Goal: Task Accomplishment & Management: Complete application form

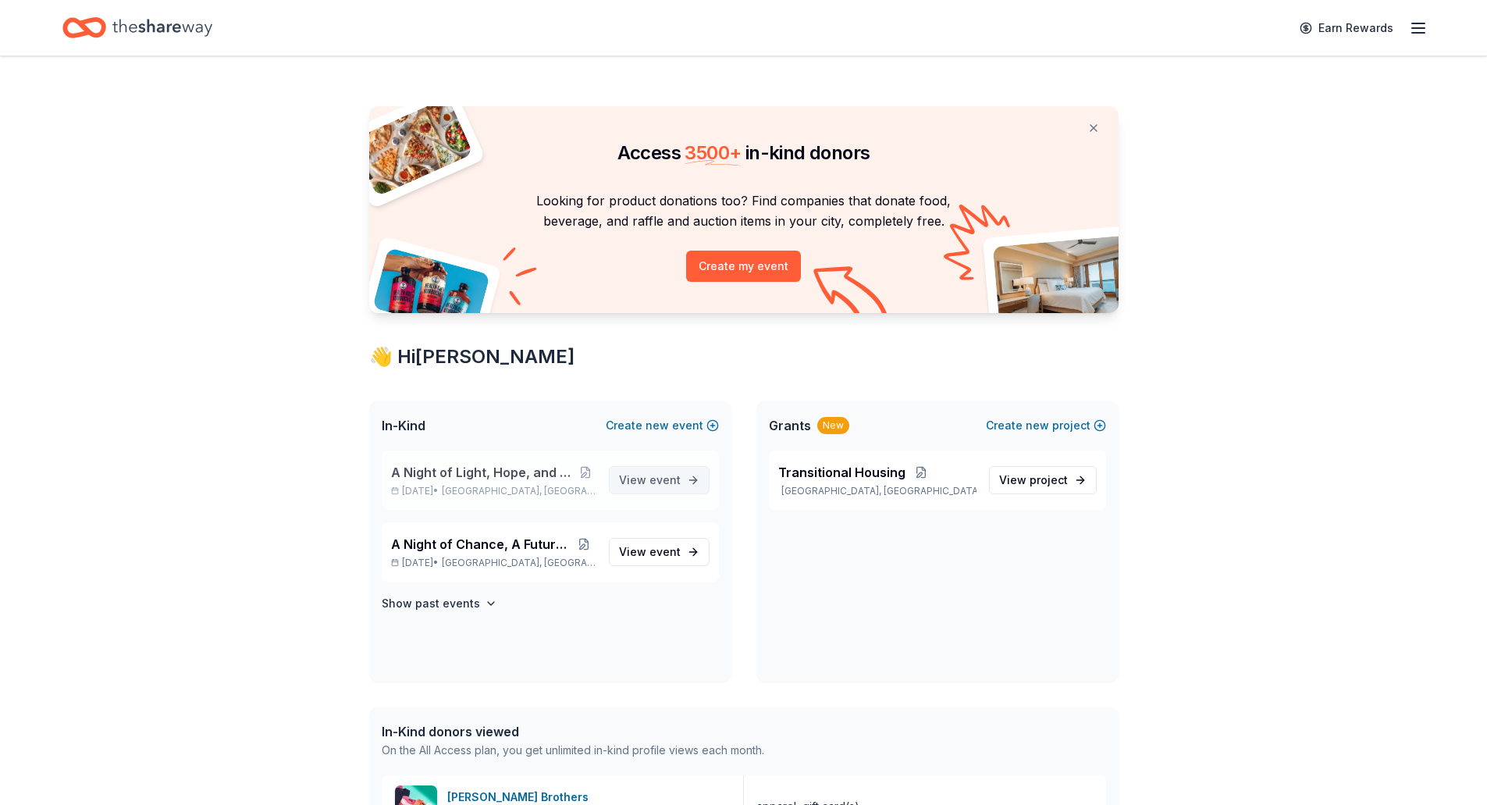
click at [657, 485] on span "event" at bounding box center [665, 479] width 31 height 13
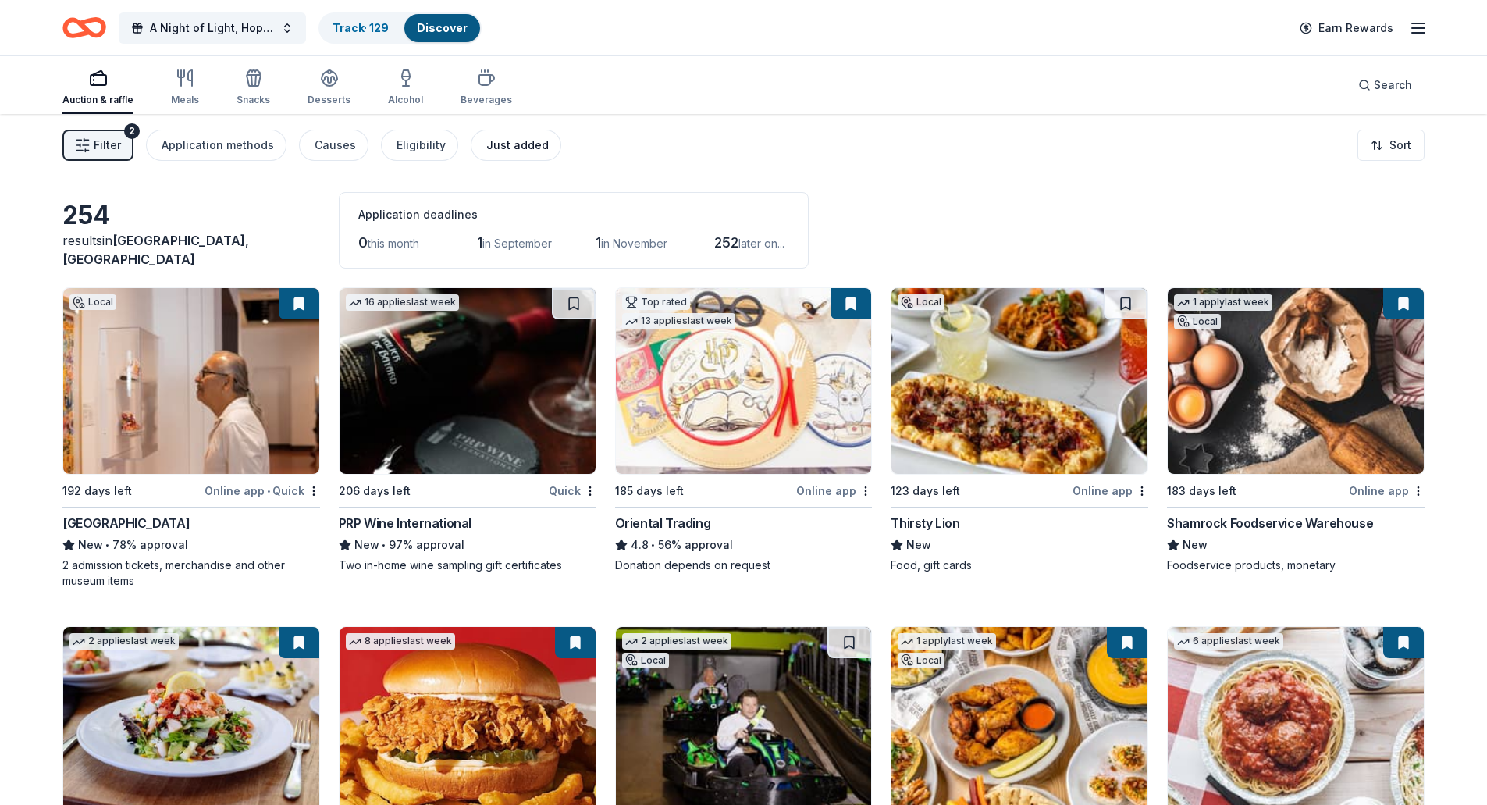
click at [497, 138] on div "Just added" at bounding box center [517, 145] width 62 height 19
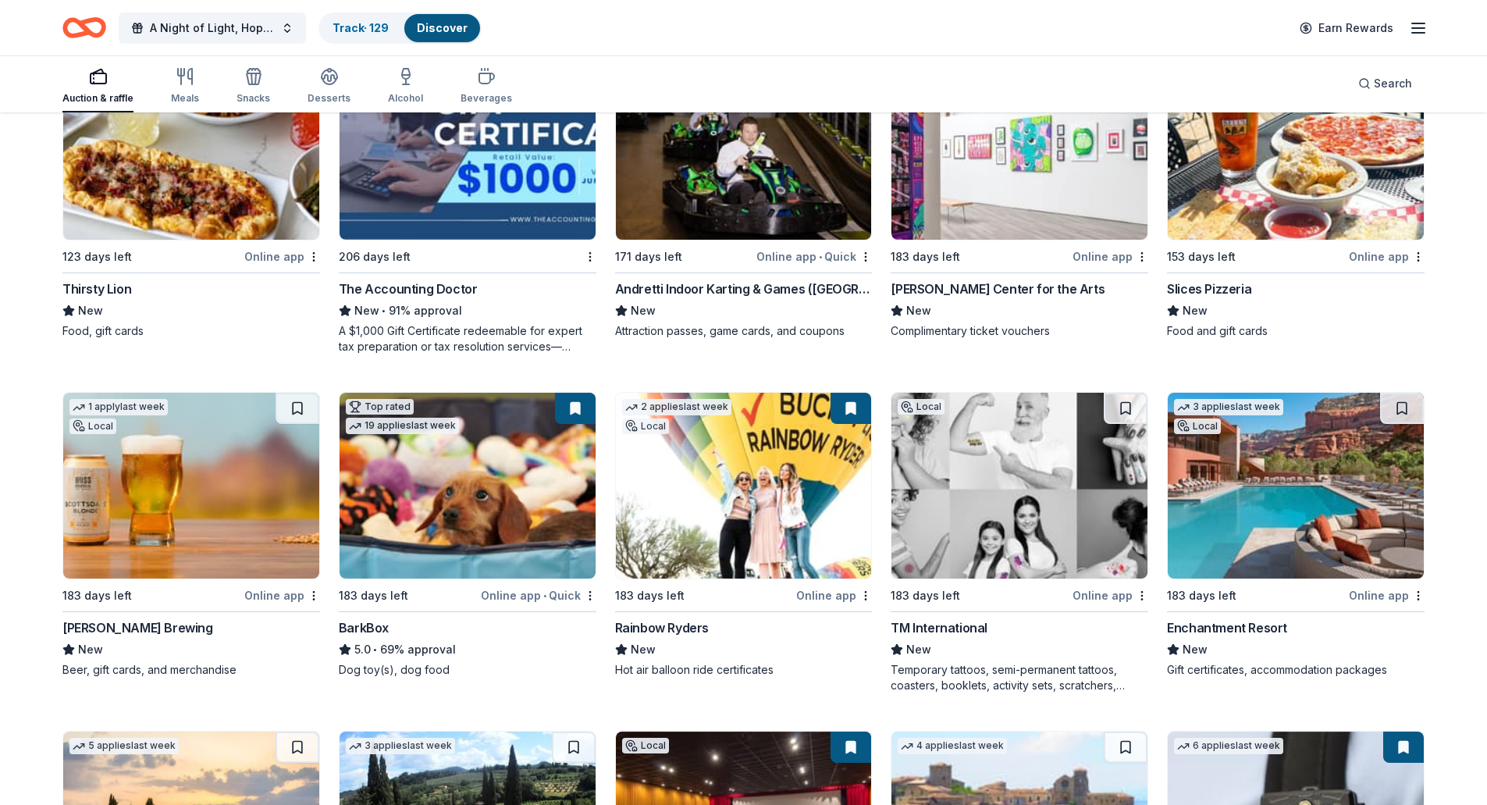
scroll to position [156, 0]
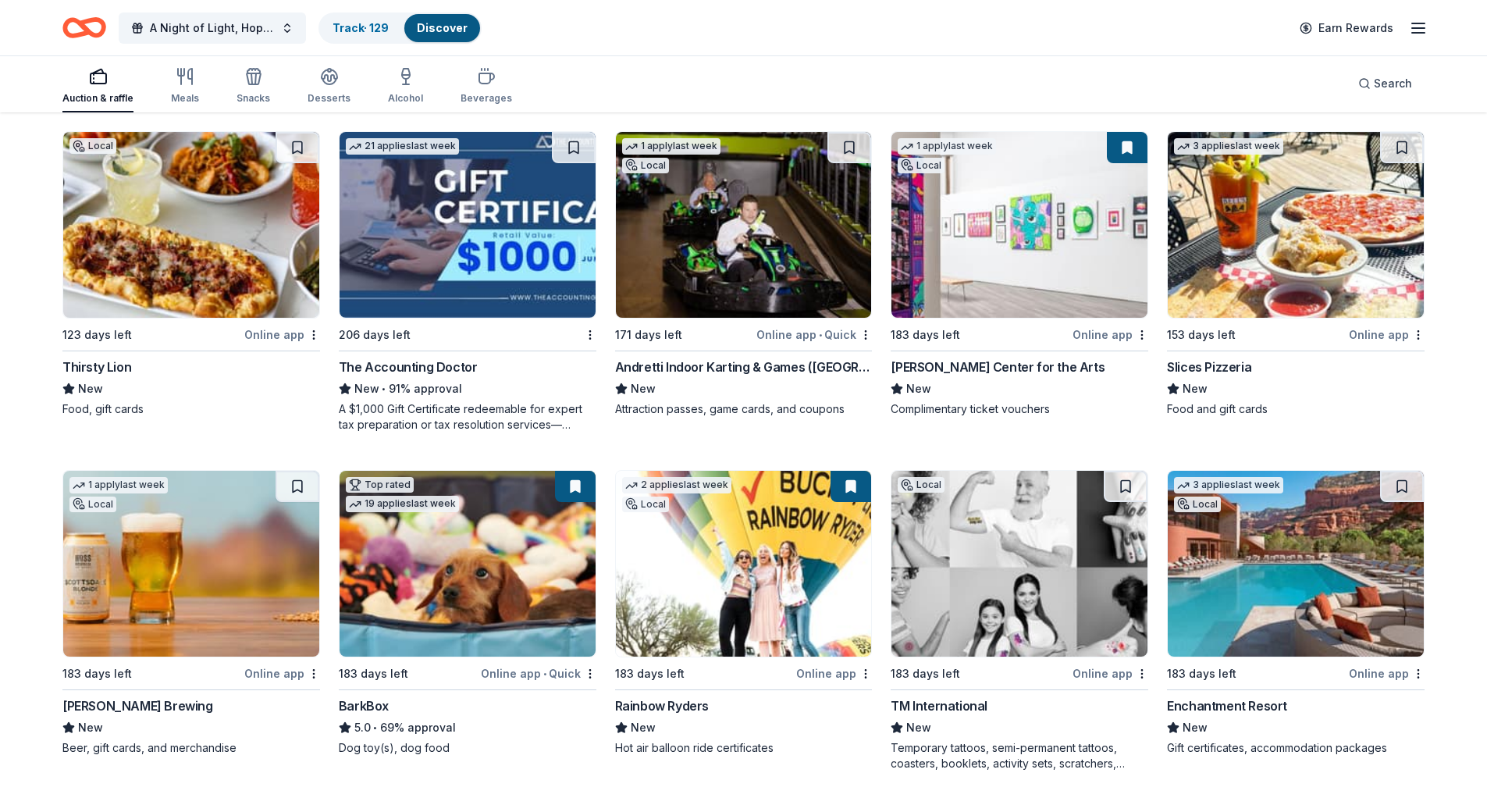
click at [1243, 217] on img at bounding box center [1296, 225] width 256 height 186
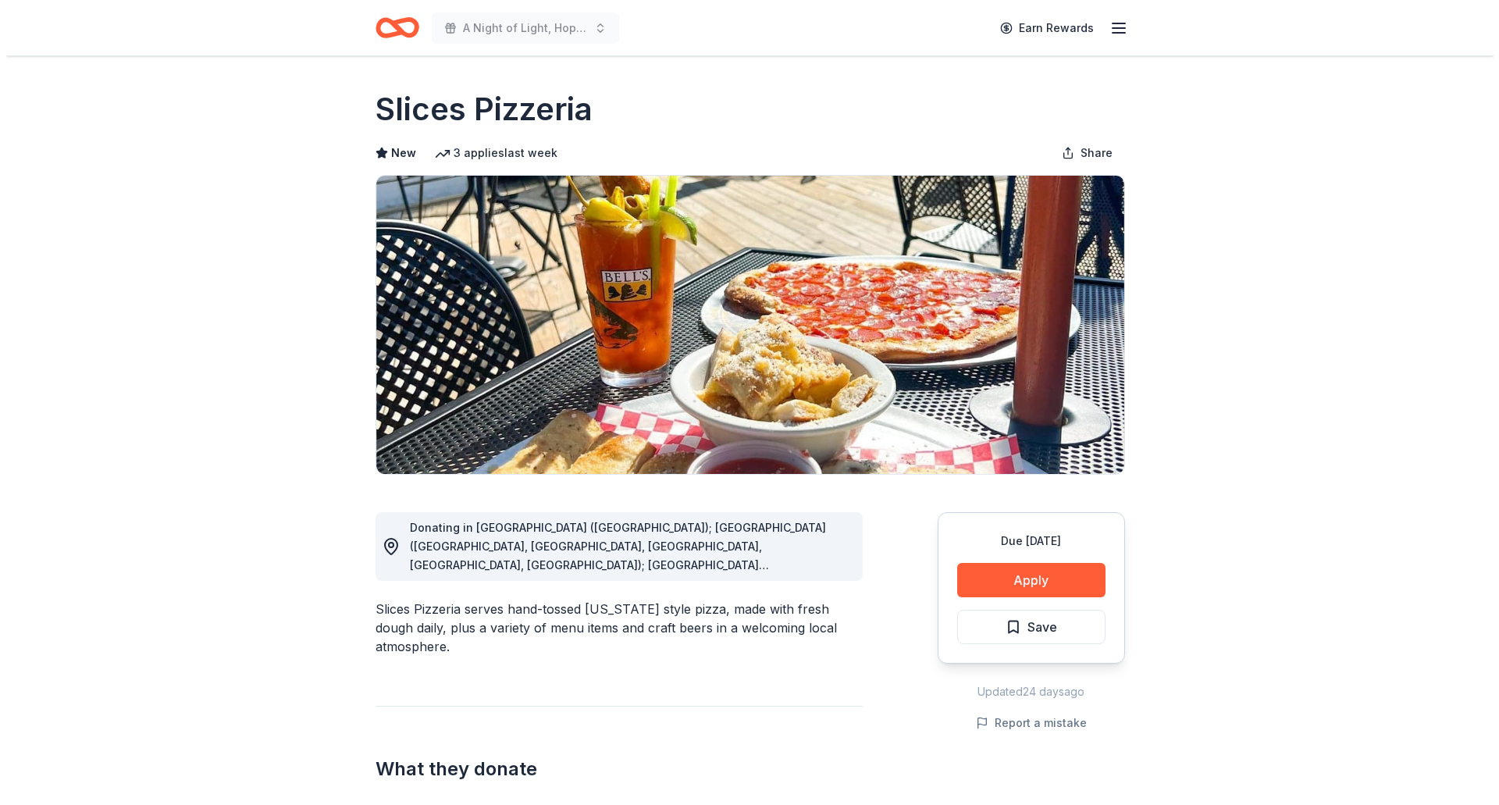
scroll to position [156, 0]
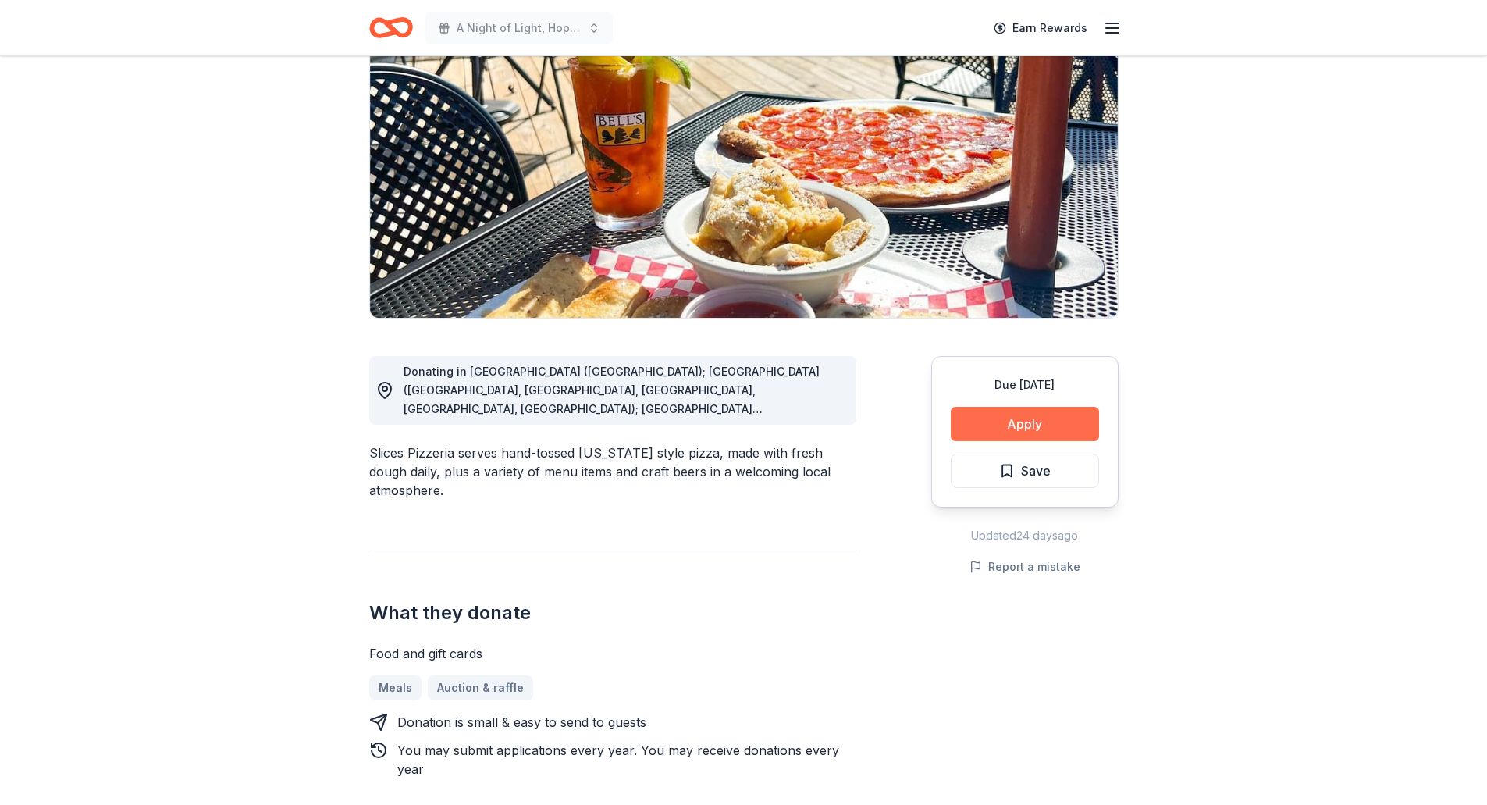
click at [1059, 429] on button "Apply" at bounding box center [1025, 424] width 148 height 34
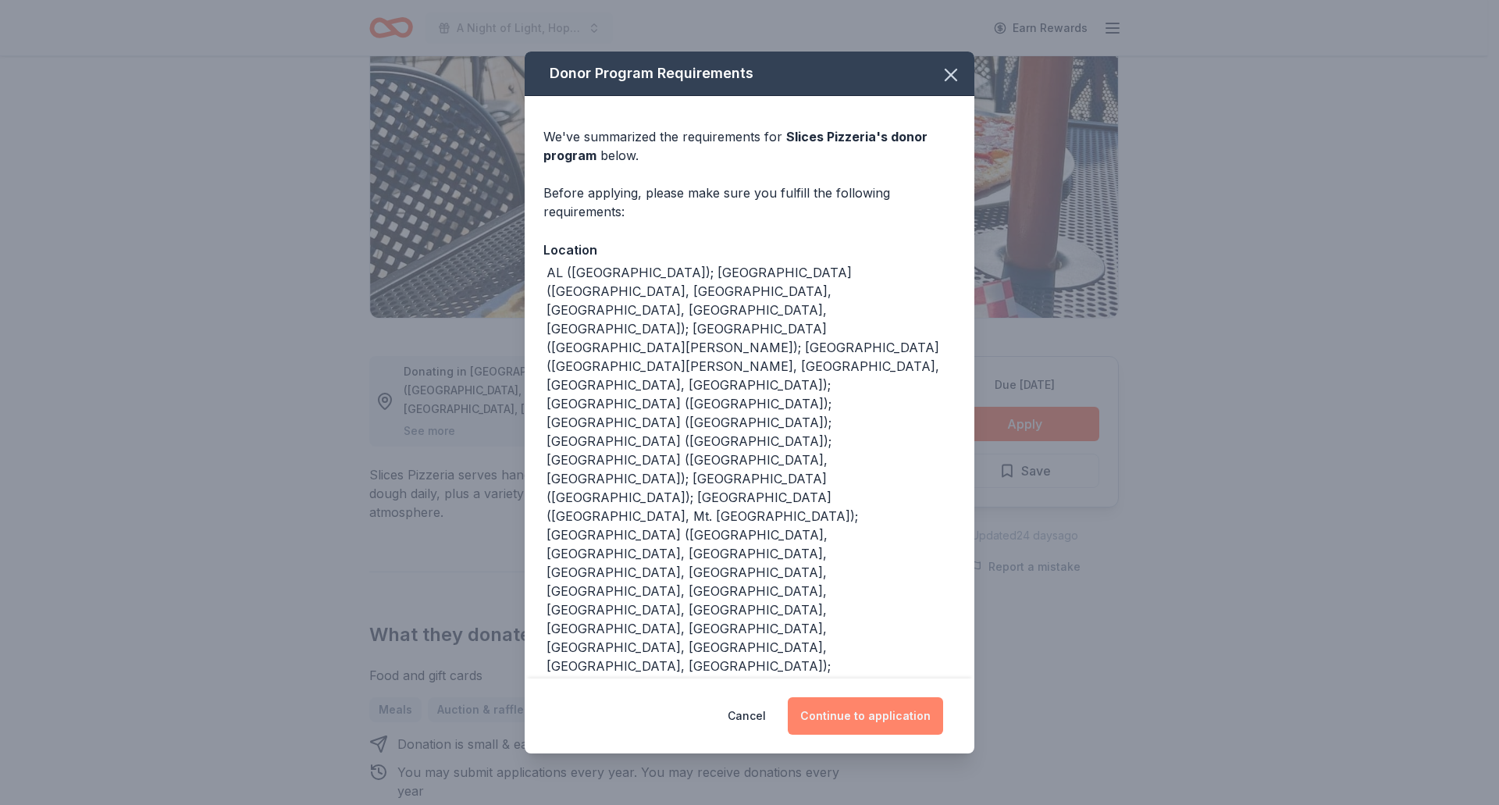
click at [888, 716] on button "Continue to application" at bounding box center [865, 715] width 155 height 37
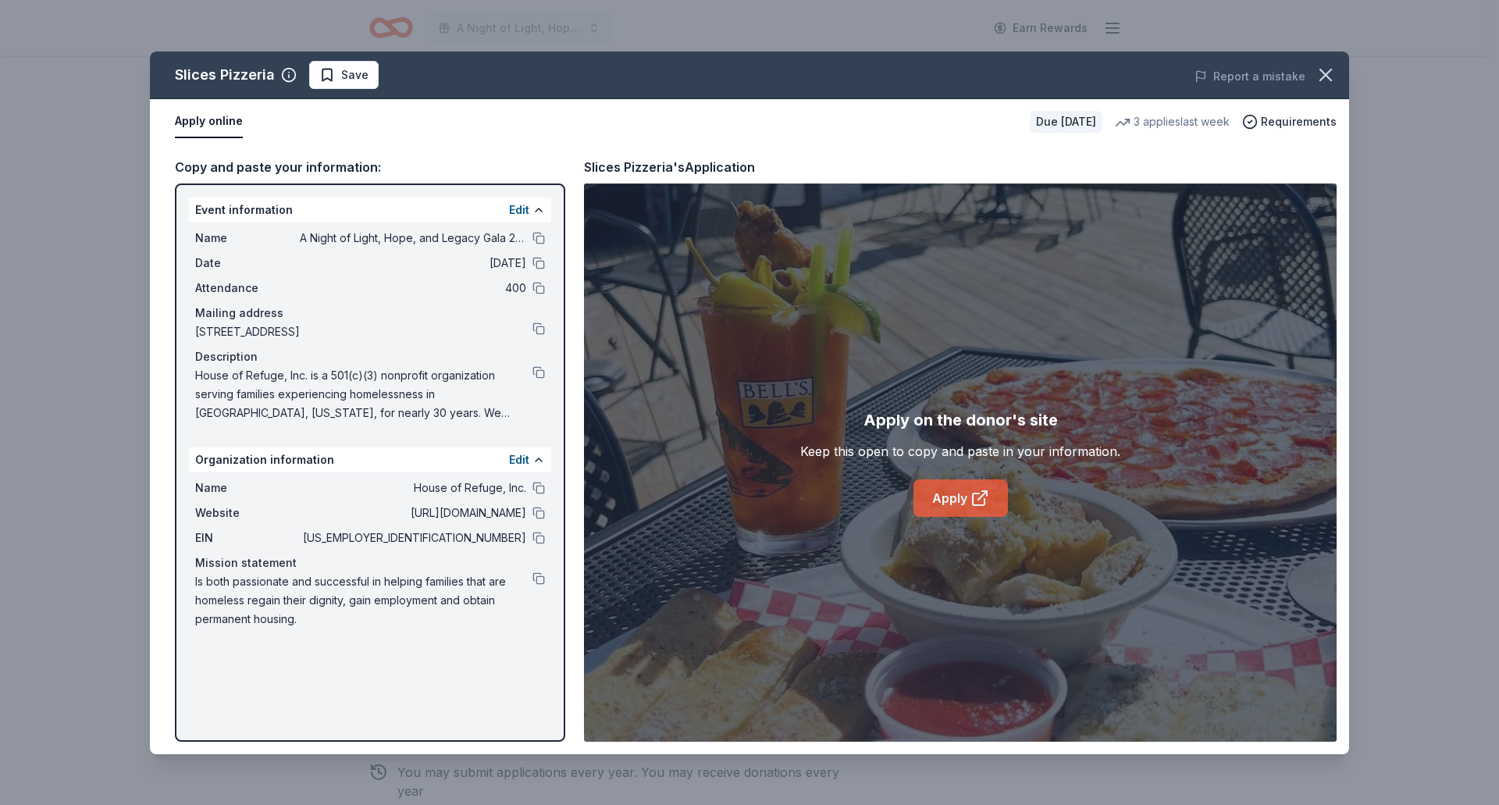
click at [968, 493] on link "Apply" at bounding box center [961, 497] width 94 height 37
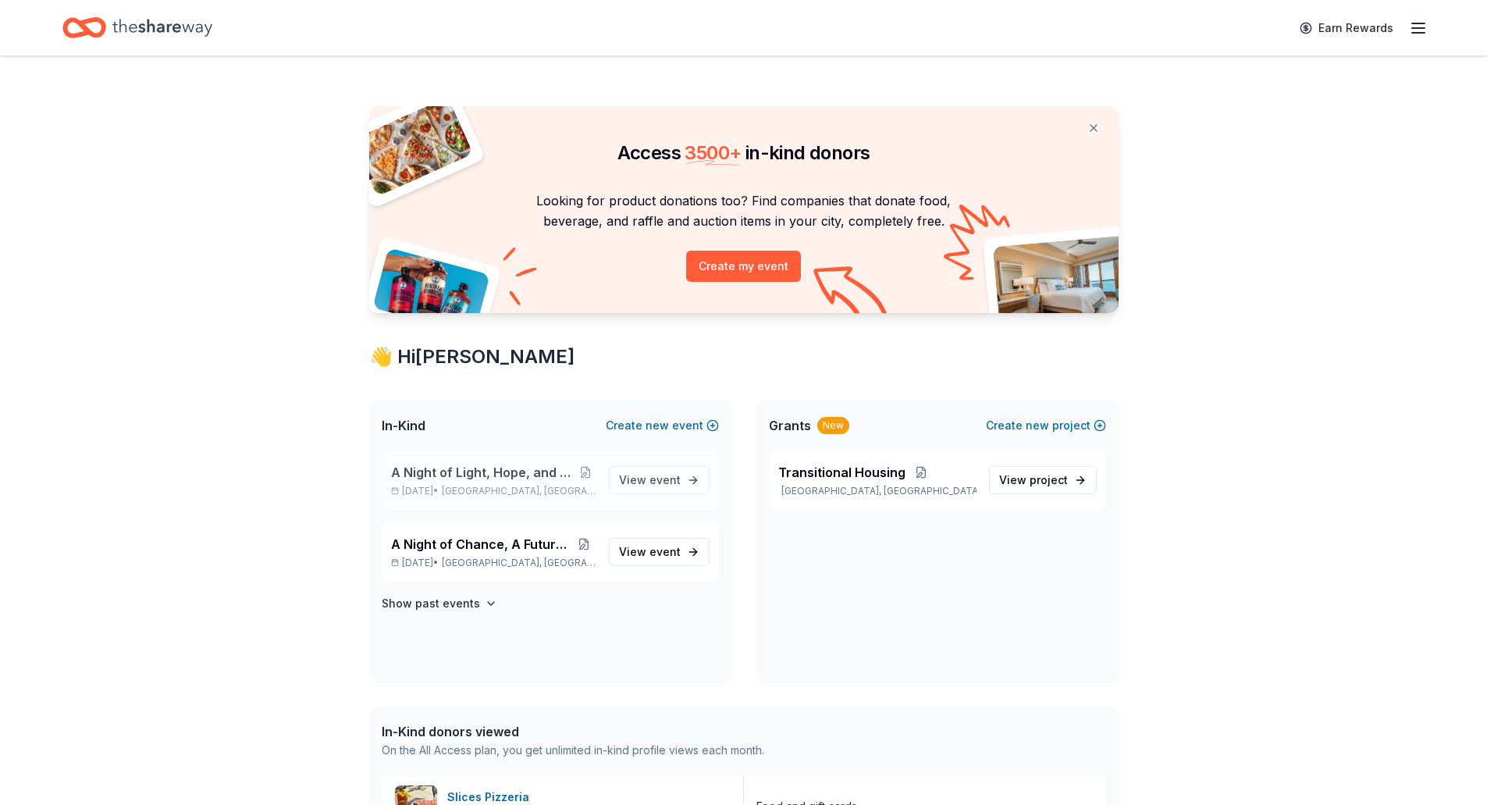
click at [464, 472] on span "A Night of Light, Hope, and Legacy Gala 2026" at bounding box center [483, 472] width 185 height 19
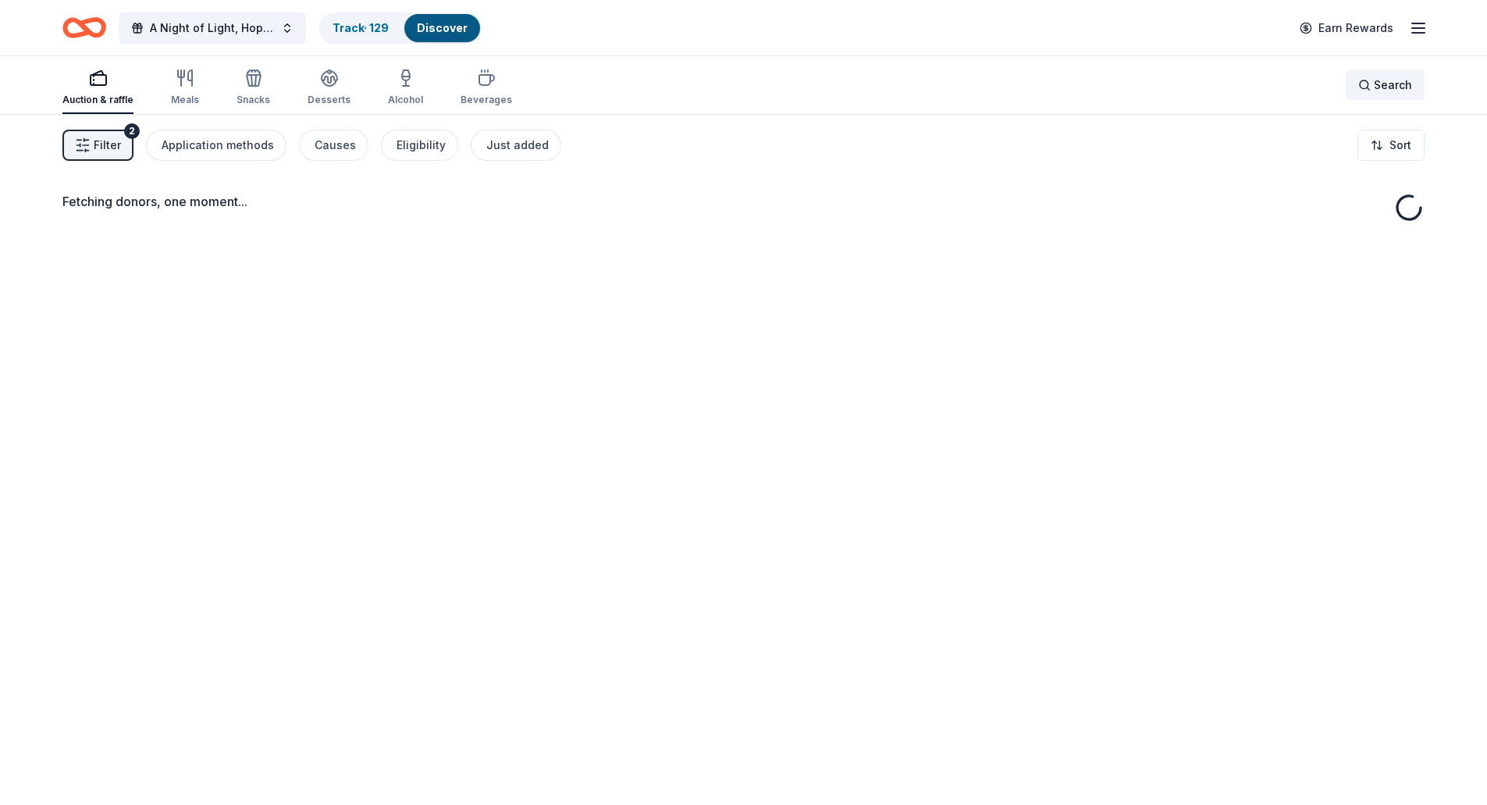
click at [1363, 92] on div "Search" at bounding box center [1386, 85] width 54 height 19
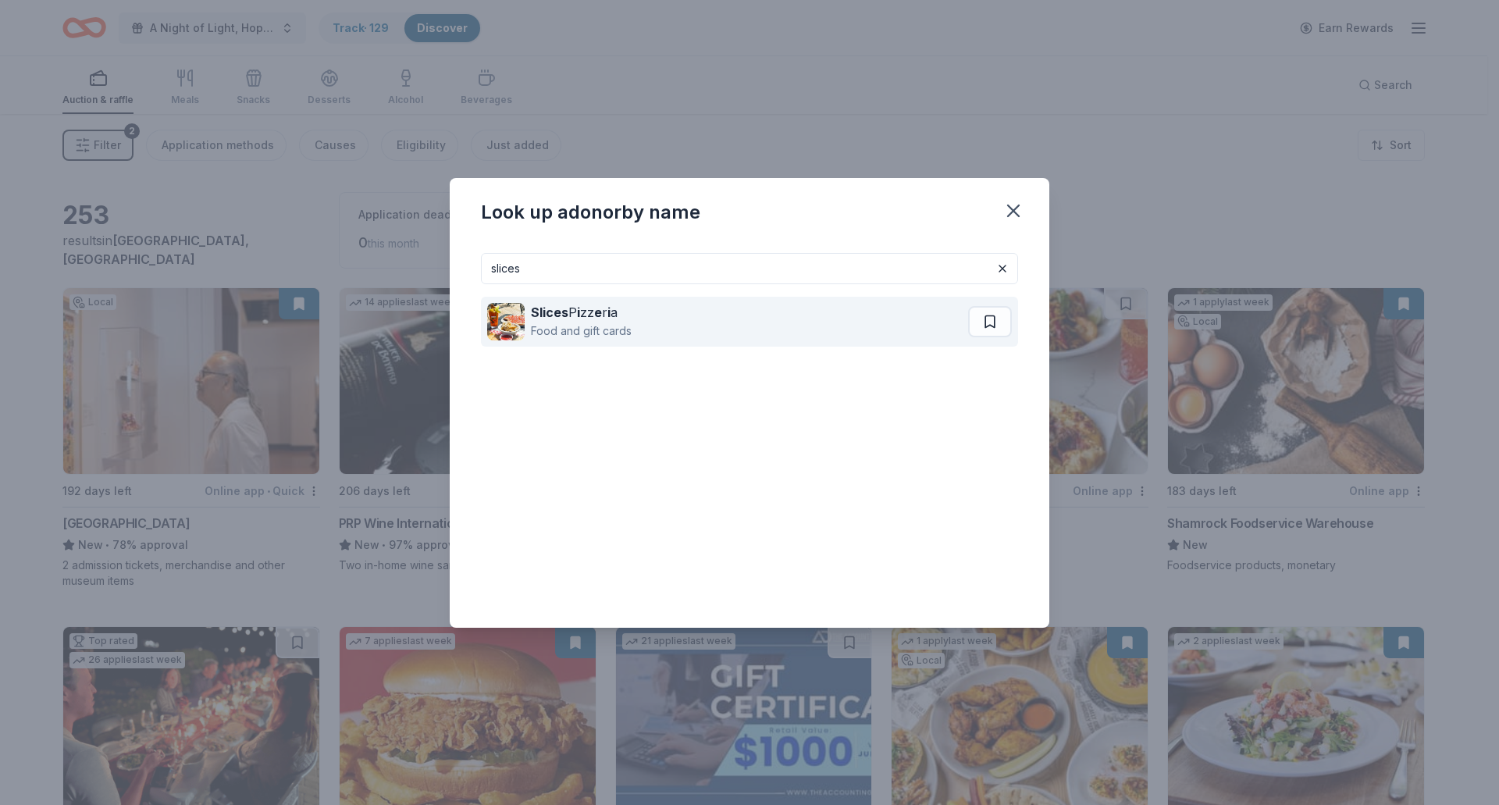
type input "slices"
click at [518, 344] on div "Slices P i zz e r i a Food and gift cards" at bounding box center [727, 322] width 481 height 50
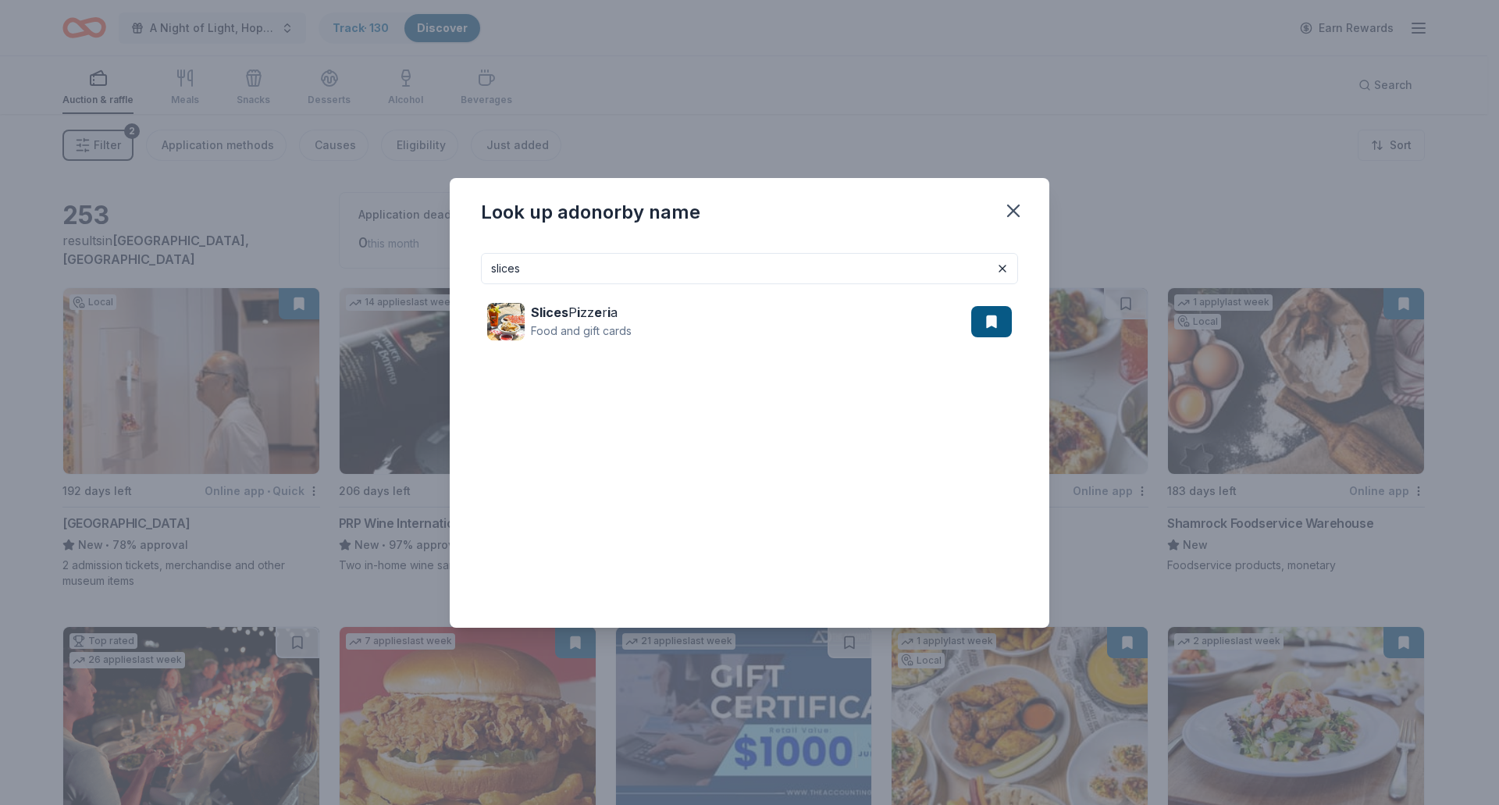
drag, startPoint x: 542, startPoint y: 269, endPoint x: 458, endPoint y: 270, distance: 83.5
click at [458, 270] on div "slices Slices P i zz e r i a Food and gift cards" at bounding box center [750, 433] width 600 height 387
click at [1006, 212] on icon "button" at bounding box center [1014, 211] width 22 height 22
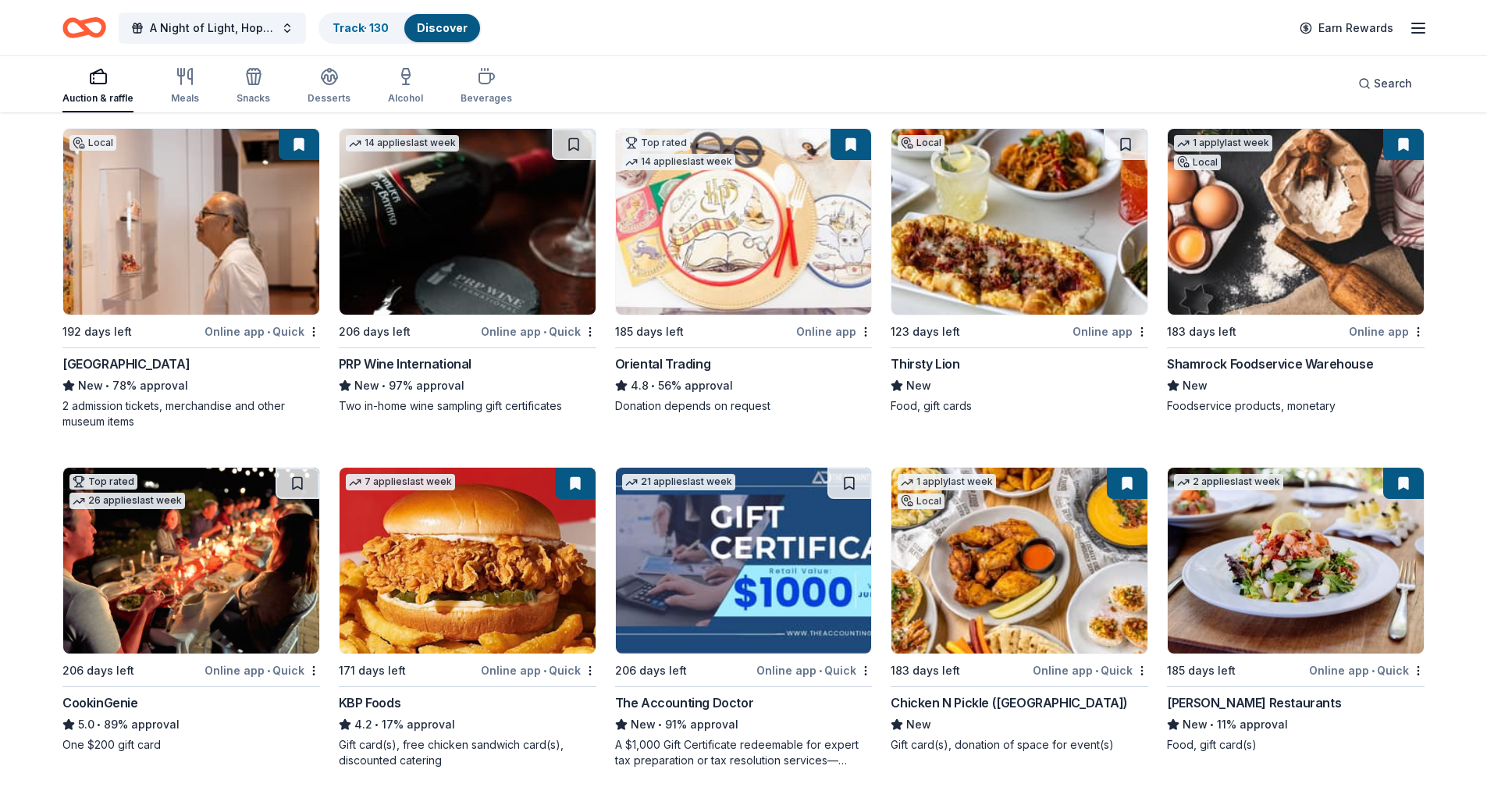
scroll to position [234, 0]
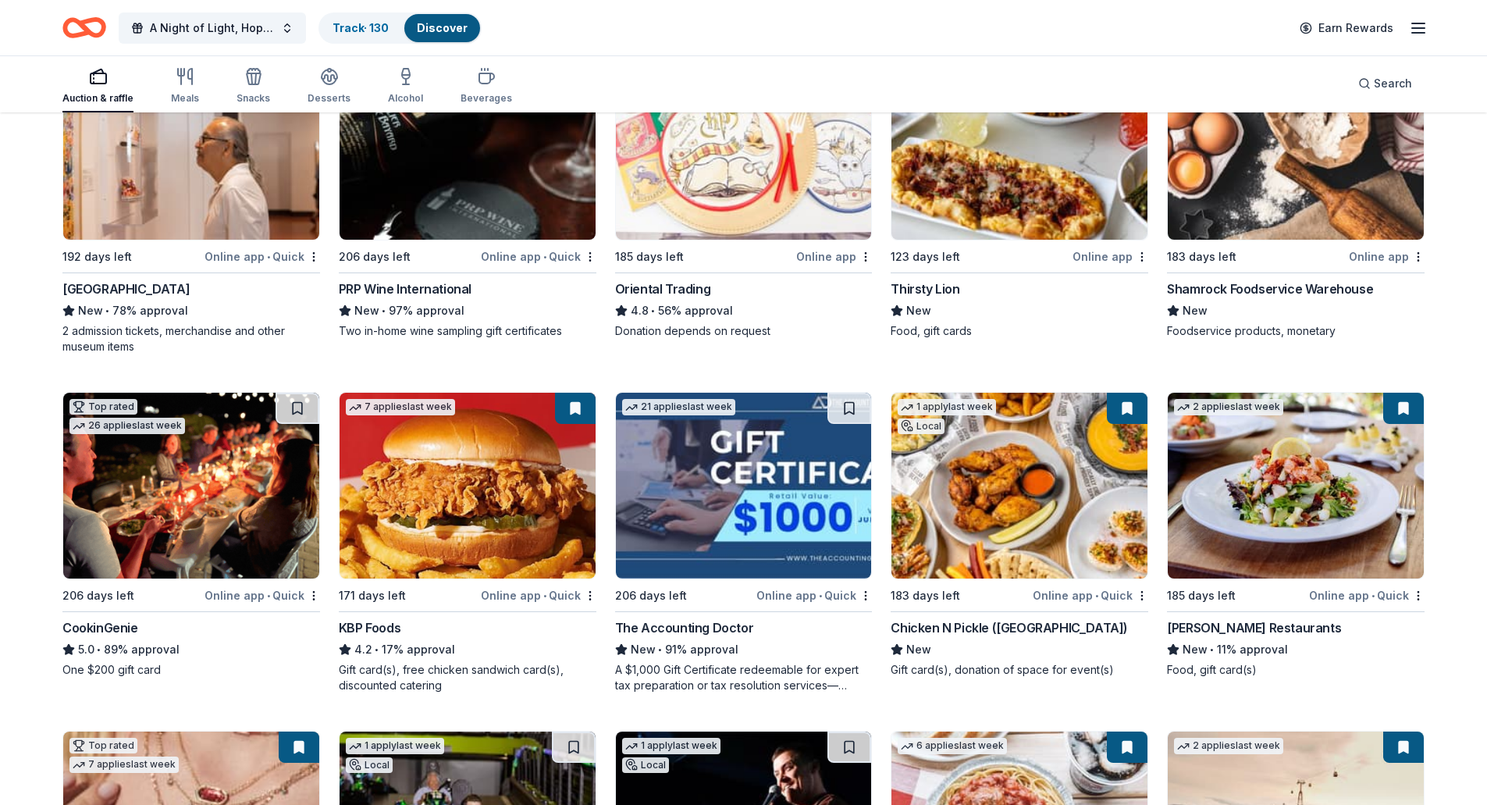
click at [202, 536] on img at bounding box center [191, 486] width 256 height 186
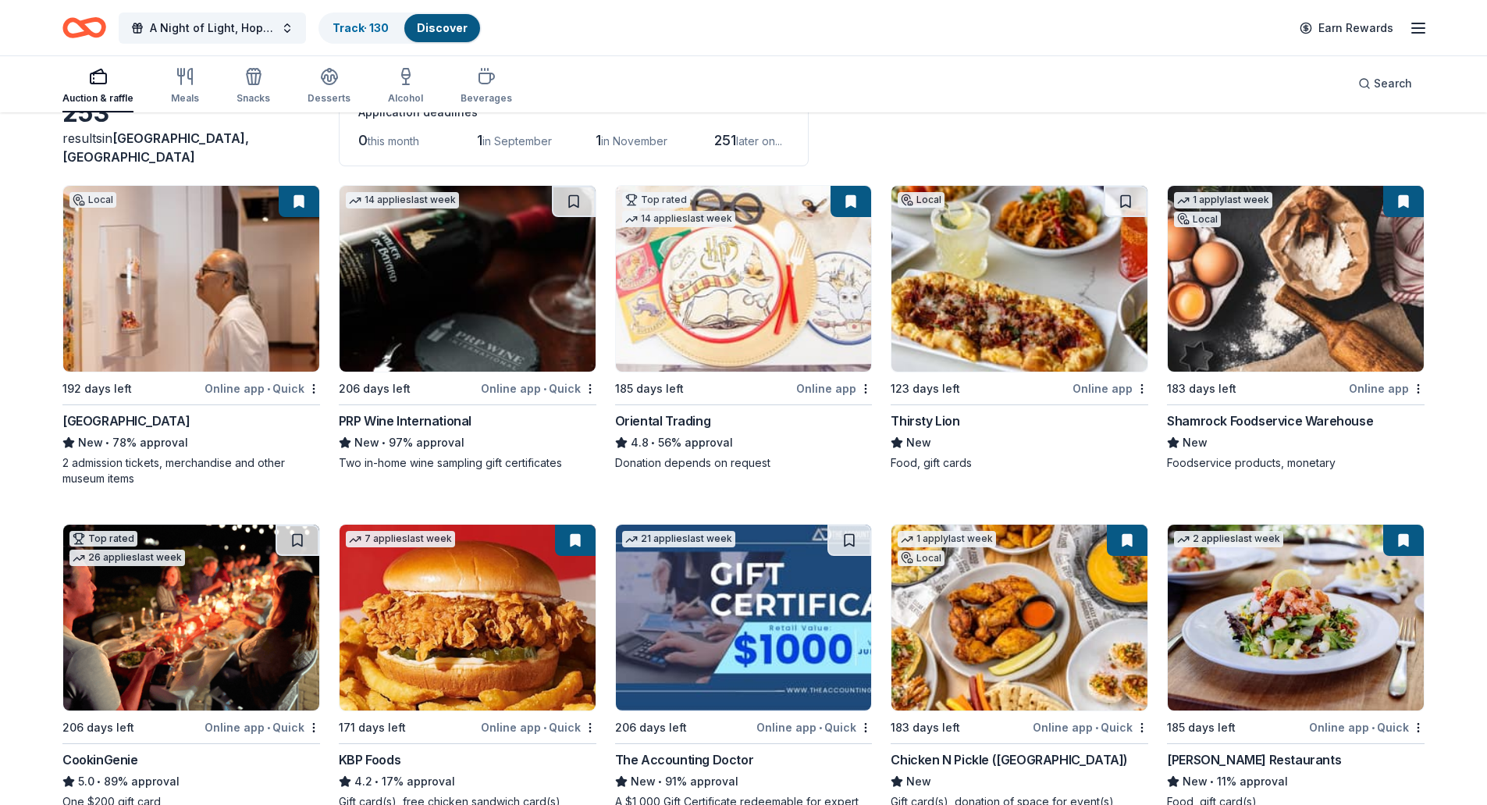
scroll to position [0, 0]
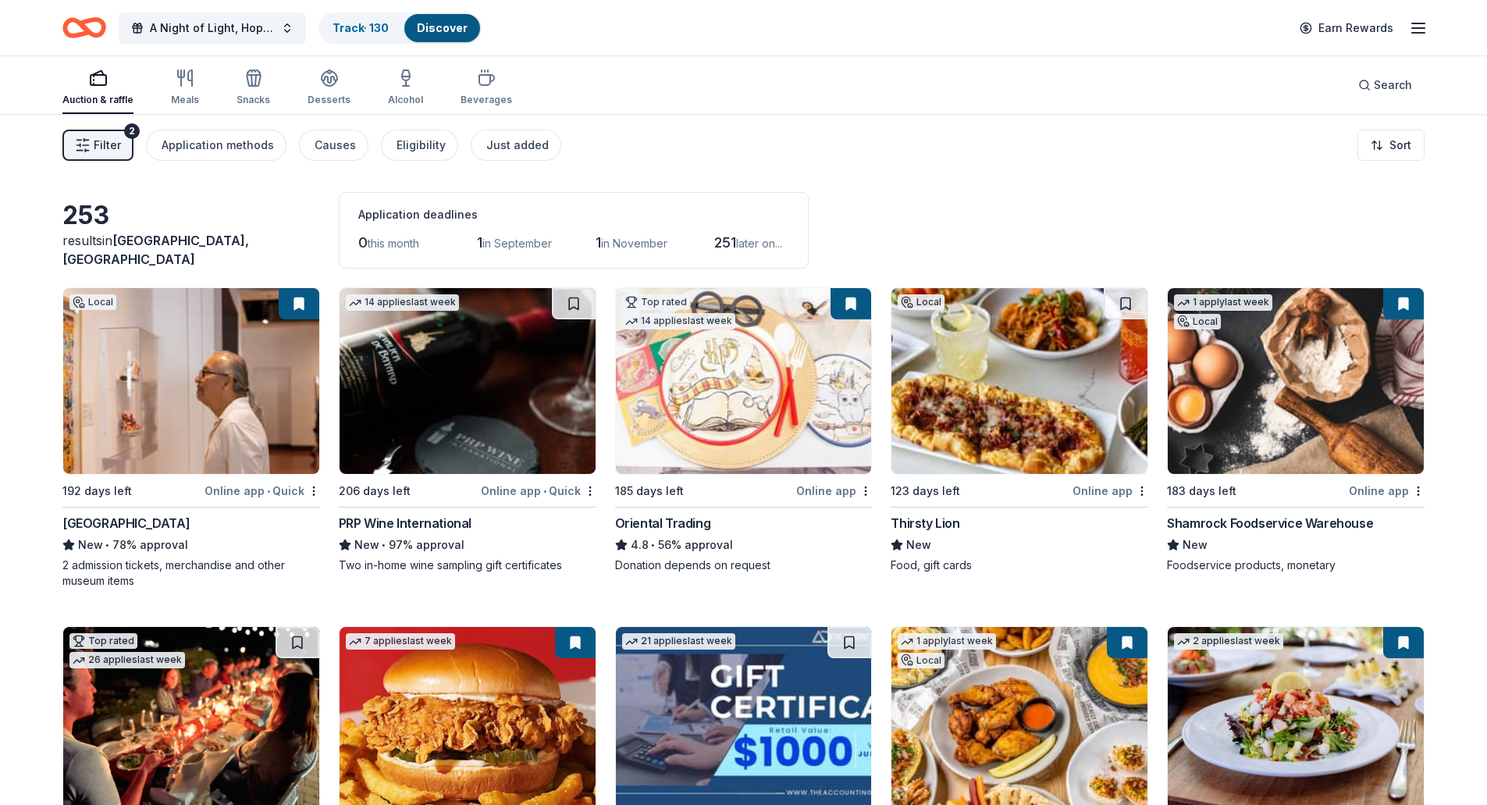
click at [1411, 27] on icon "button" at bounding box center [1418, 28] width 19 height 19
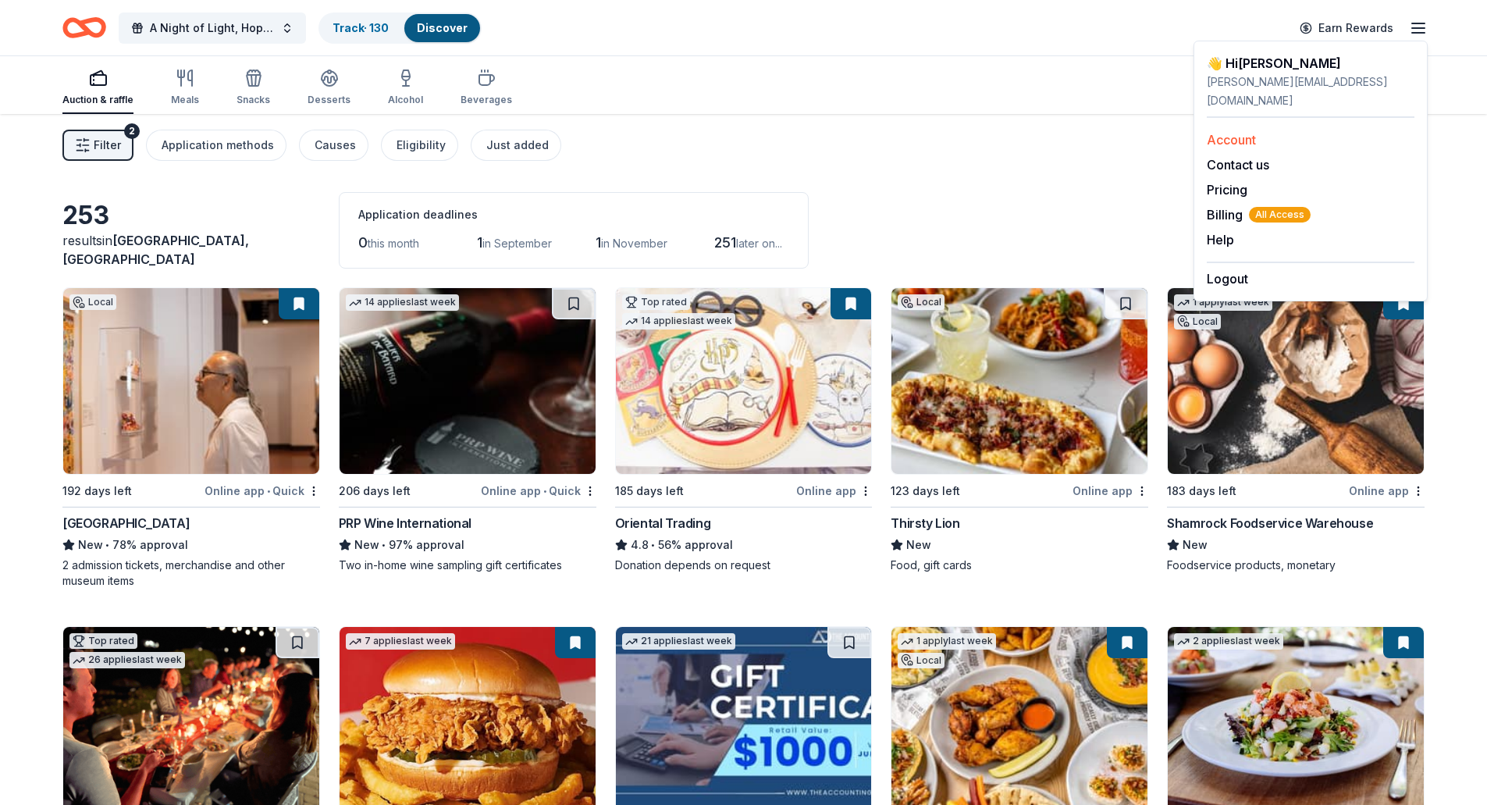
click at [1249, 132] on link "Account" at bounding box center [1231, 140] width 49 height 16
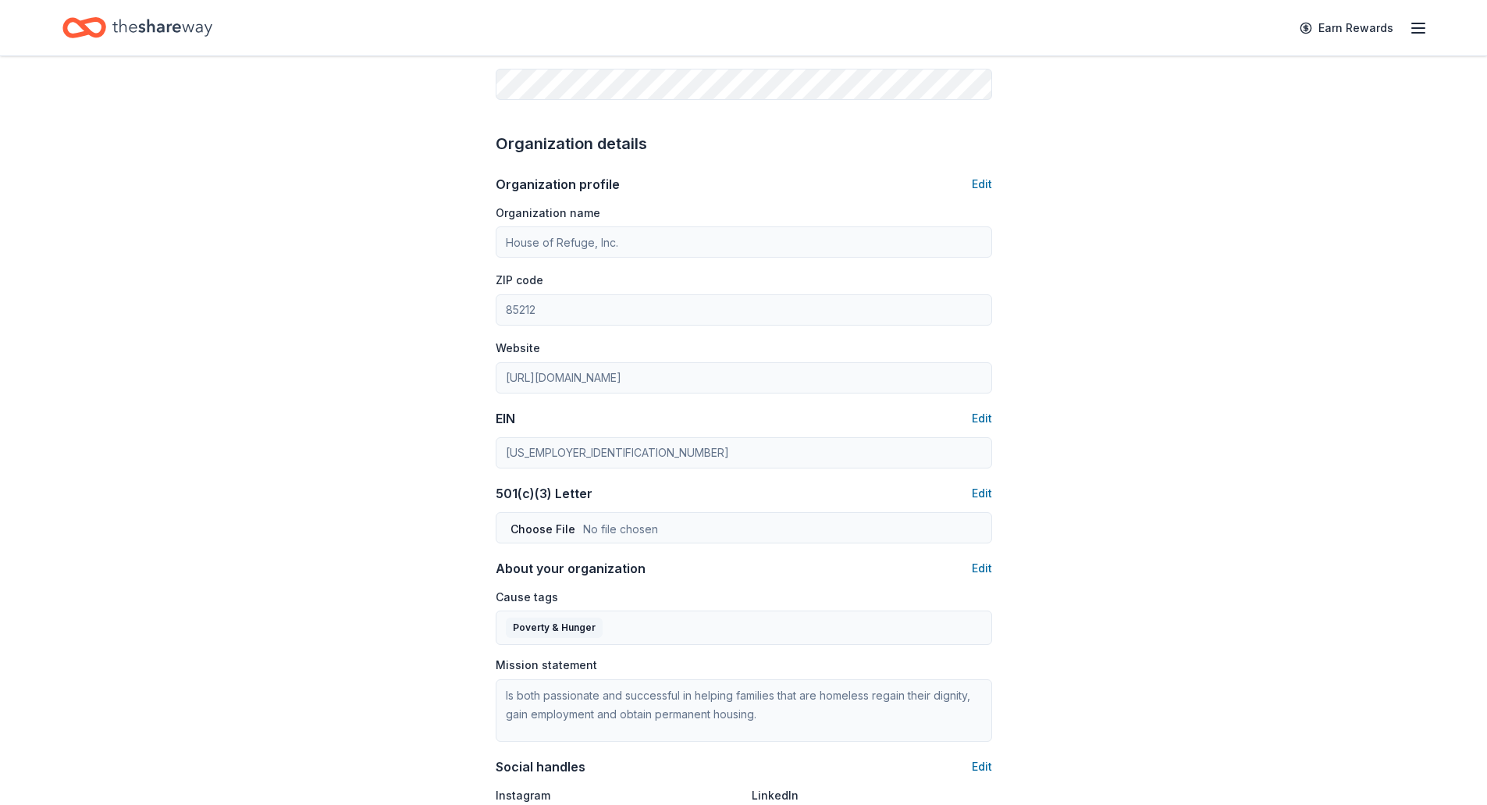
scroll to position [625, 0]
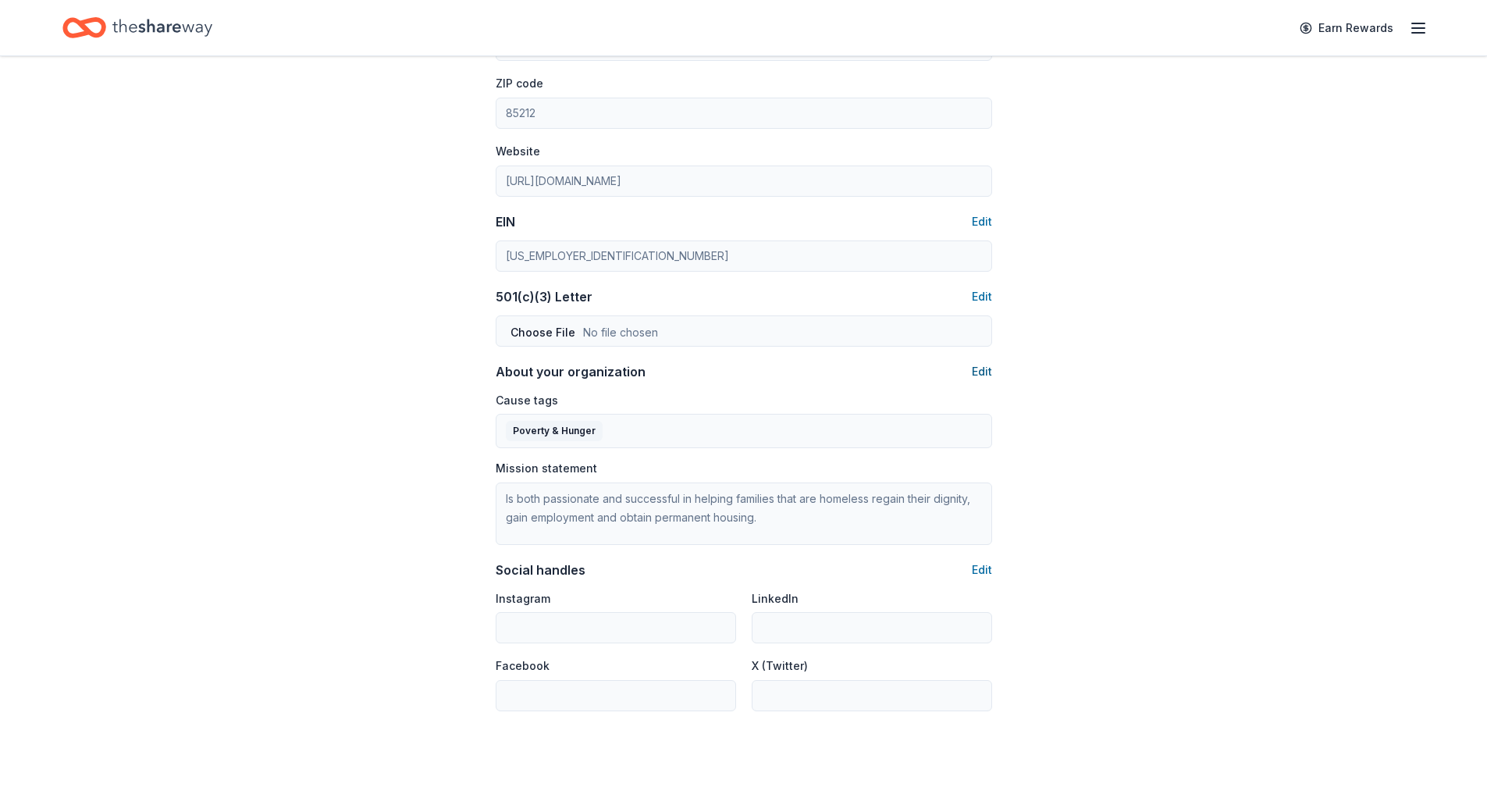
click at [985, 370] on button "Edit" at bounding box center [982, 371] width 20 height 19
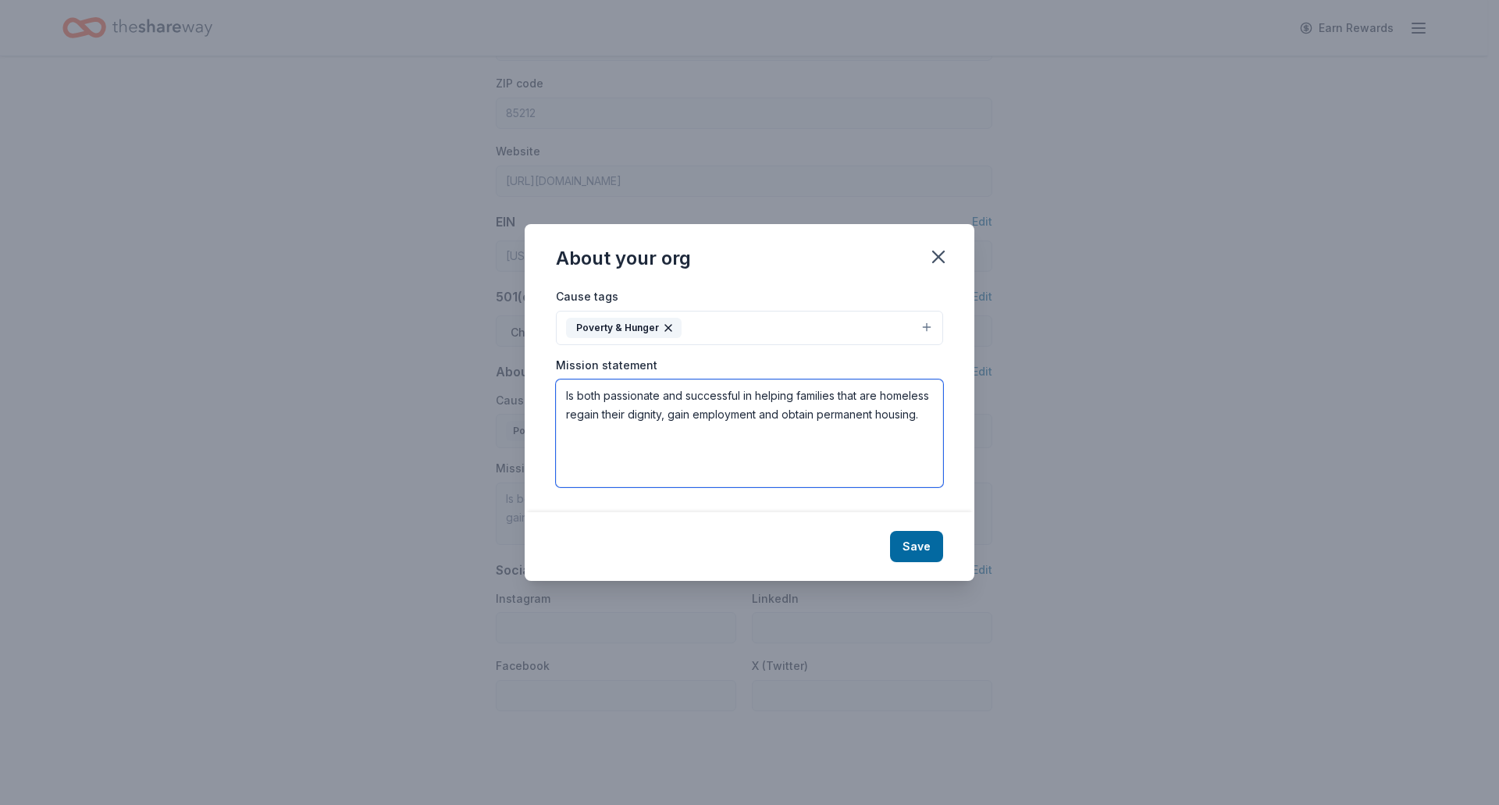
drag, startPoint x: 925, startPoint y: 418, endPoint x: 479, endPoint y: 332, distance: 454.9
click at [479, 332] on div "About your org Cause tags Poverty & Hunger Mission statement Is both passionate…" at bounding box center [749, 402] width 1499 height 805
click at [635, 411] on textarea at bounding box center [749, 433] width 387 height 108
paste textarea "House of Refuge provides transitional housing in a neighborhood setting for hom…"
type textarea "House of Refuge provides transitional housing in a neighborhood setting for hom…"
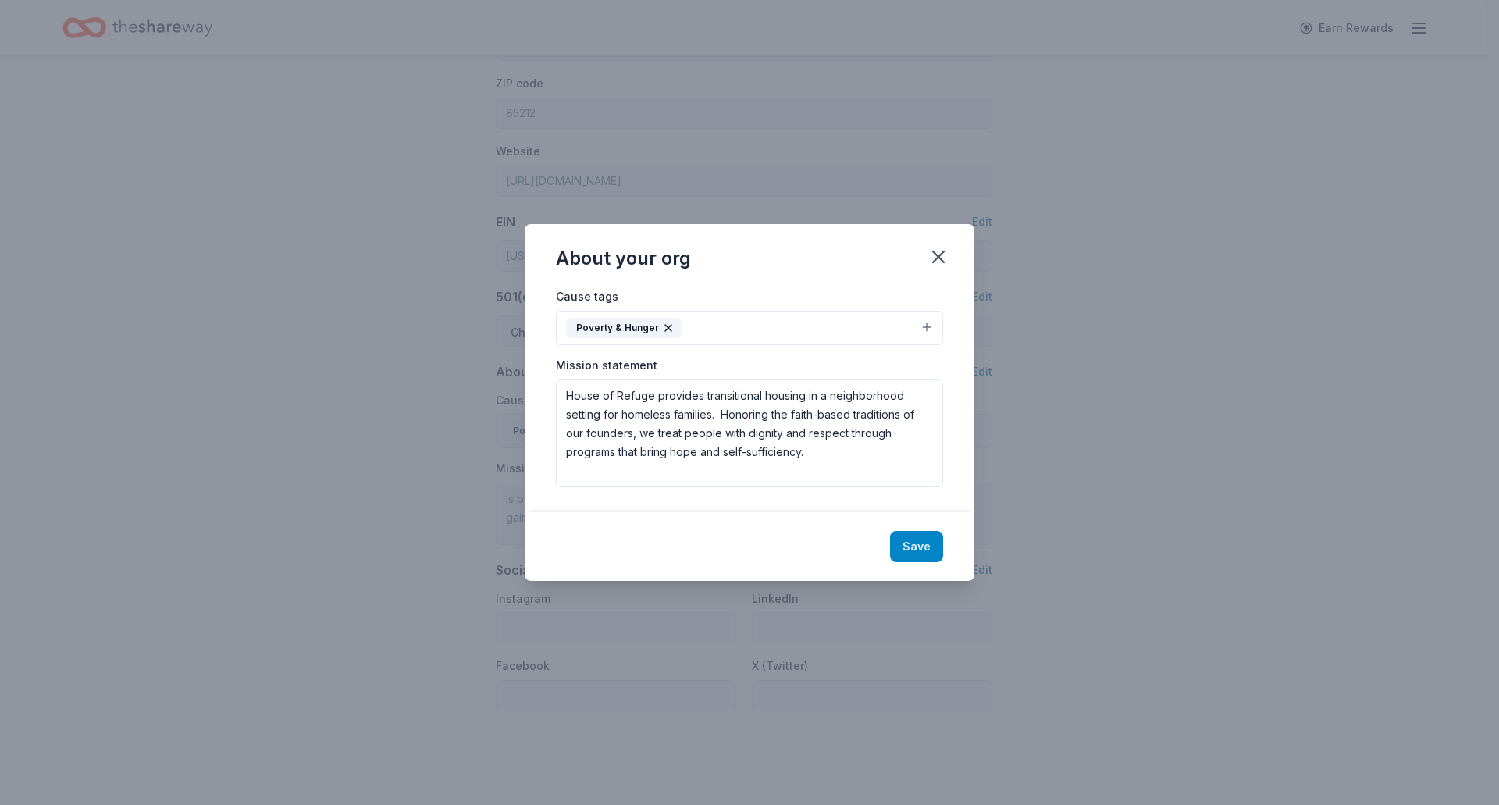
click at [931, 550] on button "Save" at bounding box center [916, 546] width 53 height 31
type textarea "House of Refuge provides transitional housing in a neighborhood setting for hom…"
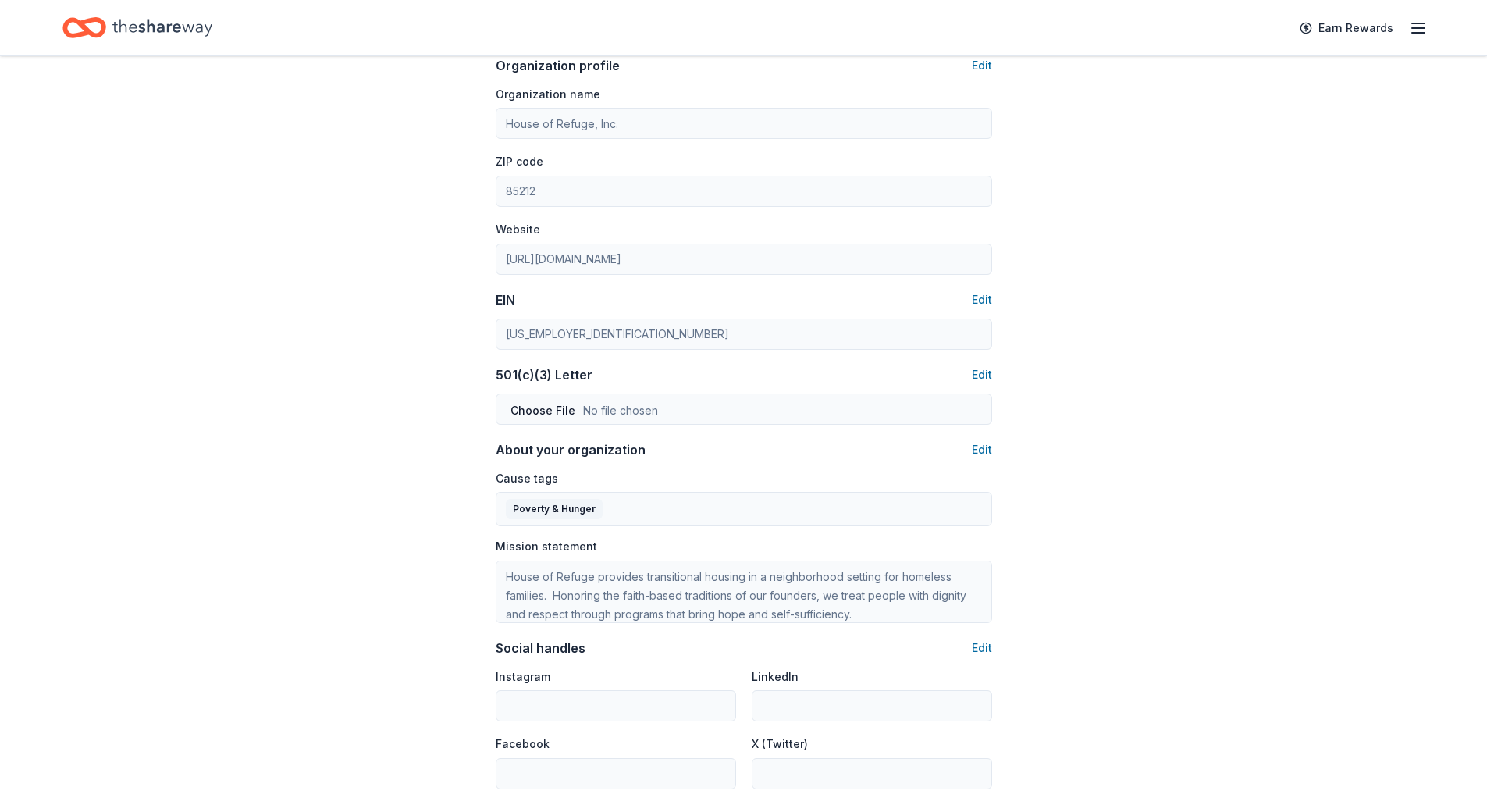
scroll to position [759, 0]
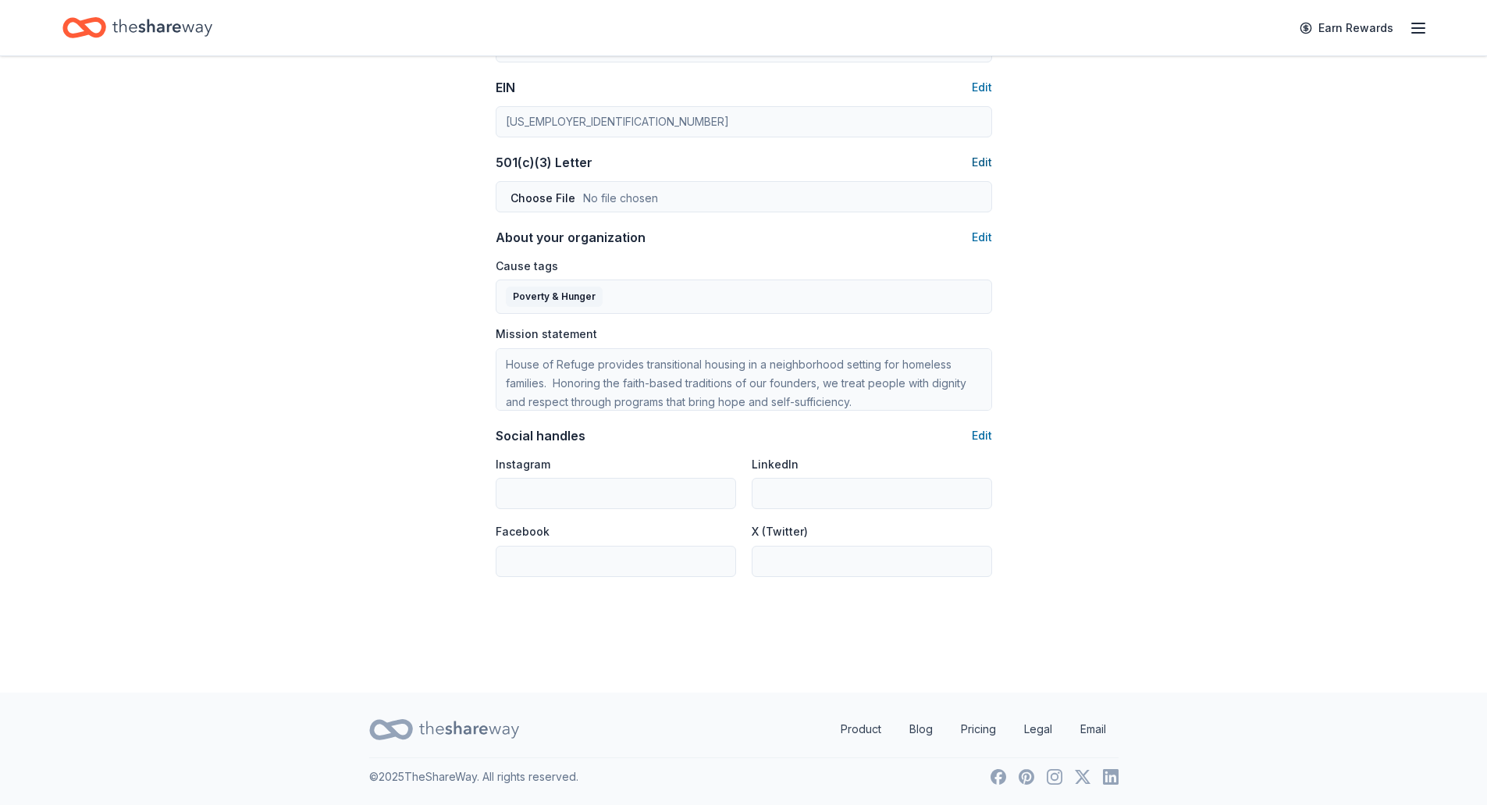
click at [975, 156] on button "Edit" at bounding box center [982, 162] width 20 height 19
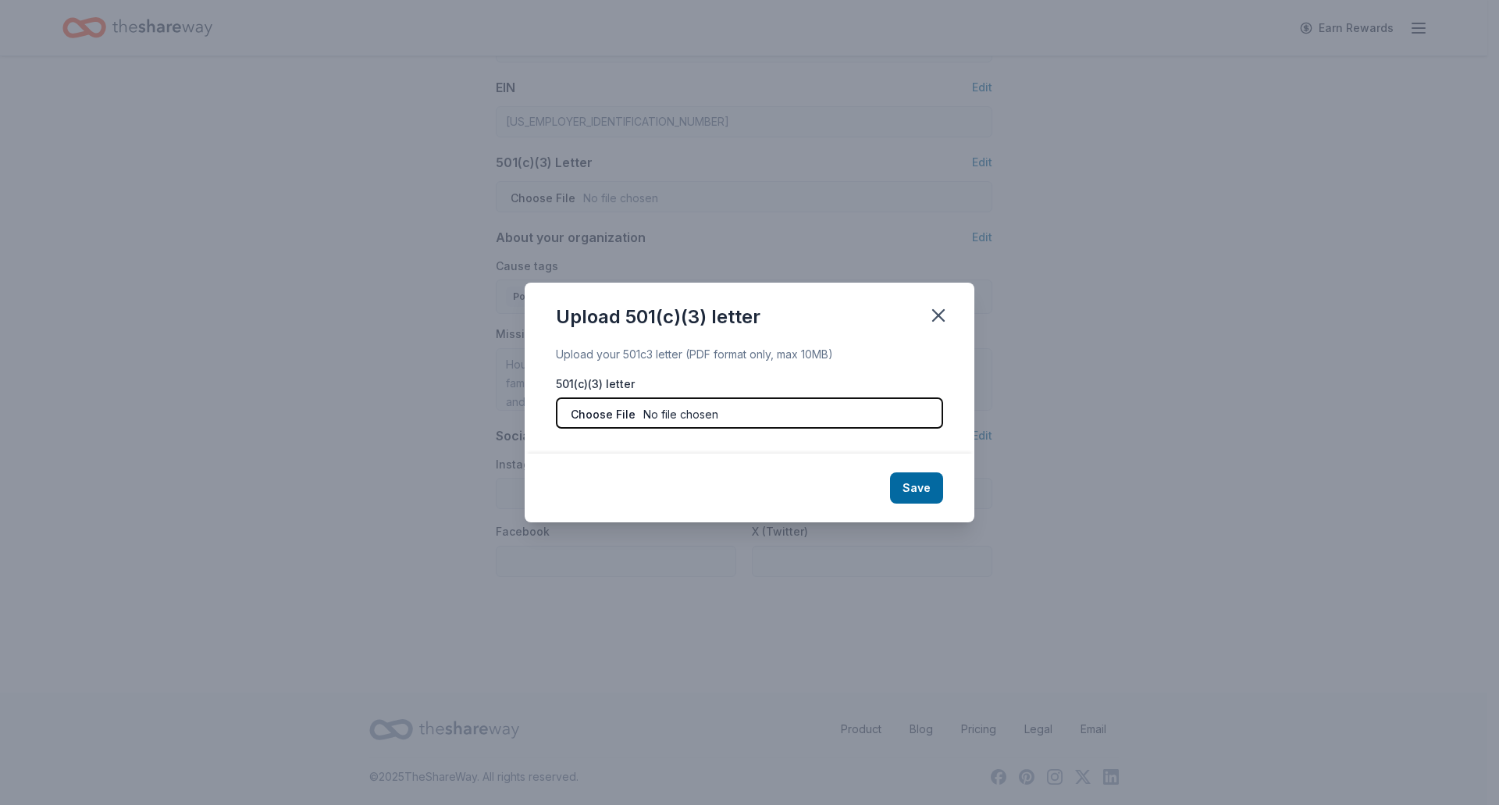
click at [693, 424] on input "file" at bounding box center [749, 412] width 387 height 31
type input "C:\fakepath\IRS 501(C)3 DETERMINATION LETTER.pdf"
click at [920, 492] on button "Save" at bounding box center [916, 487] width 53 height 31
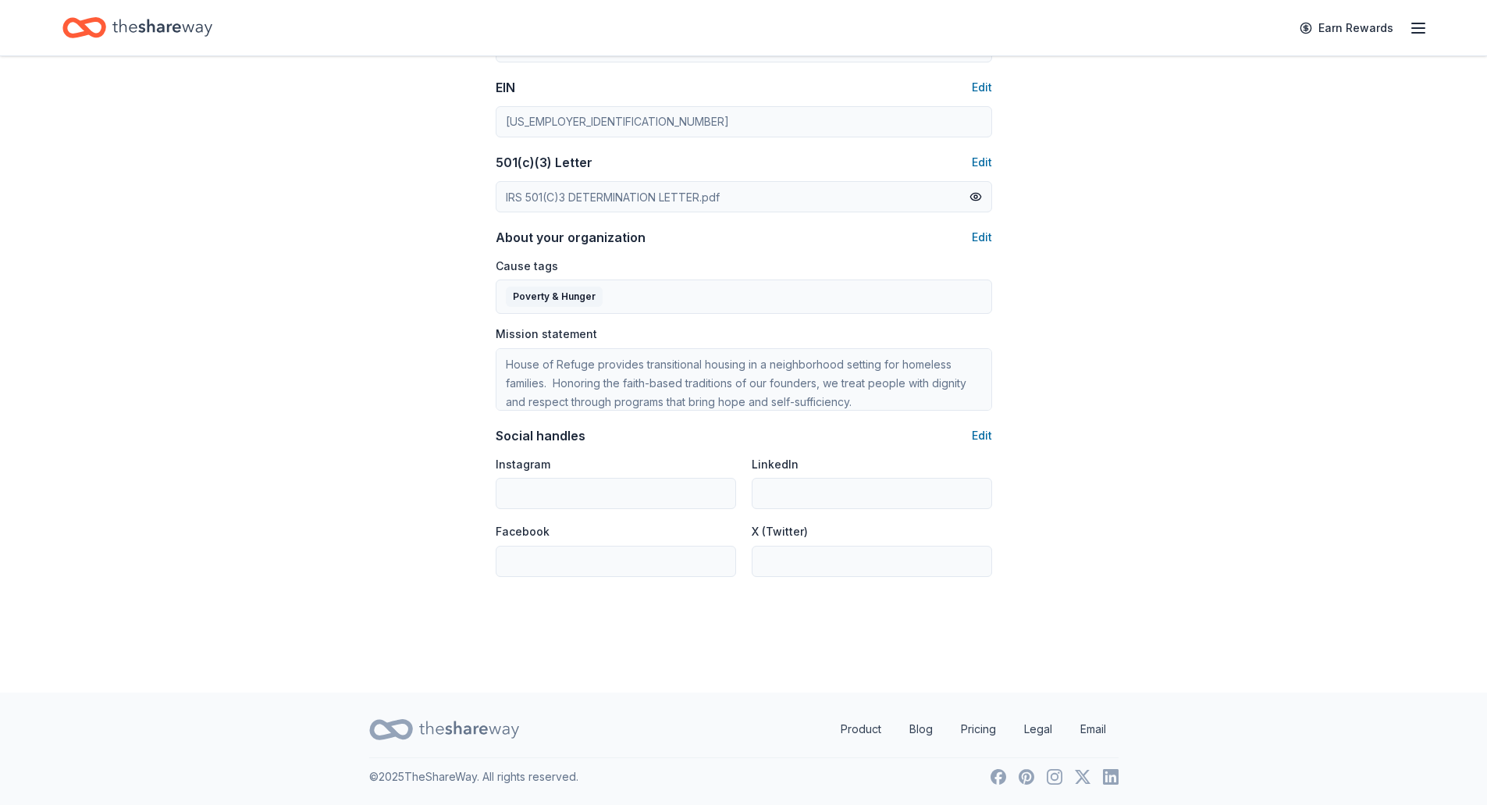
drag, startPoint x: 589, startPoint y: 477, endPoint x: 651, endPoint y: 470, distance: 62.9
click at [592, 476] on div "Instagram" at bounding box center [616, 481] width 240 height 55
click at [654, 472] on div "Instagram" at bounding box center [616, 481] width 240 height 55
click at [986, 436] on button "Edit" at bounding box center [982, 435] width 20 height 19
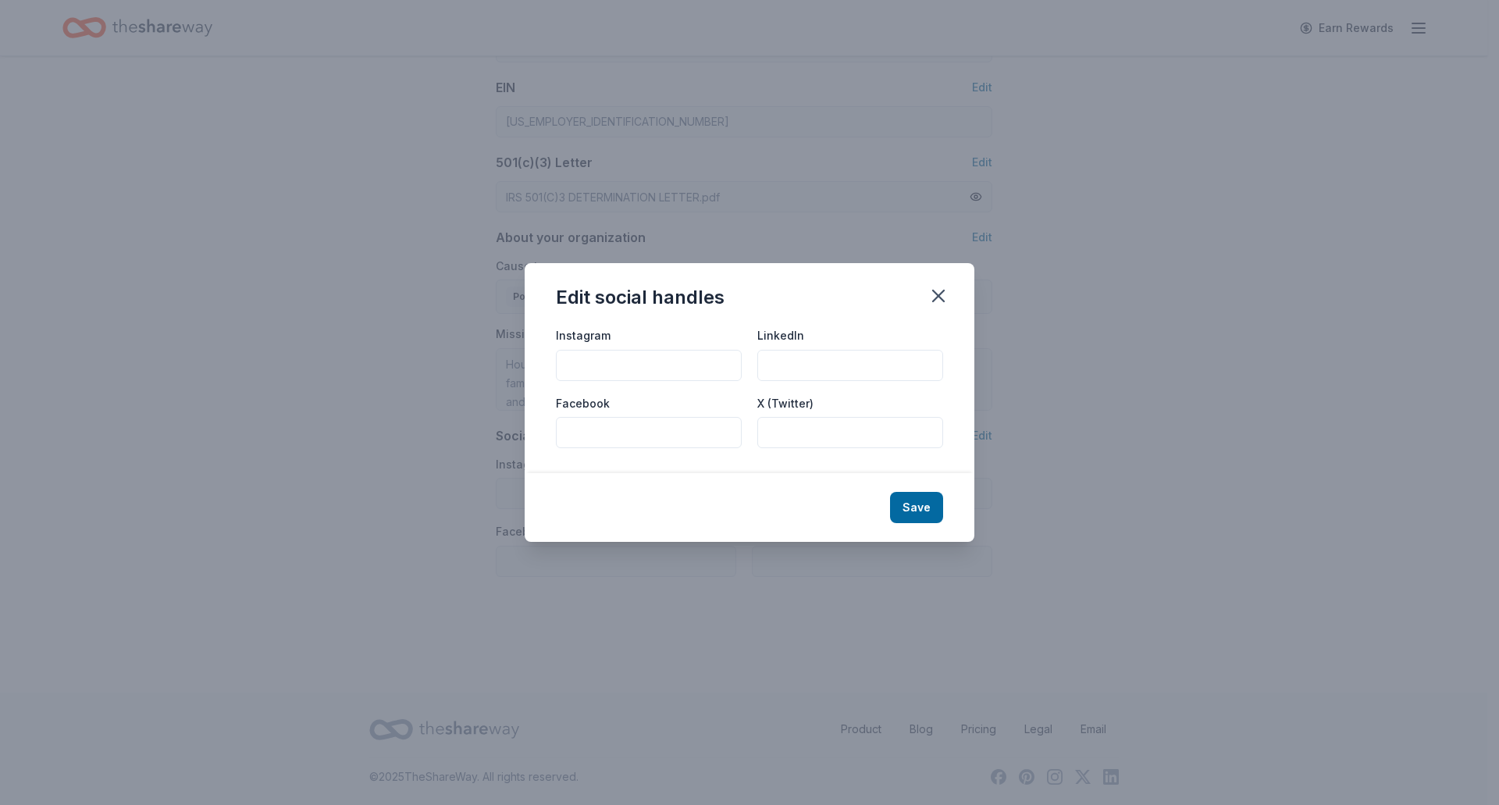
click at [608, 366] on input "Instagram" at bounding box center [649, 365] width 186 height 31
paste input "https://www.instagram.com/houseofrefugeaz/"
type input "https://www.instagram.com/houseofrefugeaz/"
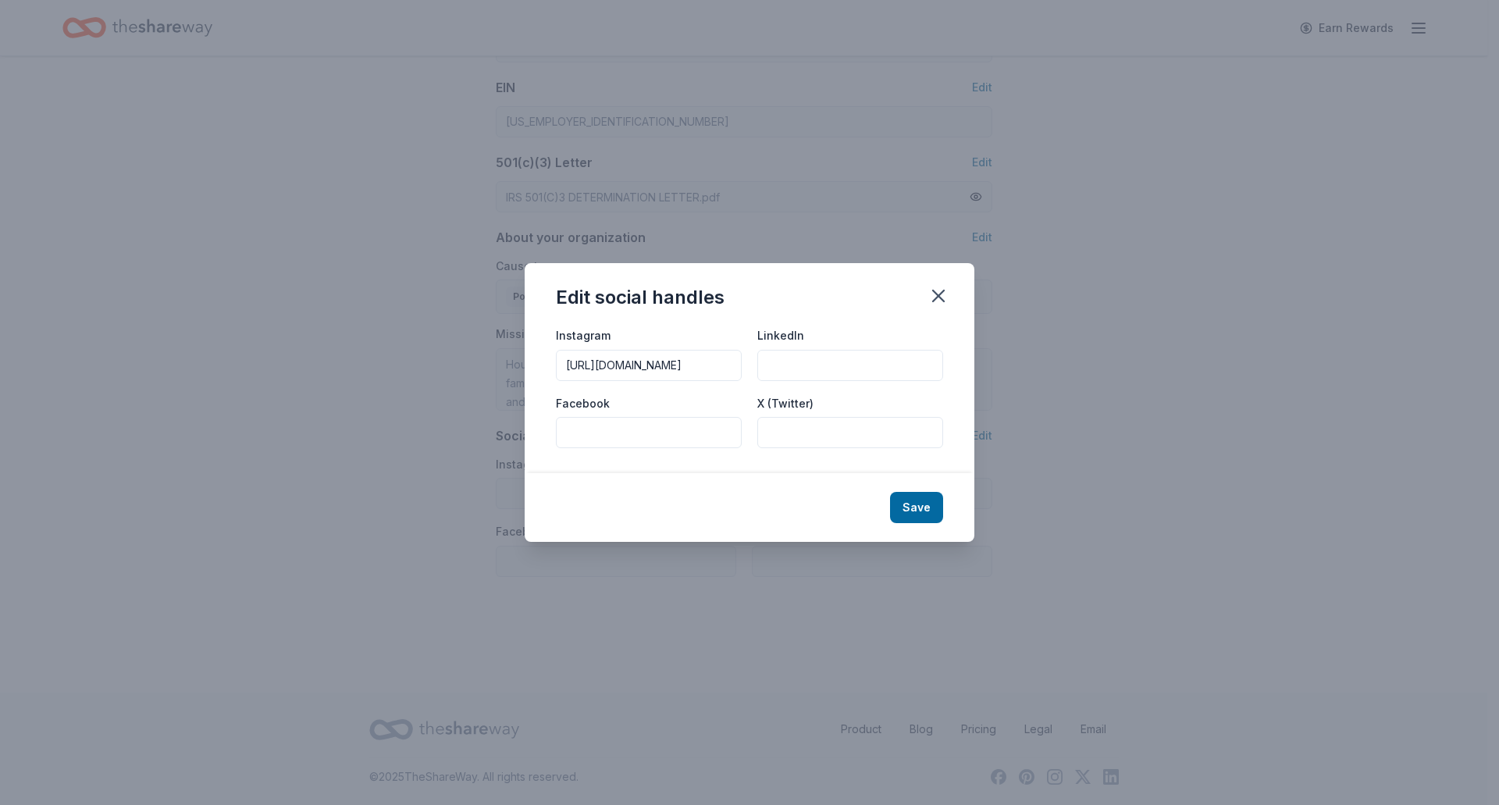
click at [597, 434] on input "Facebook" at bounding box center [649, 432] width 186 height 31
paste input "https://www.facebook.com/HouseofRefugeInc"
type input "https://www.facebook.com/HouseofRefugeInc"
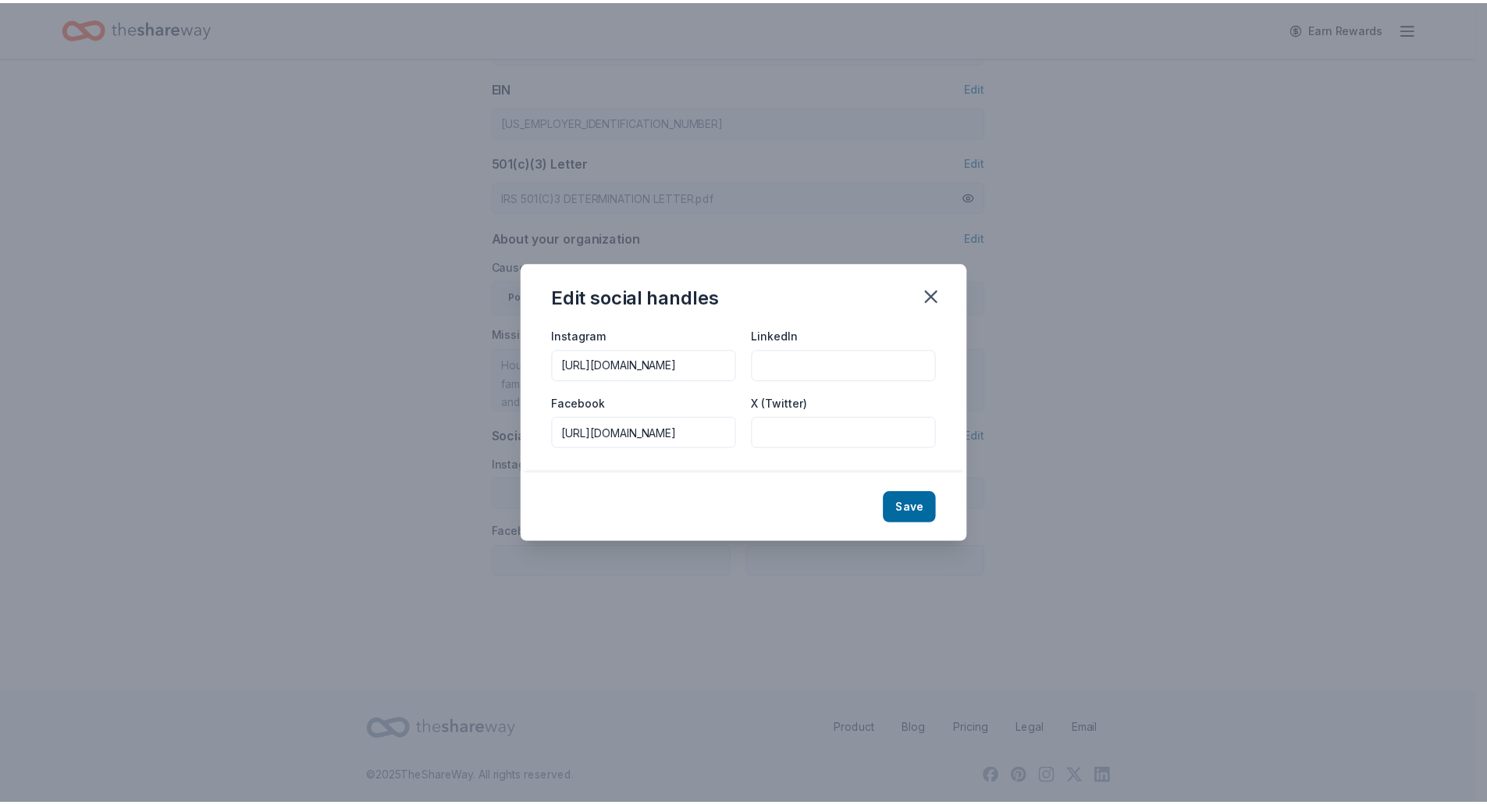
scroll to position [0, 0]
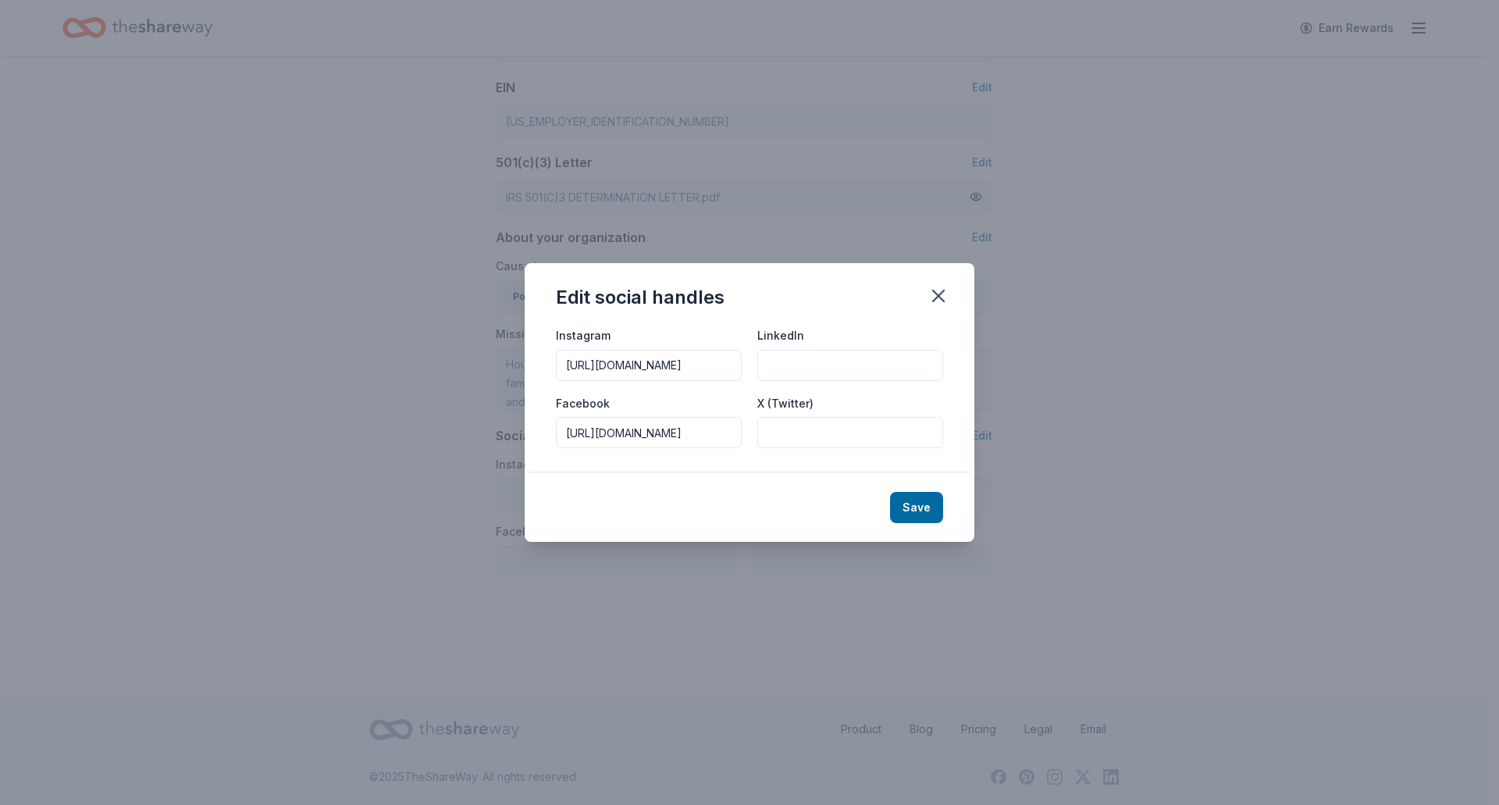
click at [831, 429] on input "X (Twitter)" at bounding box center [850, 432] width 186 height 31
paste input "https://x.com/houseofrefugeaz"
type input "https://x.com/houseofrefugeaz"
click at [913, 510] on button "Save" at bounding box center [916, 507] width 53 height 31
type input "https://www.instagram.com/houseofrefugeaz/"
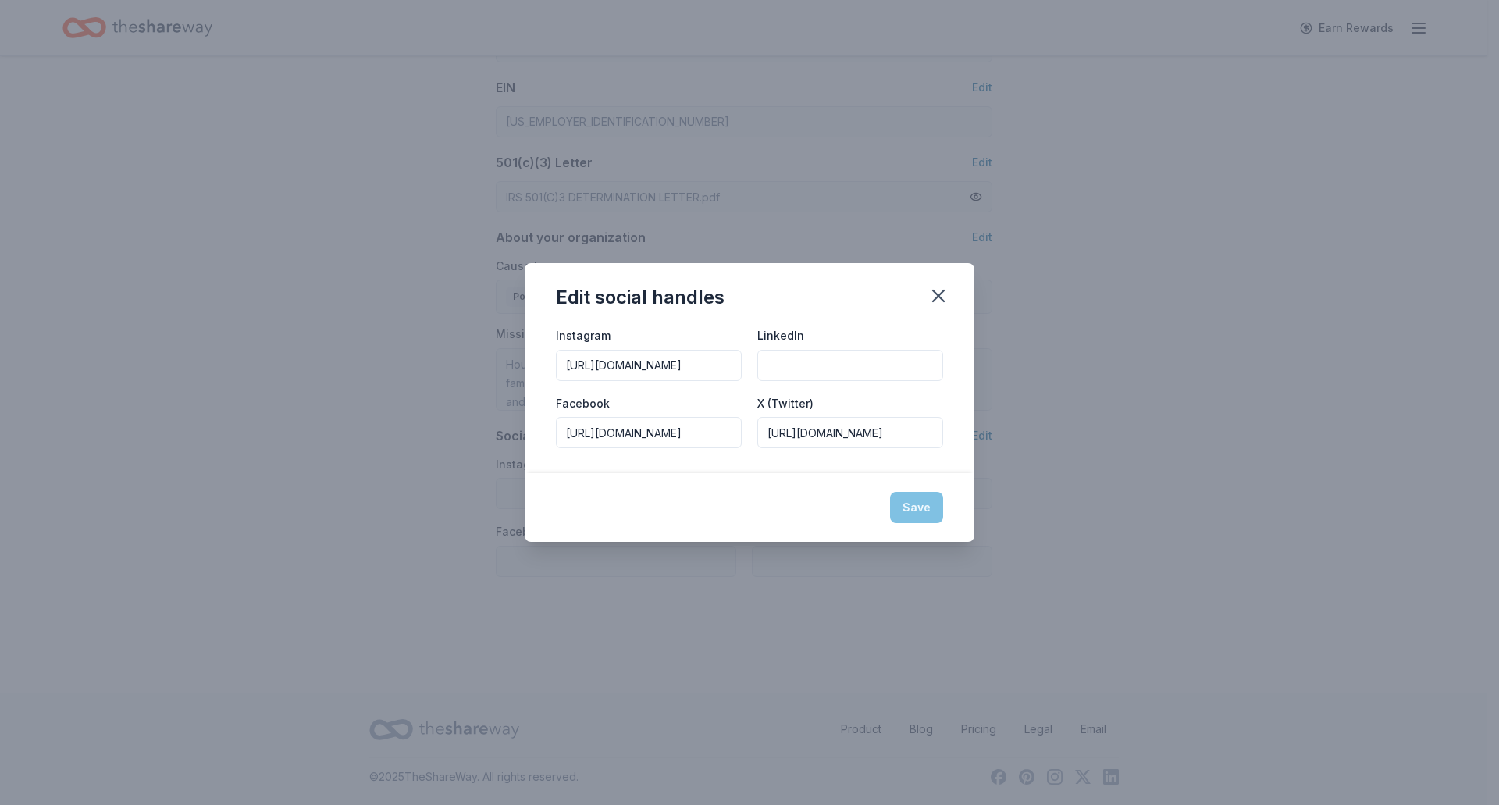
type input "https://www.facebook.com/HouseofRefugeInc"
type input "https://x.com/houseofrefugeaz"
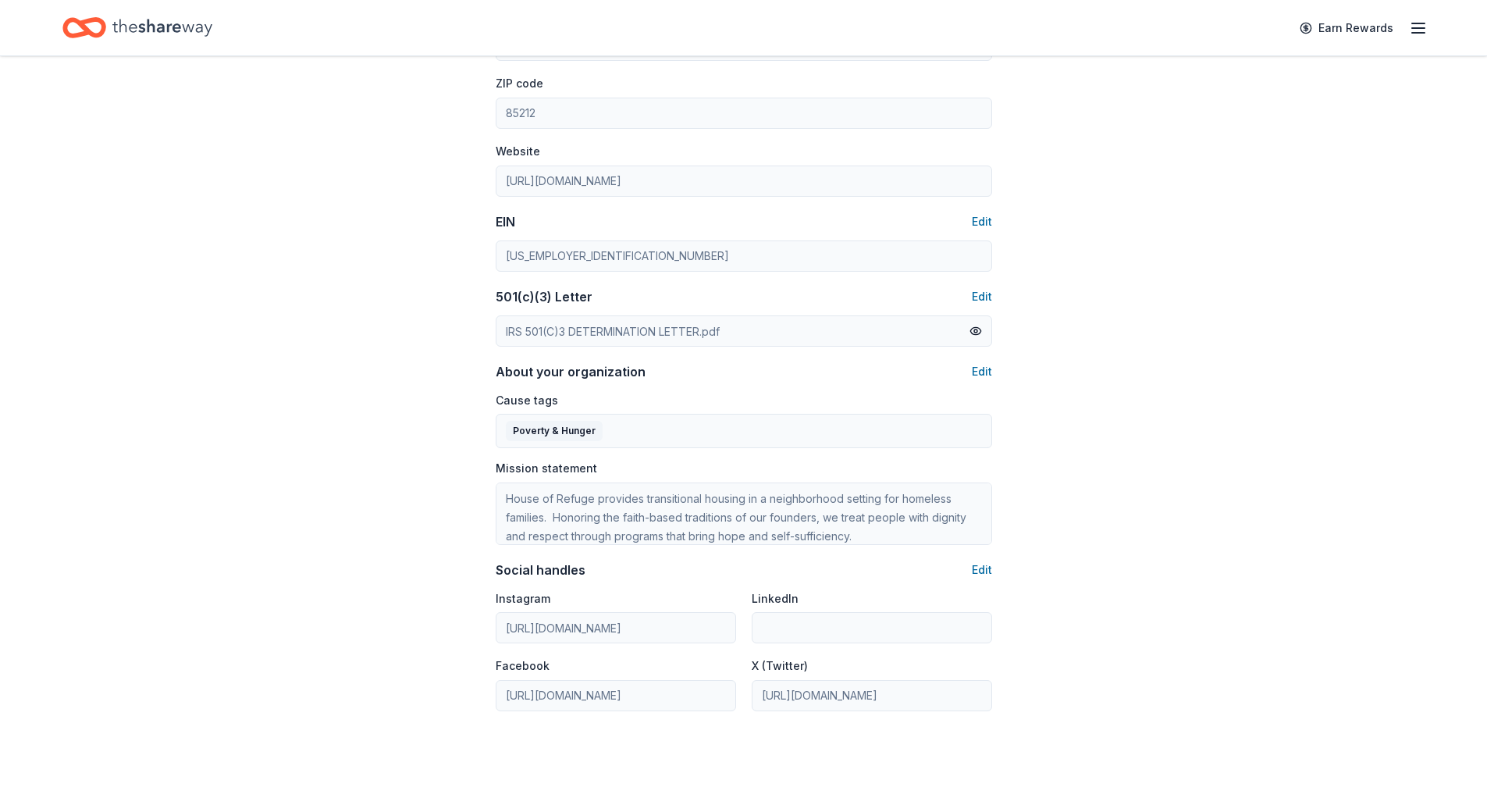
scroll to position [759, 0]
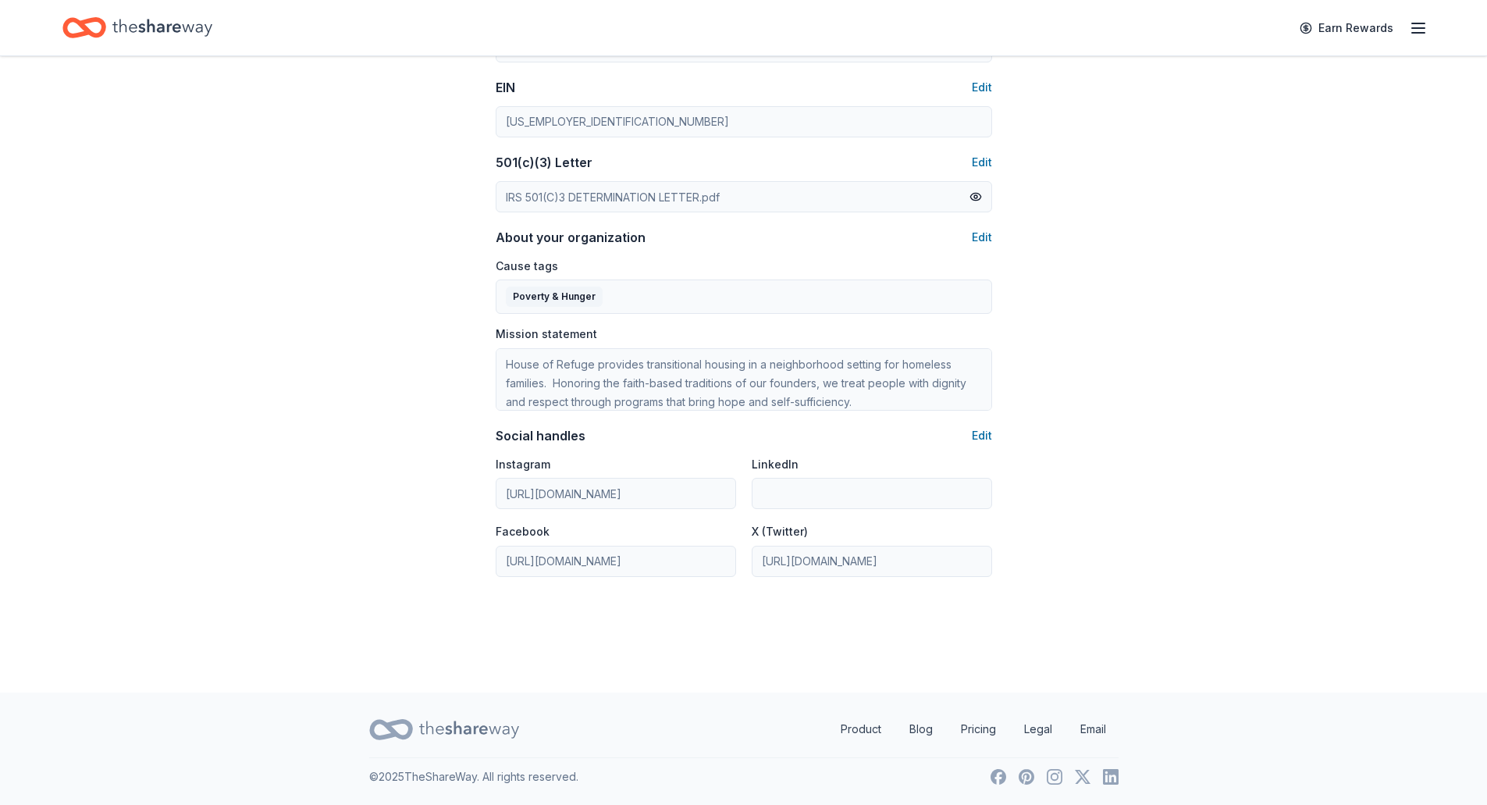
type input "4806878295"
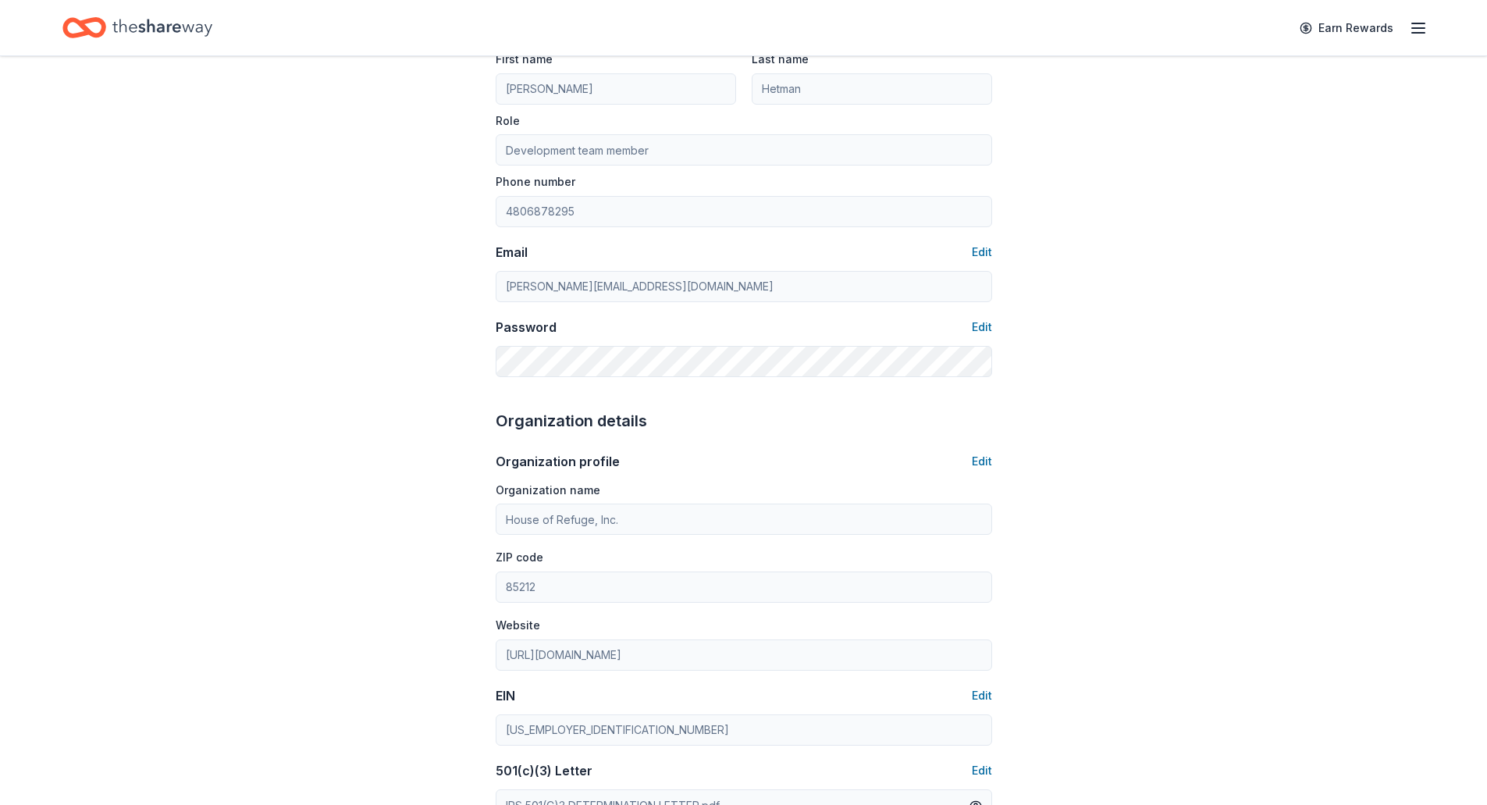
scroll to position [0, 0]
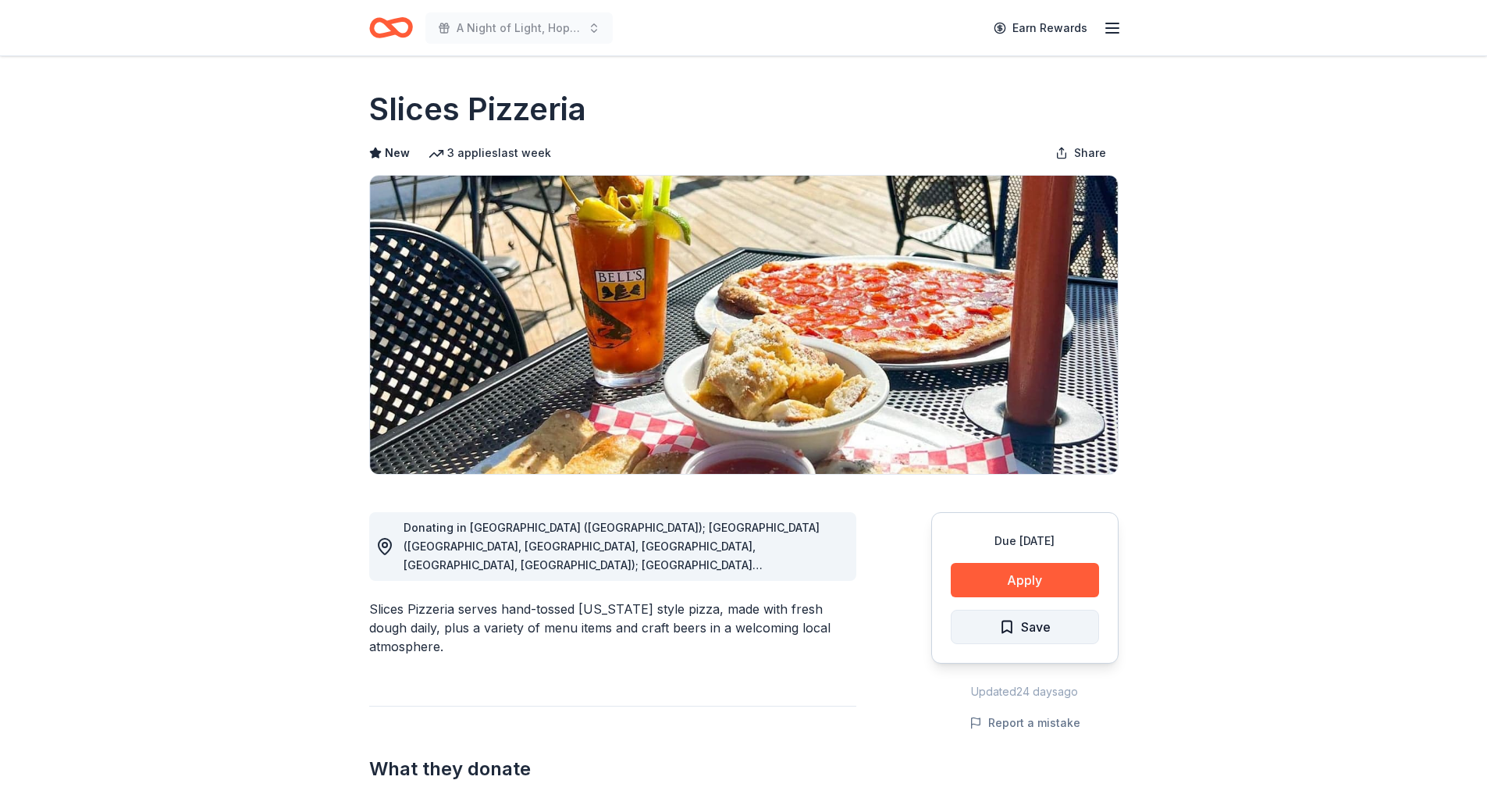
click at [1021, 629] on span "Save" at bounding box center [1036, 627] width 30 height 20
click at [1020, 626] on html "A Night of Light, Hope, and Legacy Gala 2026 Earn Rewards Due in 153 days Share…" at bounding box center [743, 402] width 1487 height 805
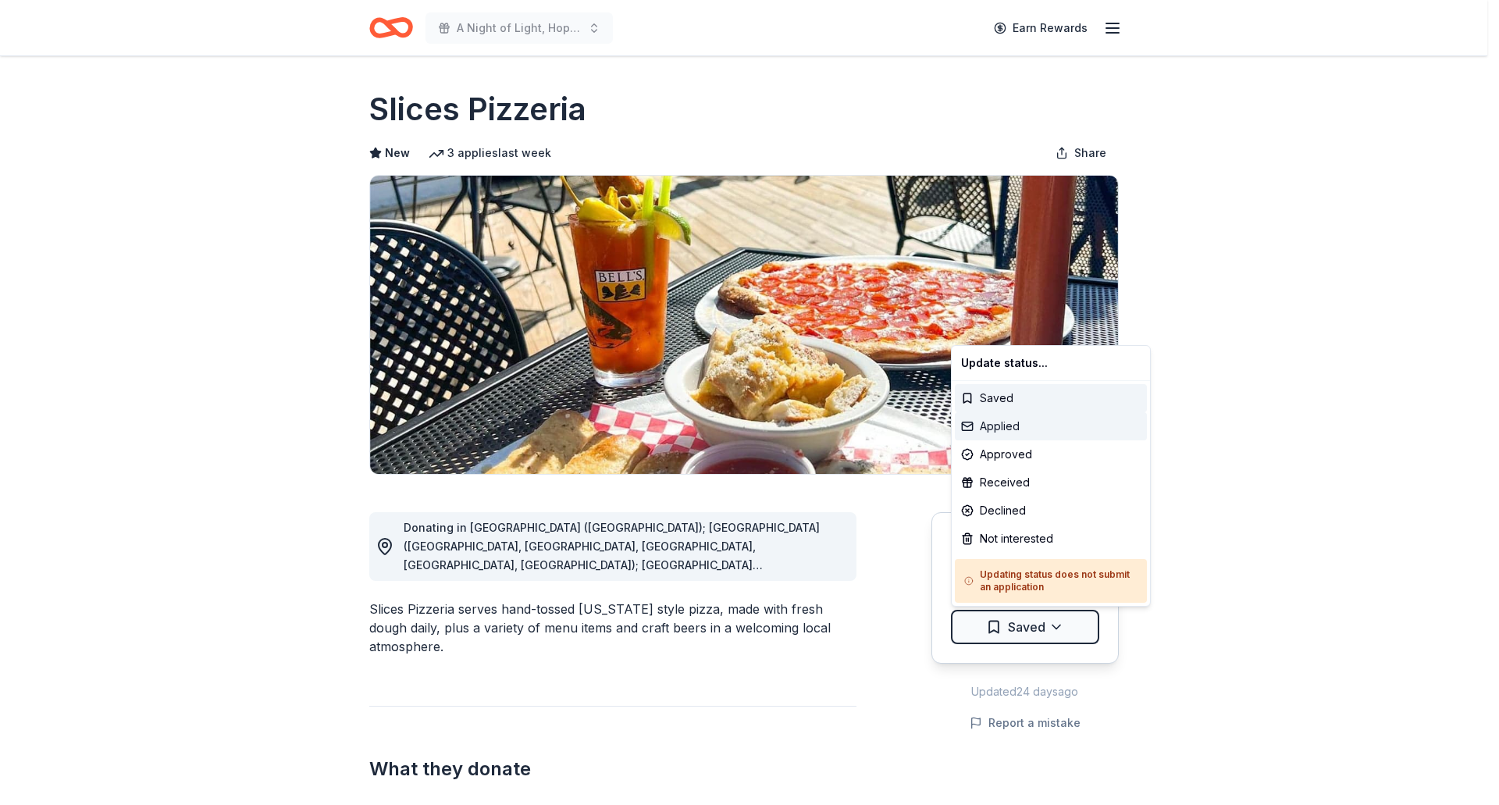
click at [997, 424] on div "Applied" at bounding box center [1051, 426] width 192 height 28
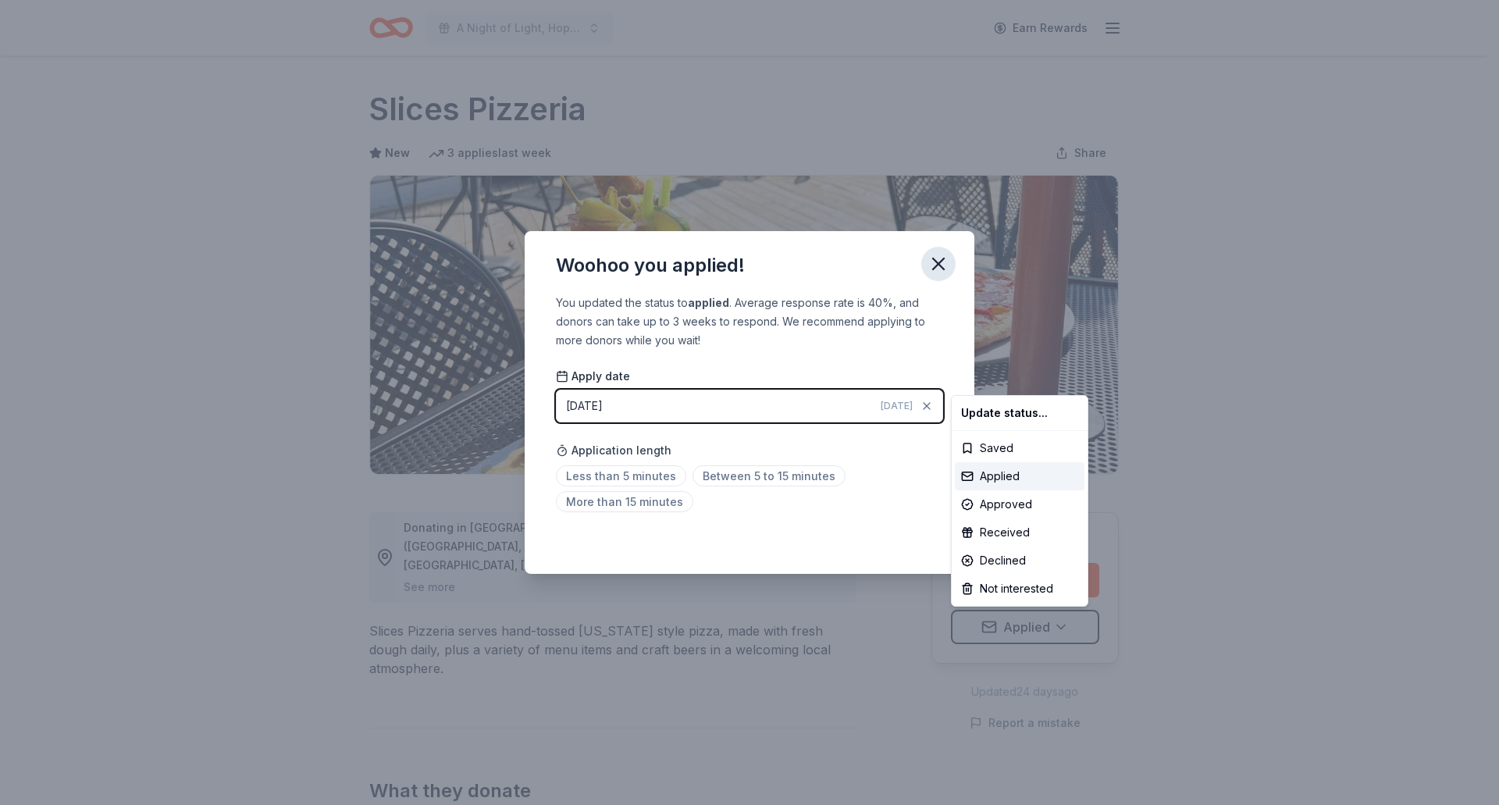
click at [939, 263] on html "A Night of Light, Hope, and Legacy Gala 2026 Earn Rewards Due in 153 days Share…" at bounding box center [749, 402] width 1499 height 805
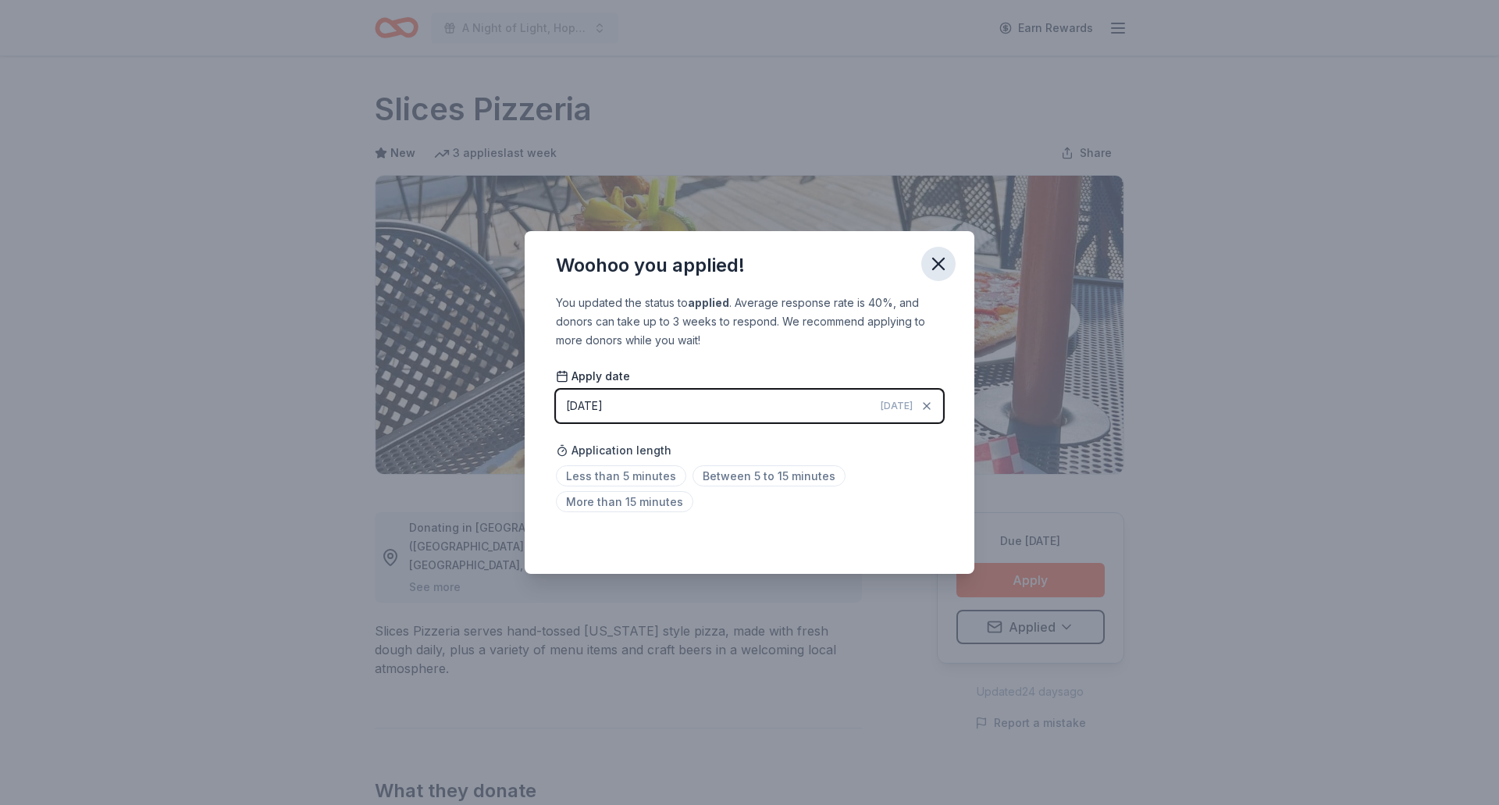
click at [939, 263] on icon "button" at bounding box center [938, 263] width 11 height 11
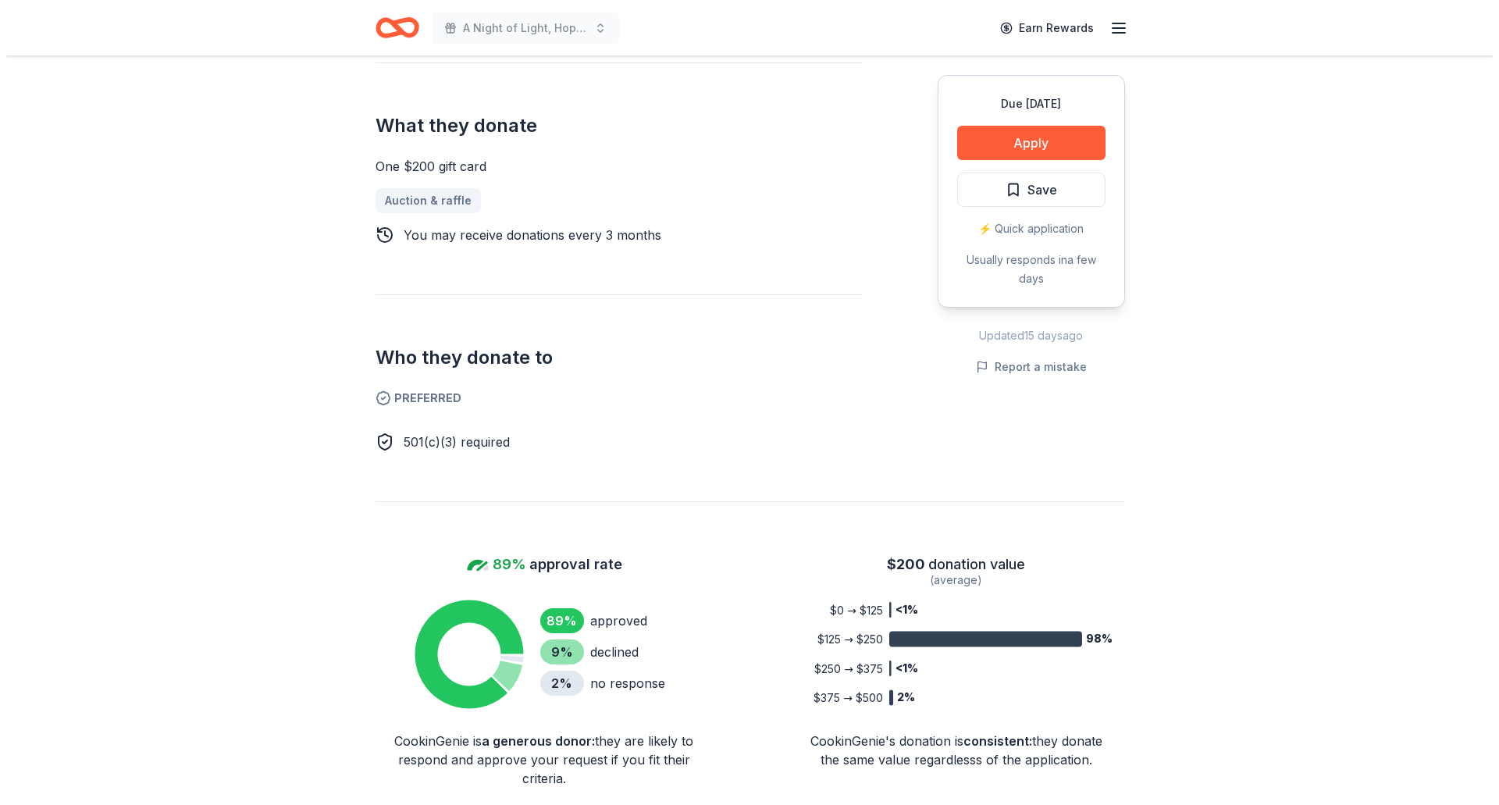
scroll to position [468, 0]
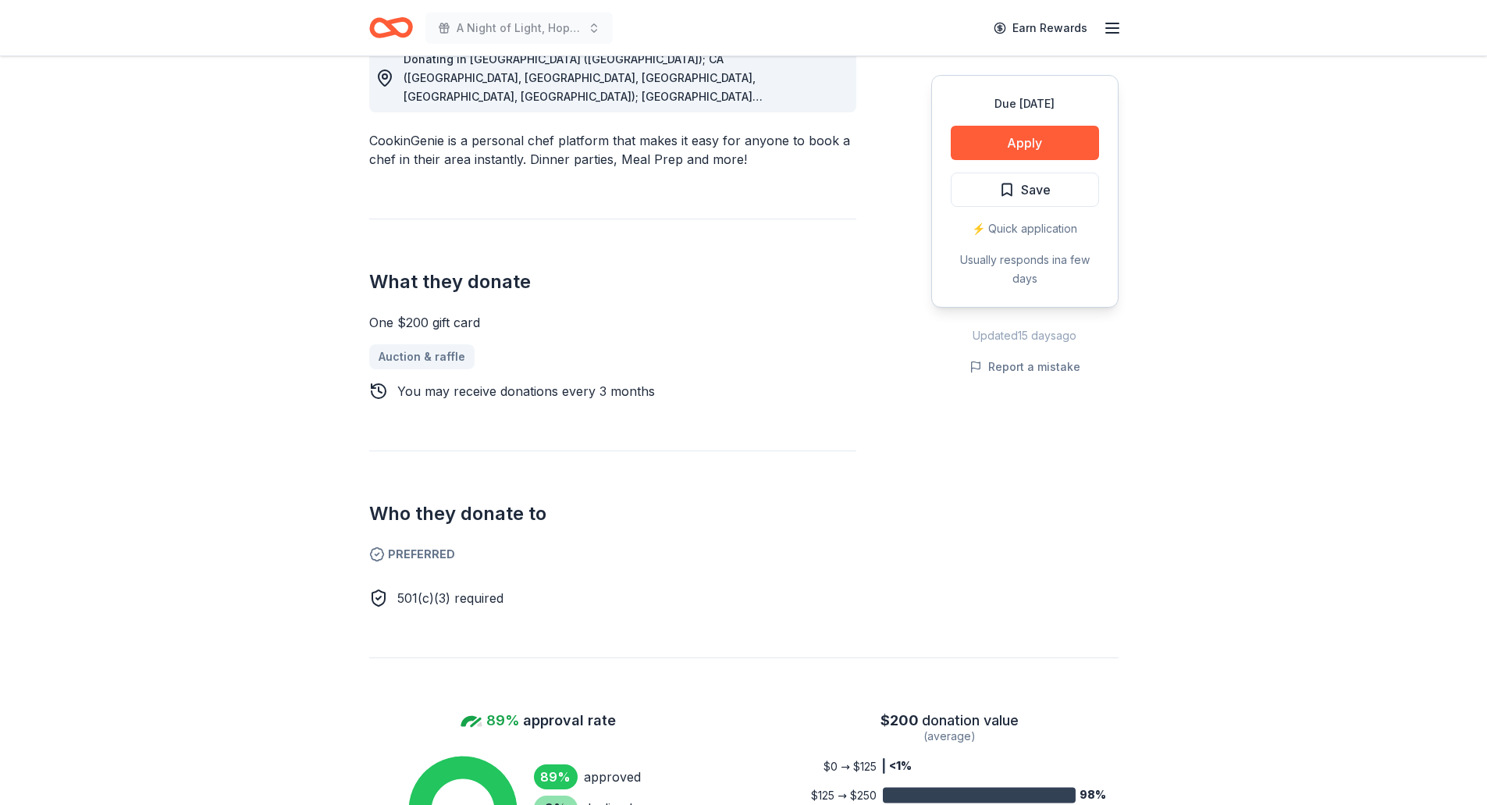
drag, startPoint x: 750, startPoint y: 161, endPoint x: 552, endPoint y: 144, distance: 198.2
click at [552, 144] on div "CookinGenie is a personal chef platform that makes it easy for anyone to book a…" at bounding box center [612, 149] width 487 height 37
click at [1077, 149] on button "Apply" at bounding box center [1025, 143] width 148 height 34
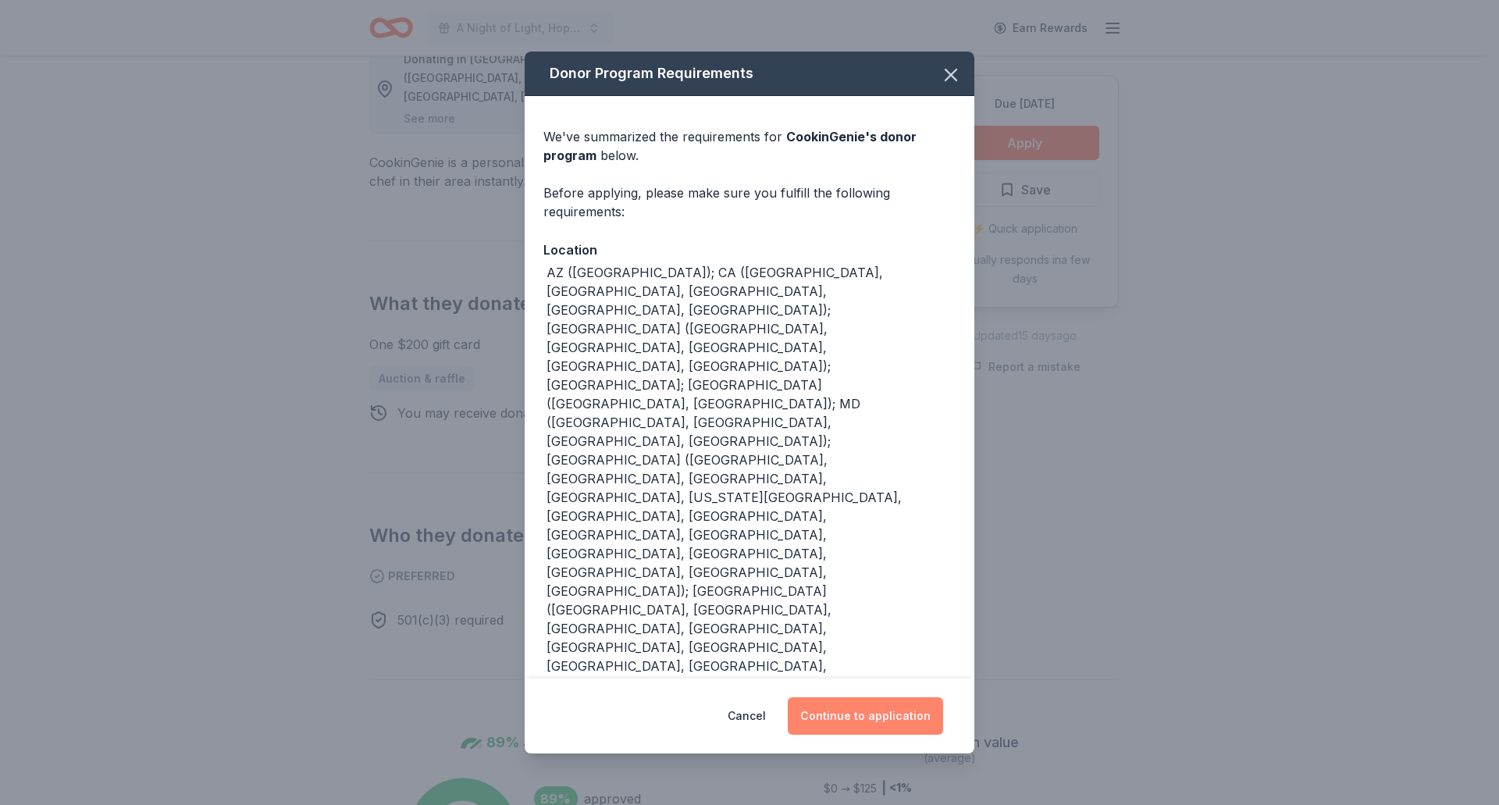
click at [856, 710] on button "Continue to application" at bounding box center [865, 715] width 155 height 37
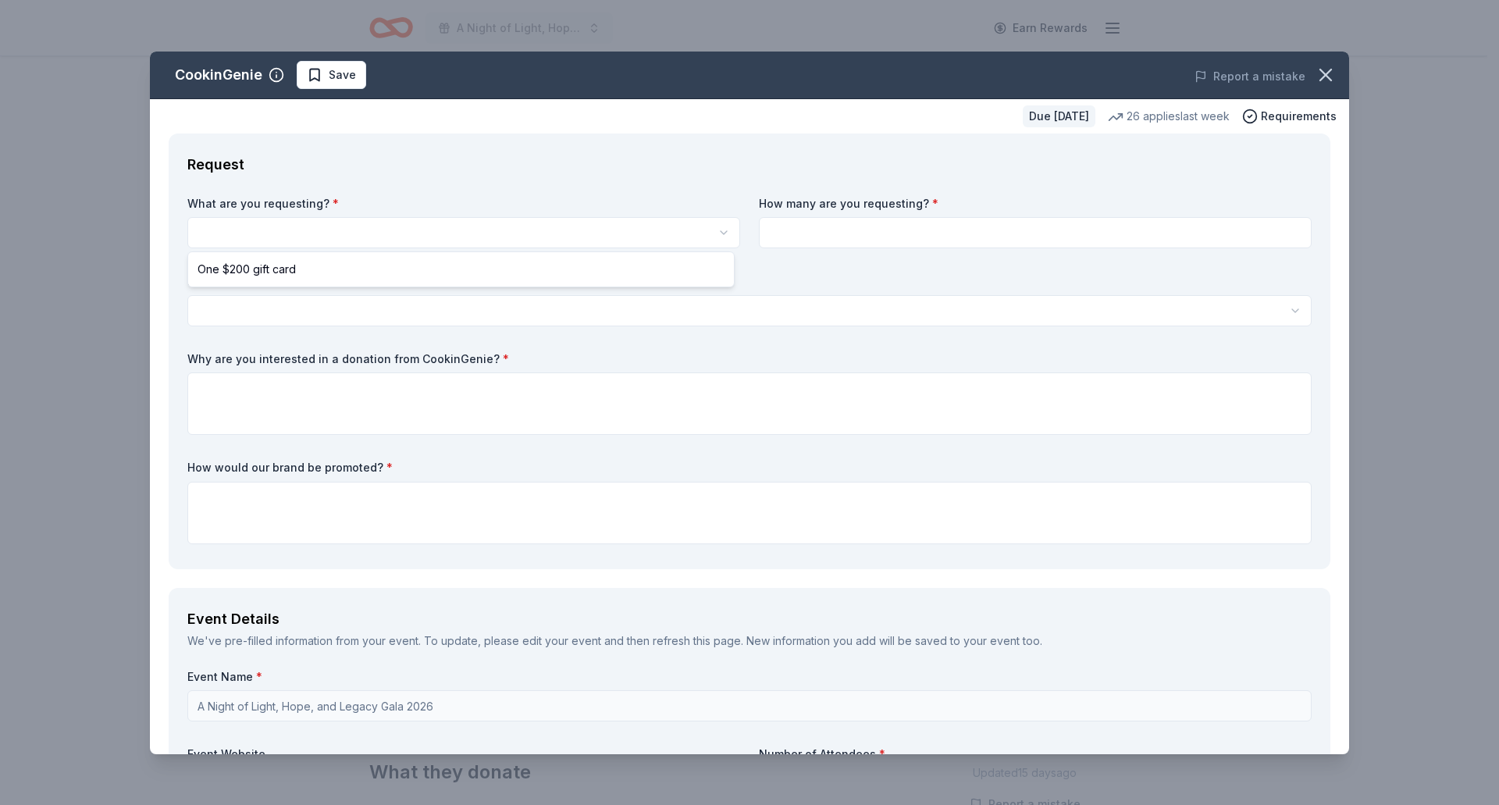
scroll to position [0, 0]
select select "One $200 gift card"
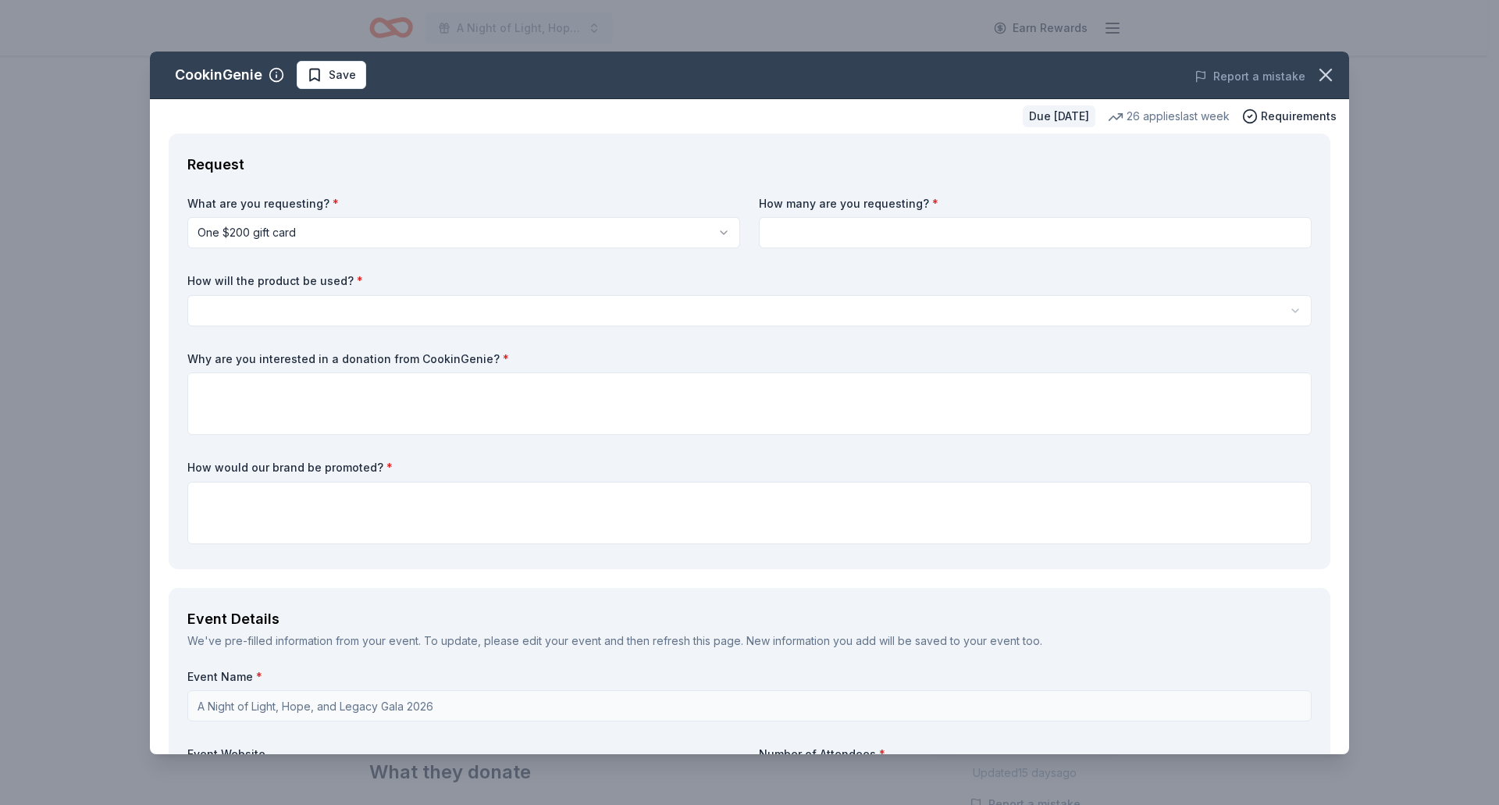
click at [805, 234] on input at bounding box center [1035, 232] width 553 height 31
type input "1"
click at [325, 319] on html "A Night of Light, Hope, and Legacy Gala 2026 Earn Rewards Due in 206 days Share…" at bounding box center [749, 402] width 1499 height 805
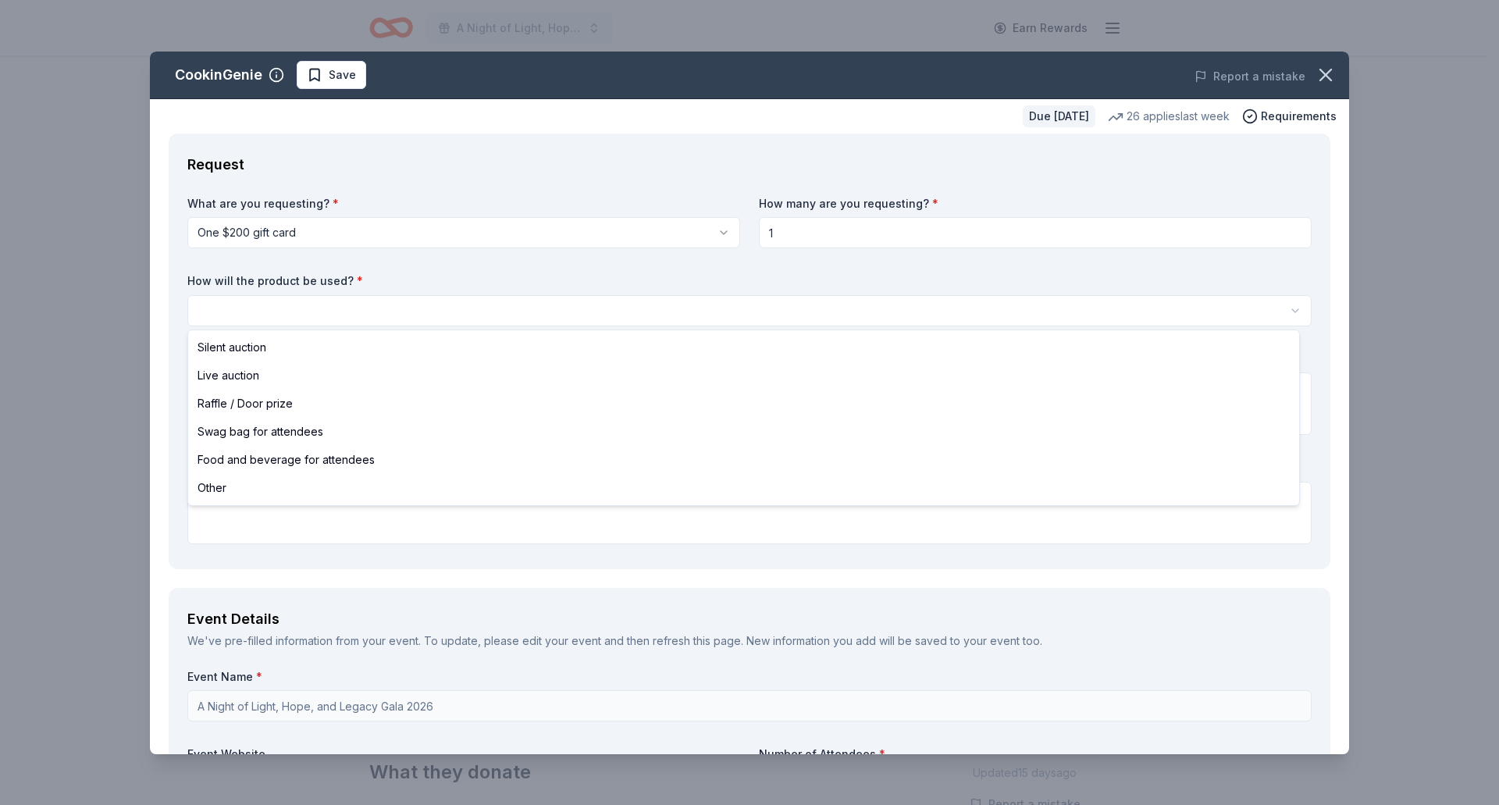
select select "silentAuction"
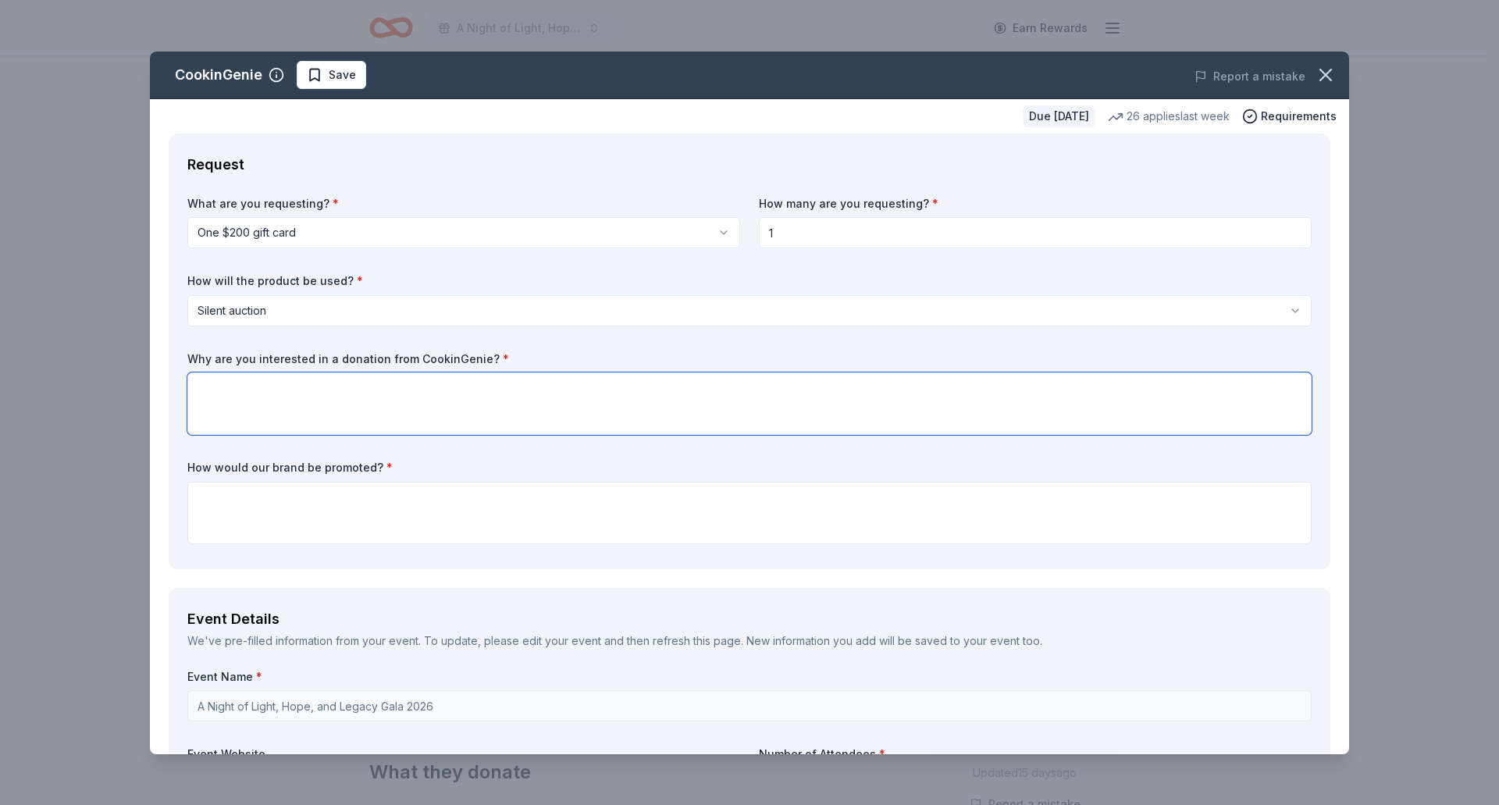
click at [248, 401] on textarea at bounding box center [749, 403] width 1124 height 62
drag, startPoint x: 497, startPoint y: 358, endPoint x: 277, endPoint y: 350, distance: 220.3
click at [277, 350] on div "What are you requesting? * One $200 gift card One $200 gift card How many are y…" at bounding box center [749, 373] width 1124 height 354
drag, startPoint x: 187, startPoint y: 358, endPoint x: 441, endPoint y: 385, distance: 256.0
click at [441, 385] on div "Request What are you requesting? * One $200 gift card One $200 gift card How ma…" at bounding box center [750, 352] width 1162 height 436
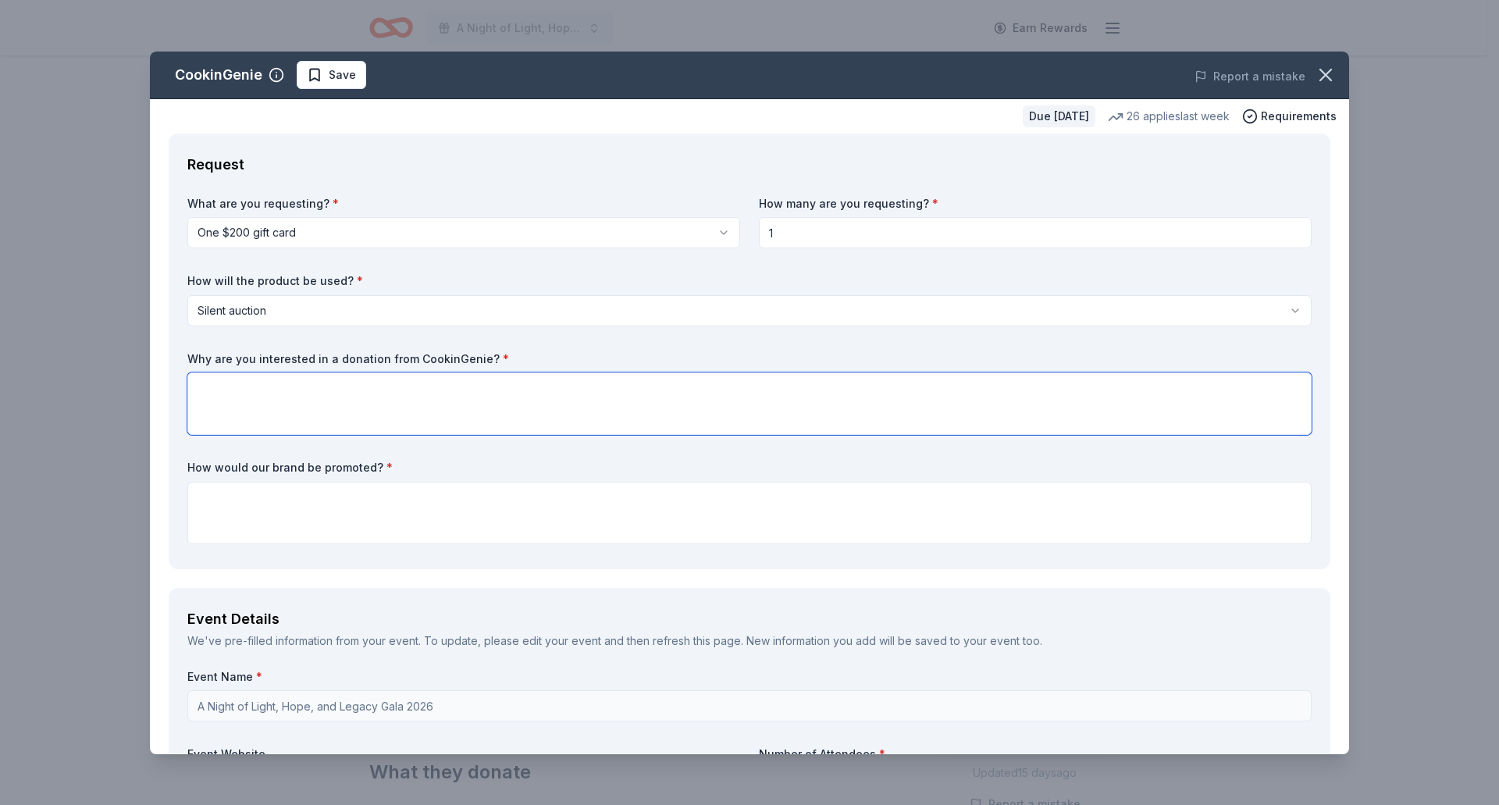
click at [271, 385] on textarea at bounding box center [749, 403] width 1124 height 62
paste textarea "We're interested in a donation from CookinGenie because your mission deeply ali…"
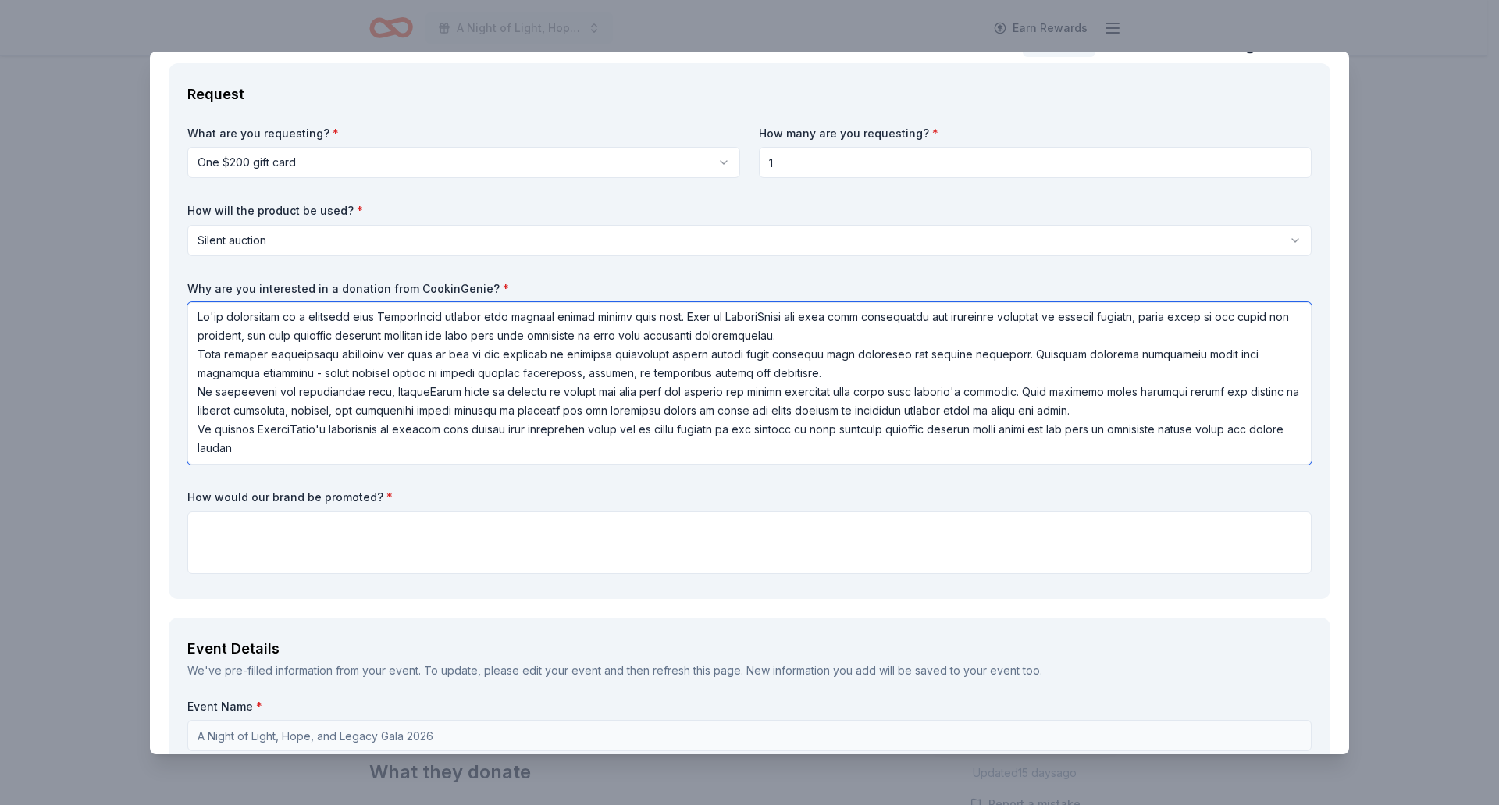
scroll to position [156, 0]
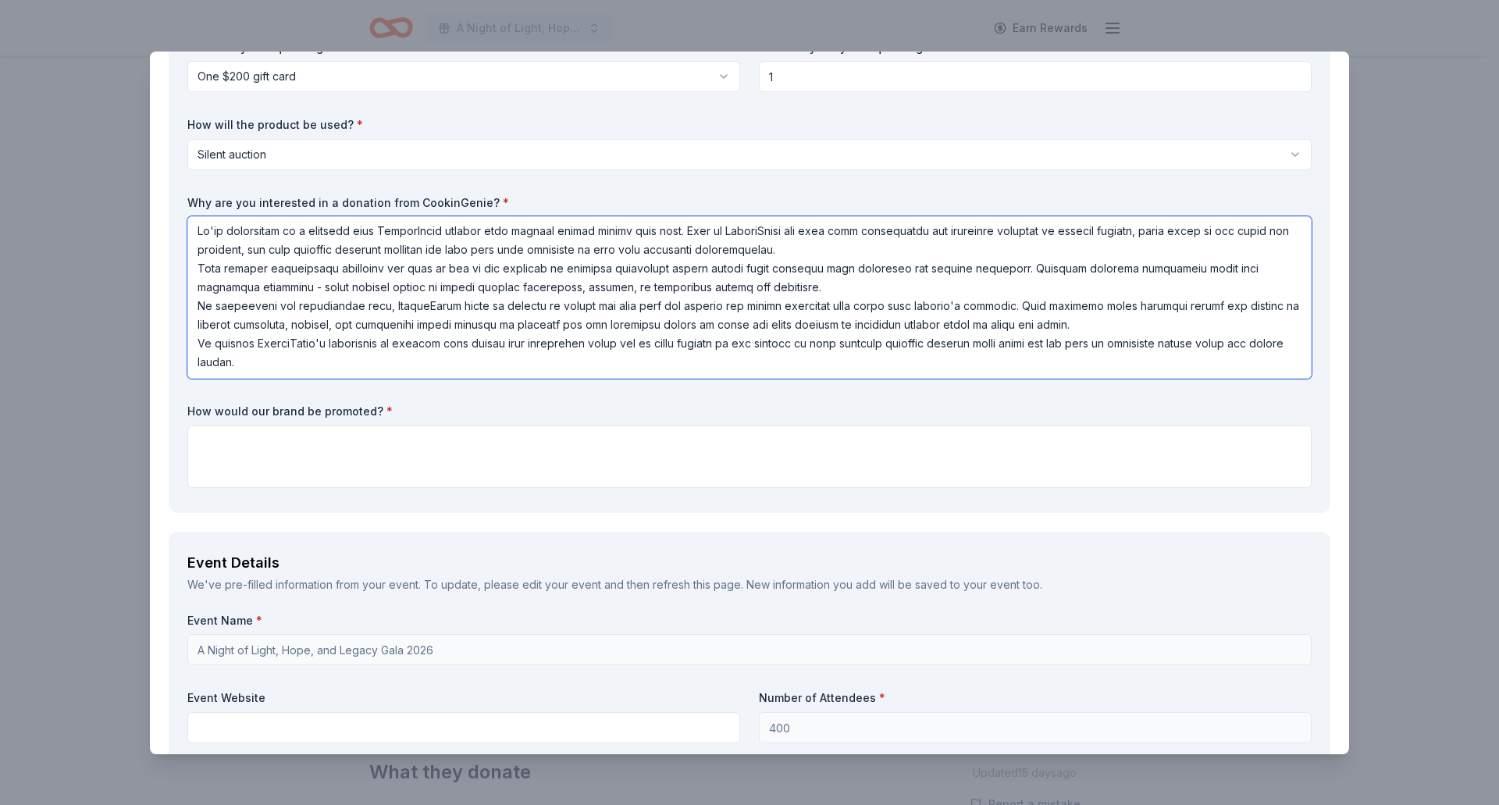
type textarea "We're interested in a donation from CookinGenie because your mission deeply ali…"
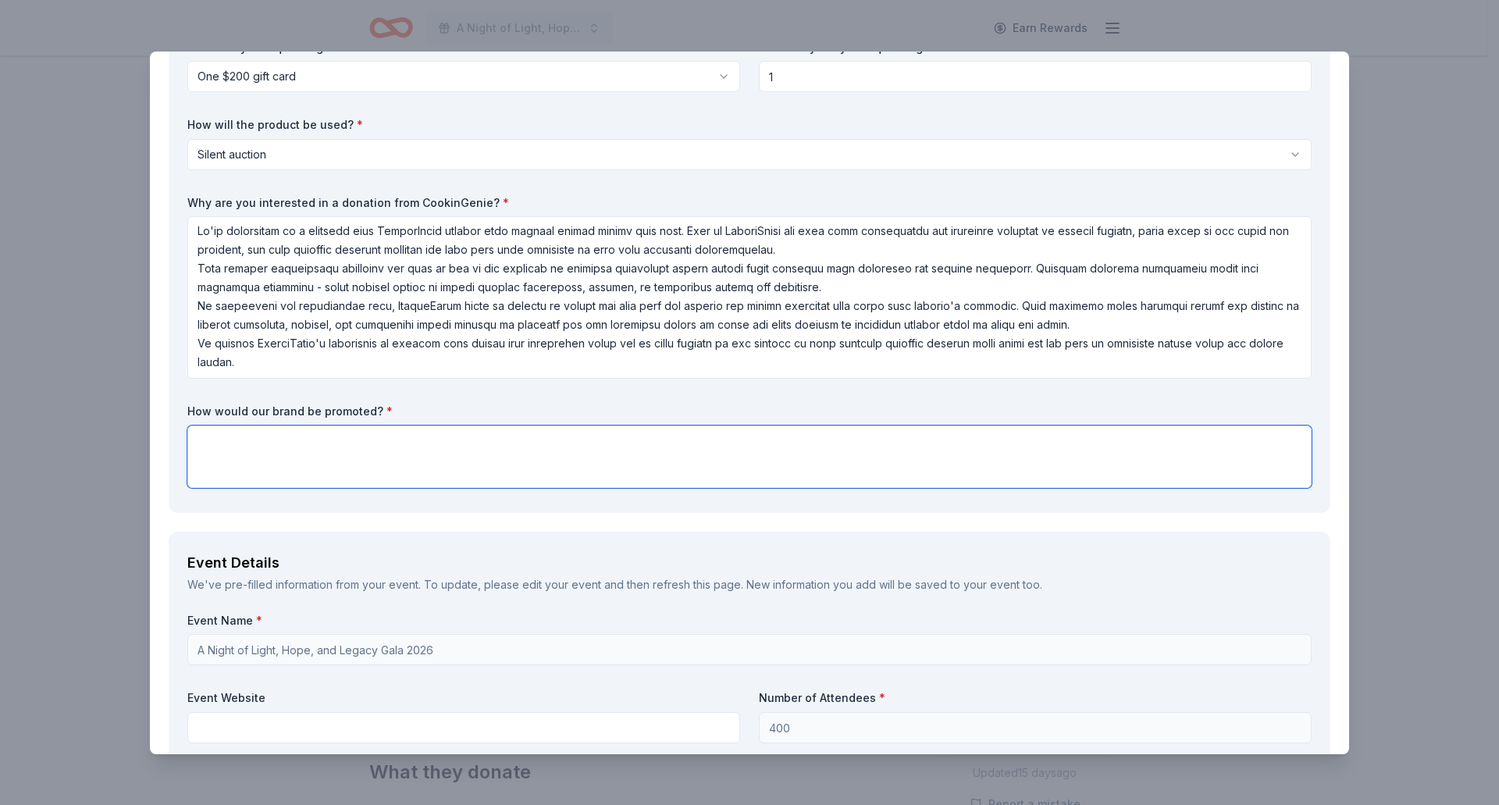
click at [275, 454] on textarea at bounding box center [749, 457] width 1124 height 62
paste textarea "We invite you to partner with us by donating an item, gift card, or themed bask…"
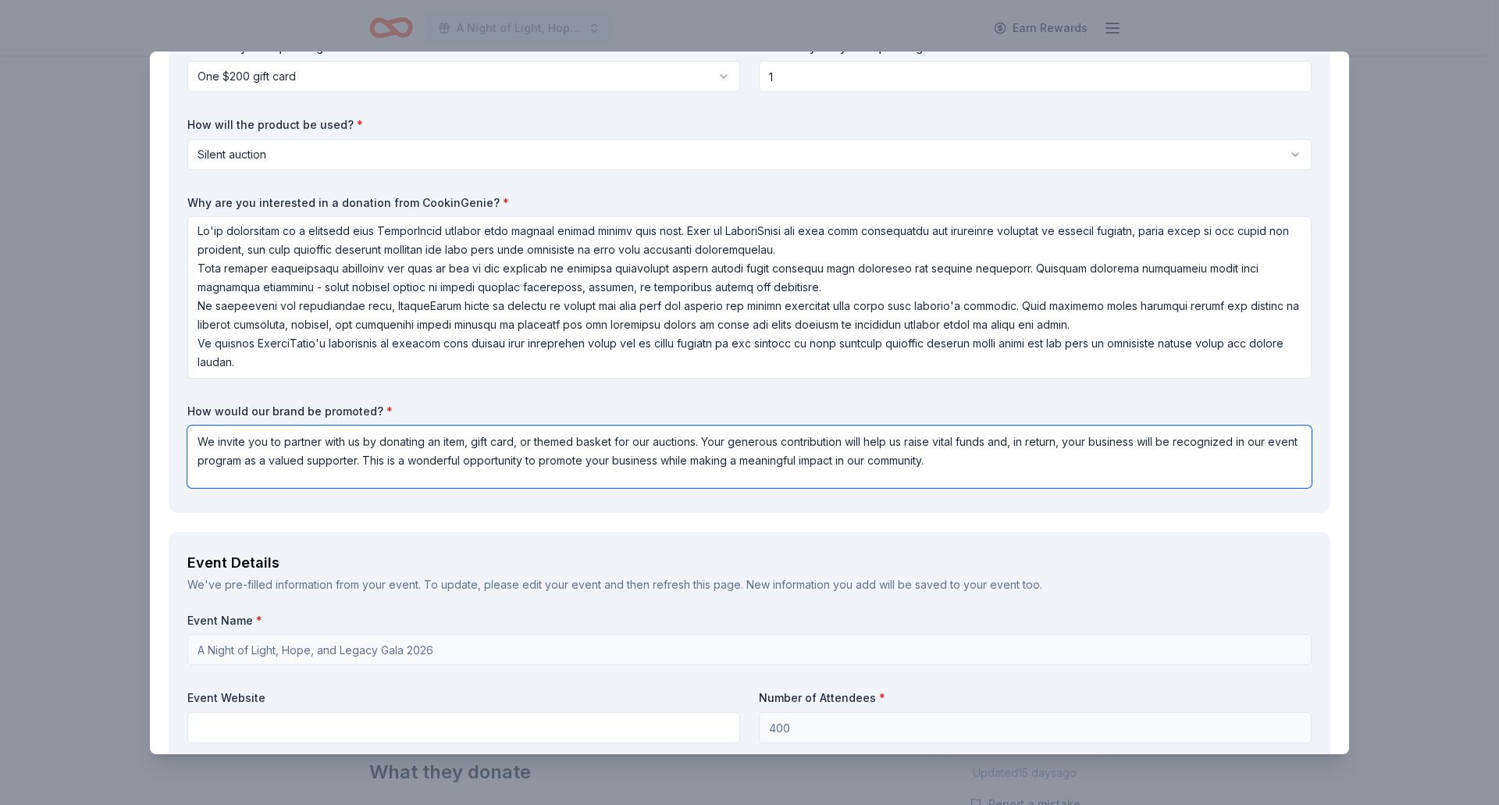
click at [267, 441] on textarea "We invite you to partner with us by donating an item, gift card, or themed bask…" at bounding box center [749, 457] width 1124 height 62
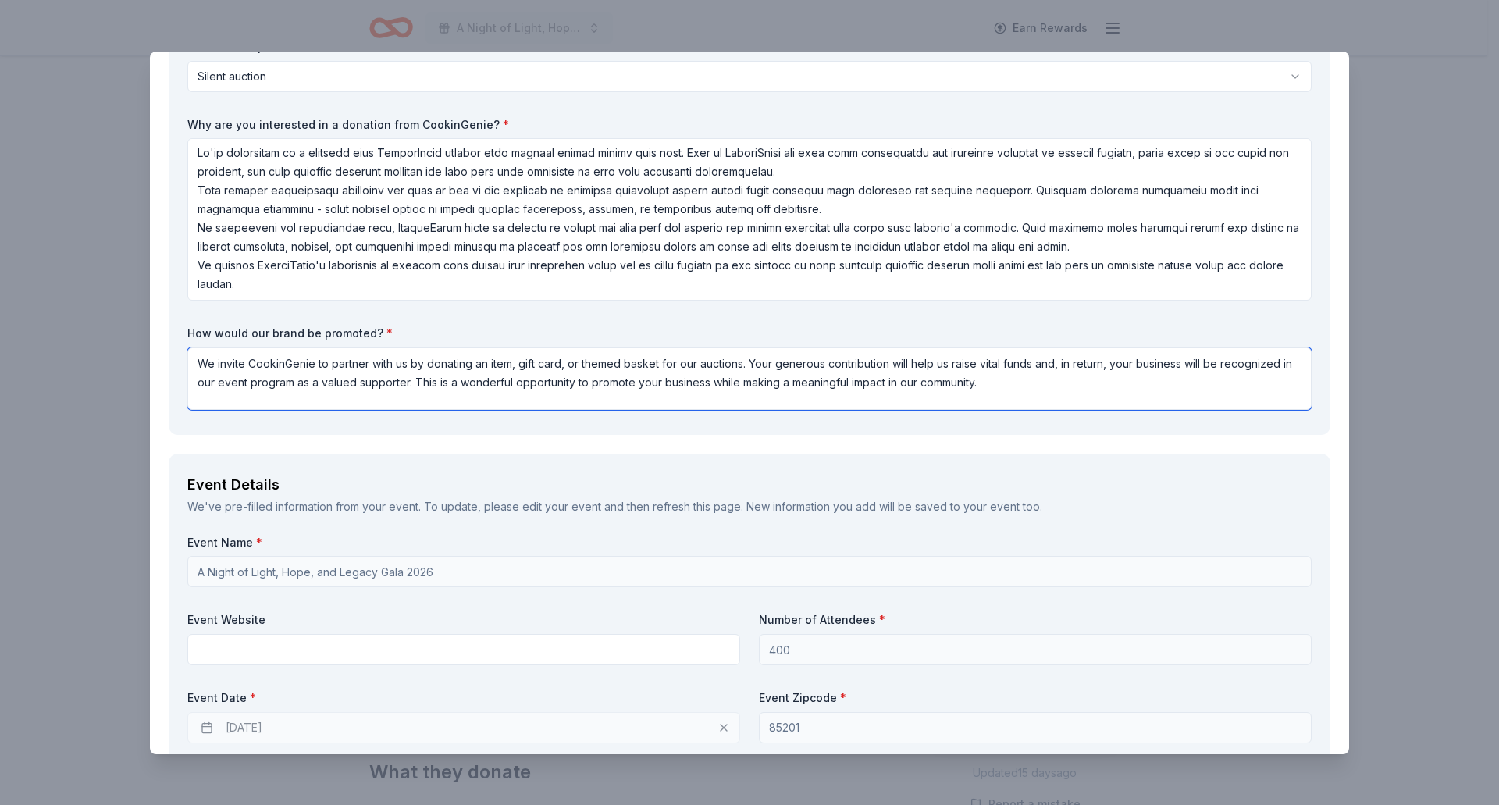
scroll to position [312, 0]
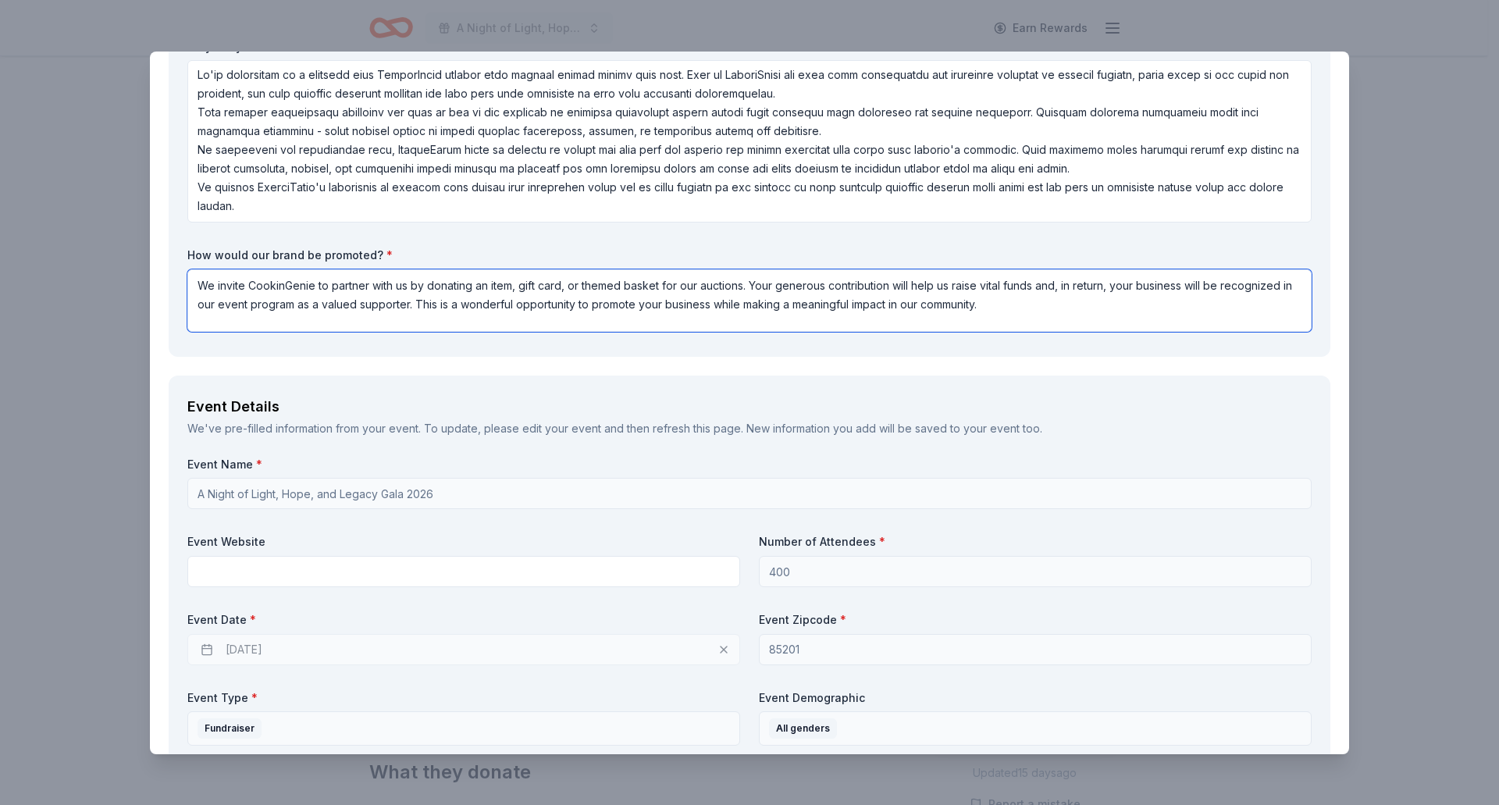
type textarea "We invite CookinGenie to partner with us by donating an item, gift card, or the…"
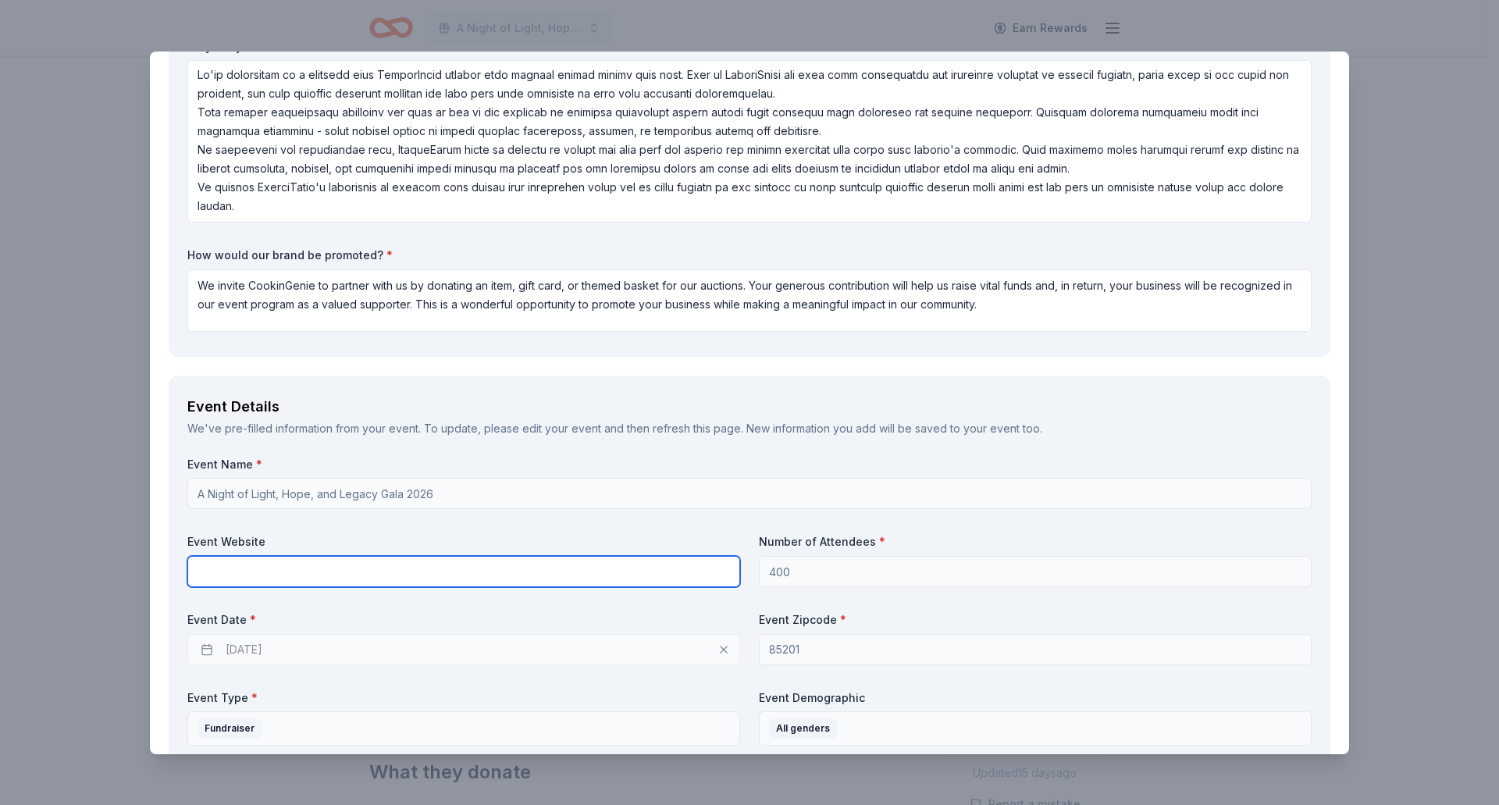
click at [321, 568] on input "text" at bounding box center [463, 571] width 553 height 31
type input "houseofrefuge.org"
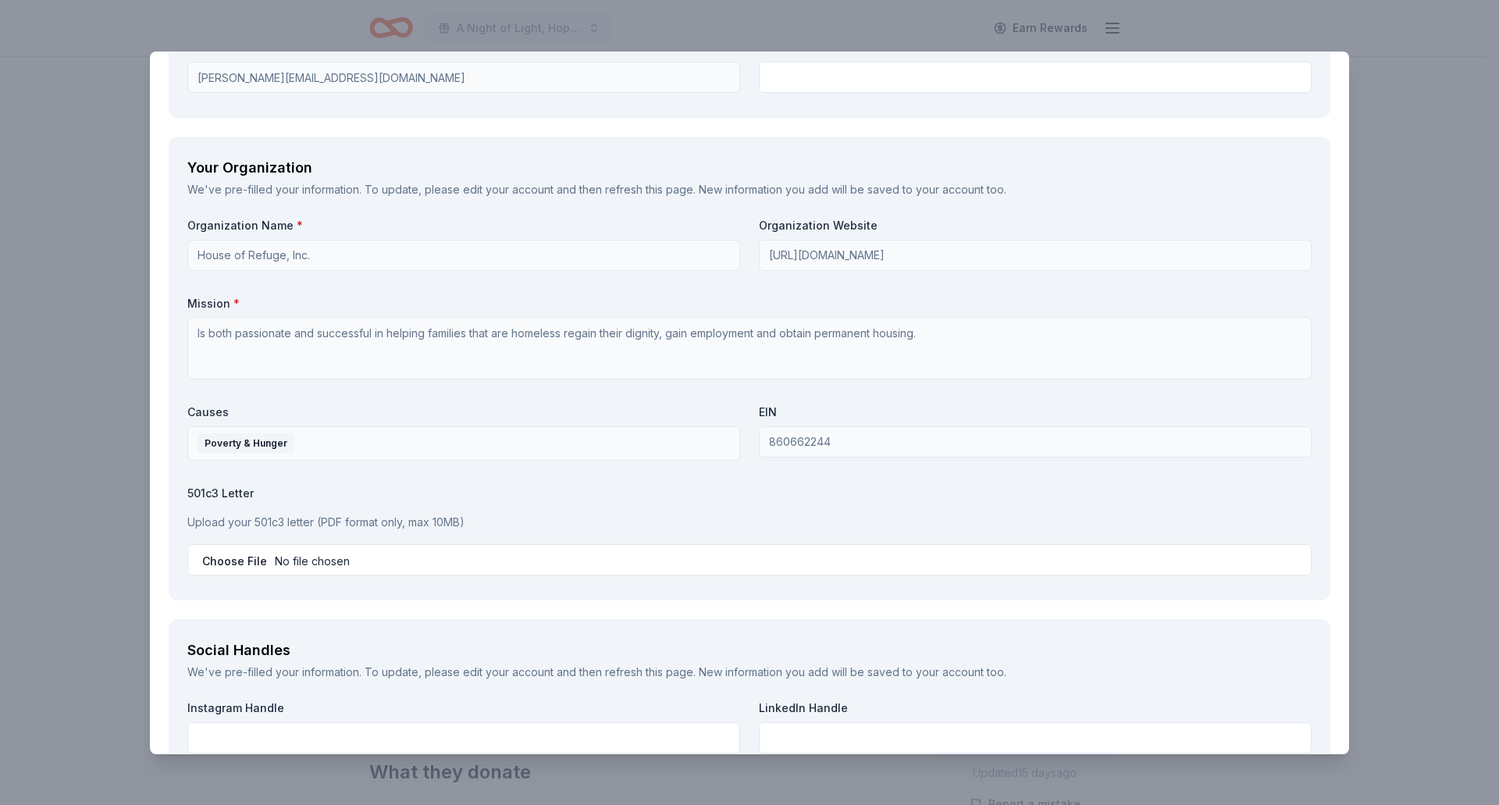
scroll to position [1548, 0]
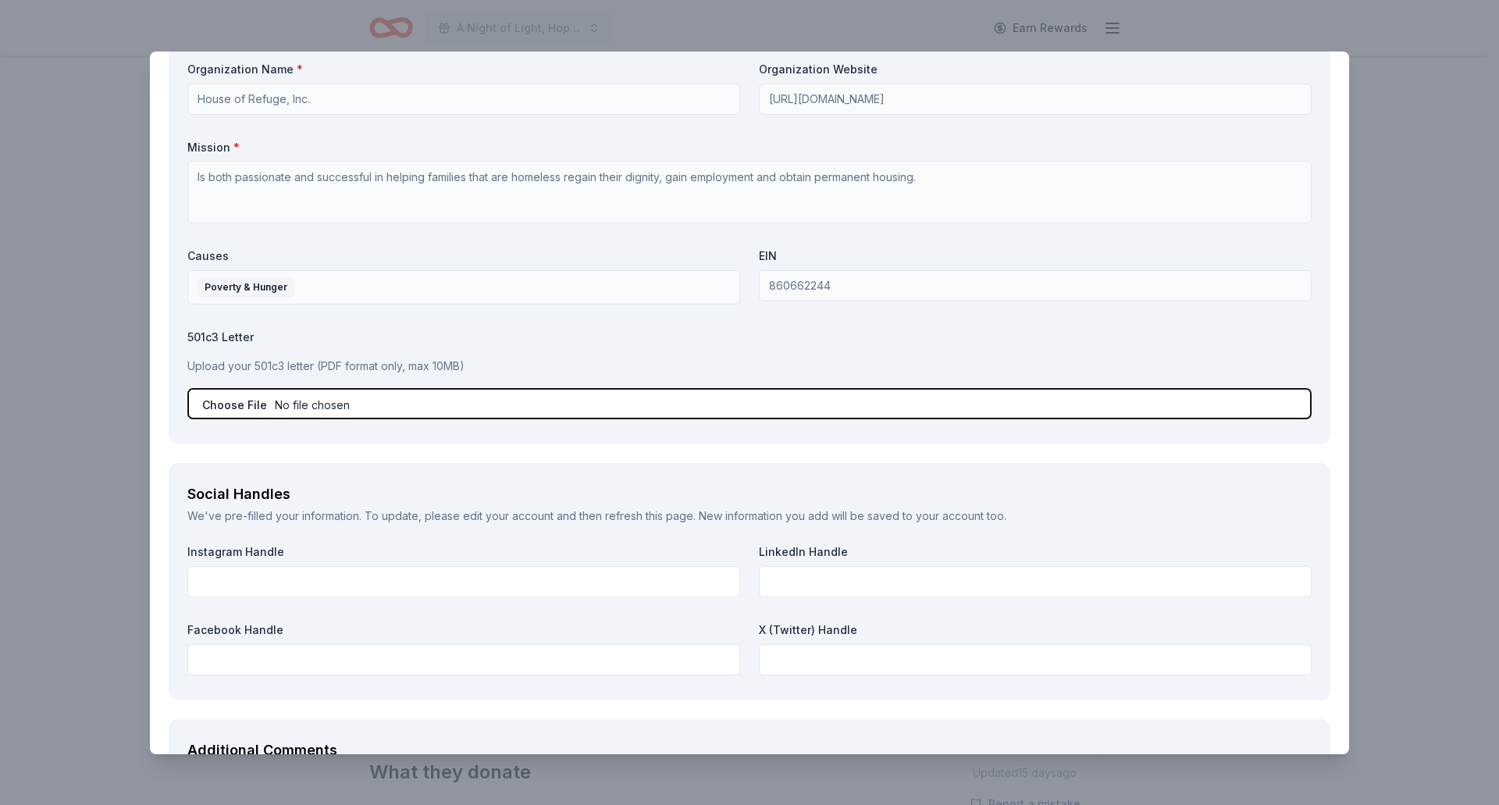
click at [239, 407] on input "file" at bounding box center [749, 403] width 1124 height 31
type input "C:\fakepath\W-9 House of Refuge.pdf"
click at [446, 408] on input "file" at bounding box center [749, 403] width 1124 height 31
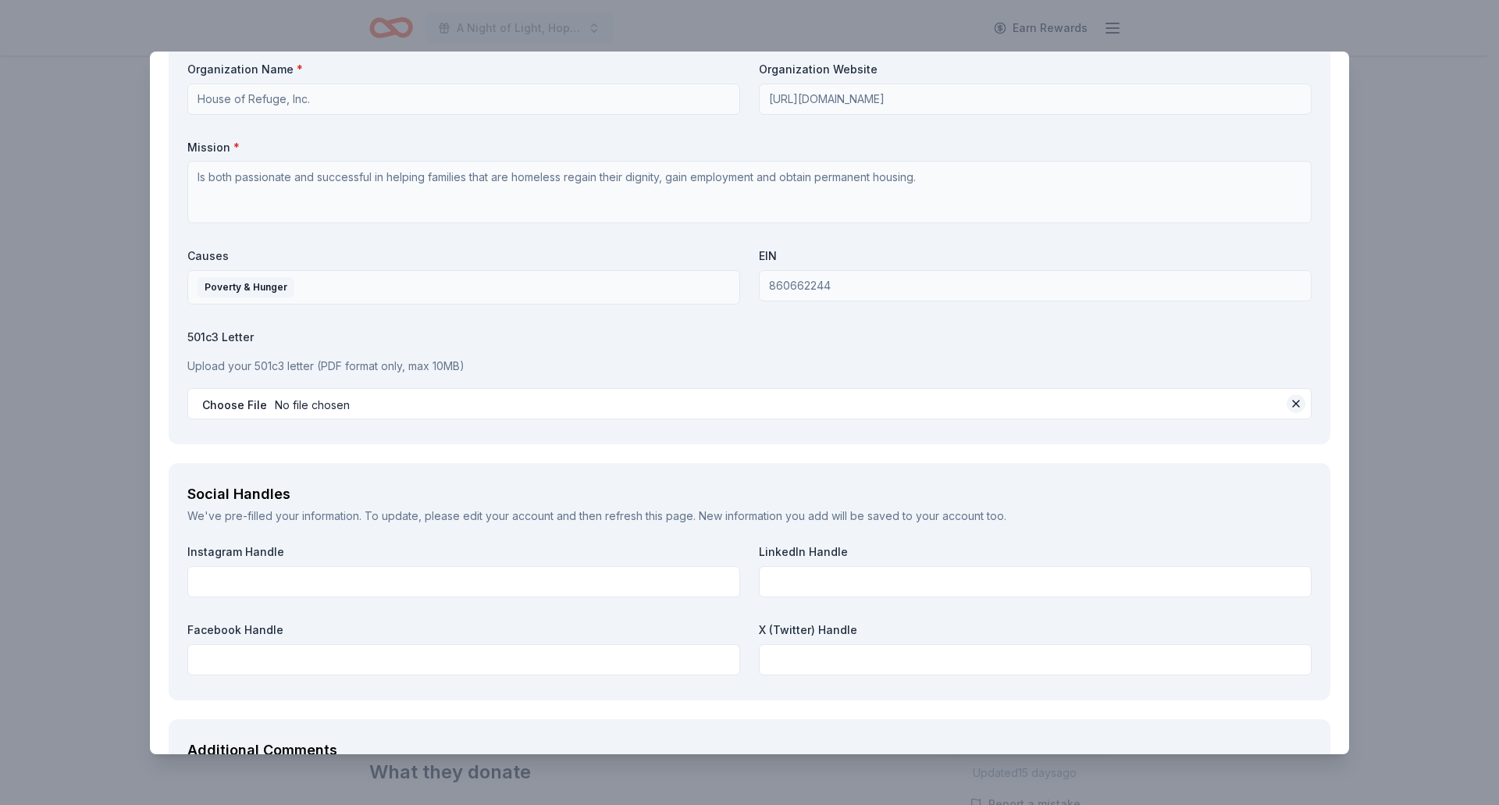
click at [1287, 407] on button at bounding box center [1296, 403] width 19 height 19
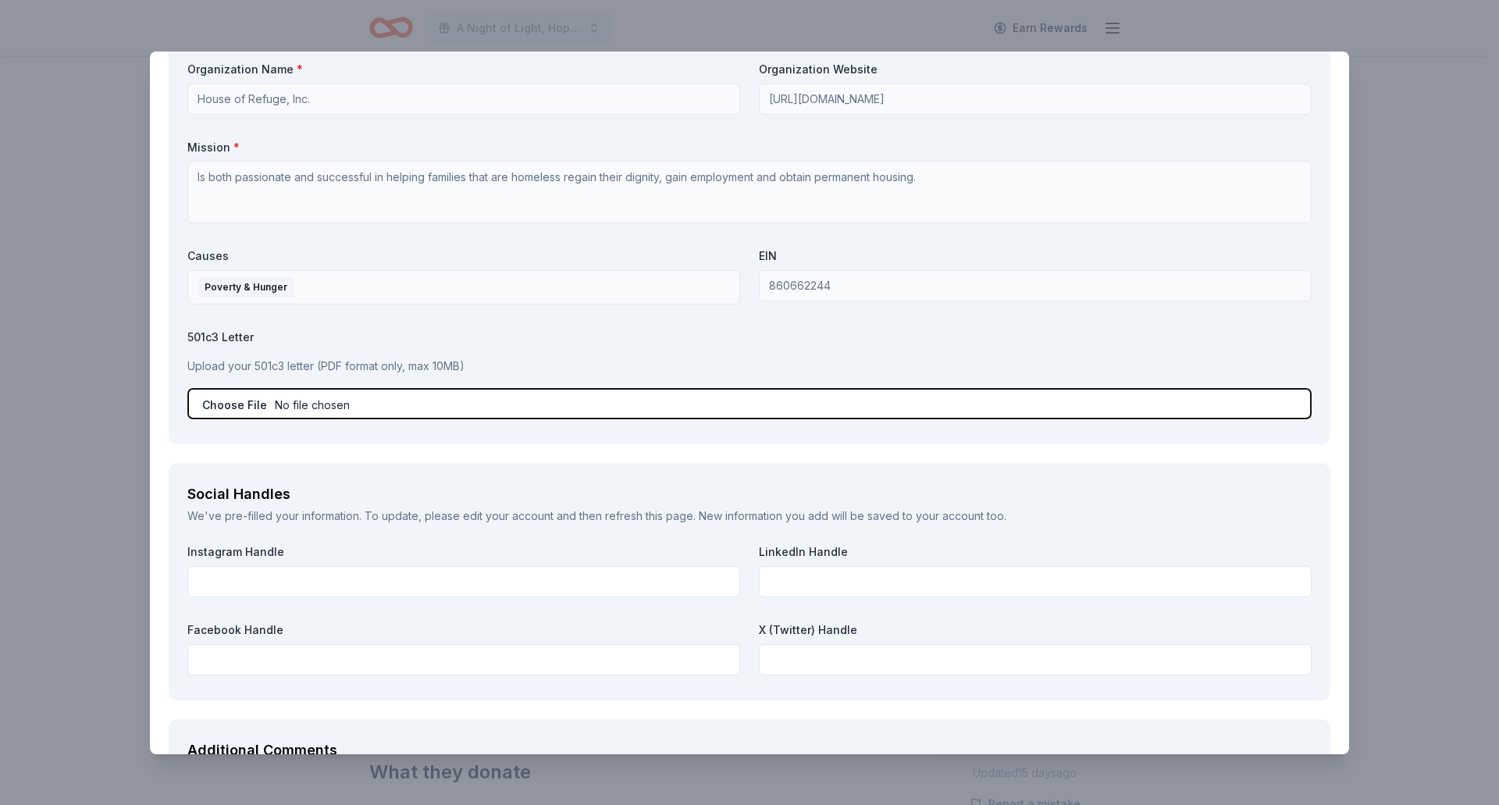
click at [253, 408] on input "file" at bounding box center [749, 403] width 1124 height 31
type input "C:\fakepath\IRS 501(C)3 DETERMINATION LETTER.pdf"
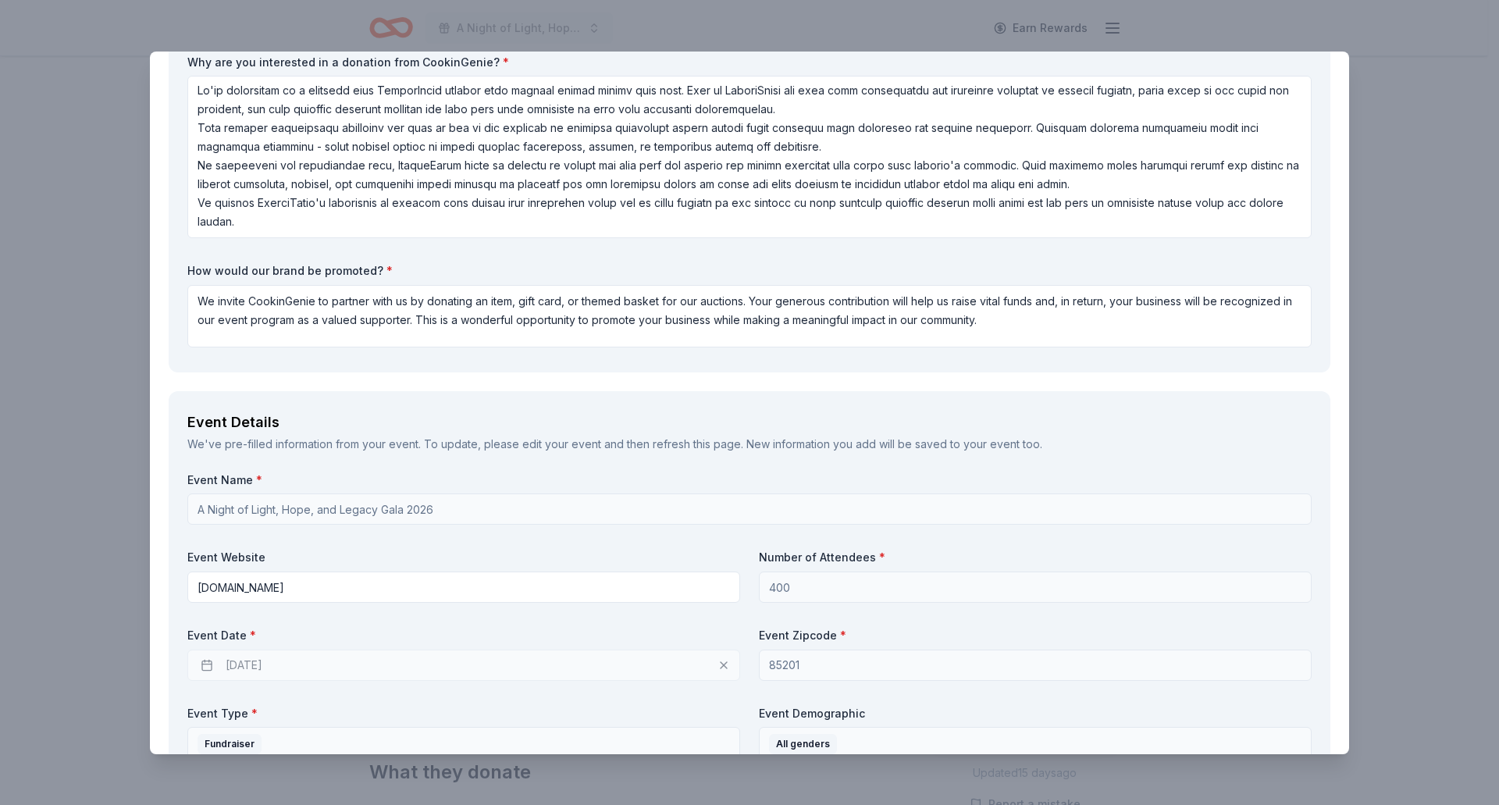
scroll to position [221, 0]
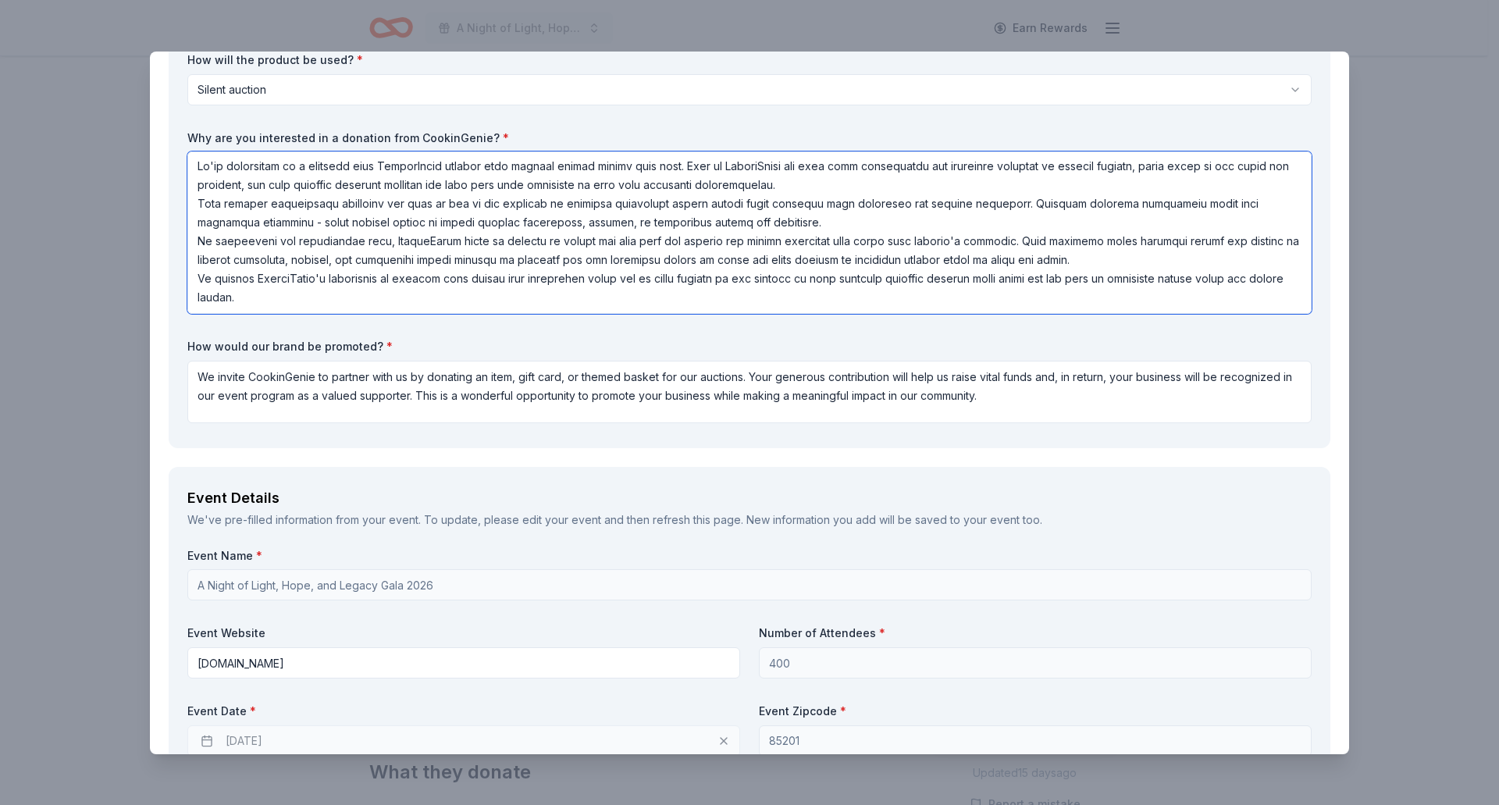
click at [654, 275] on textarea at bounding box center [749, 232] width 1124 height 162
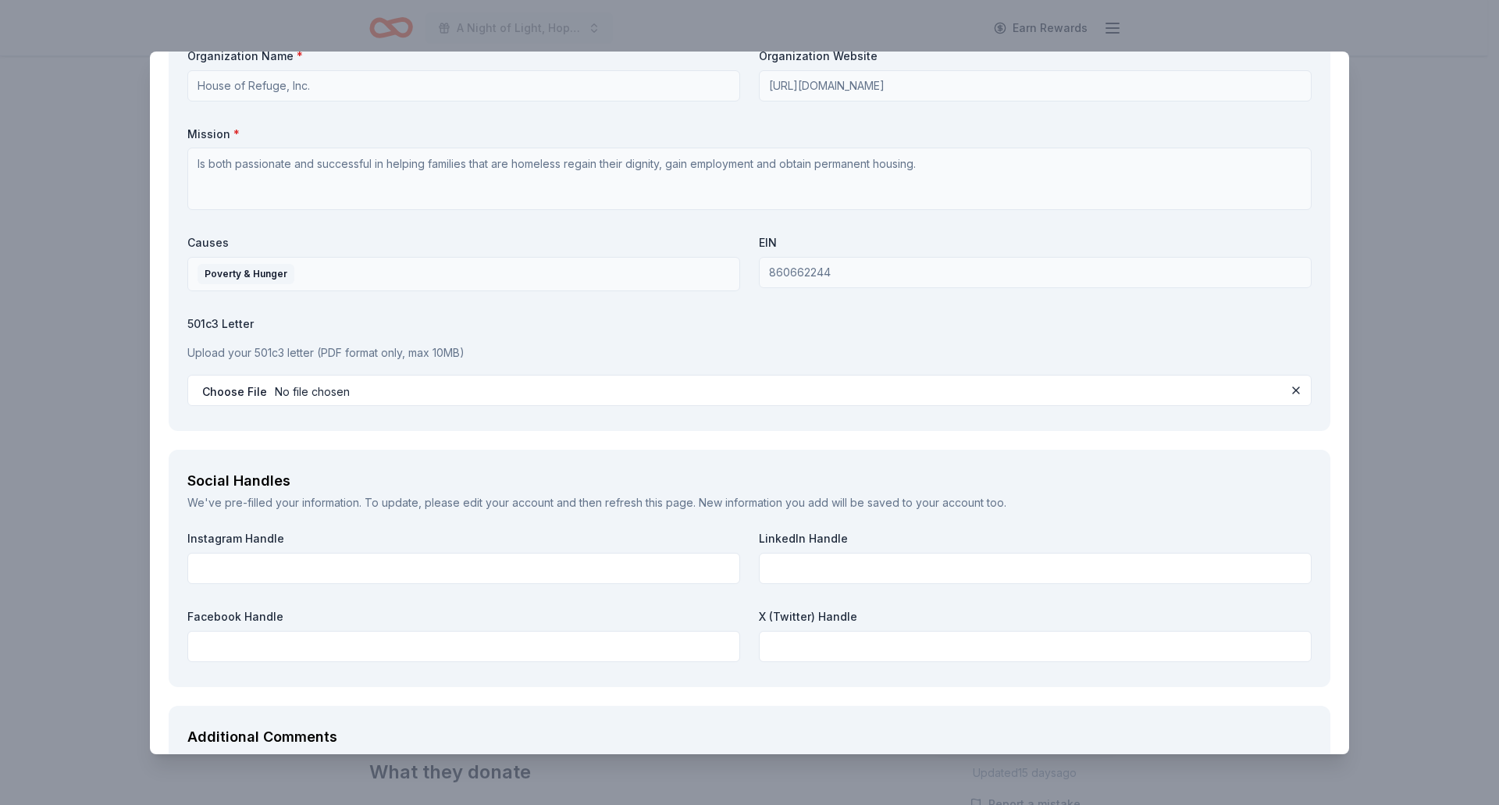
scroll to position [1765, 0]
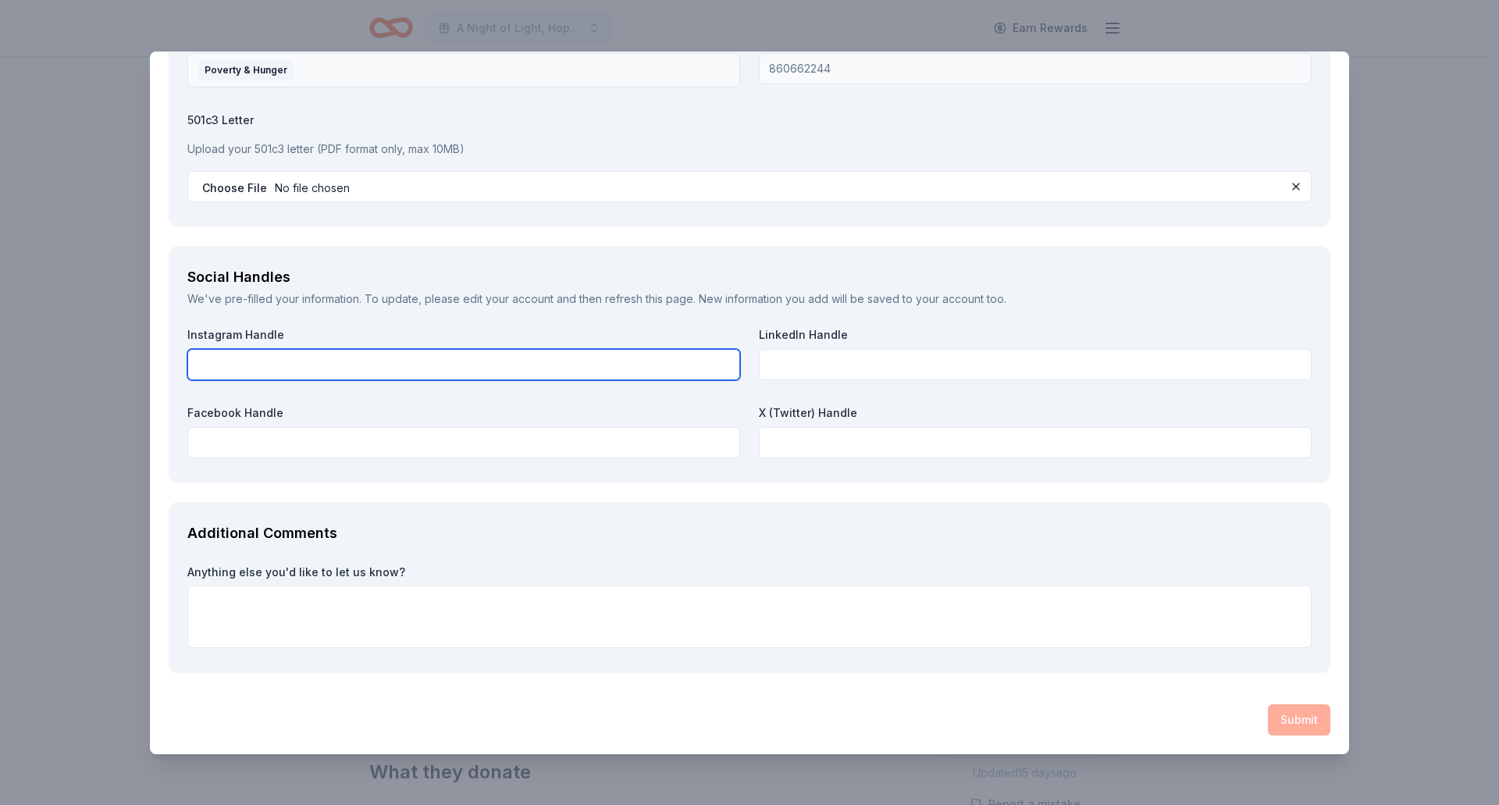
click at [243, 365] on input "text" at bounding box center [463, 364] width 553 height 31
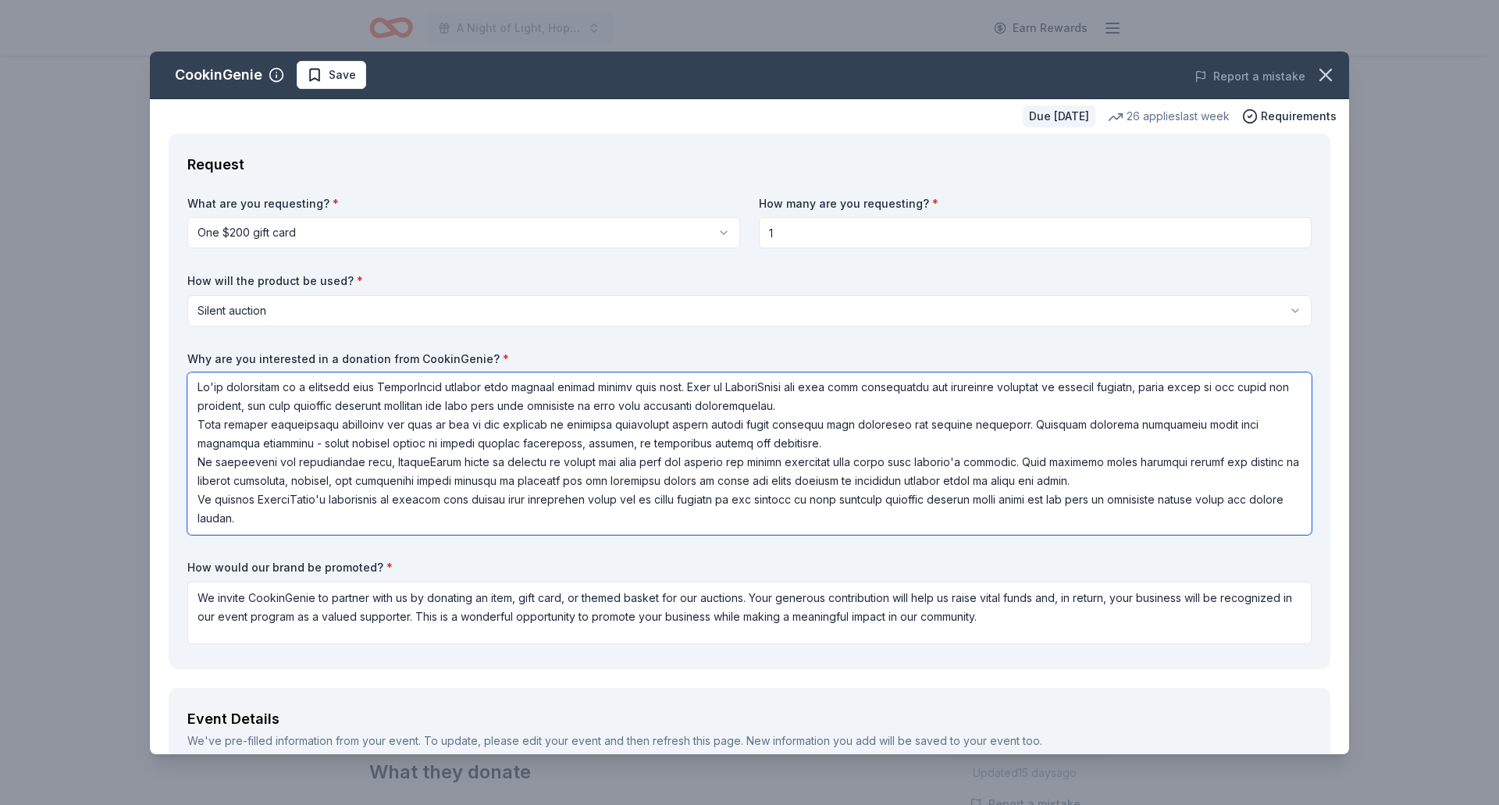
scroll to position [0, 0]
drag, startPoint x: 280, startPoint y: 526, endPoint x: 84, endPoint y: 312, distance: 289.6
click at [84, 312] on div "CookinGenie Save Report a mistake Due in 206 days 26 applies last week Requirem…" at bounding box center [749, 402] width 1499 height 805
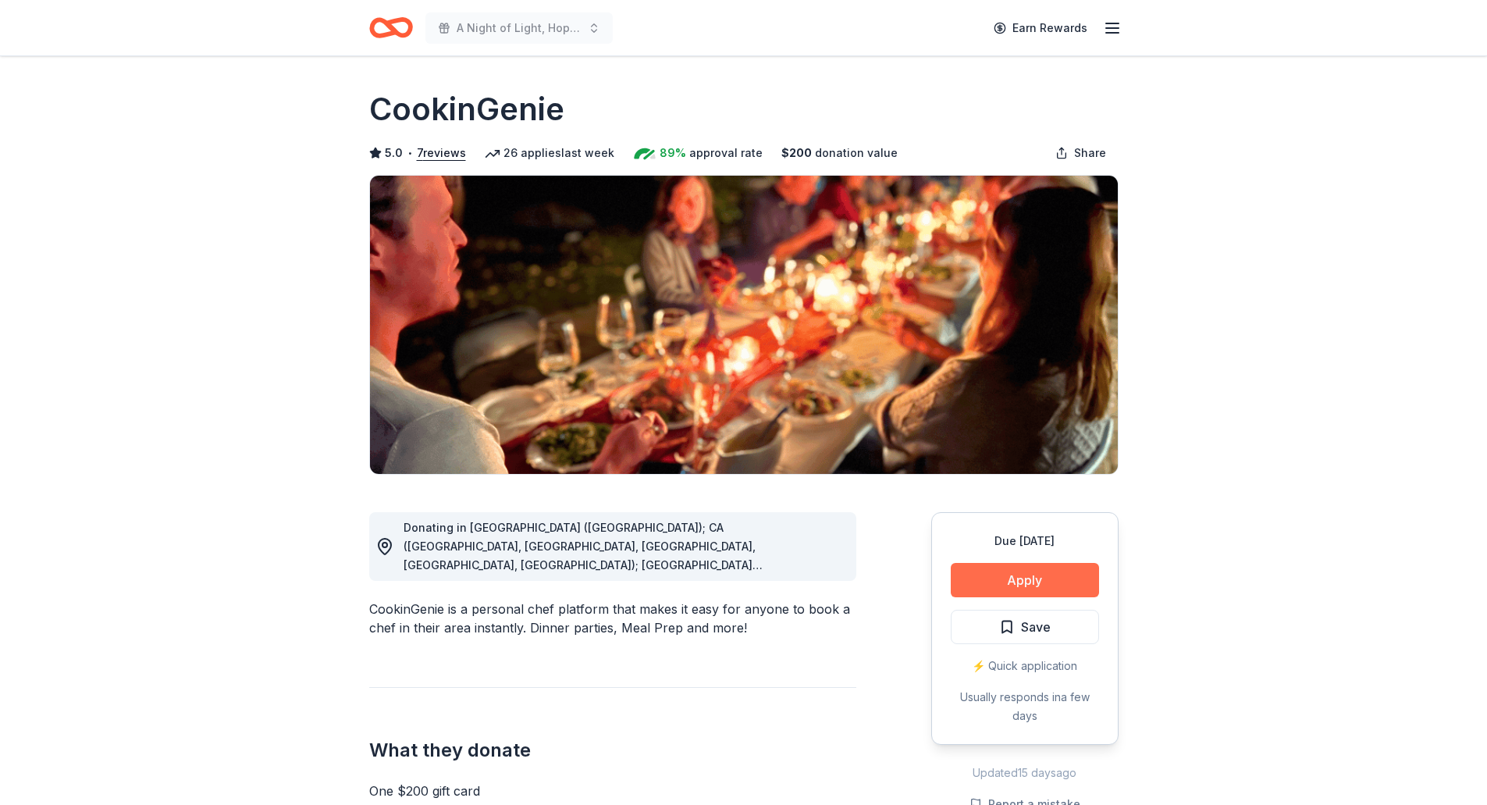
click at [1082, 589] on button "Apply" at bounding box center [1025, 580] width 148 height 34
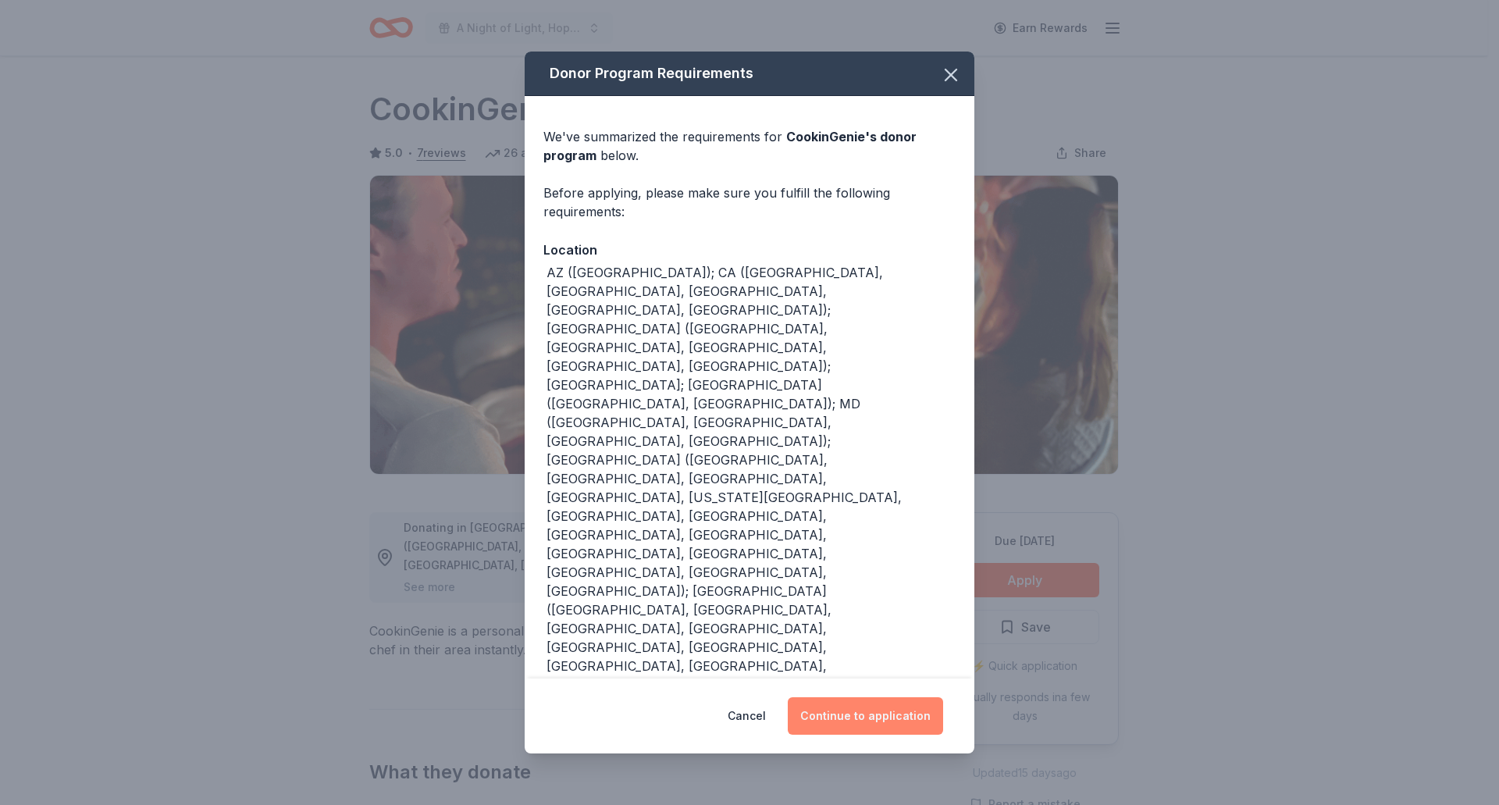
click at [864, 720] on button "Continue to application" at bounding box center [865, 715] width 155 height 37
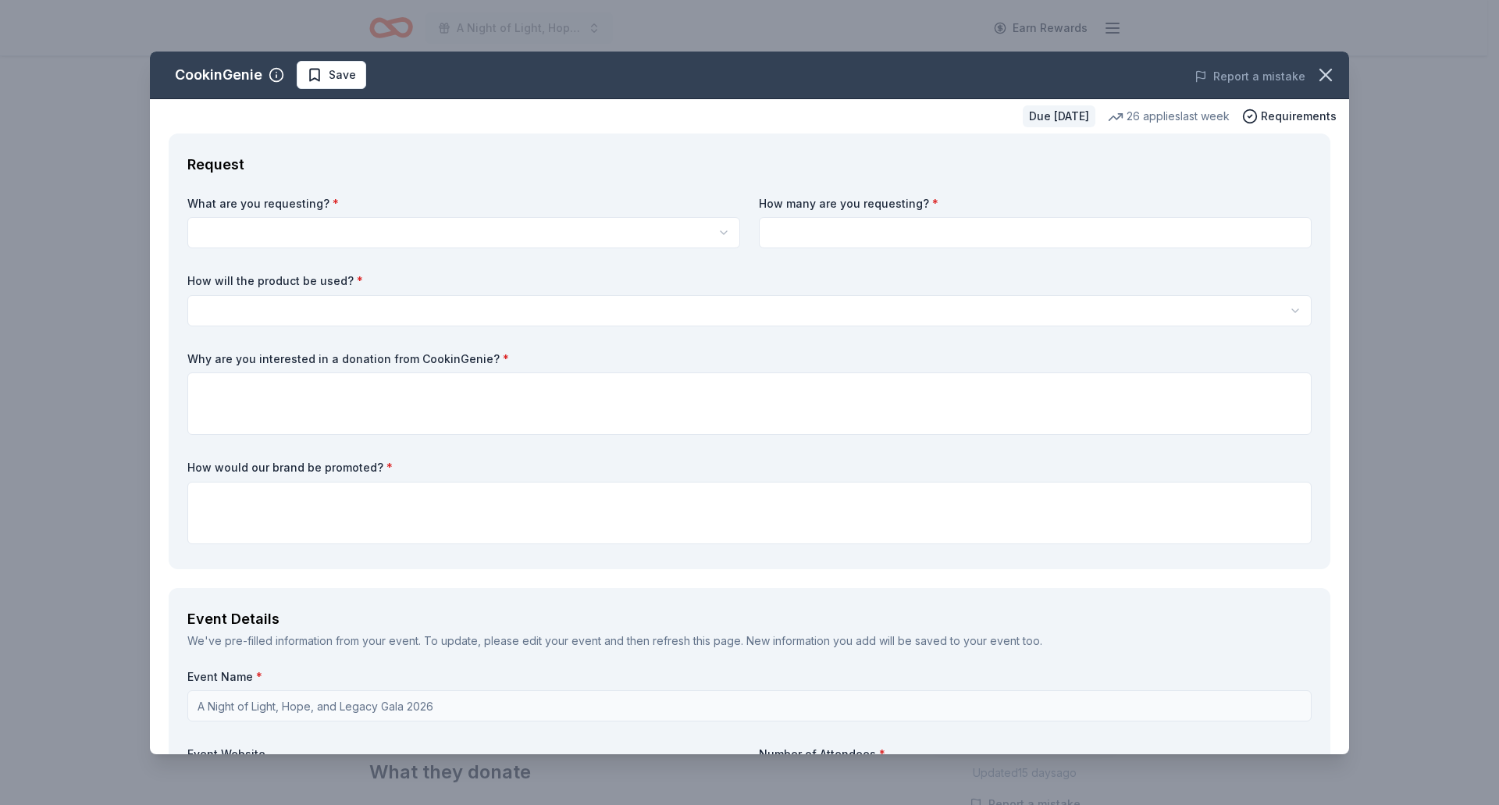
click at [220, 231] on html "A Night of Light, Hope, and Legacy Gala 2026 Earn Rewards Due [DATE] Share Cook…" at bounding box center [749, 402] width 1499 height 805
select select "One $200 gift card"
click at [826, 230] on input at bounding box center [1035, 232] width 553 height 31
type input "1"
click at [223, 310] on html "A Night of Light, Hope, and Legacy Gala 2026 Earn Rewards Due [DATE] Share Cook…" at bounding box center [749, 402] width 1499 height 805
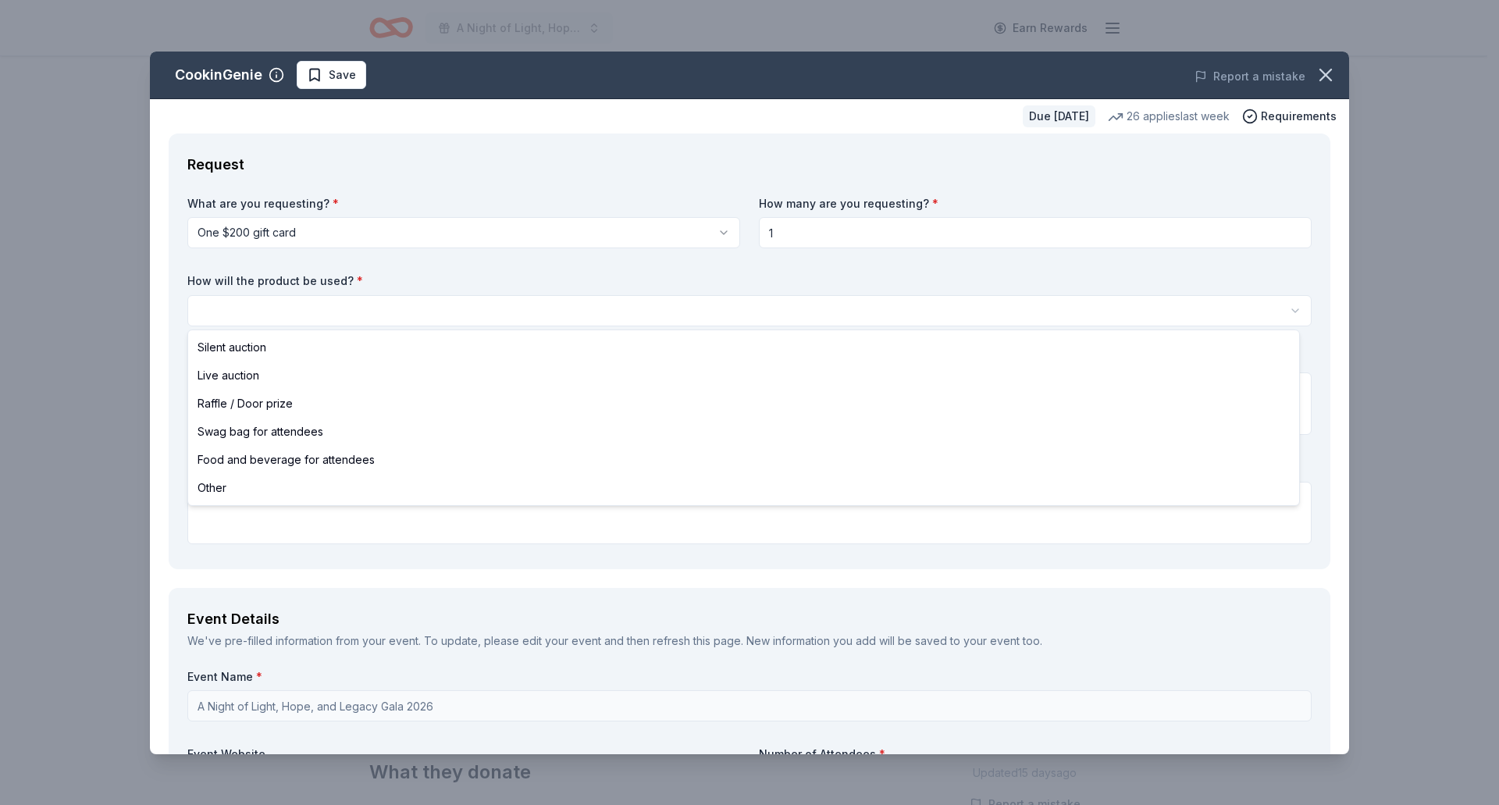
select select "silentAuction"
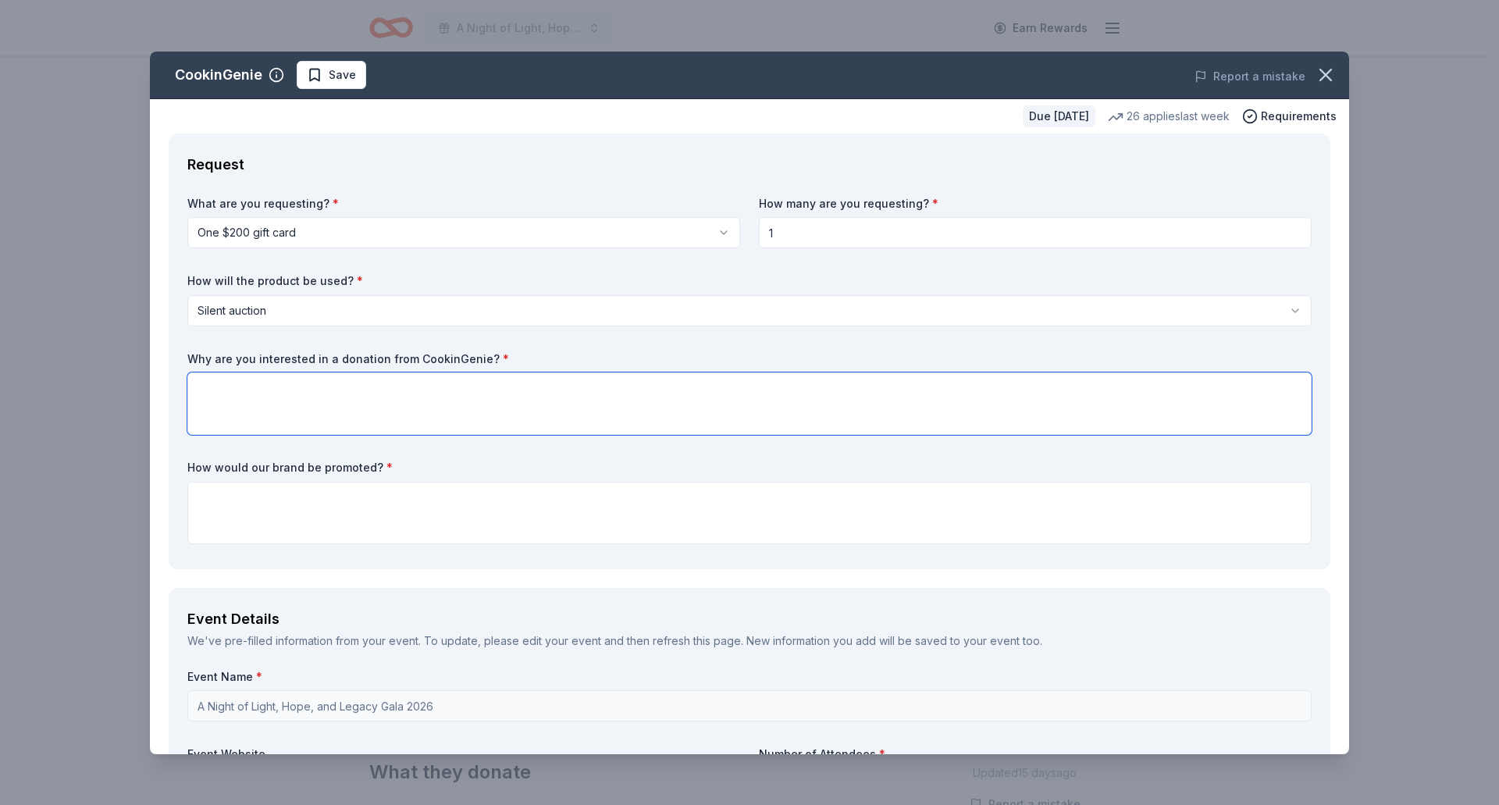
click at [240, 404] on textarea at bounding box center [749, 403] width 1124 height 62
paste textarea "We're interested in a donation from CookinGenie because your mission deeply ali…"
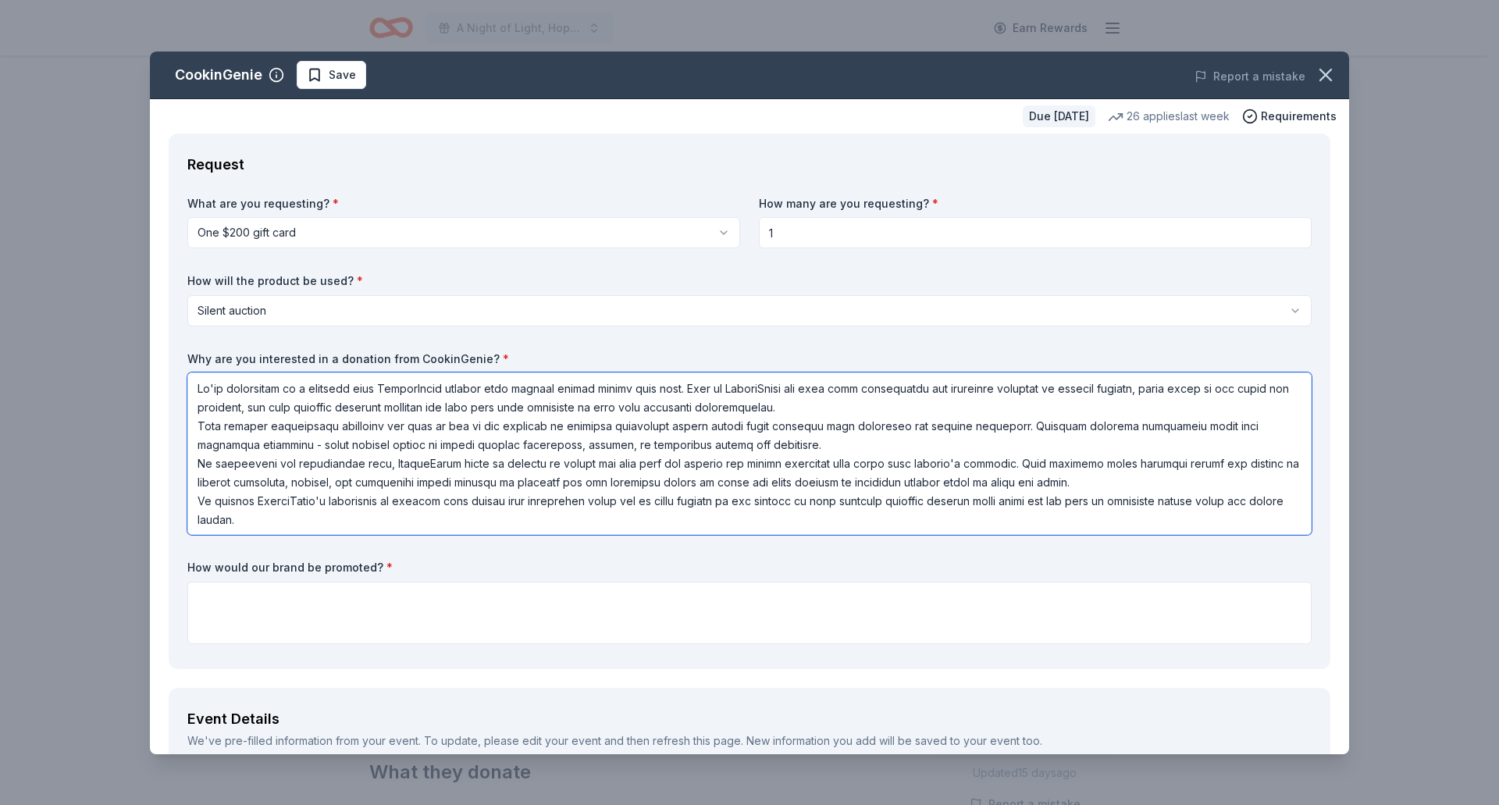
scroll to position [2, 0]
type textarea "We're interested in a donation from CookinGenie because your mission deeply ali…"
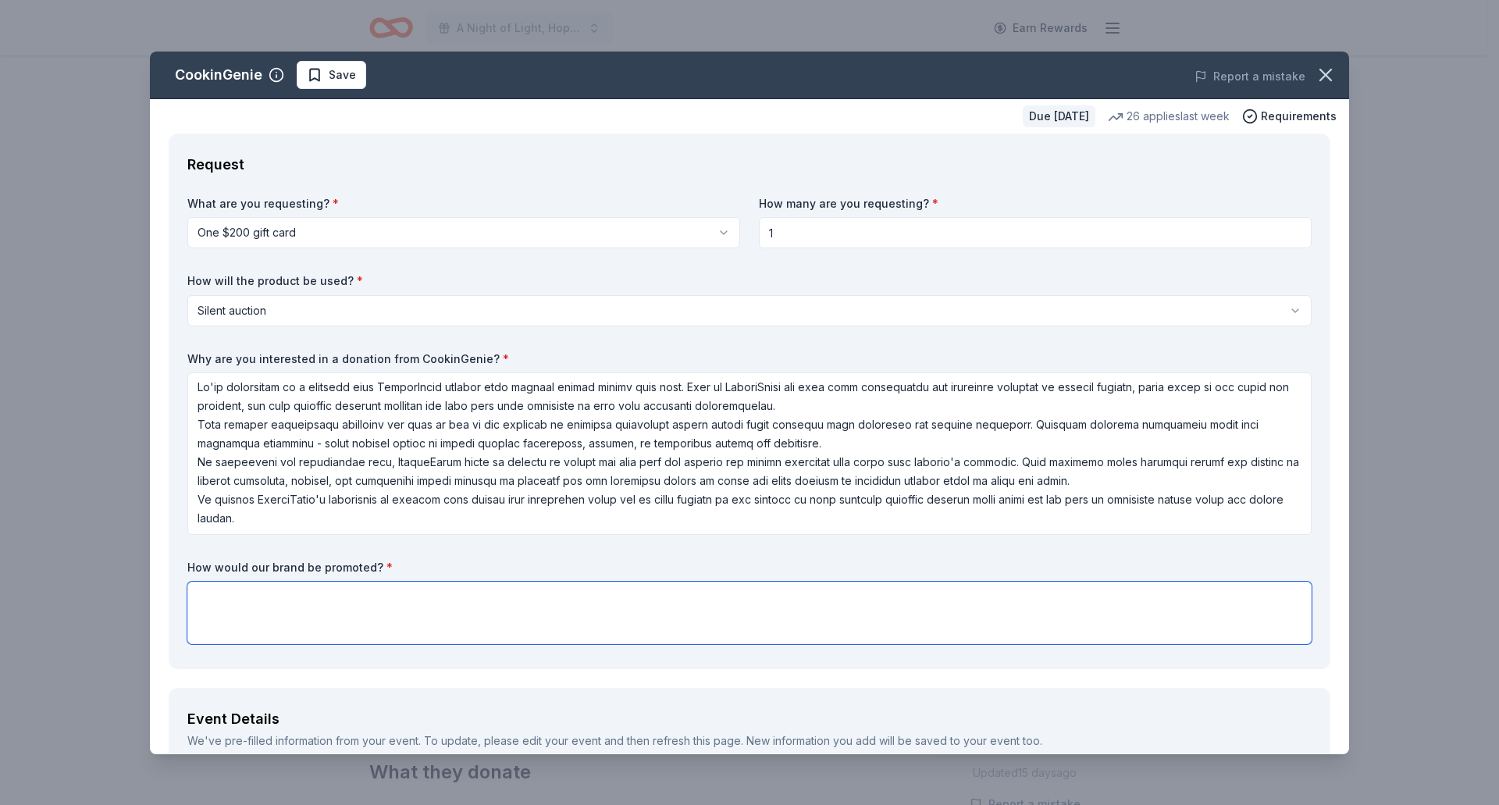
click at [281, 626] on textarea at bounding box center [749, 613] width 1124 height 62
click at [868, 642] on textarea at bounding box center [749, 613] width 1124 height 62
click at [400, 600] on textarea at bounding box center [749, 613] width 1124 height 62
paste textarea "We invite you to partner with us by donating an item, gift card, or themed bask…"
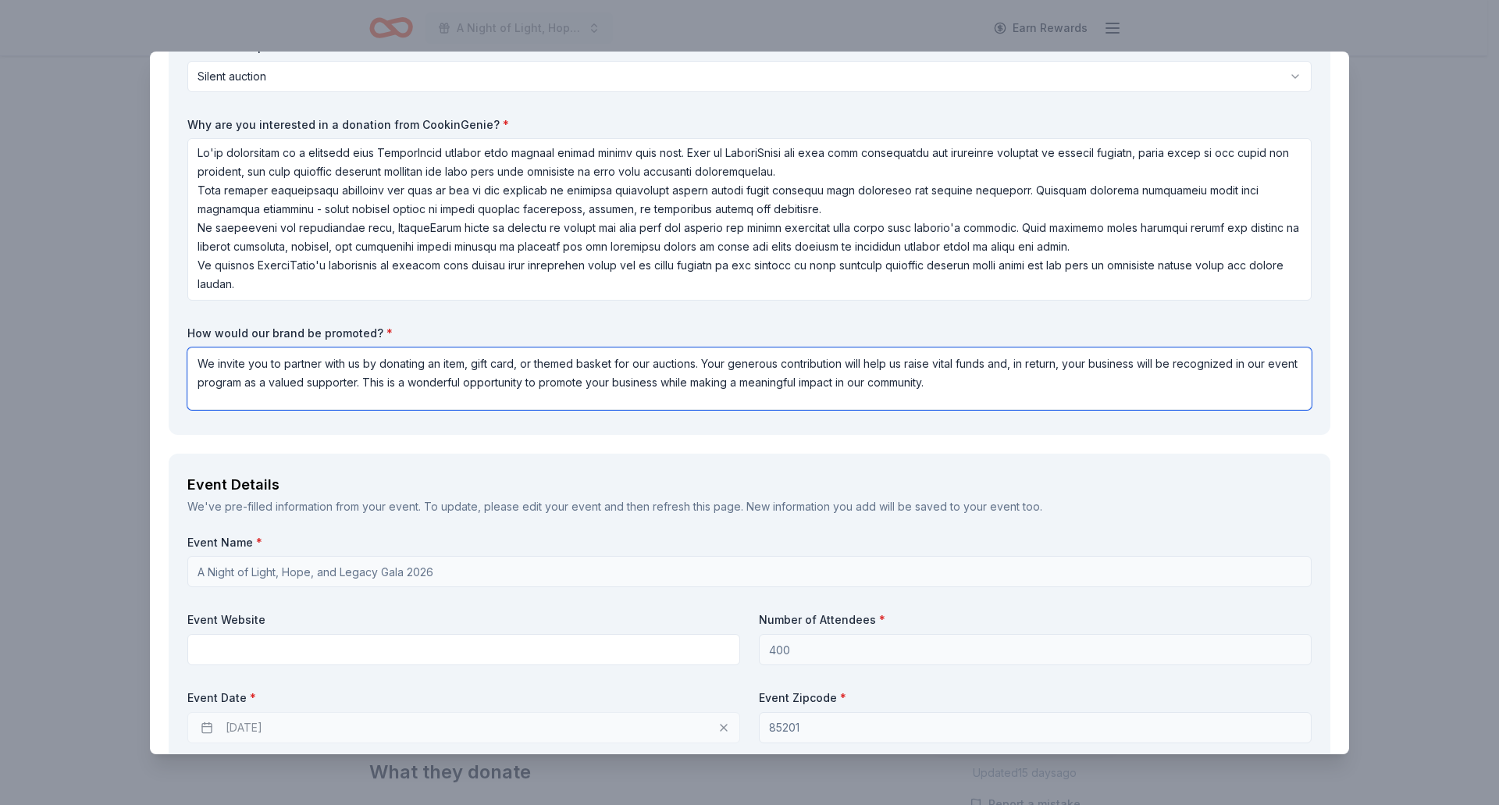
scroll to position [468, 0]
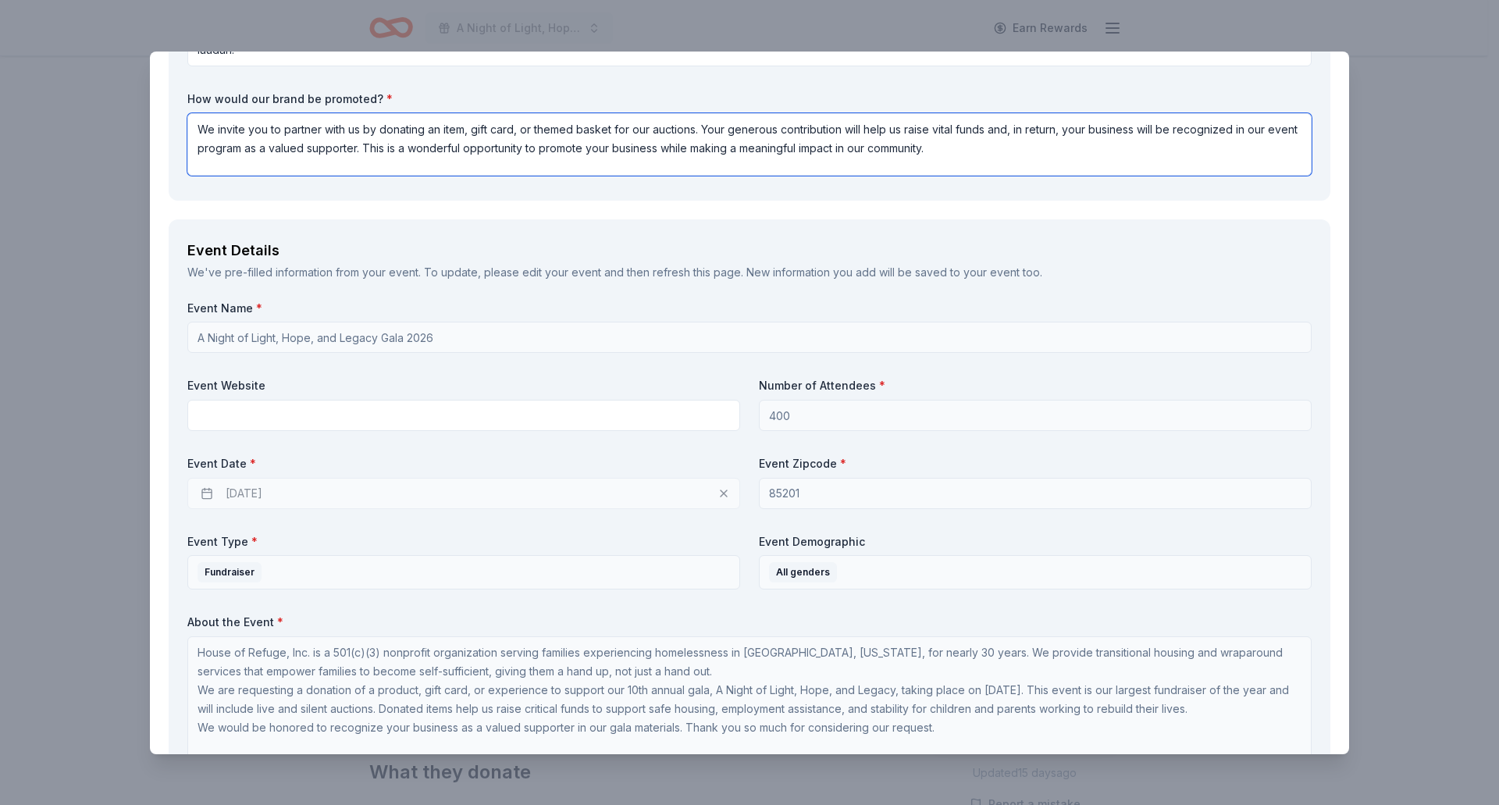
type textarea "We invite you to partner with us by donating an item, gift card, or themed bask…"
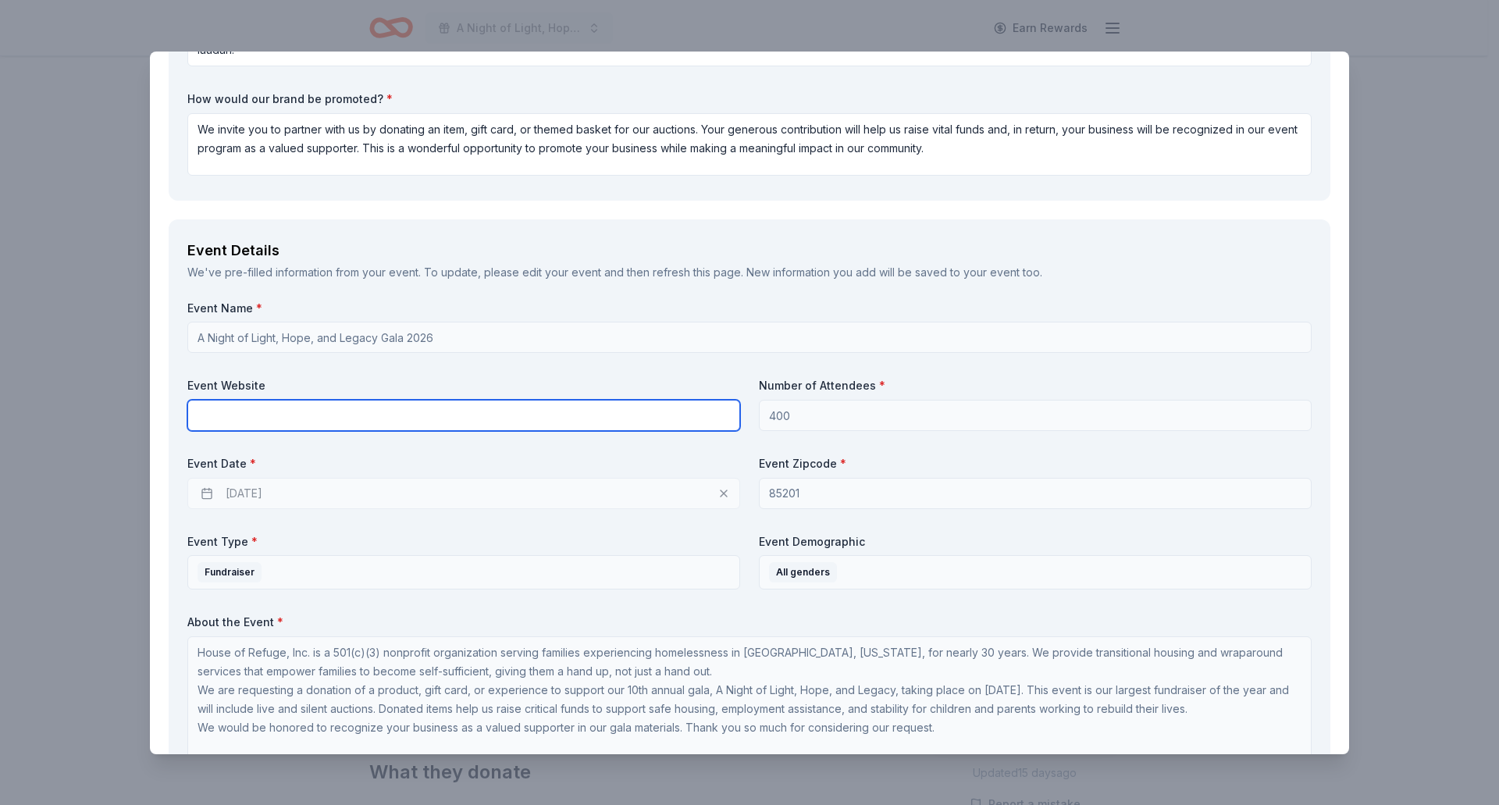
click at [235, 418] on input "text" at bounding box center [463, 415] width 553 height 31
type input "houseofrefuge.org (still working on the event website)"
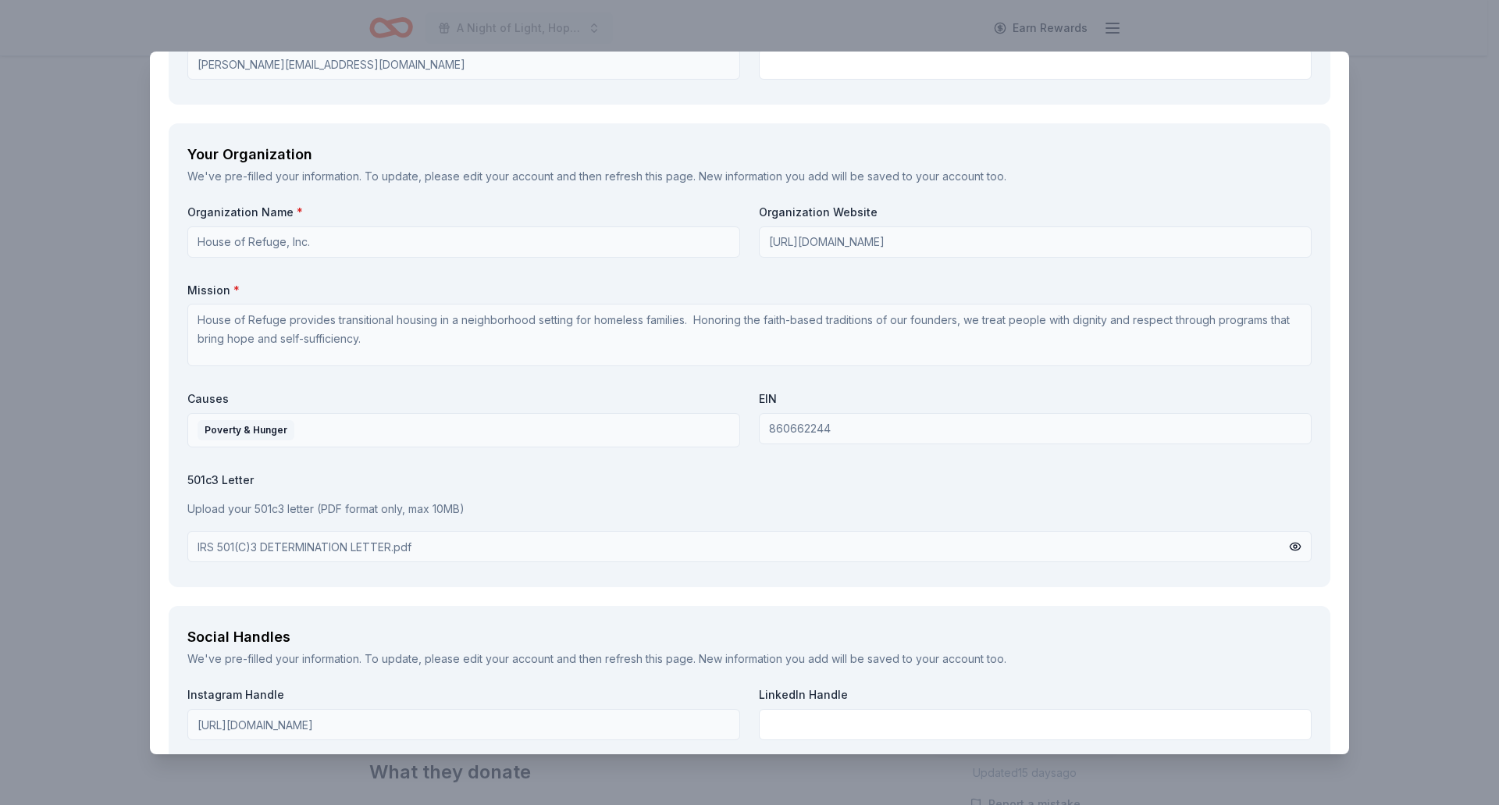
scroll to position [1765, 0]
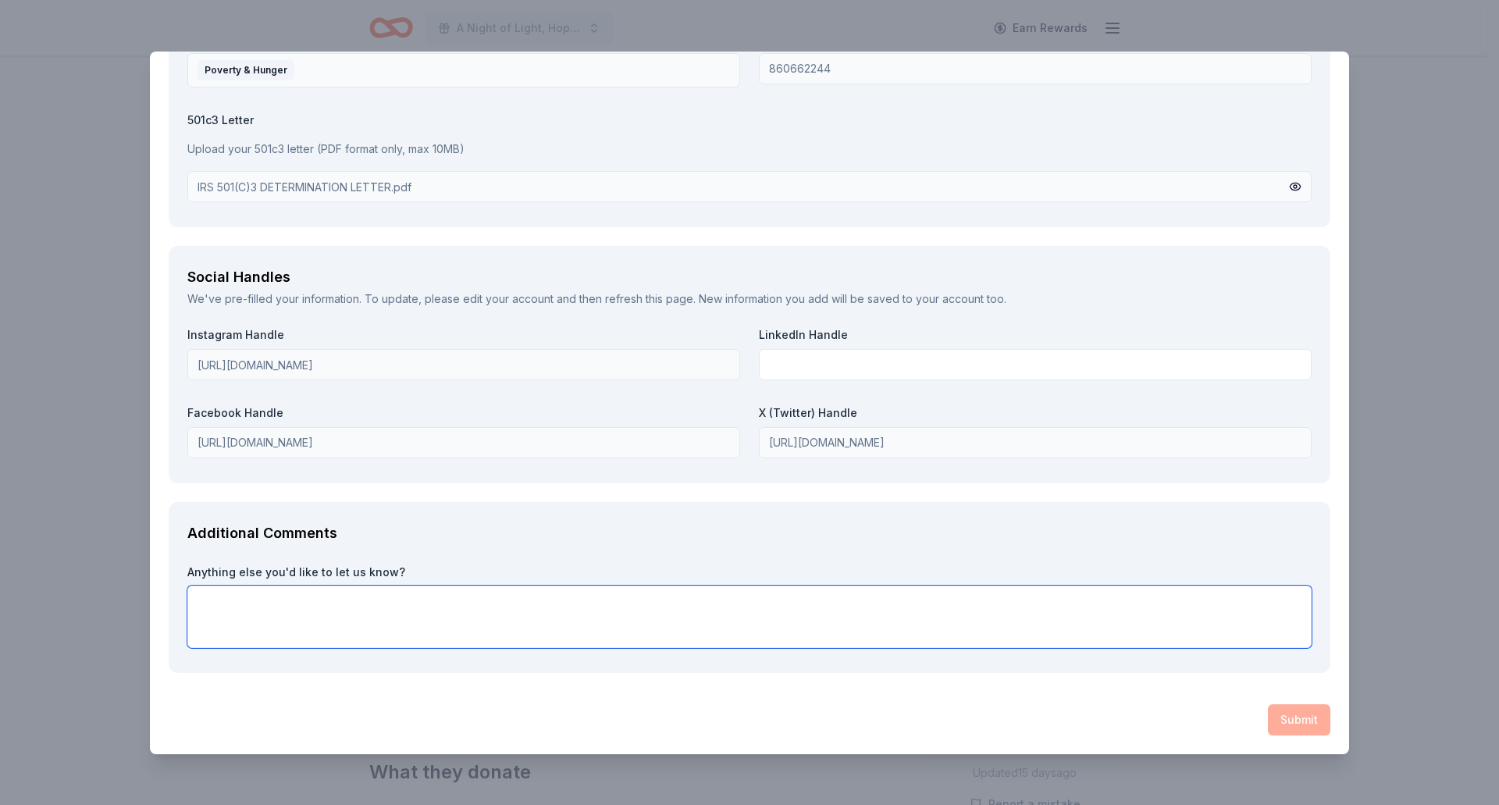
click at [209, 602] on textarea at bounding box center [749, 617] width 1124 height 62
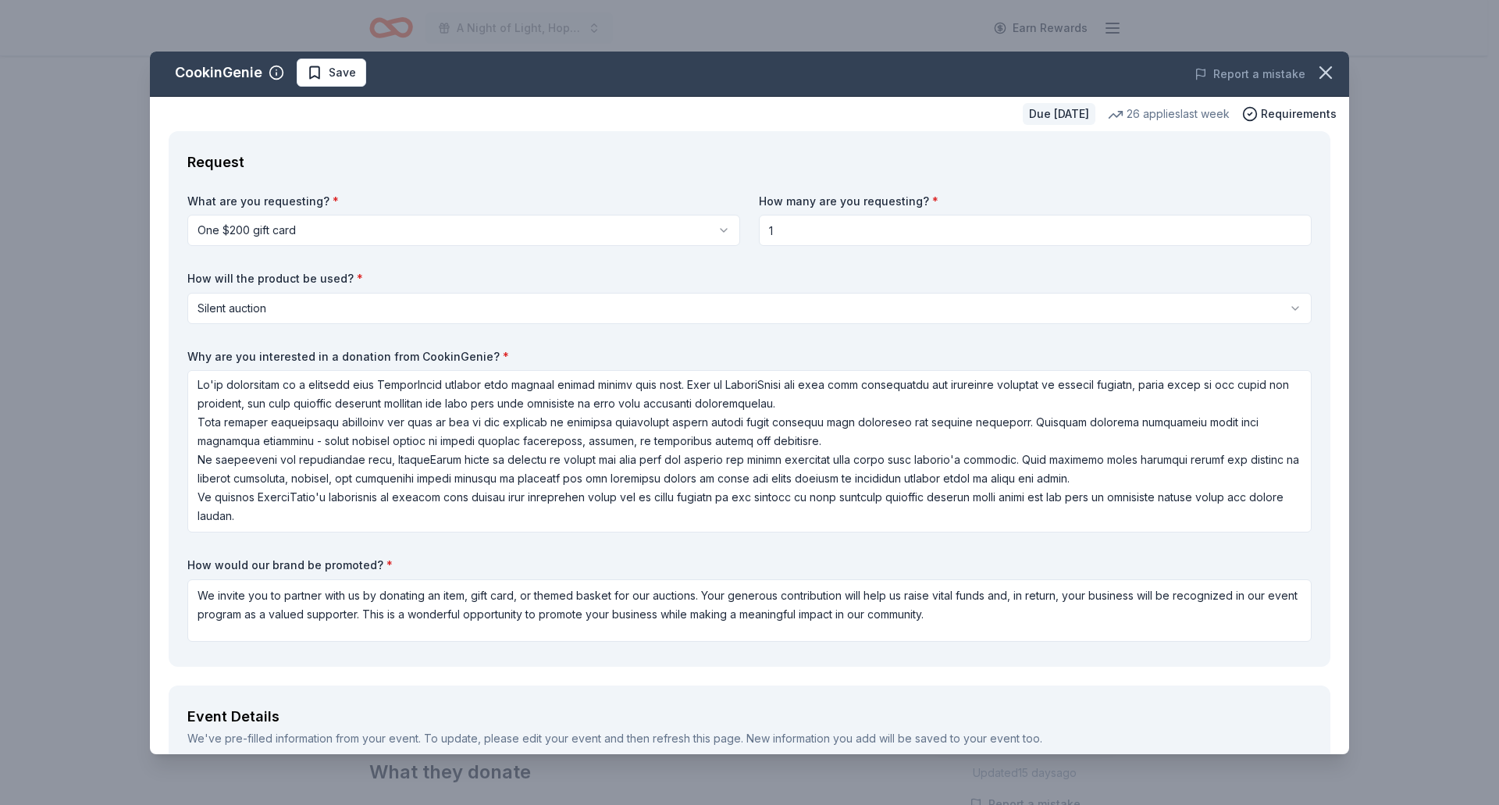
scroll to position [0, 0]
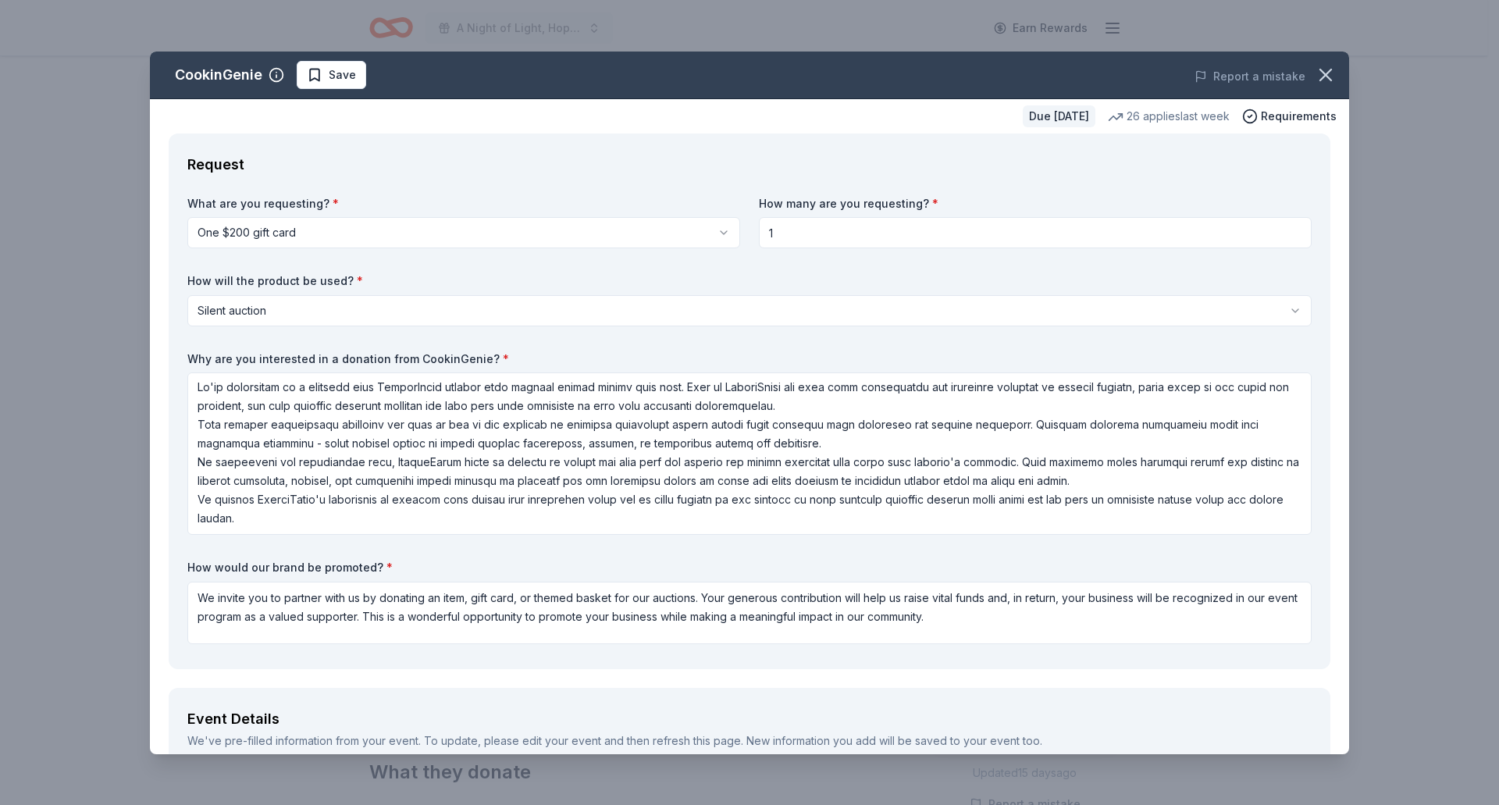
type textarea "Thank you for considering our request!"
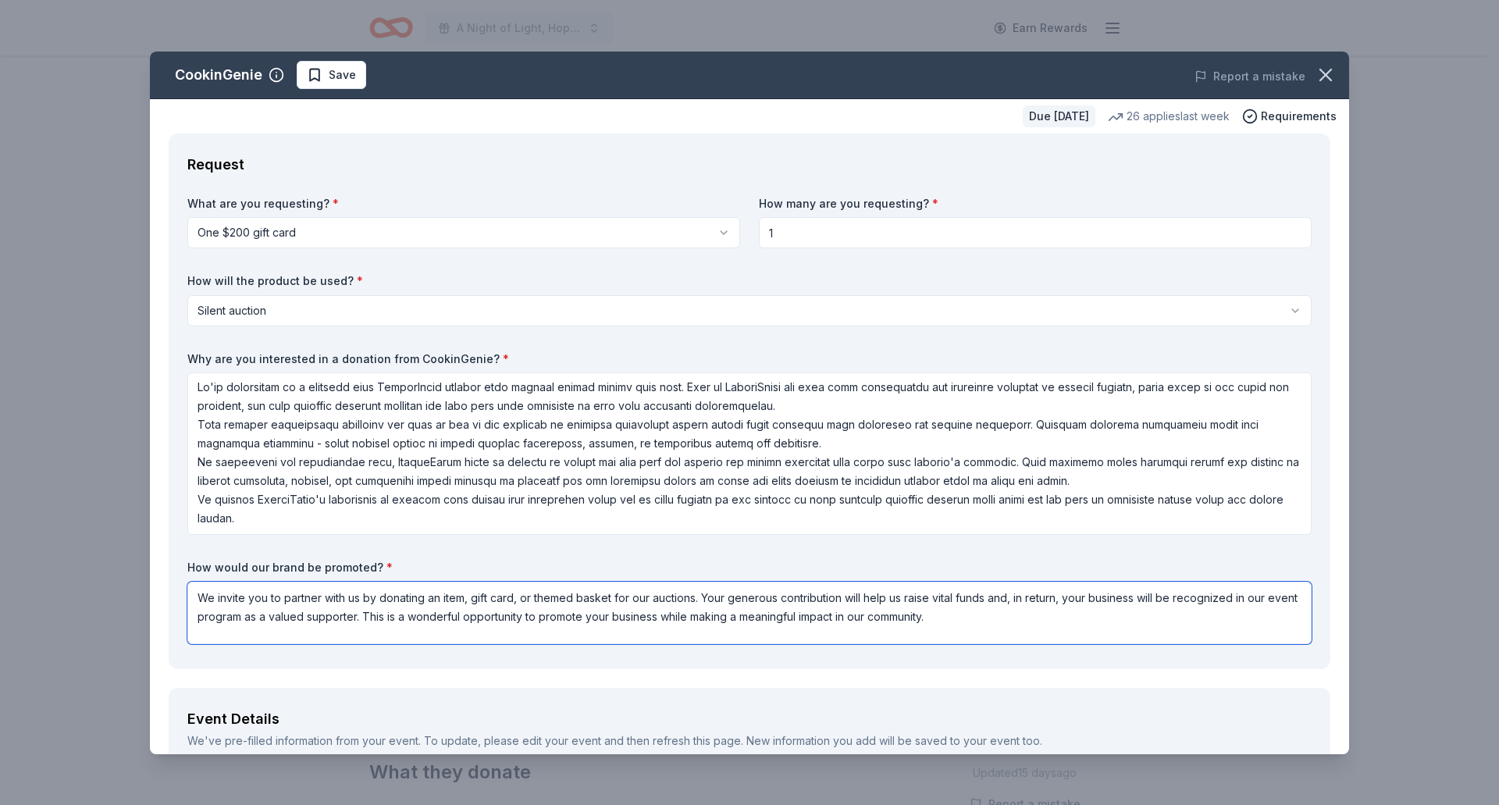
click at [697, 600] on textarea "We invite you to partner with us by donating an item, gift card, or themed bask…" at bounding box center [749, 613] width 1124 height 62
drag, startPoint x: 700, startPoint y: 597, endPoint x: 202, endPoint y: 591, distance: 497.4
click at [202, 591] on textarea "We invite you to partner with us by donating an item, gift card, or themed bask…" at bounding box center [749, 613] width 1124 height 62
click at [532, 611] on textarea "Your generous contribution will help us raise vital funds and, in return, your …" at bounding box center [749, 613] width 1124 height 62
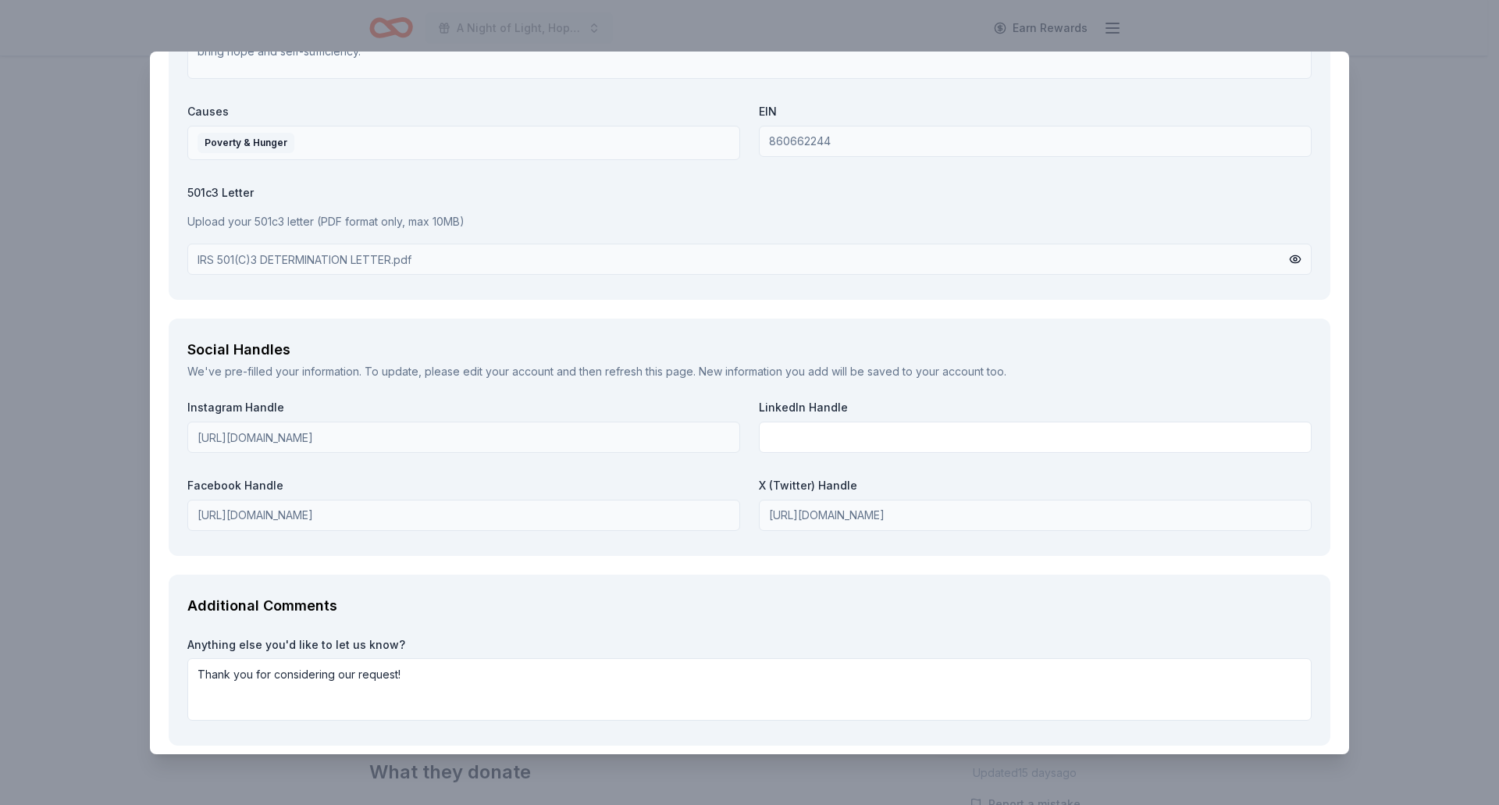
scroll to position [1765, 0]
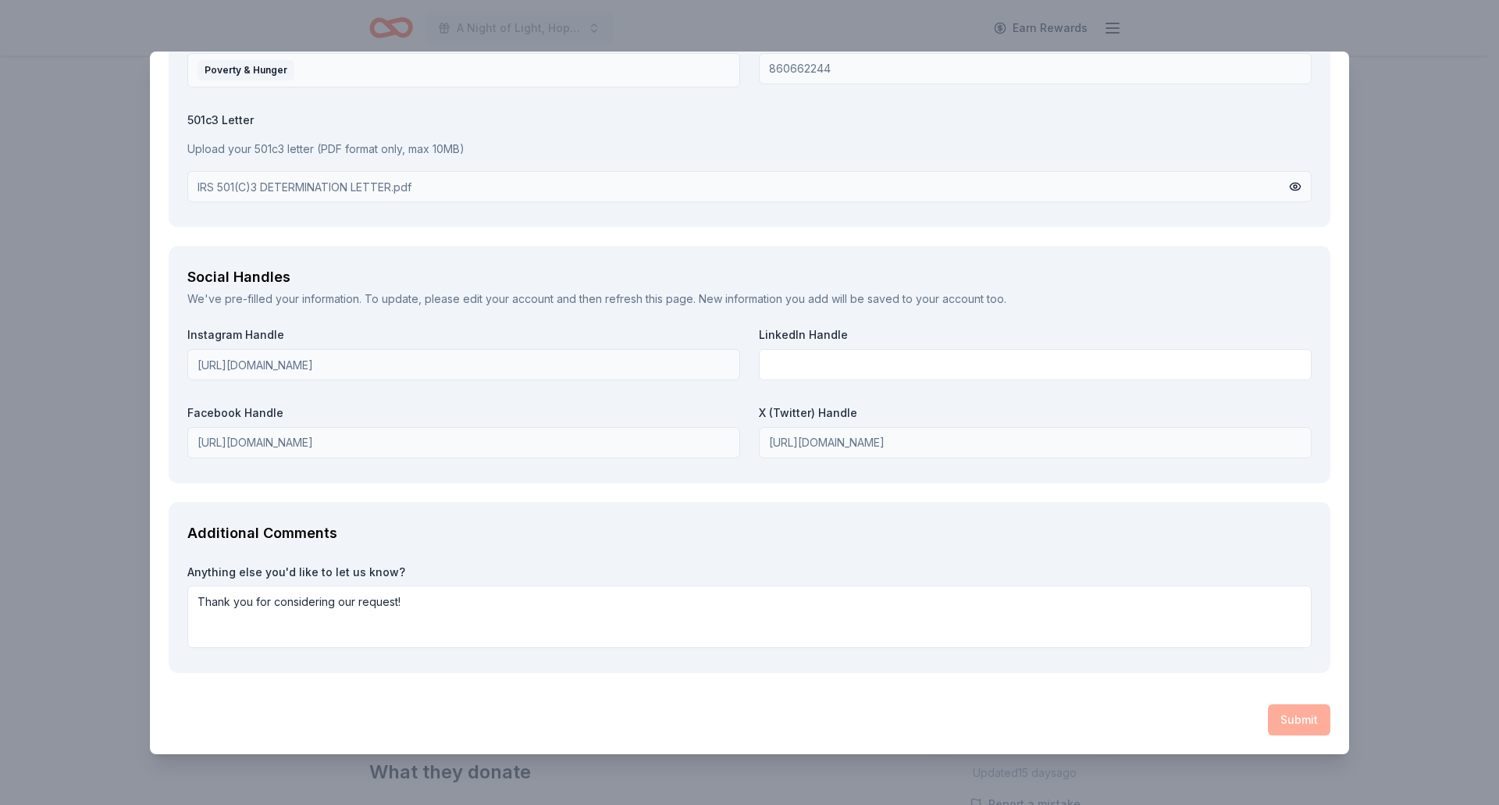
type textarea "Your generous contribution will help us raise vital funds and, in return, your …"
click at [552, 579] on label "Anything else you'd like to let us know?" at bounding box center [749, 573] width 1124 height 16
click at [454, 611] on textarea "Thank you for considering our request!" at bounding box center [749, 617] width 1124 height 62
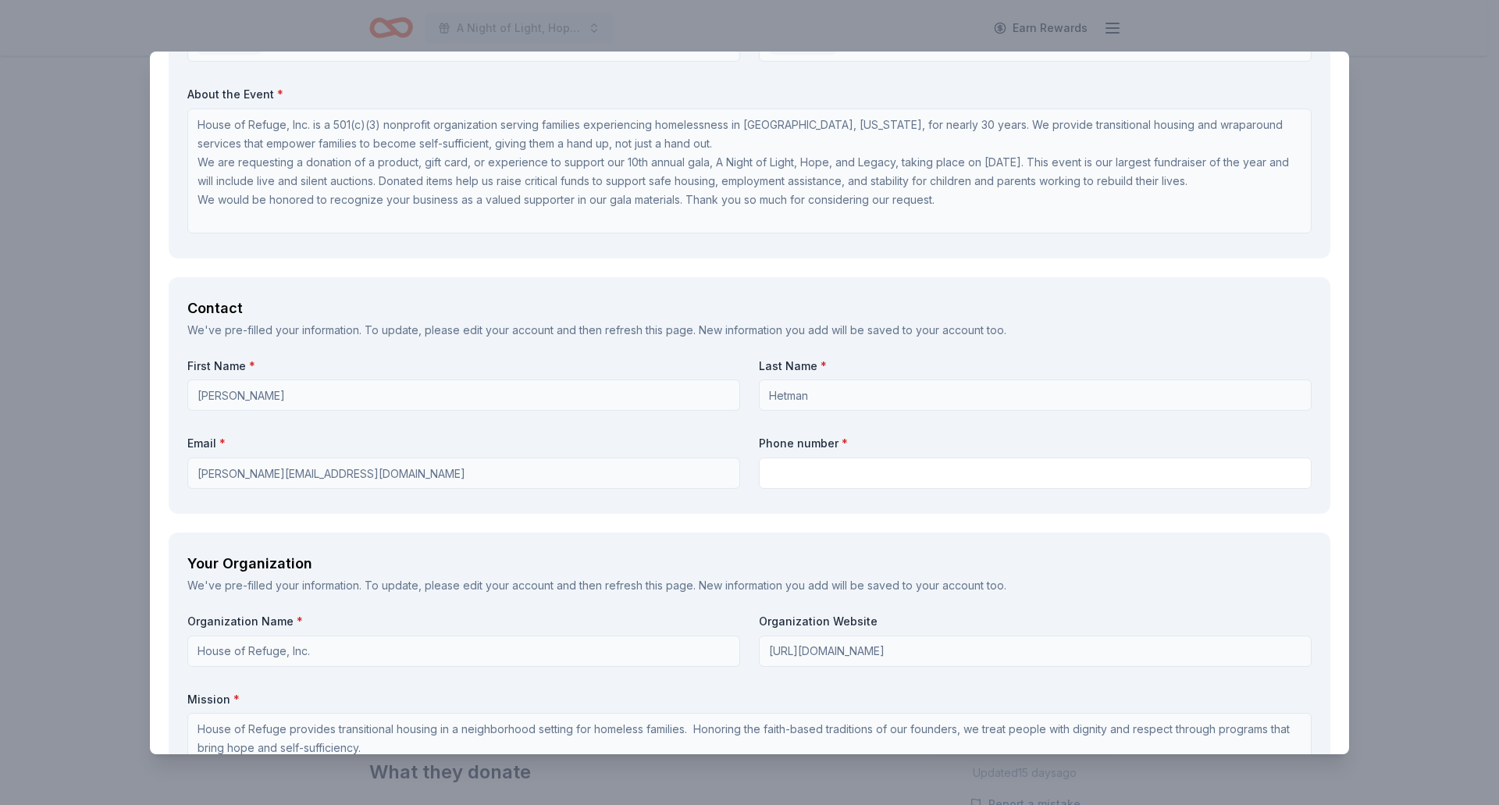
scroll to position [1141, 0]
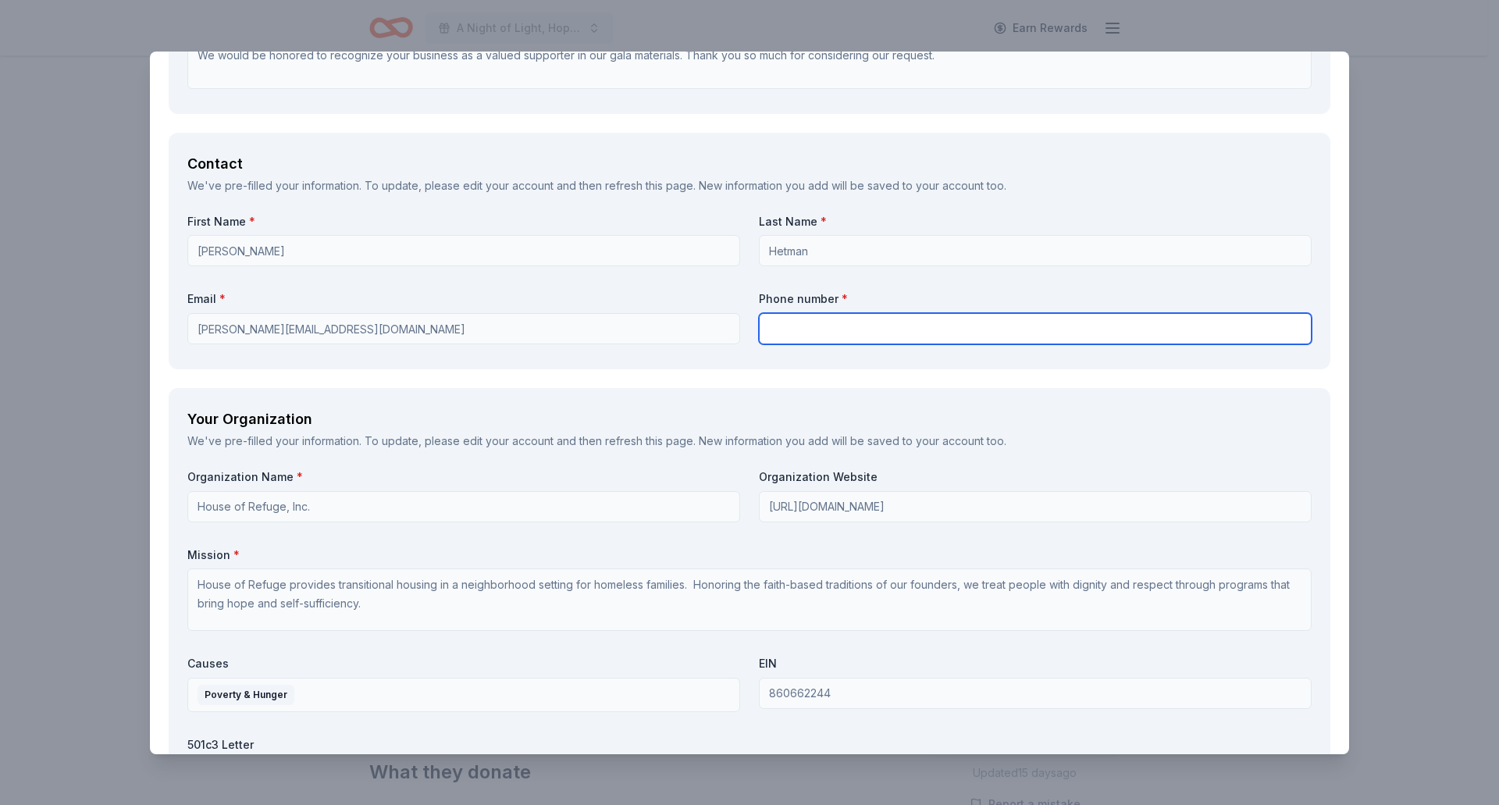
click at [825, 326] on input "text" at bounding box center [1035, 328] width 553 height 31
type input "4806878295"
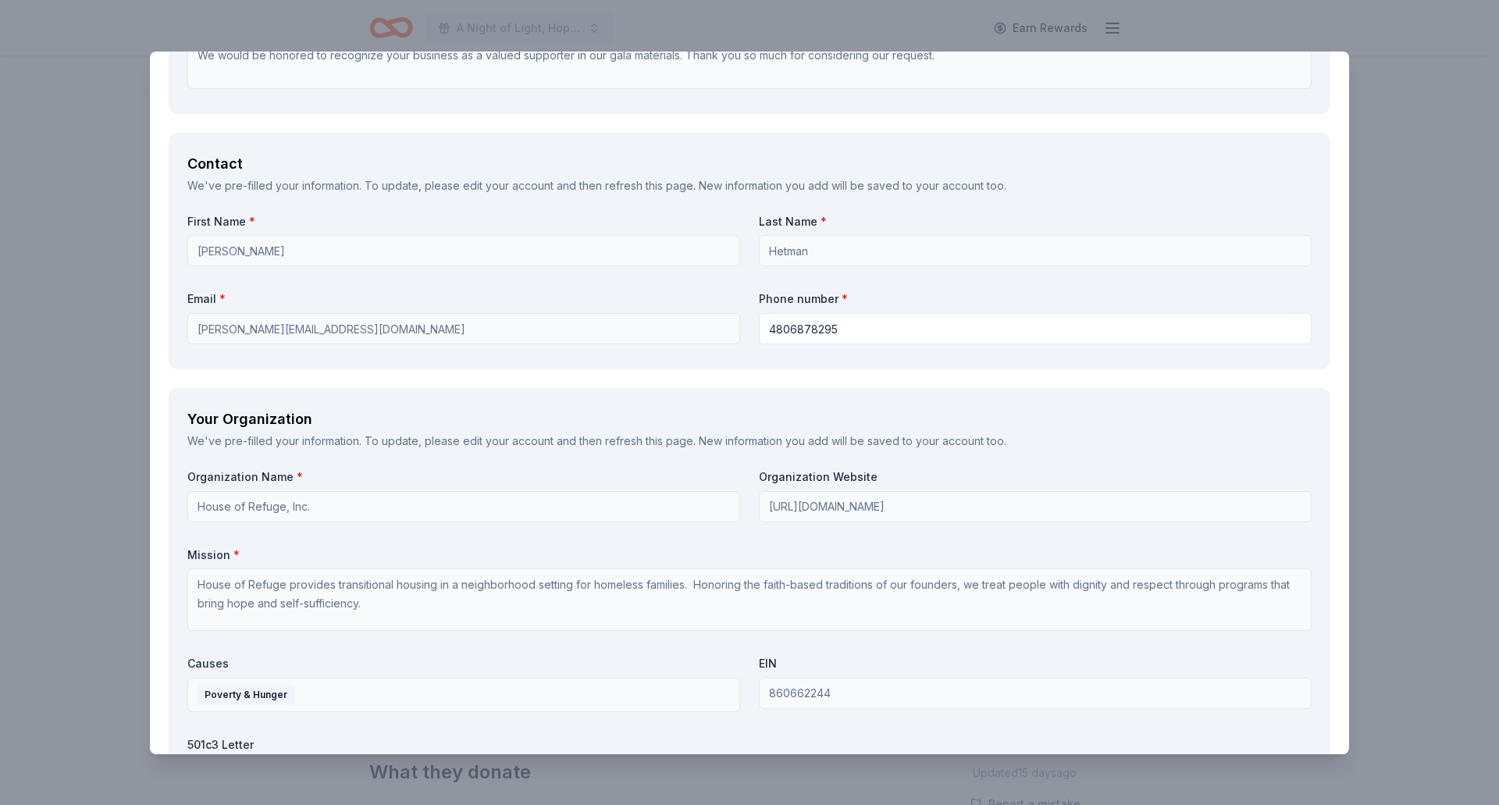
click at [1011, 394] on div "Your Organization We've pre-filled your information. To update, please edit you…" at bounding box center [750, 620] width 1162 height 464
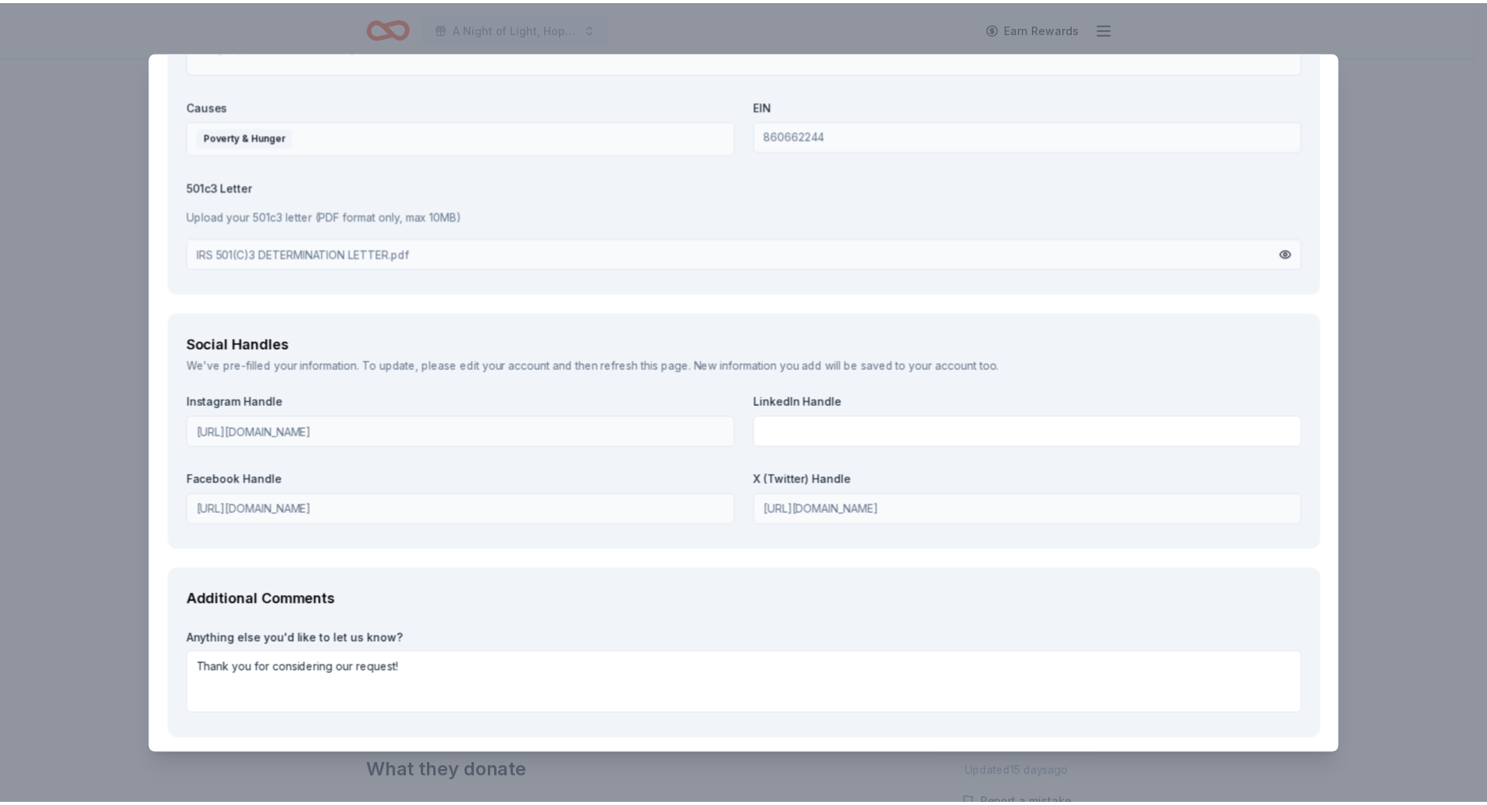
scroll to position [1765, 0]
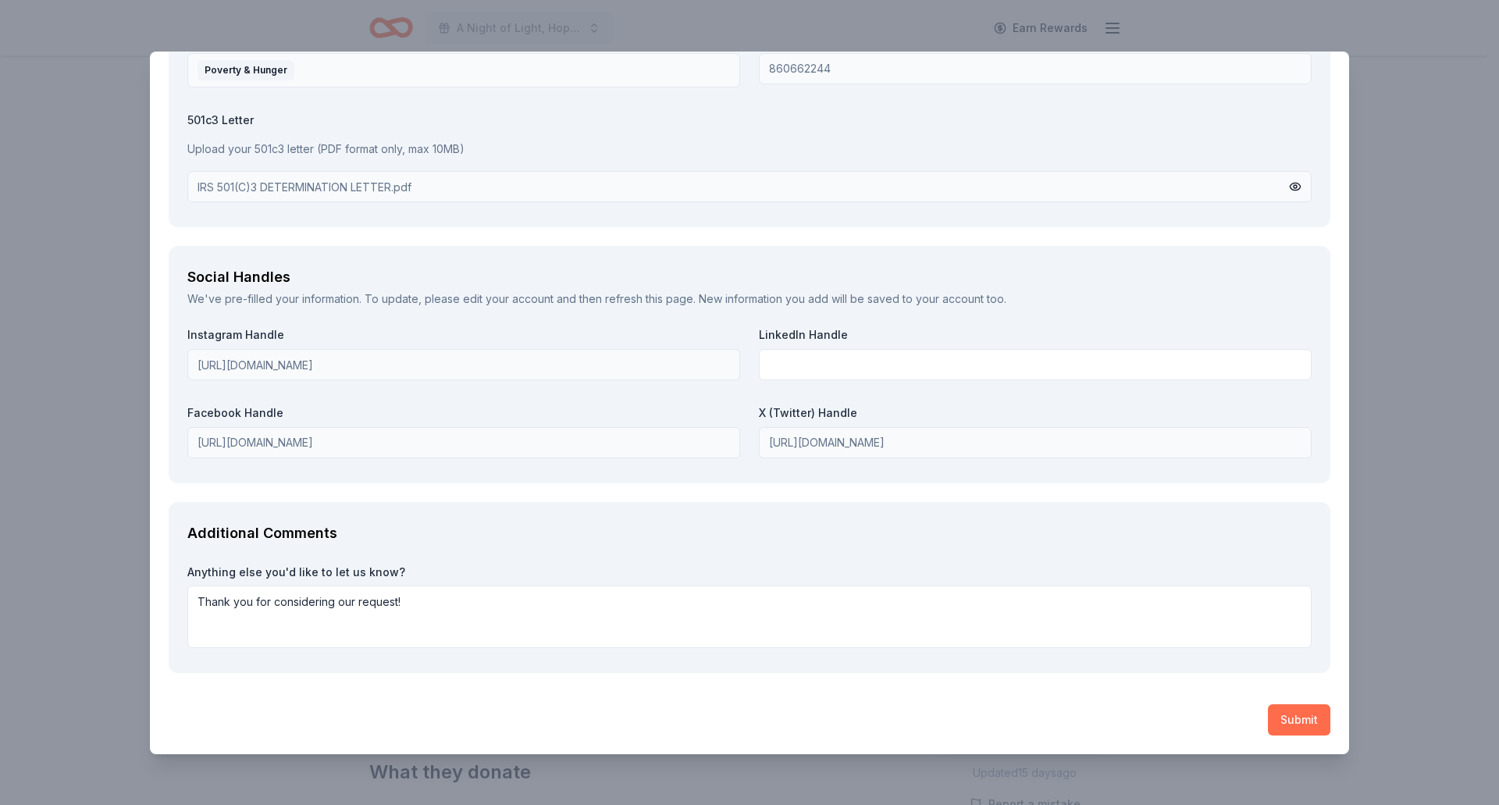
click at [1293, 718] on button "Submit" at bounding box center [1299, 719] width 62 height 31
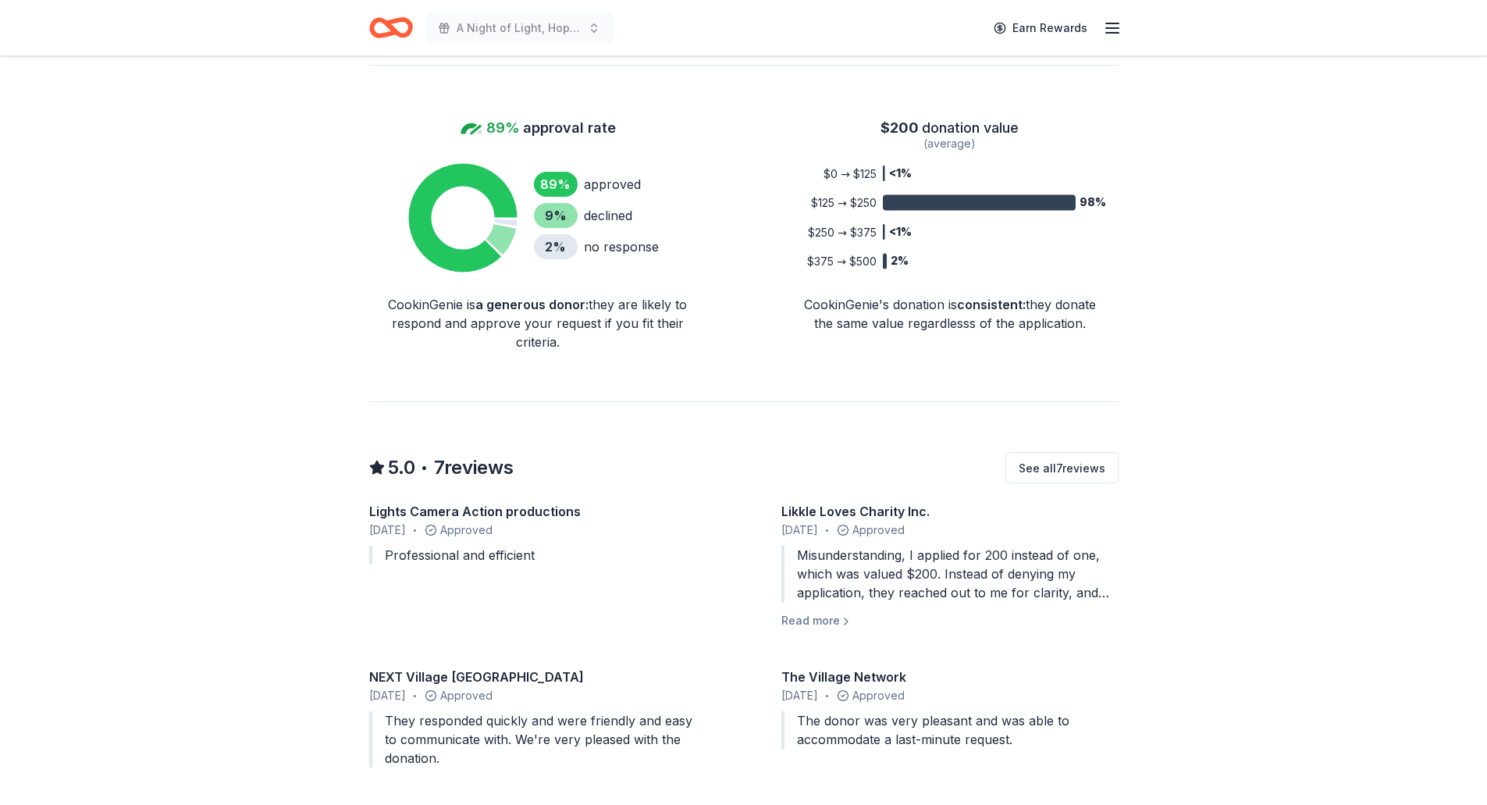
scroll to position [1171, 0]
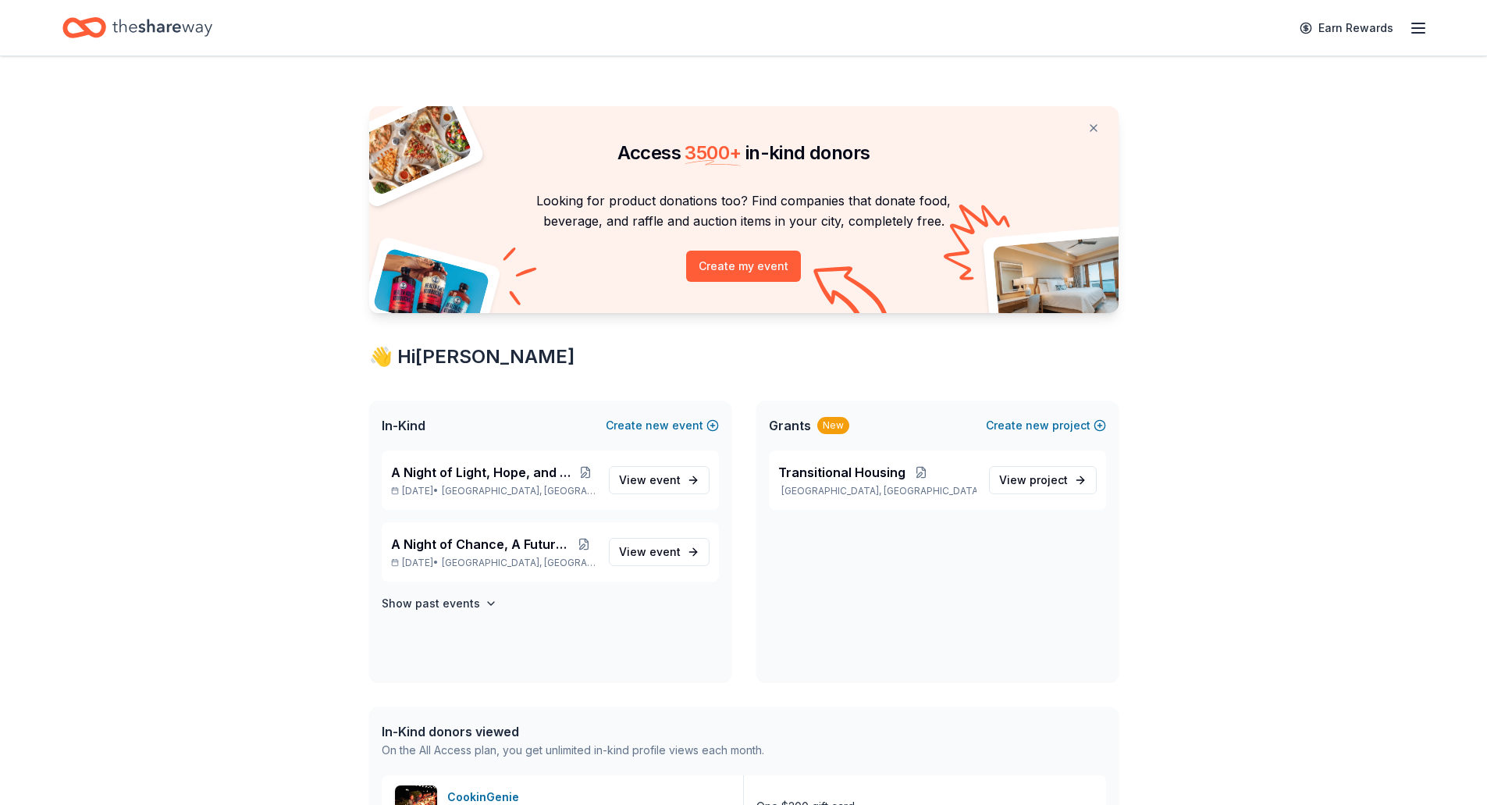
click at [143, 23] on icon "Home" at bounding box center [162, 28] width 100 height 32
click at [463, 461] on div "A Night of Light, Hope, and Legacy Gala [DATE], 2026 • [GEOGRAPHIC_DATA], [GEOG…" at bounding box center [550, 480] width 337 height 59
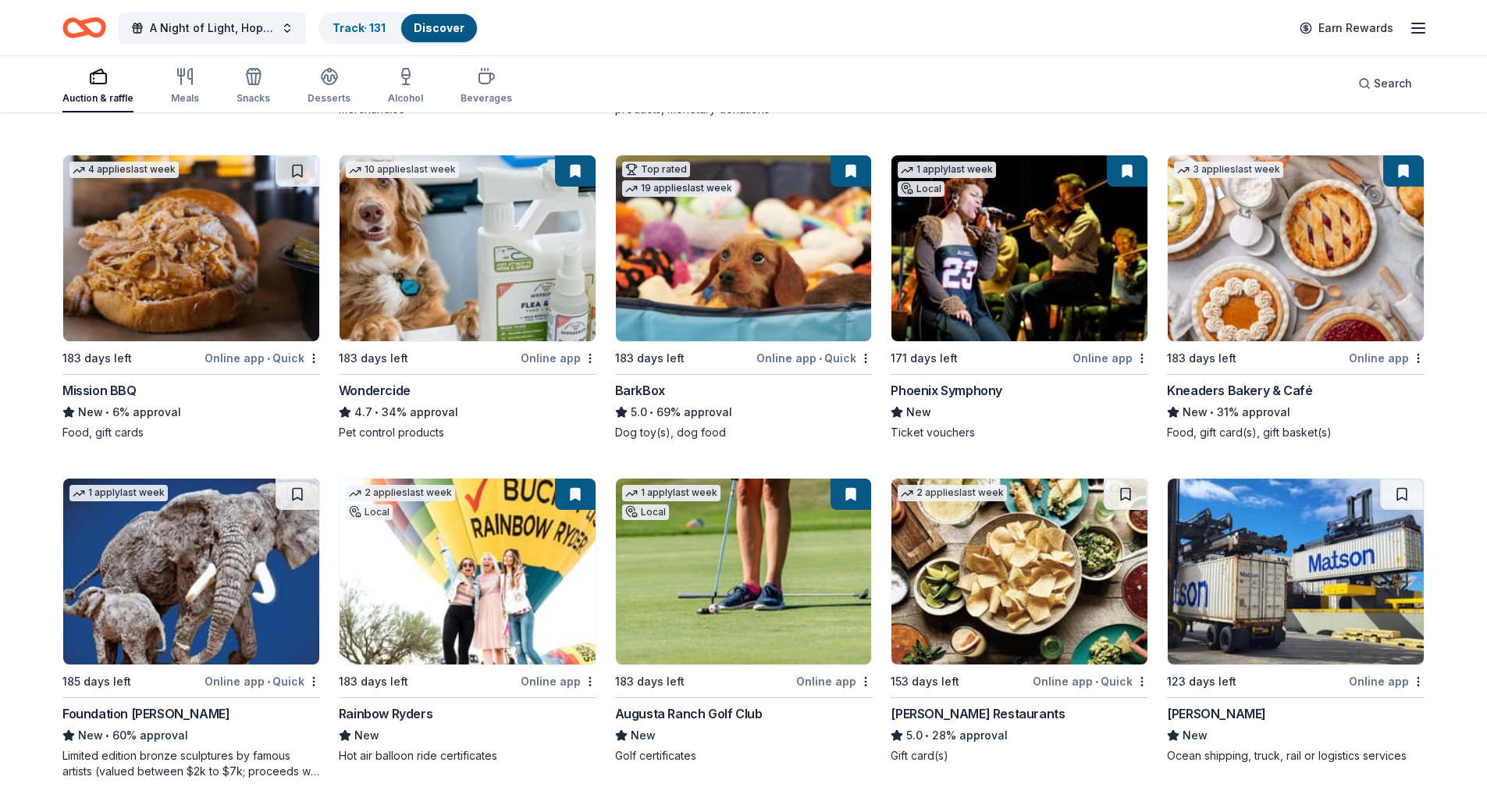
scroll to position [1978, 0]
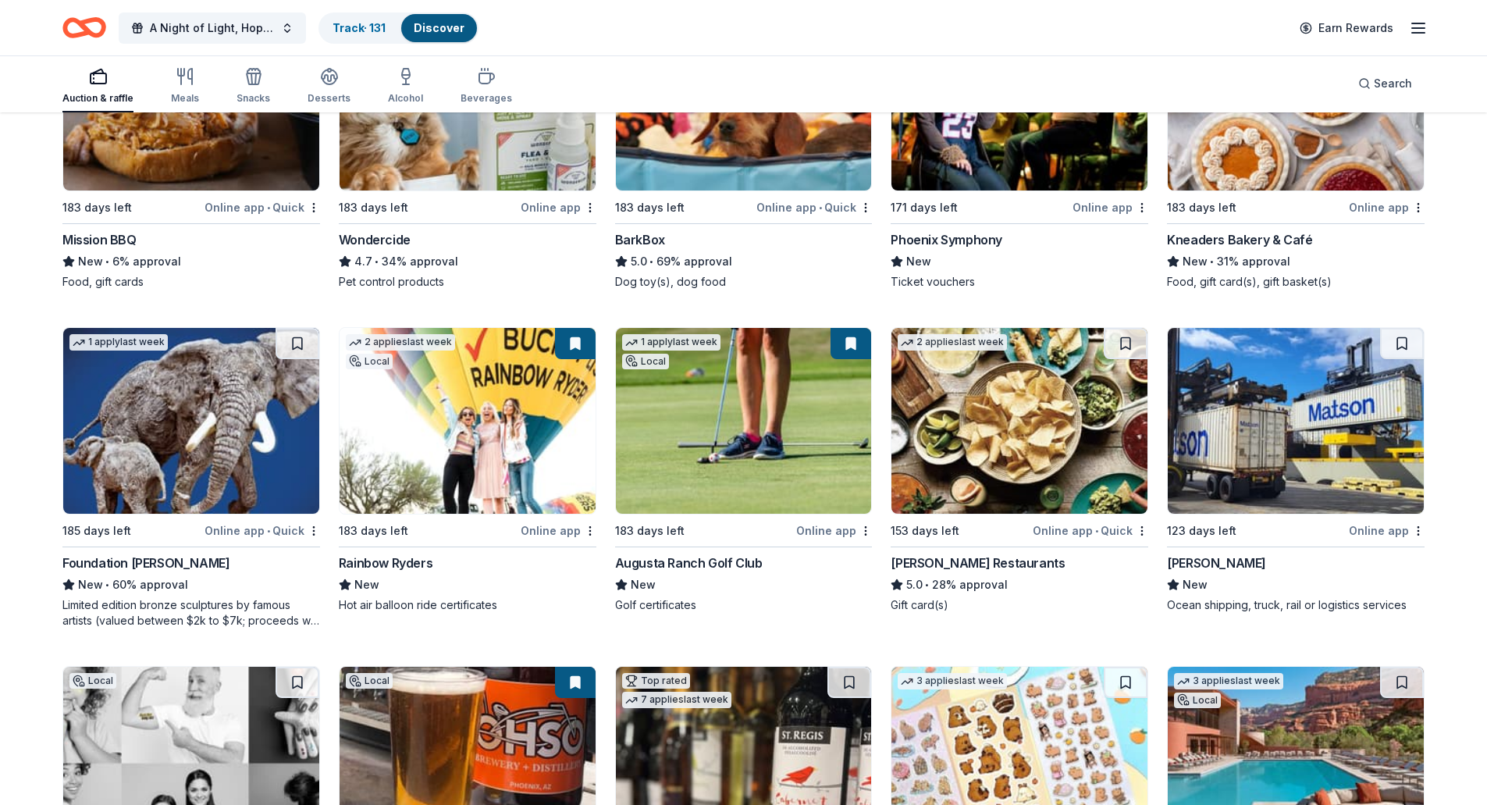
click at [189, 486] on img at bounding box center [191, 421] width 256 height 186
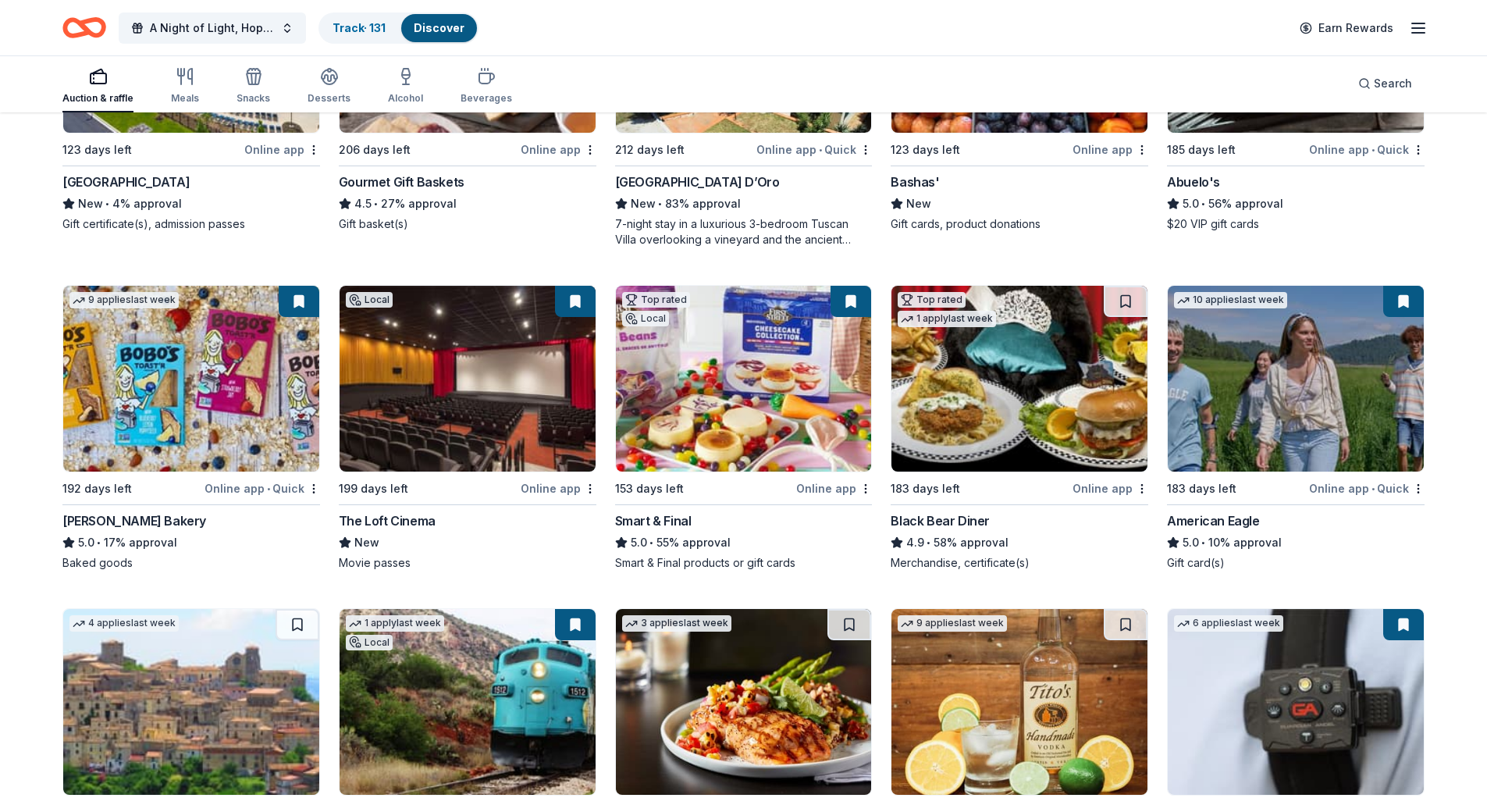
scroll to position [3411, 0]
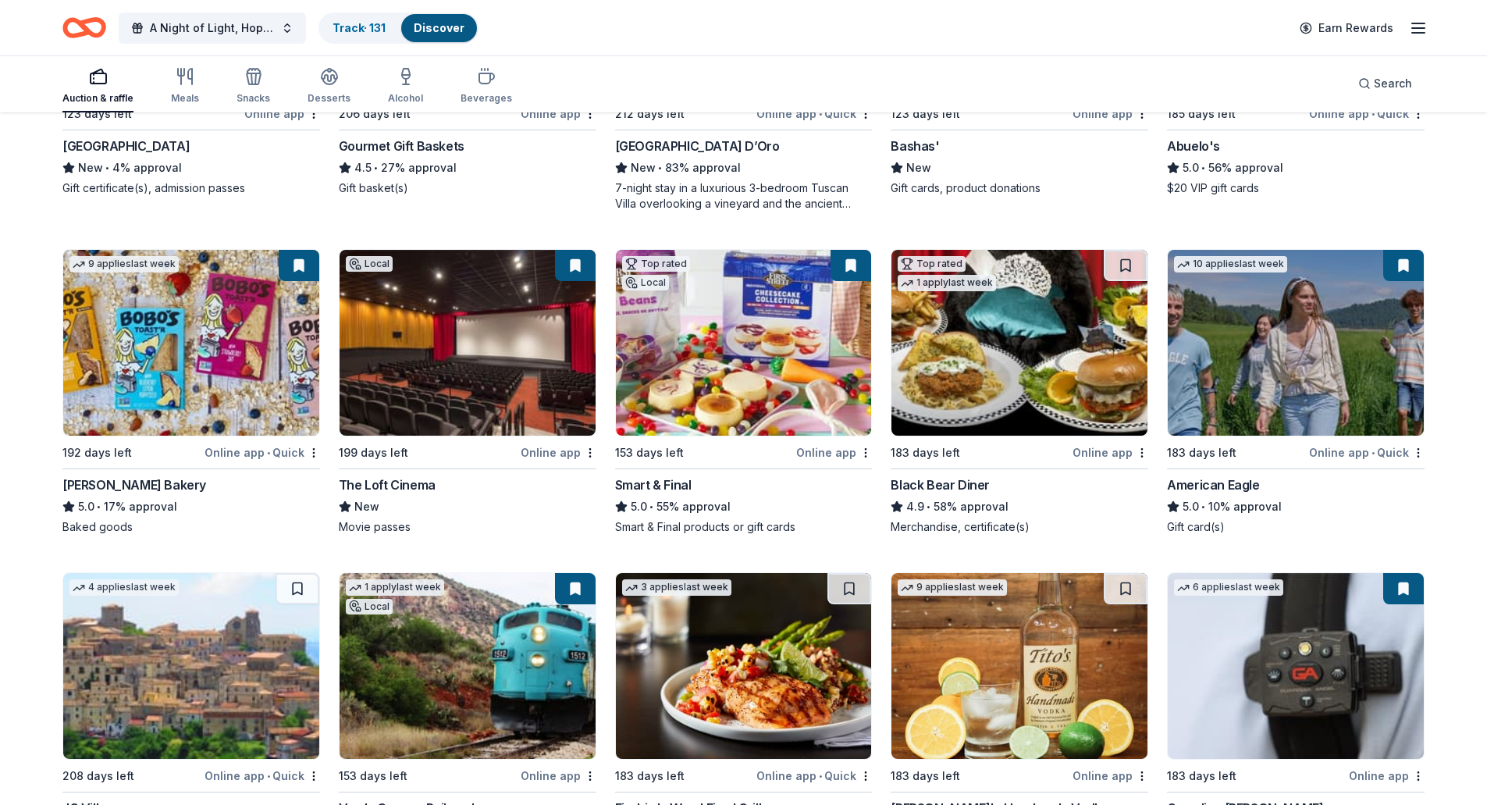
click at [968, 350] on img at bounding box center [1020, 343] width 256 height 186
click at [1366, 84] on div "Search" at bounding box center [1386, 83] width 54 height 19
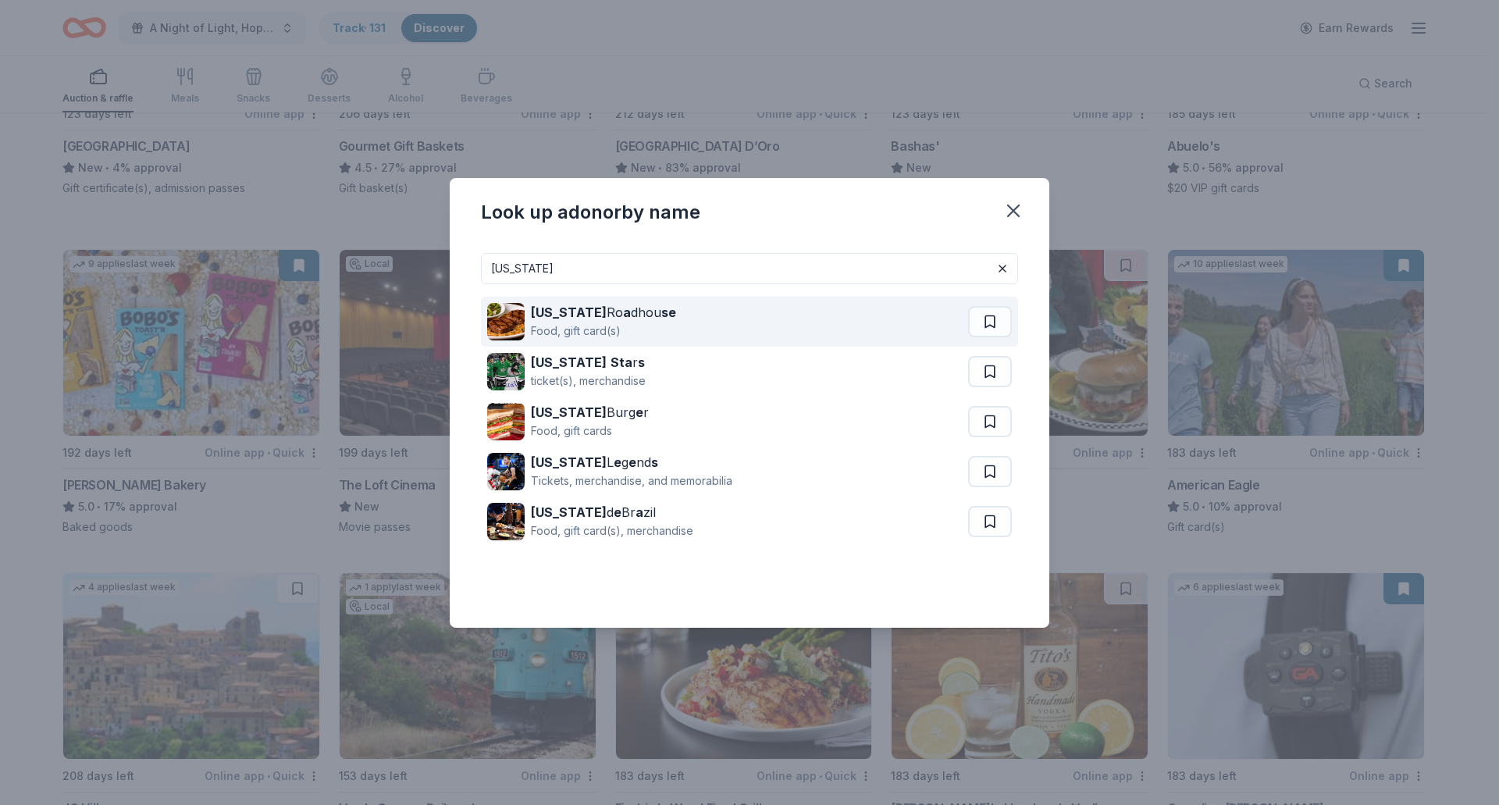
type input "[US_STATE]"
click at [555, 323] on div "Food, gift card(s)" at bounding box center [603, 331] width 145 height 19
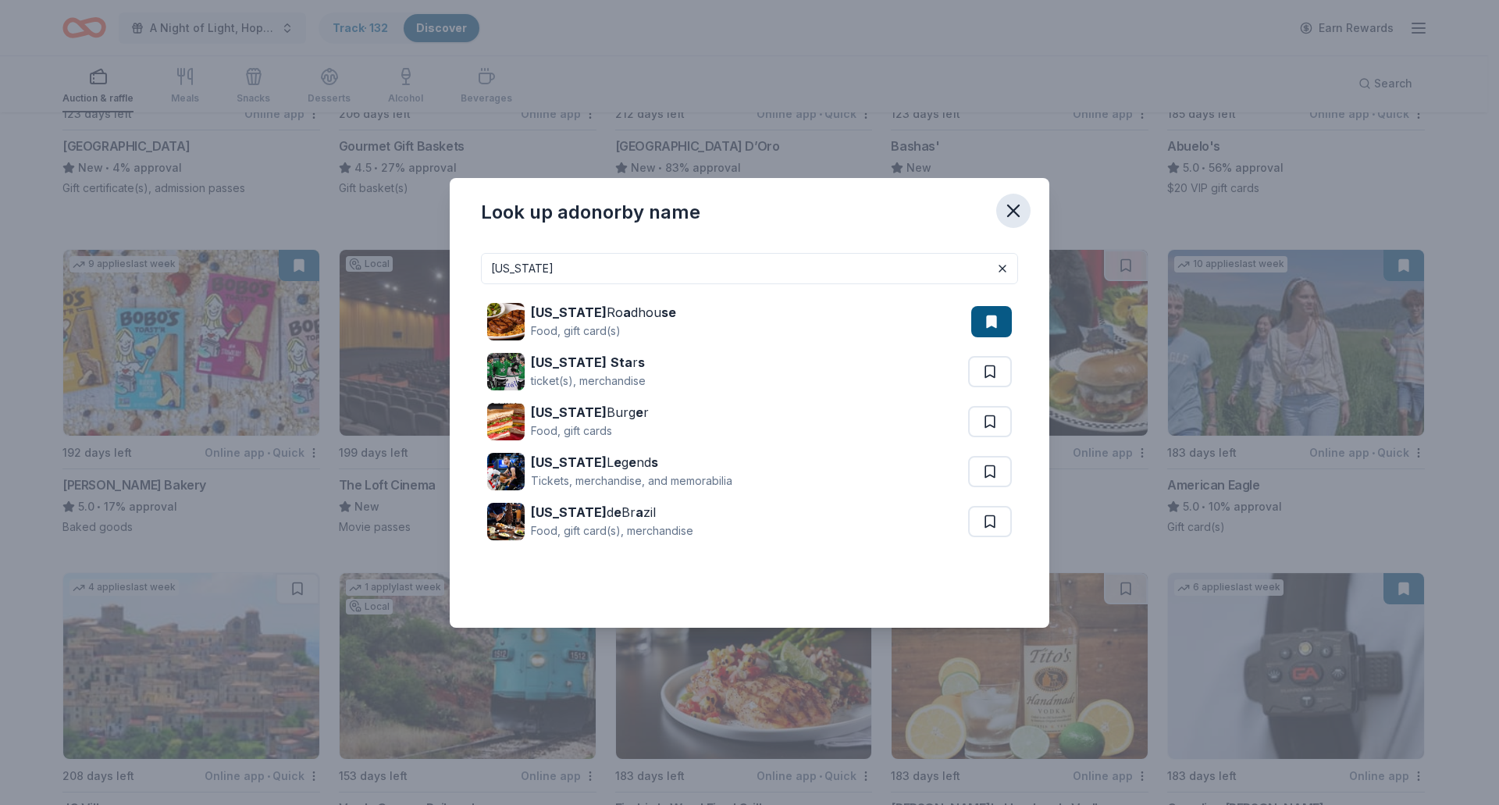
click at [1018, 205] on icon "button" at bounding box center [1013, 210] width 11 height 11
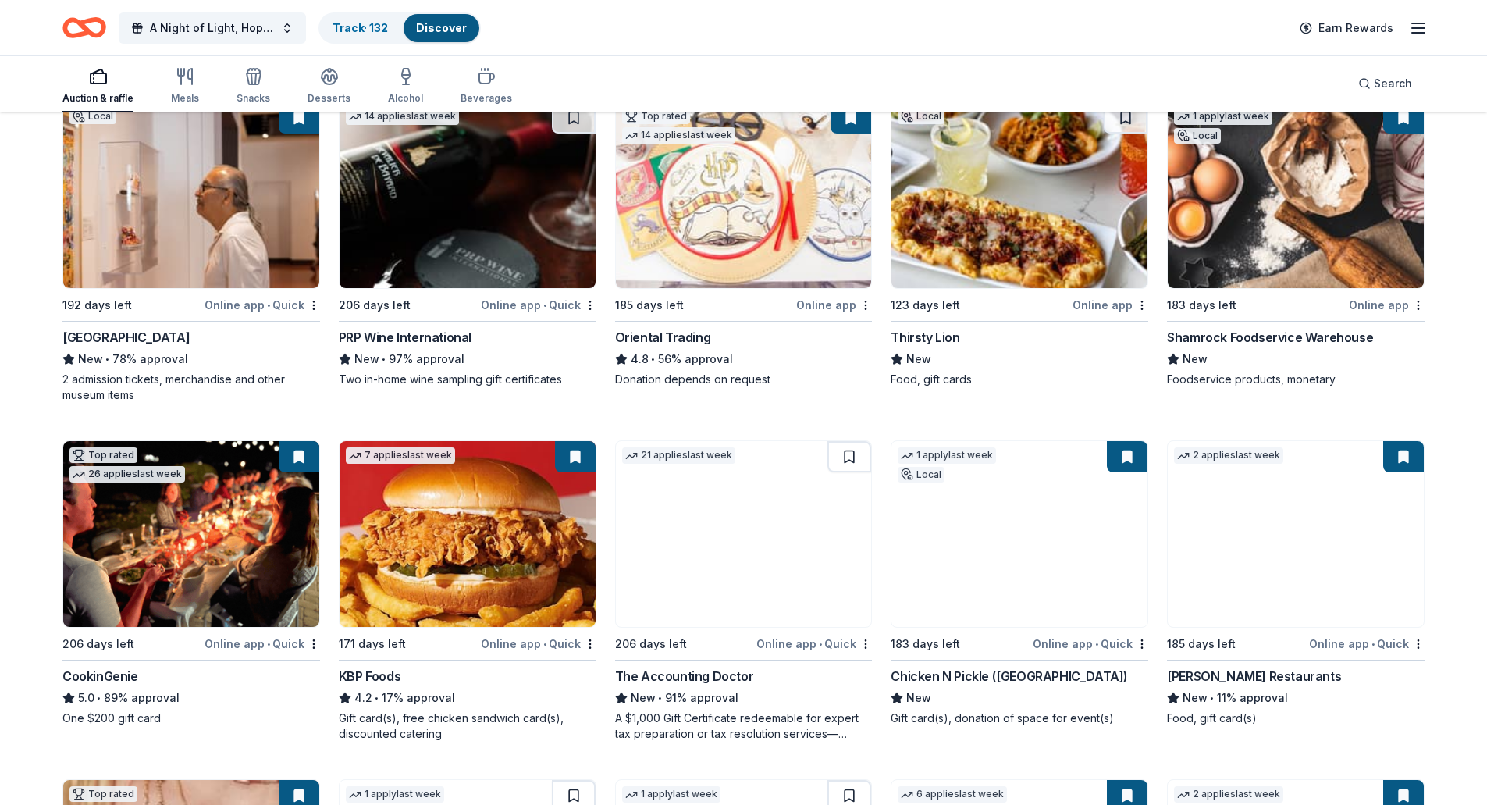
scroll to position [0, 0]
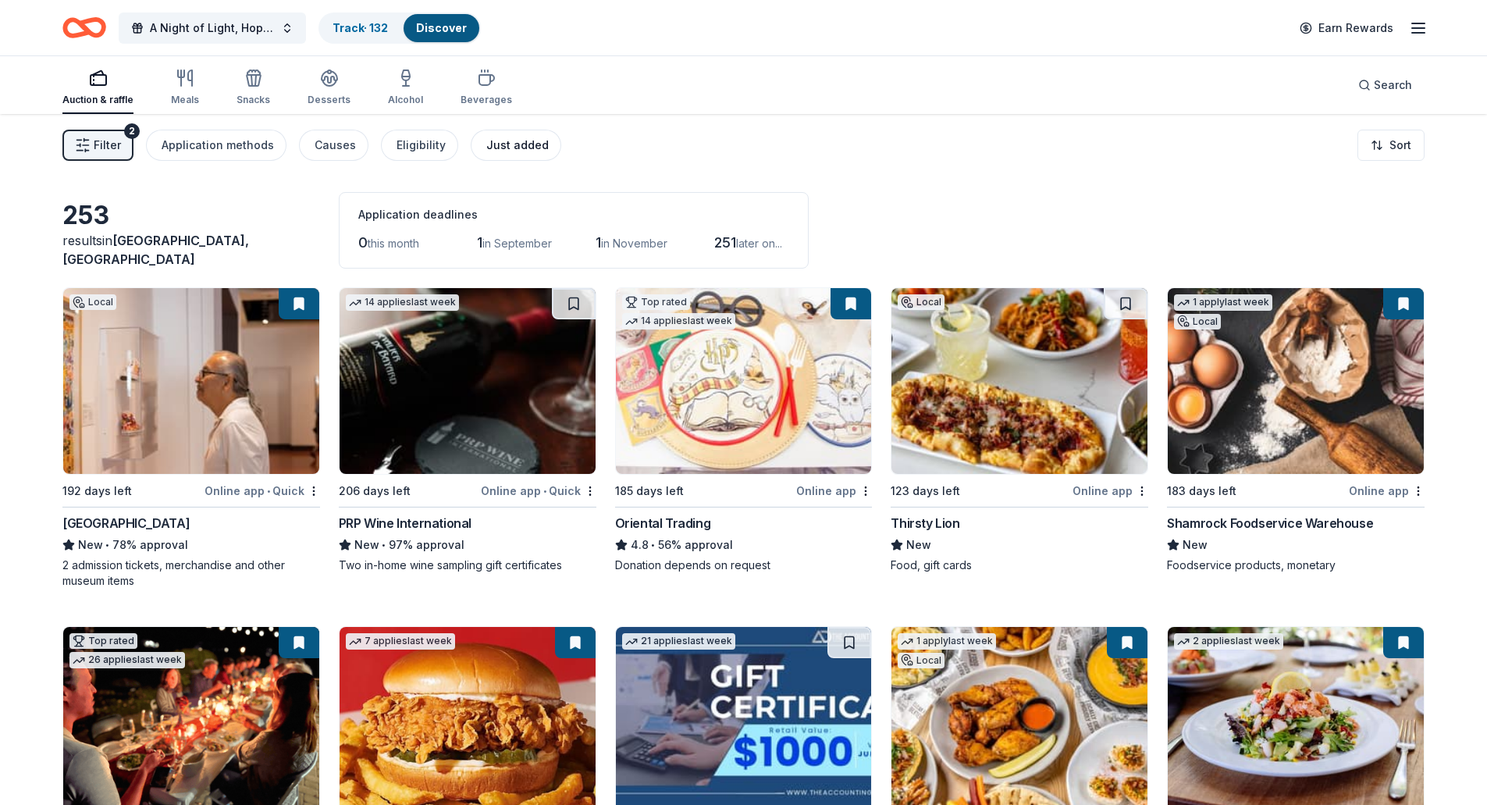
click at [486, 148] on div "Just added" at bounding box center [517, 145] width 62 height 19
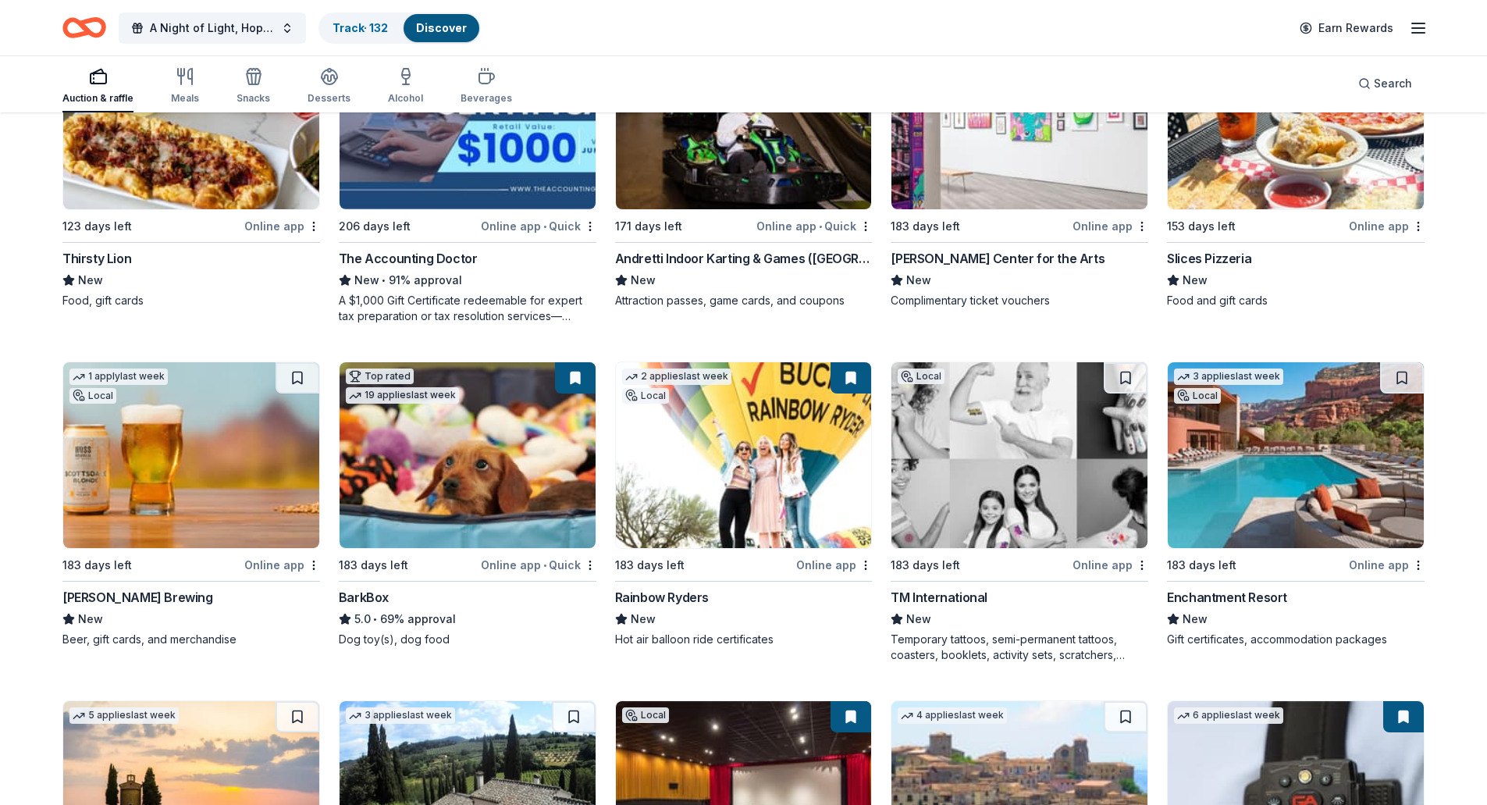
scroll to position [468, 0]
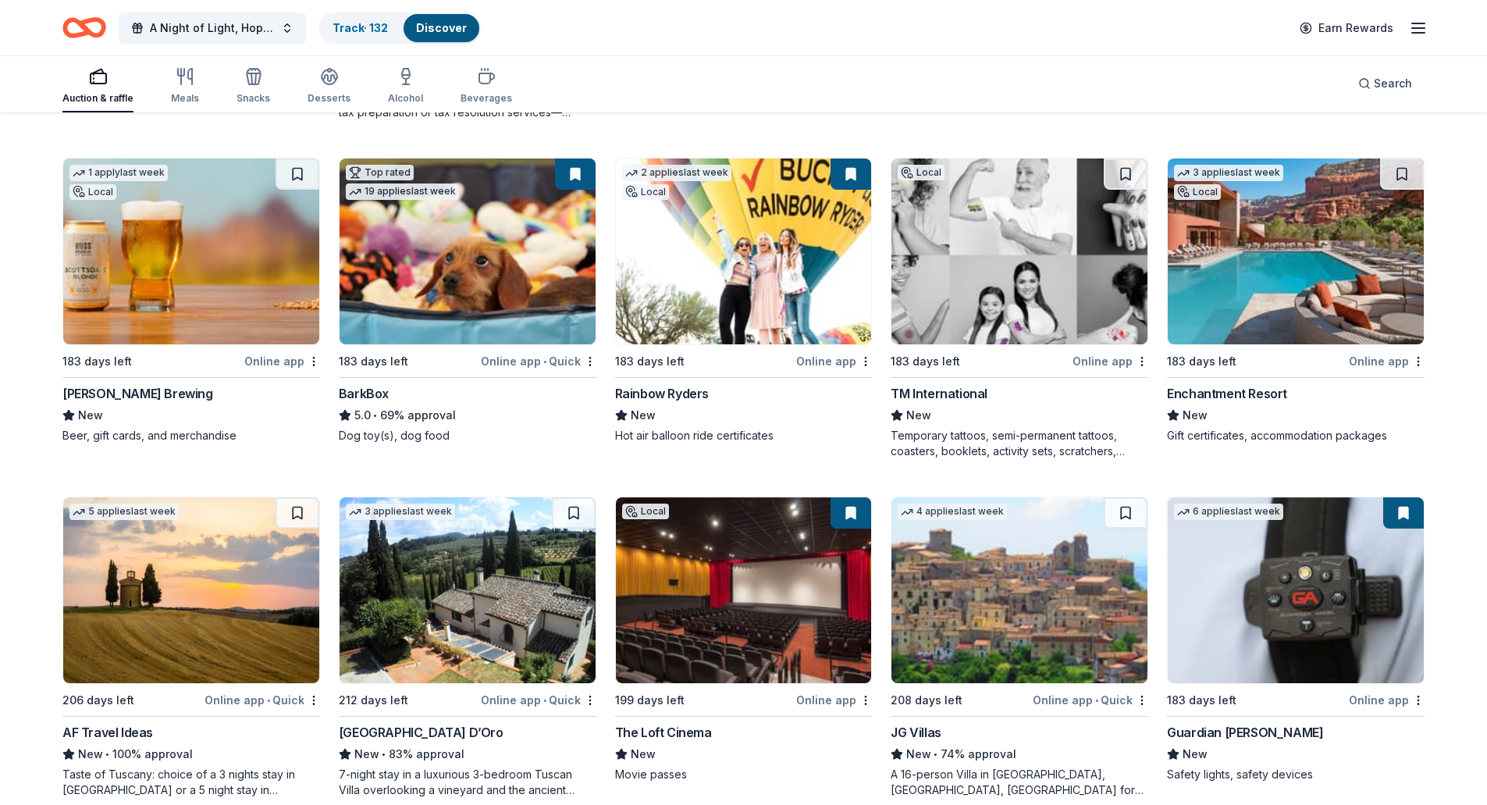
click at [156, 321] on img at bounding box center [191, 251] width 256 height 186
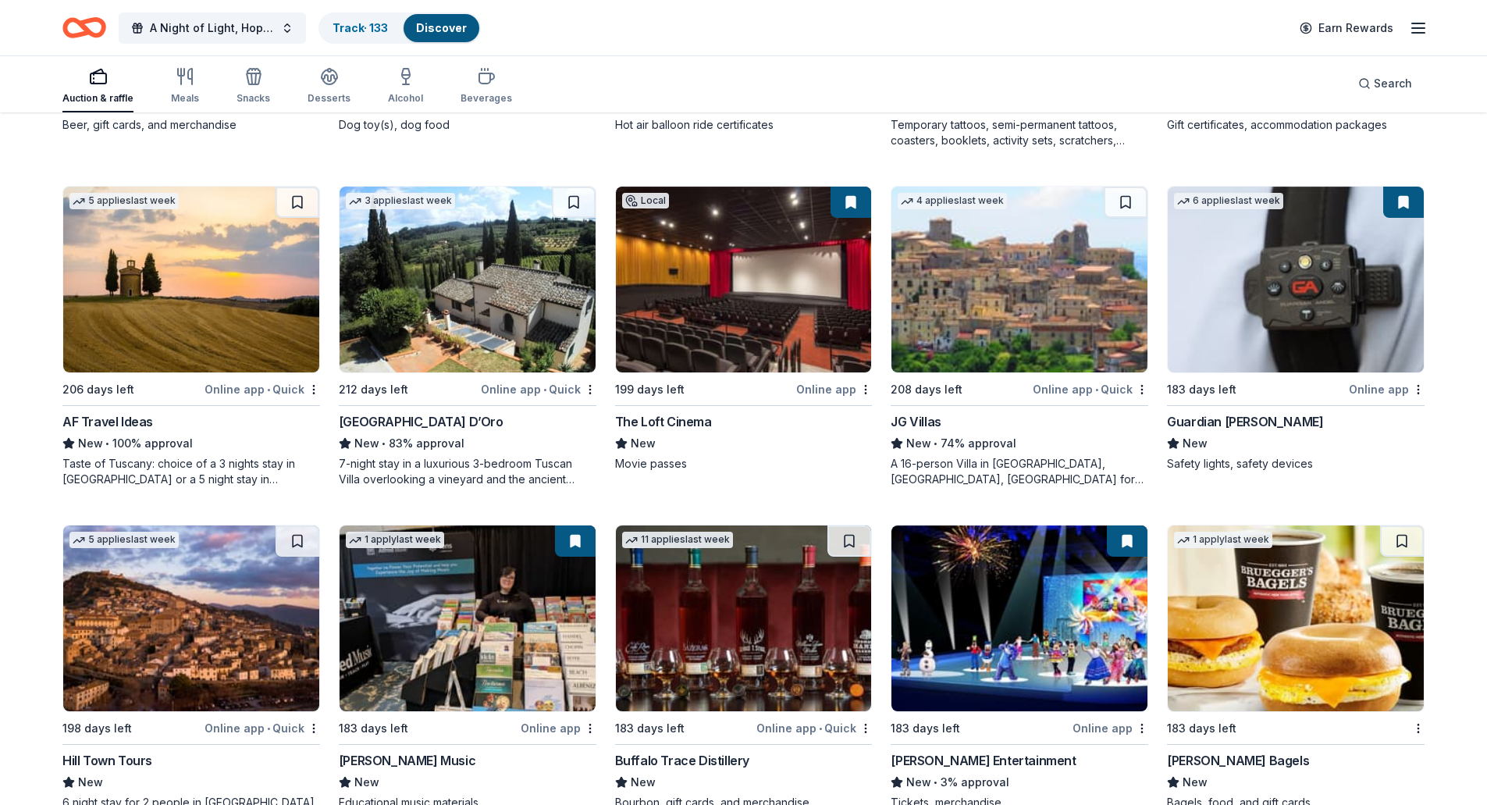
scroll to position [832, 0]
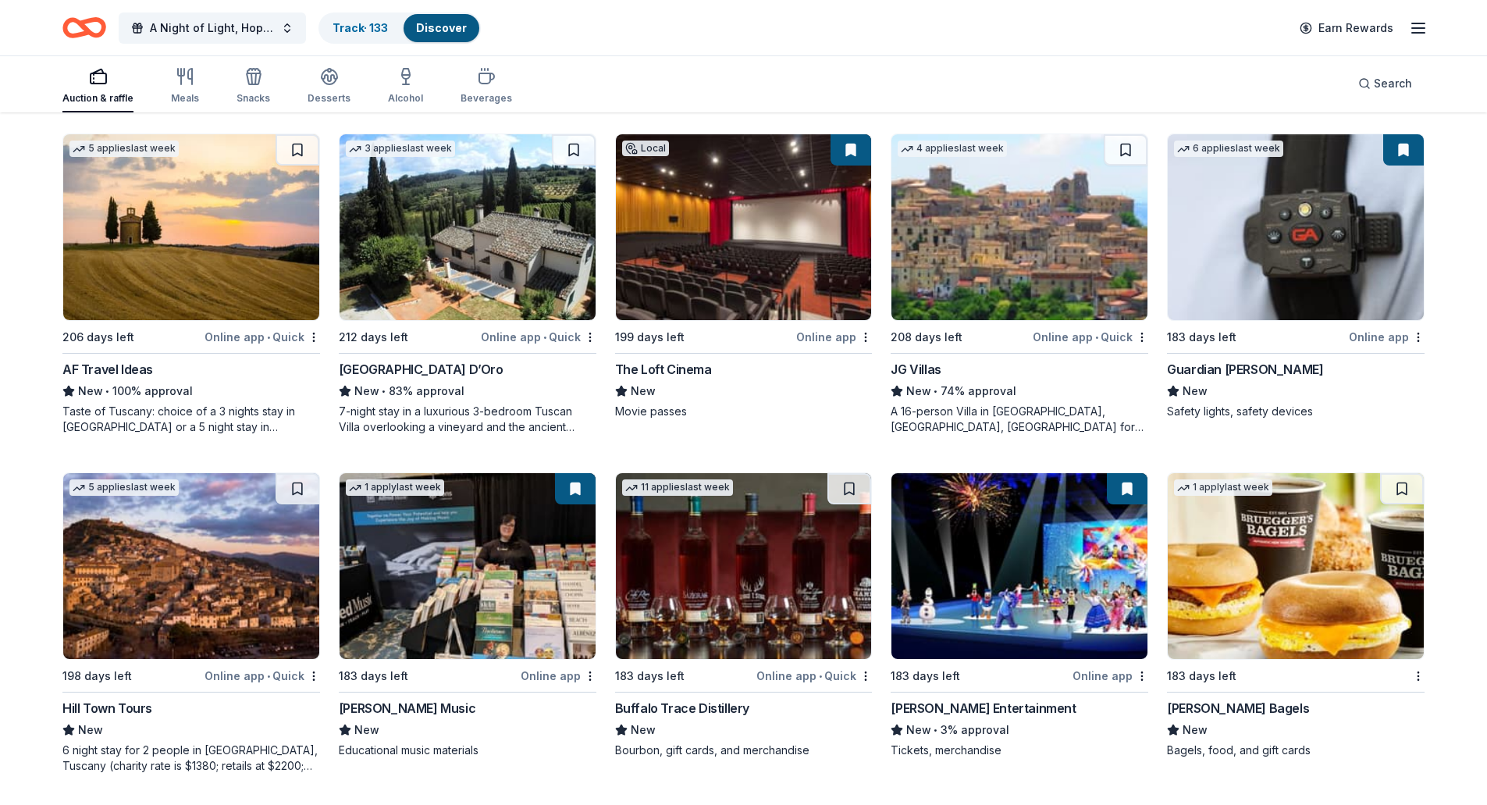
click at [767, 572] on img at bounding box center [744, 566] width 256 height 186
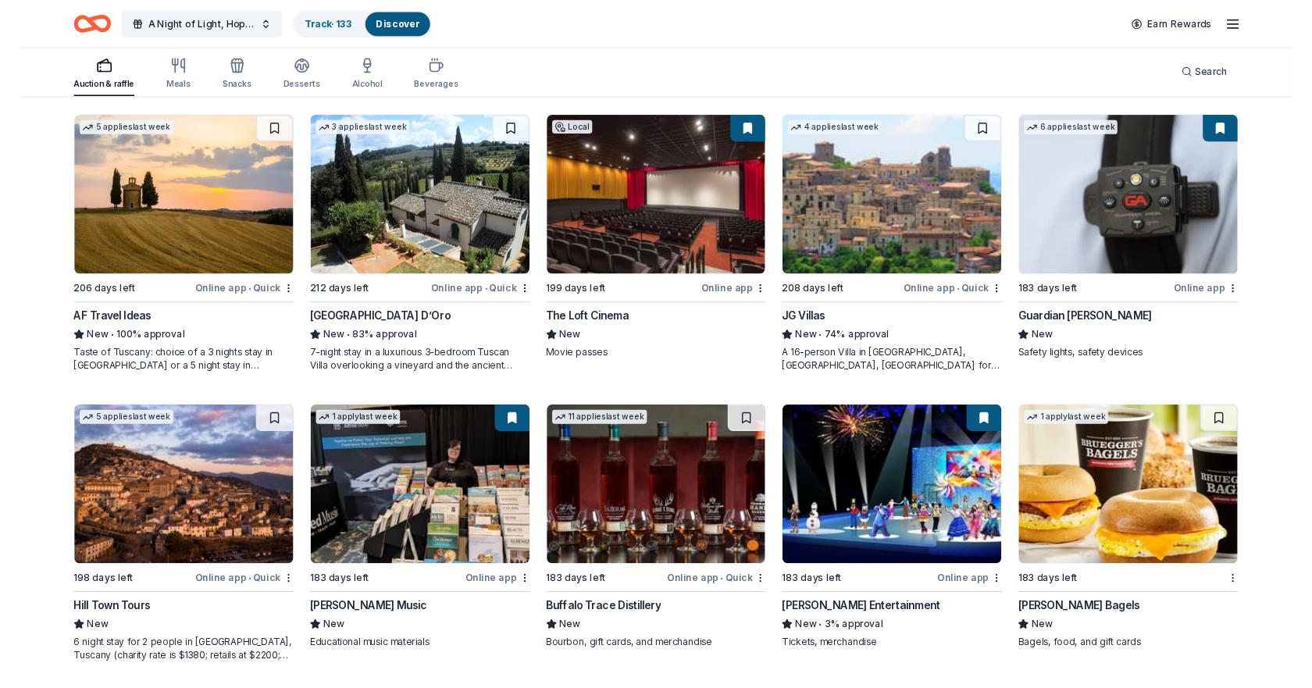
scroll to position [830, 0]
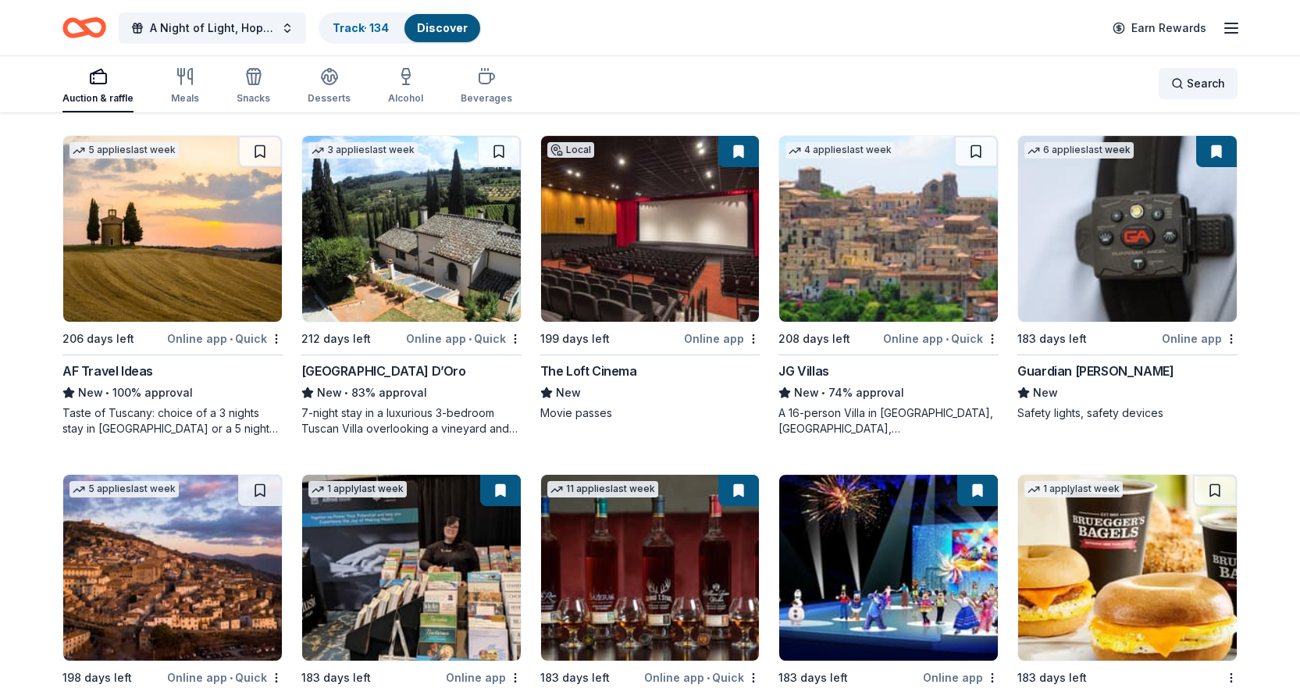
click at [1209, 81] on span "Search" at bounding box center [1206, 83] width 38 height 19
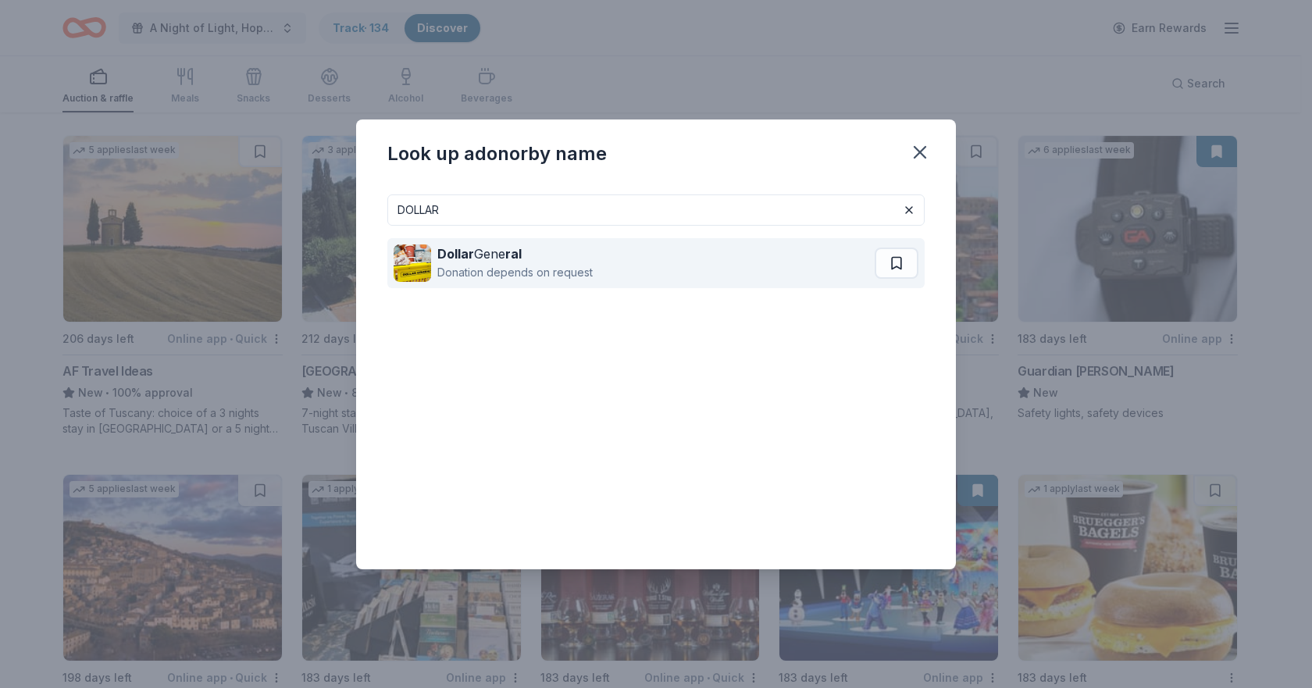
click at [494, 265] on div "Donation depends on request" at bounding box center [514, 272] width 155 height 19
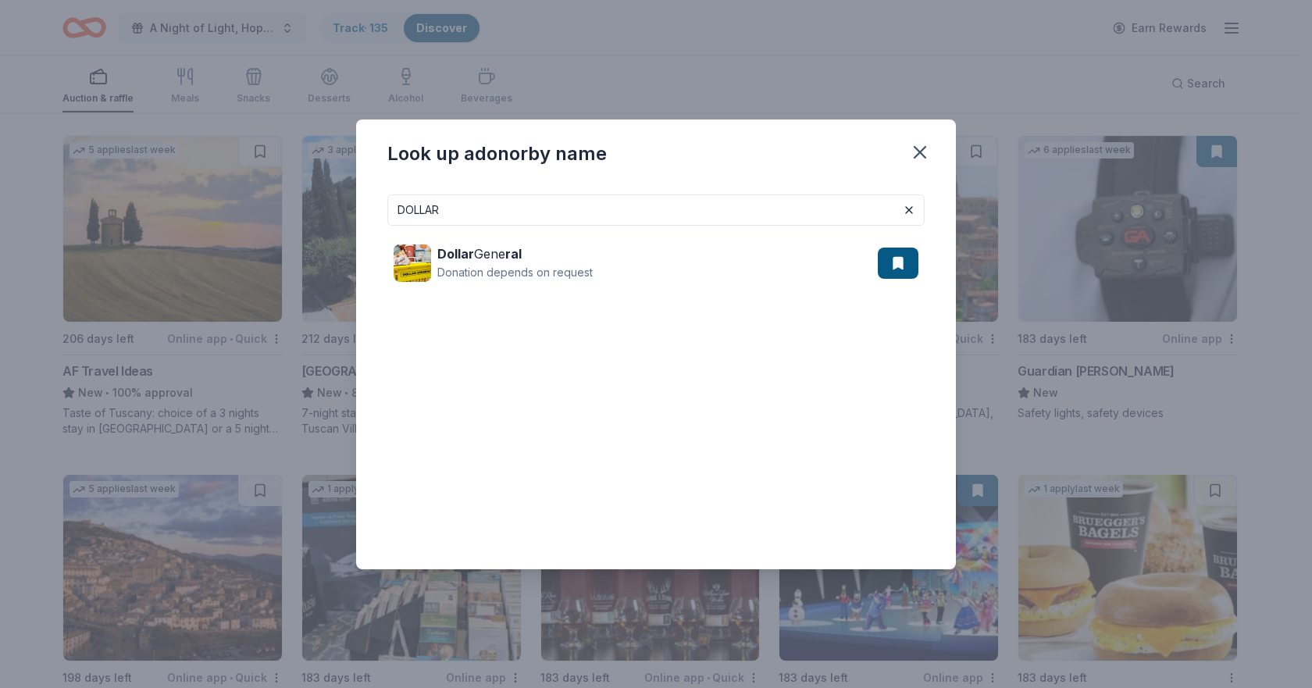
drag, startPoint x: 541, startPoint y: 203, endPoint x: 170, endPoint y: 205, distance: 370.9
click at [170, 205] on div "Look up a donor by name DOLLAR Dollar Gene ral Donation depends on request" at bounding box center [656, 344] width 1312 height 688
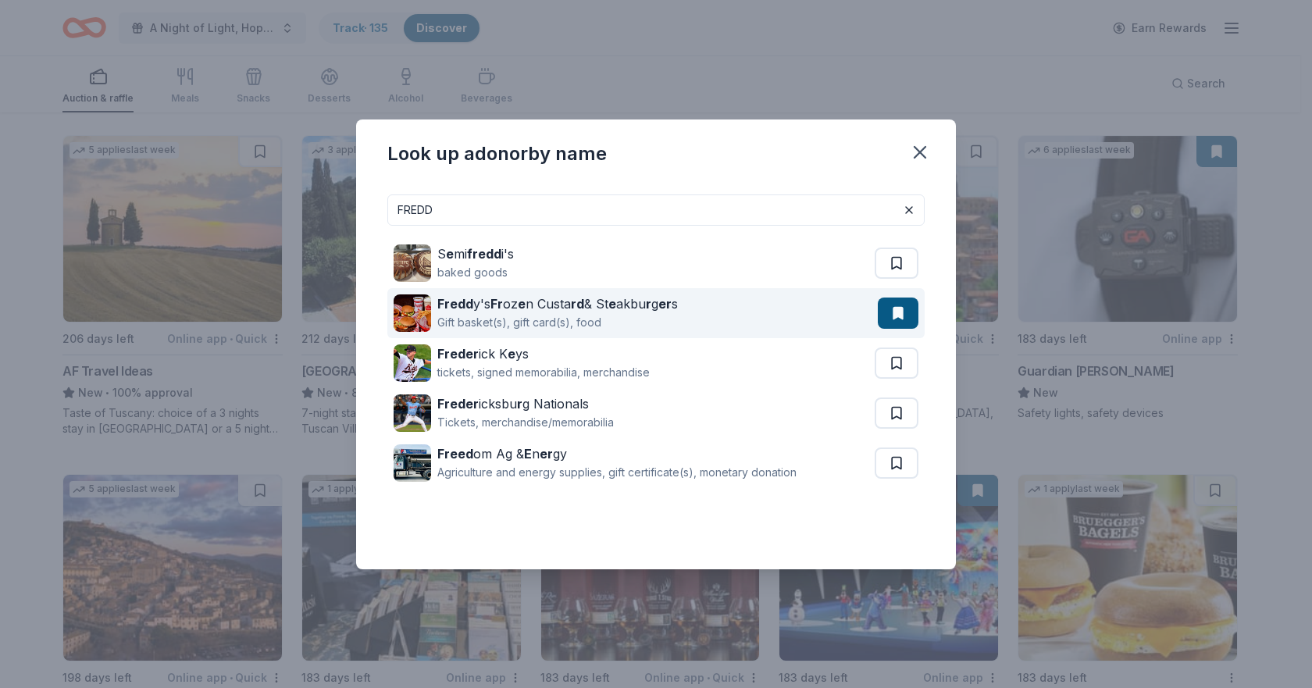
click at [534, 303] on div "Fredd y's Fr oz e n Custa rd & St e akbu r g er s" at bounding box center [557, 303] width 240 height 19
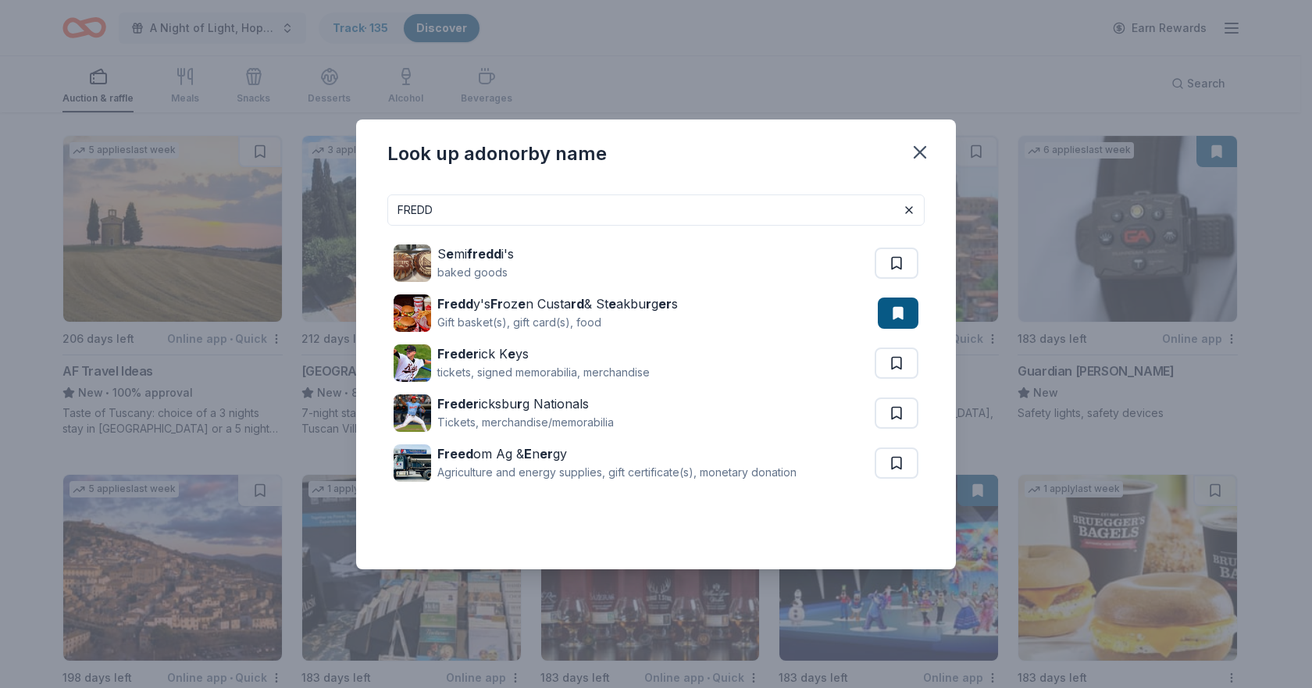
drag, startPoint x: 454, startPoint y: 209, endPoint x: 233, endPoint y: 210, distance: 220.2
click at [233, 210] on div "Look up a donor by name FREDD S e mi fredd i's baked goods Fredd y's Fr oz e n …" at bounding box center [656, 344] width 1312 height 688
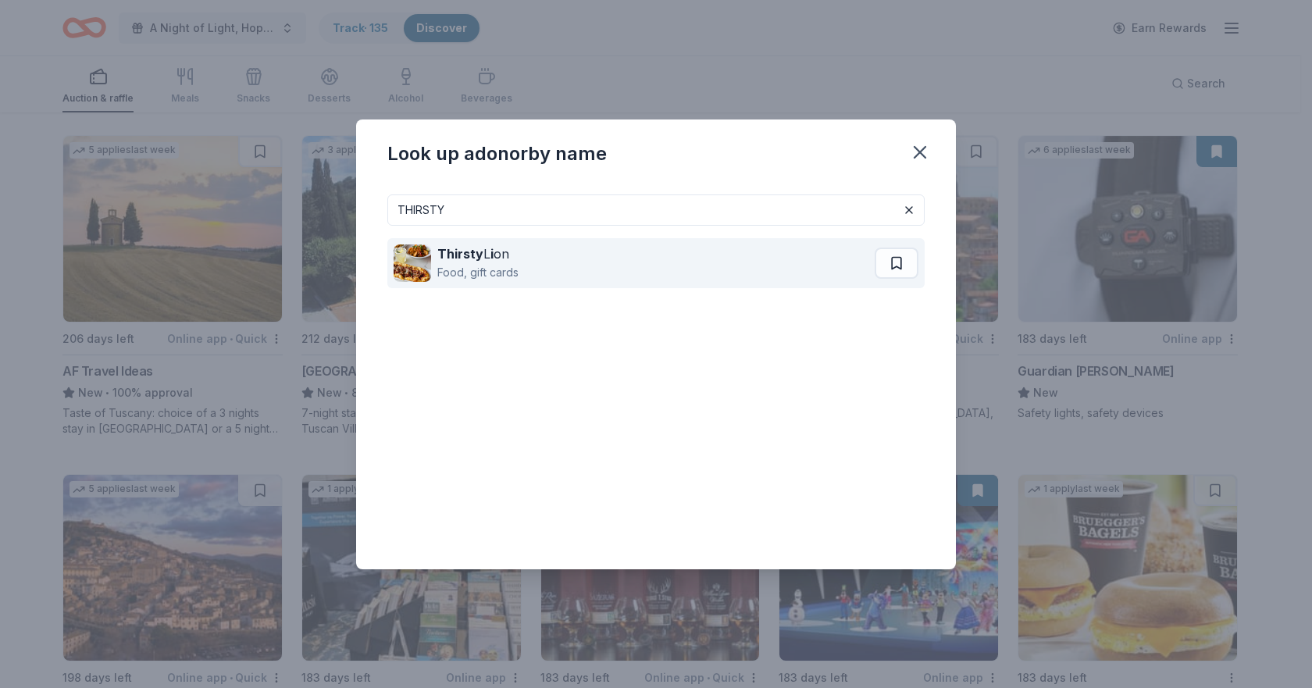
click at [455, 269] on div "Food, gift cards" at bounding box center [477, 272] width 81 height 19
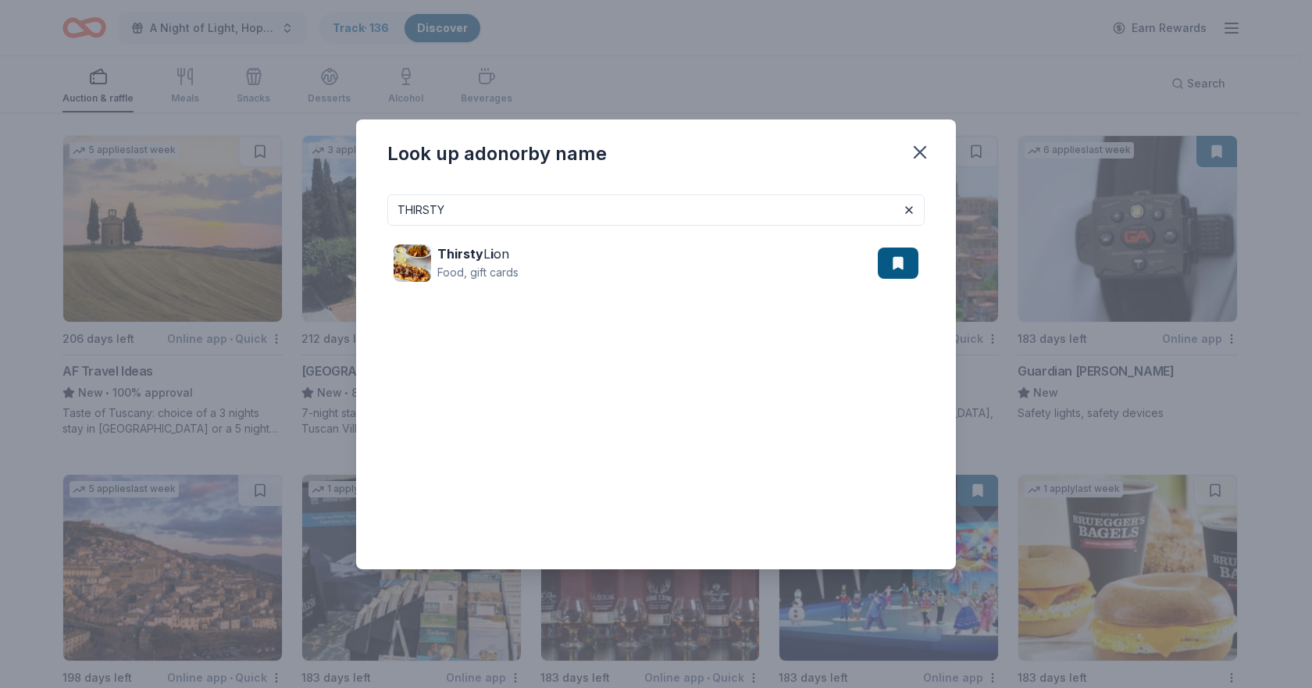
drag, startPoint x: 568, startPoint y: 216, endPoint x: 320, endPoint y: 215, distance: 248.3
click at [320, 215] on div "Look up a donor by name THIRSTY Thirsty L i on Food, gift cards" at bounding box center [656, 344] width 1312 height 688
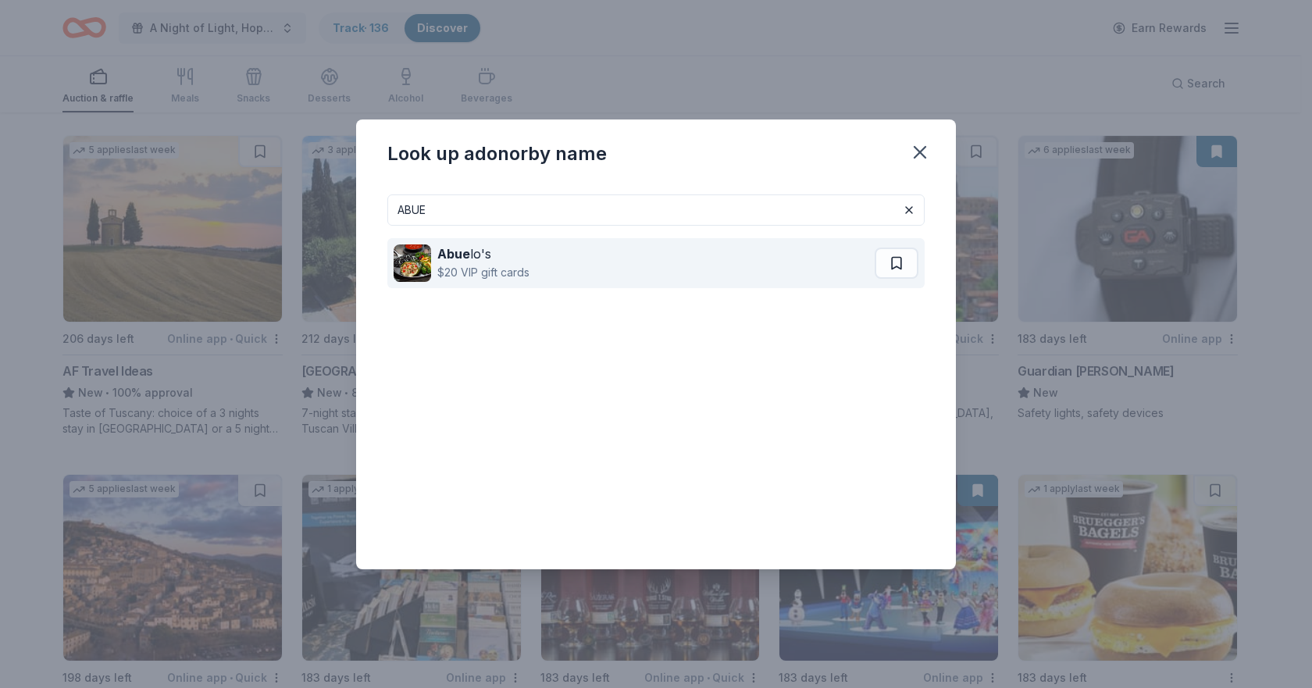
type input "ABUE"
click at [470, 284] on div "Abue lo's $20 VIP gift cards" at bounding box center [634, 263] width 481 height 50
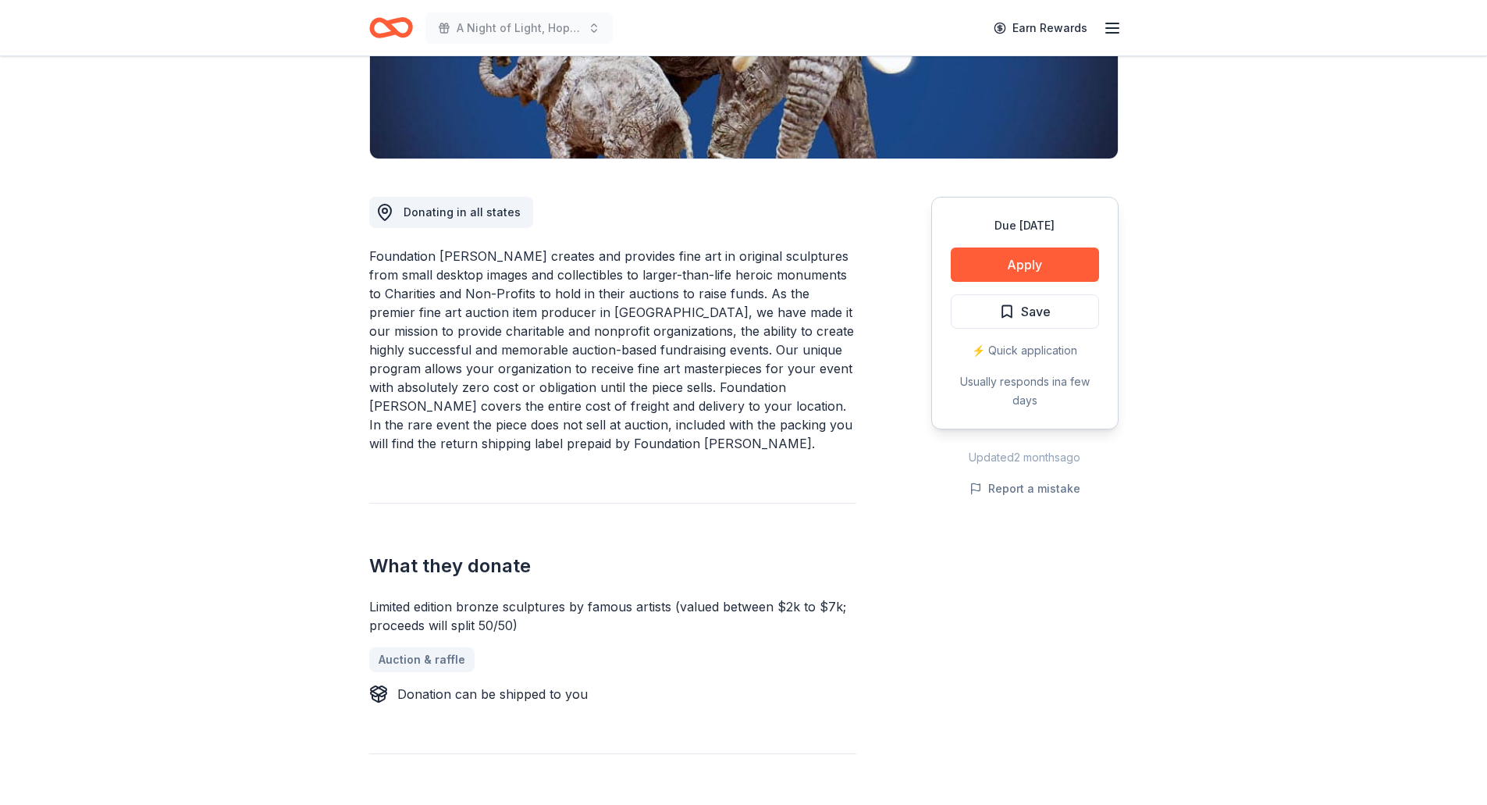
scroll to position [312, 0]
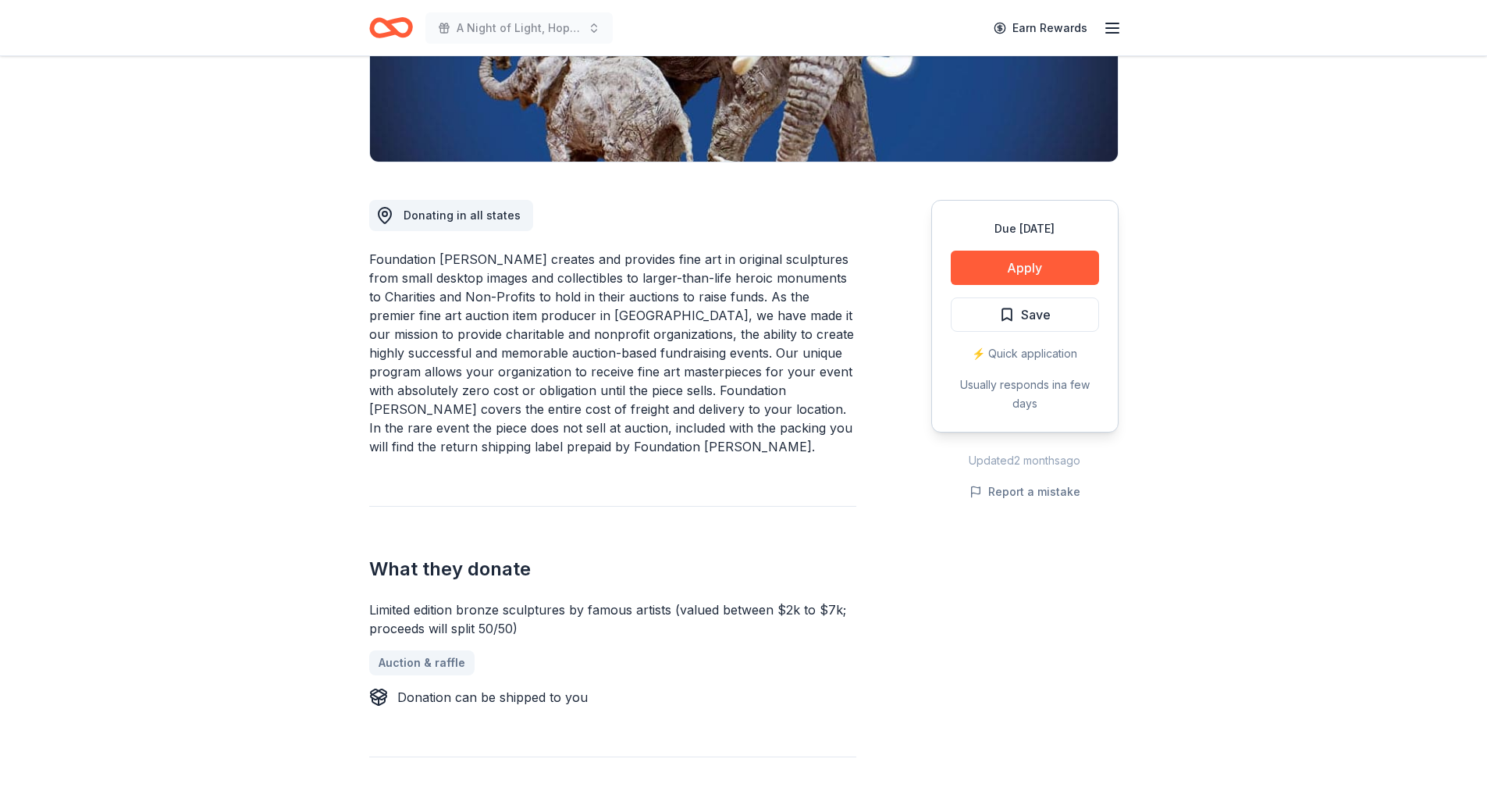
click at [616, 562] on h2 "What they donate" at bounding box center [612, 569] width 487 height 25
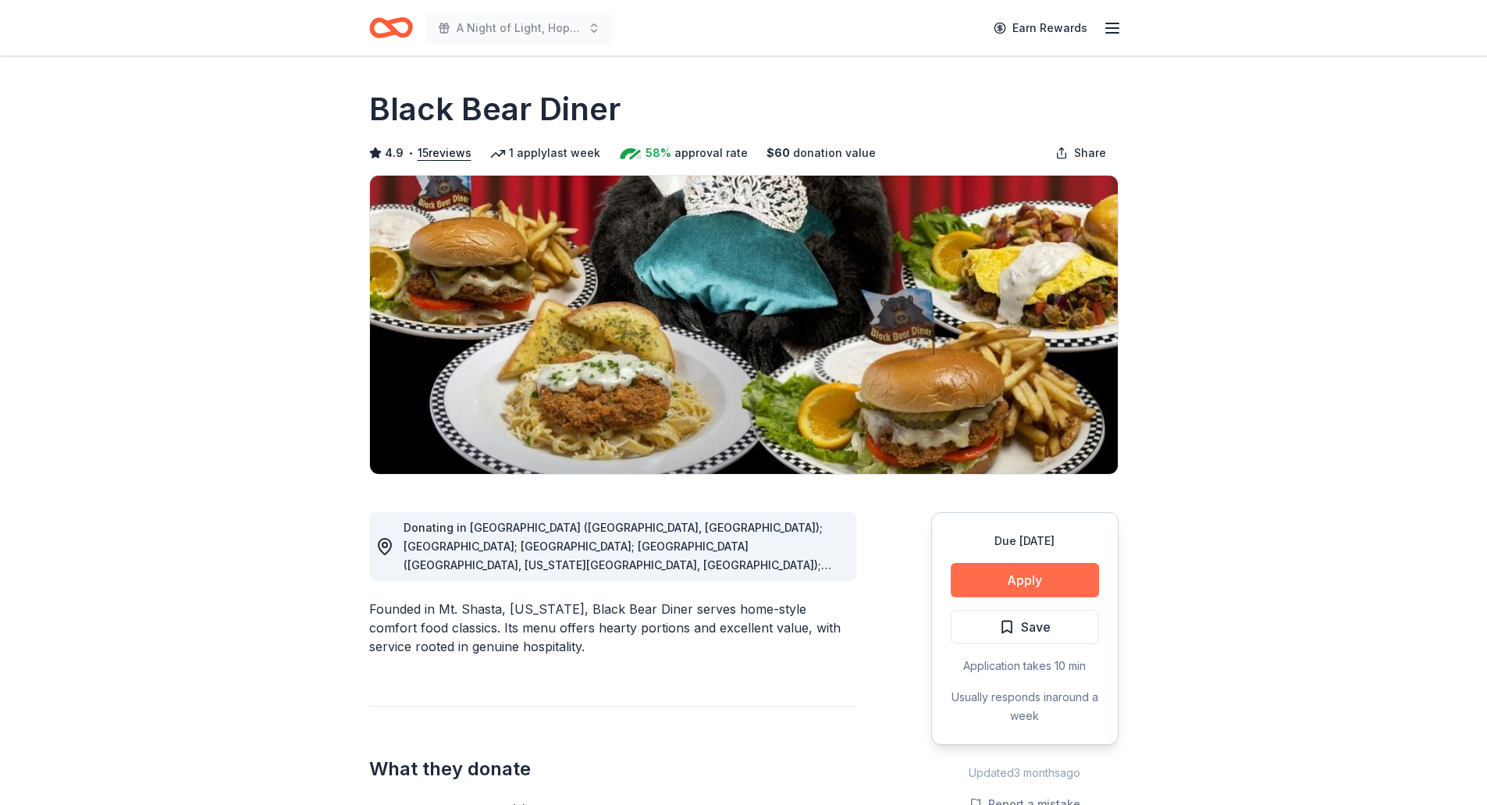
click at [987, 570] on button "Apply" at bounding box center [1025, 580] width 148 height 34
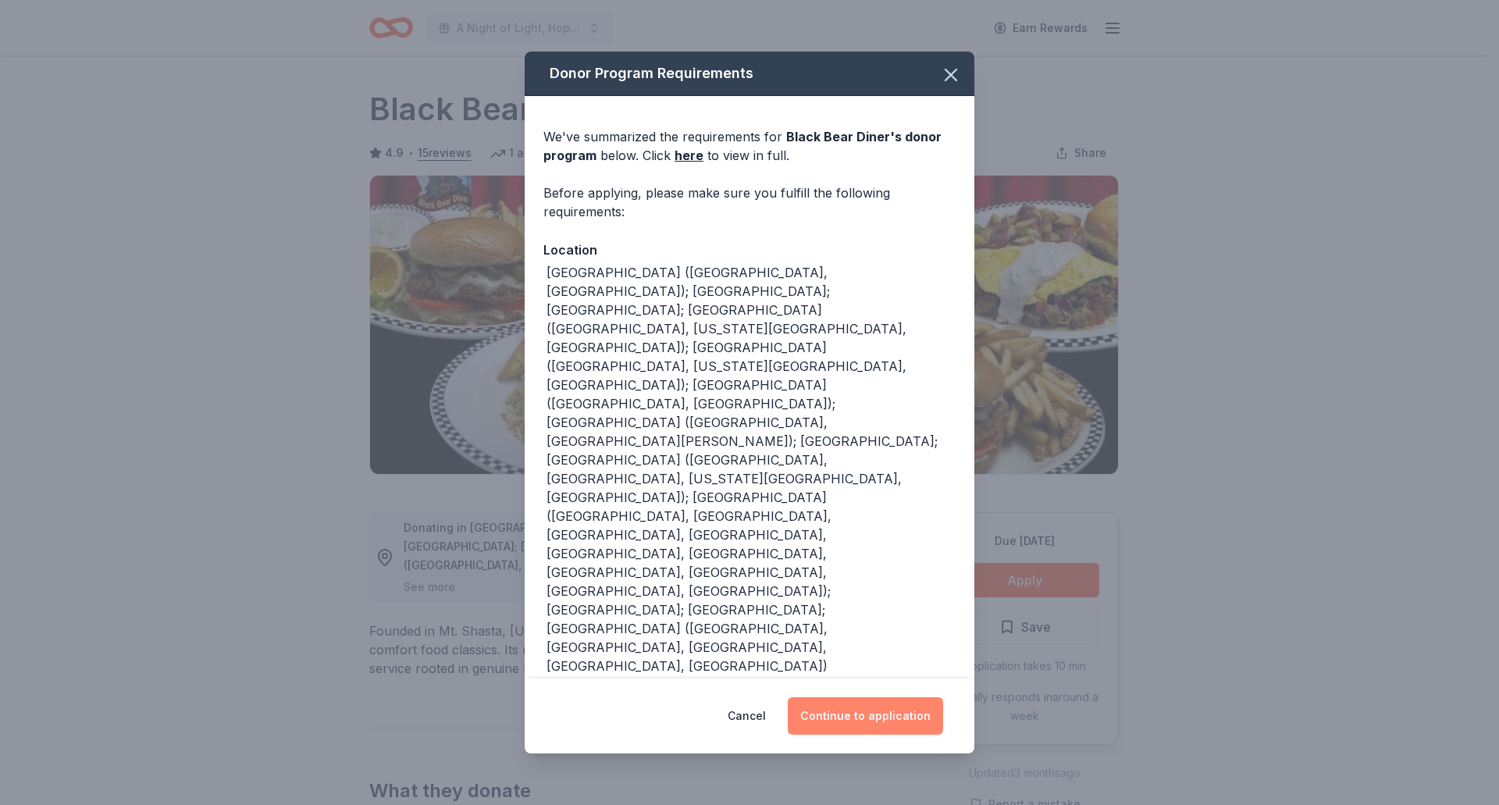
click at [887, 697] on button "Continue to application" at bounding box center [865, 715] width 155 height 37
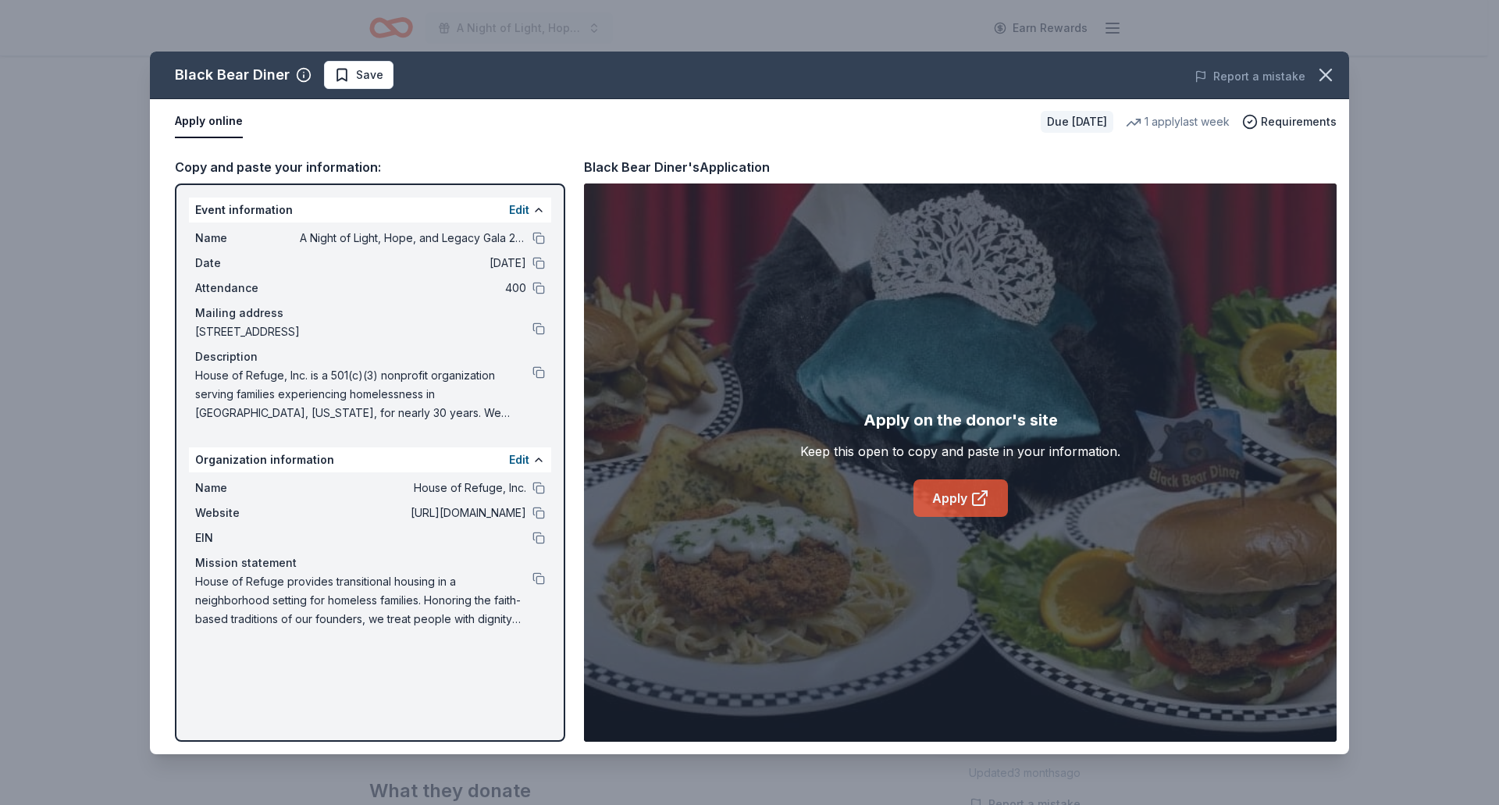
click at [946, 487] on link "Apply" at bounding box center [961, 497] width 94 height 37
click at [1331, 84] on icon "button" at bounding box center [1326, 75] width 22 height 22
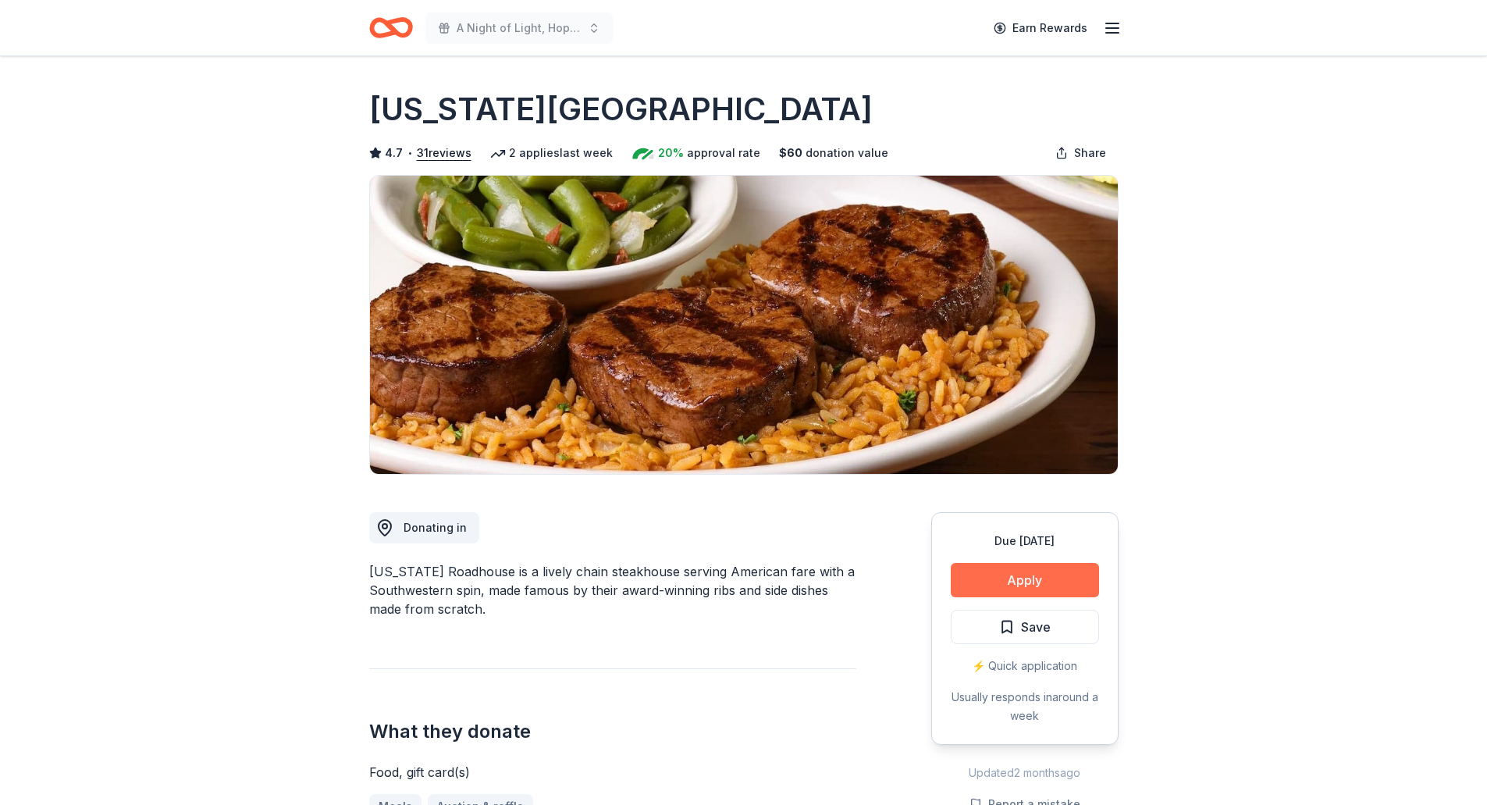
click at [1083, 575] on button "Apply" at bounding box center [1025, 580] width 148 height 34
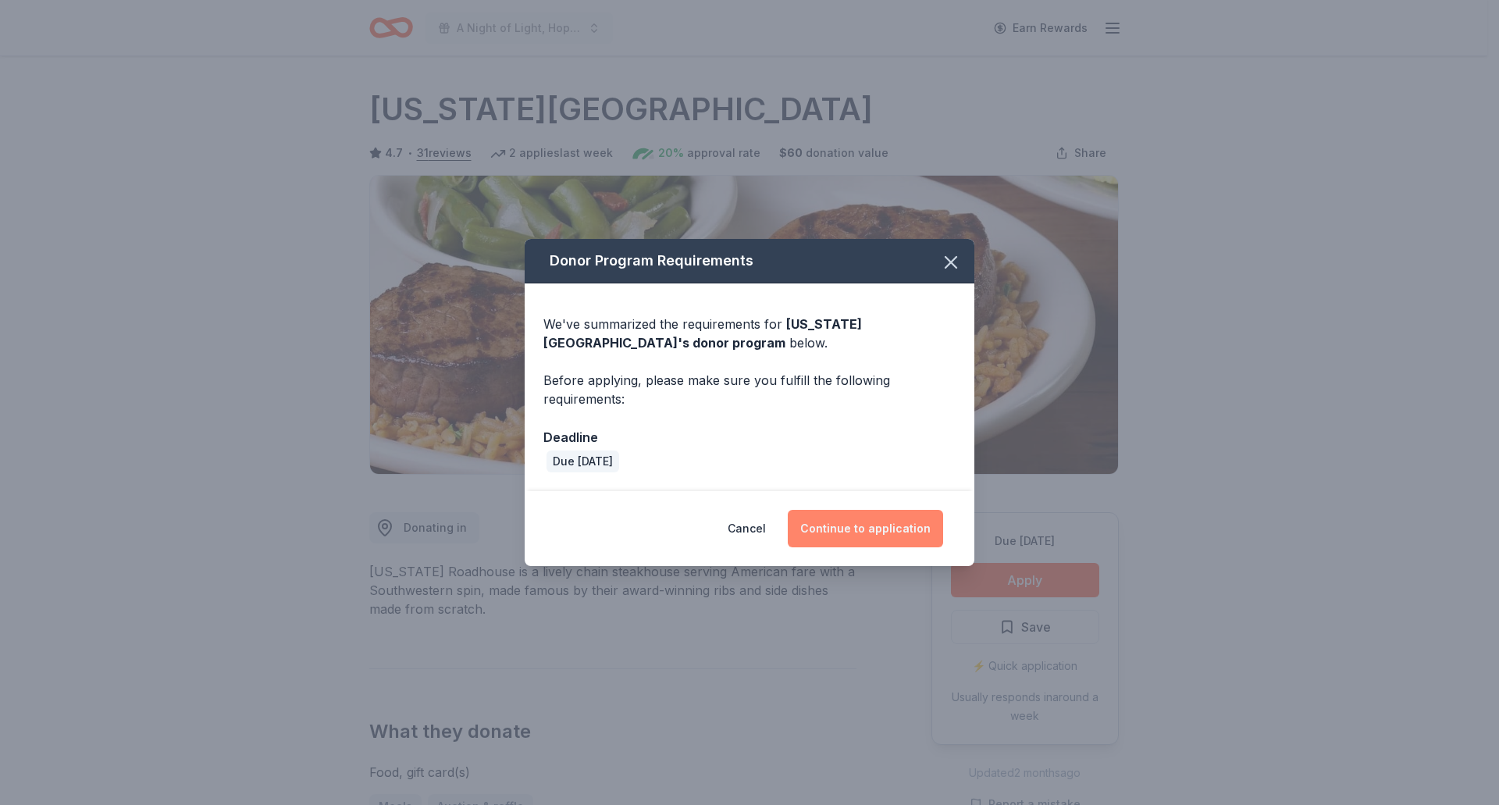
click at [824, 528] on button "Continue to application" at bounding box center [865, 528] width 155 height 37
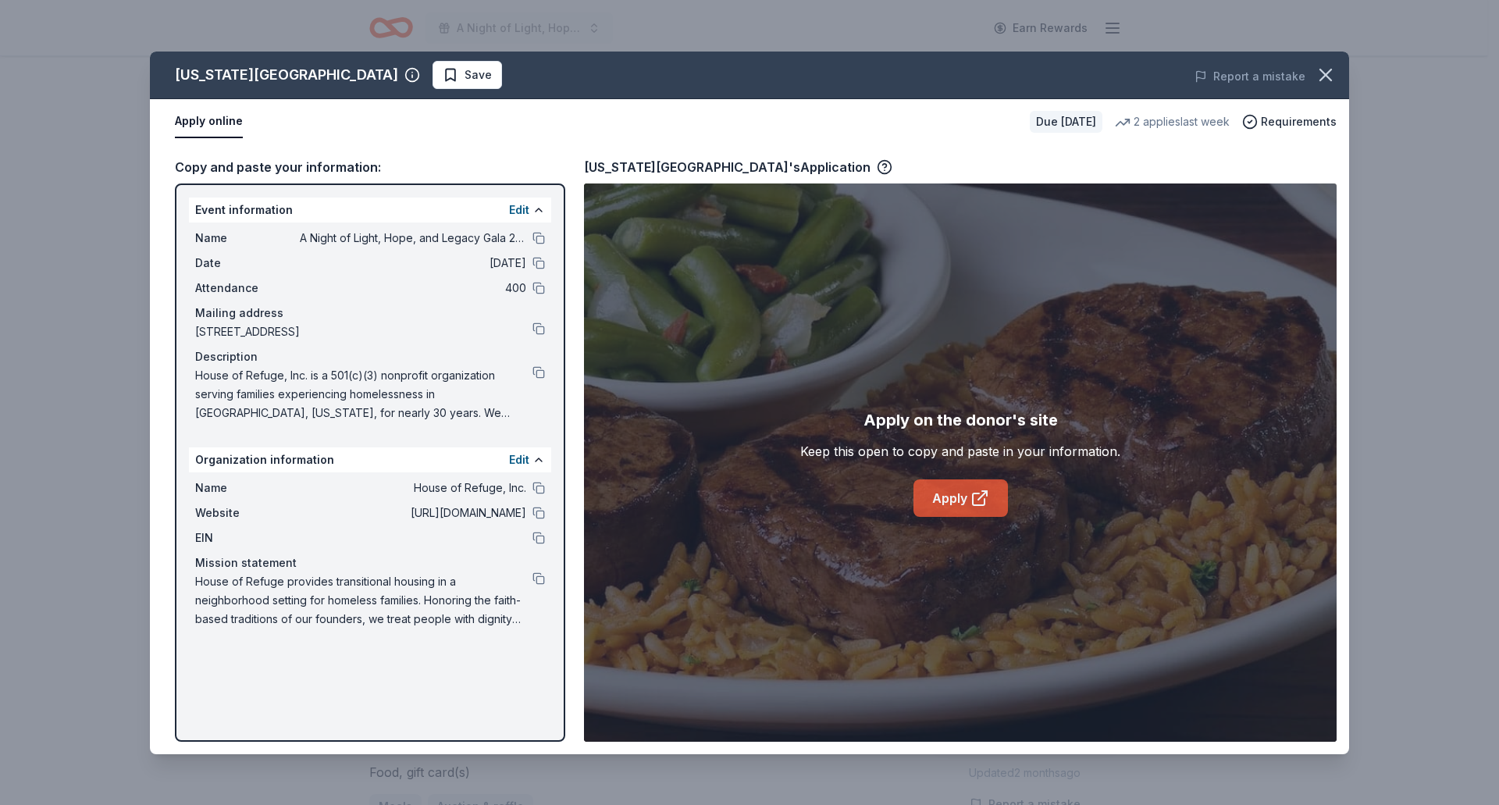
click at [927, 495] on link "Apply" at bounding box center [961, 497] width 94 height 37
click at [1315, 70] on icon "button" at bounding box center [1326, 75] width 22 height 22
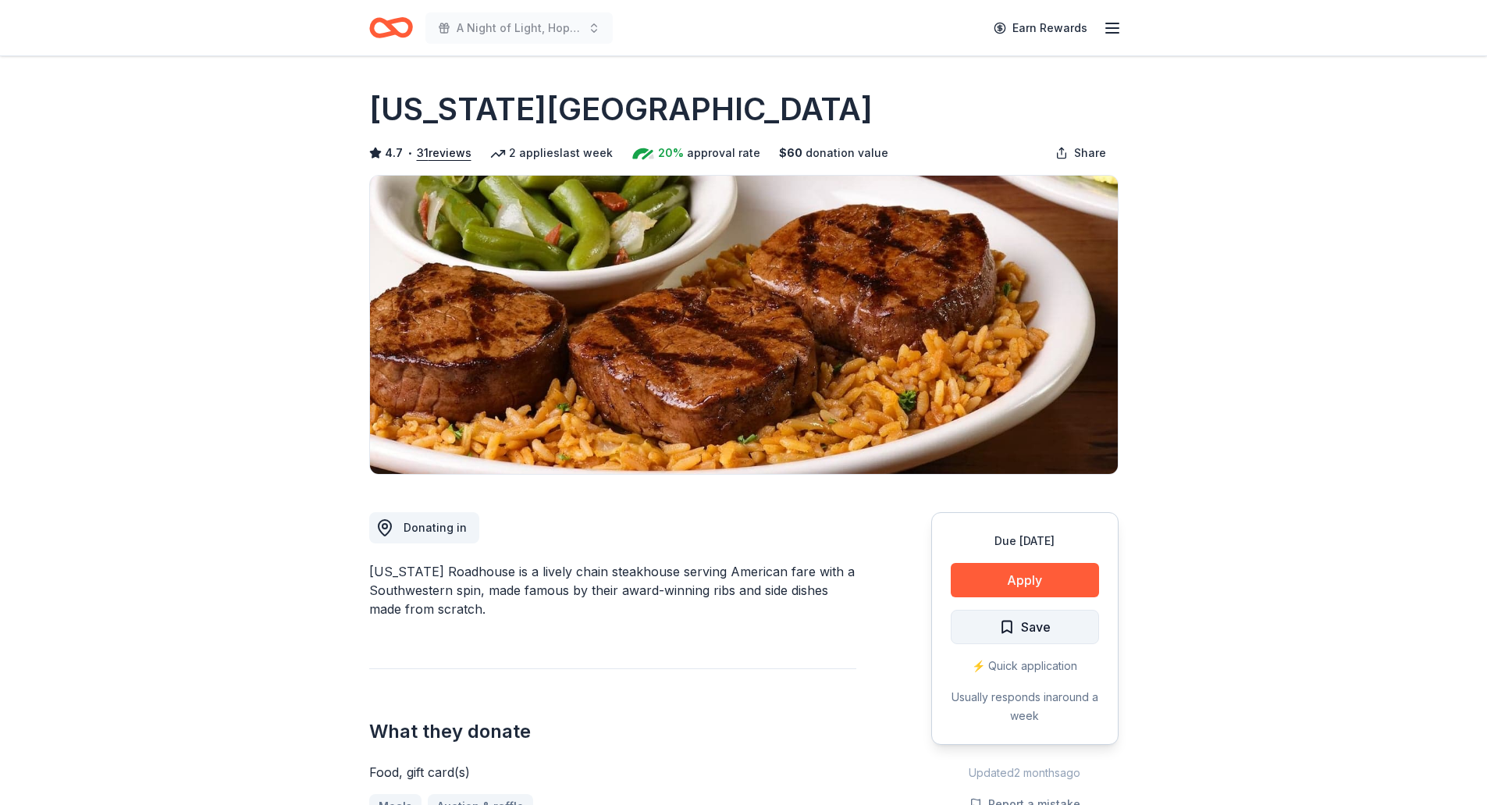
click at [1034, 619] on span "Save" at bounding box center [1036, 627] width 30 height 20
click at [993, 628] on html "A Night of Light, Hope, and Legacy Gala 2026 Earn Rewards Due [DATE] [GEOGRAPHI…" at bounding box center [743, 402] width 1487 height 805
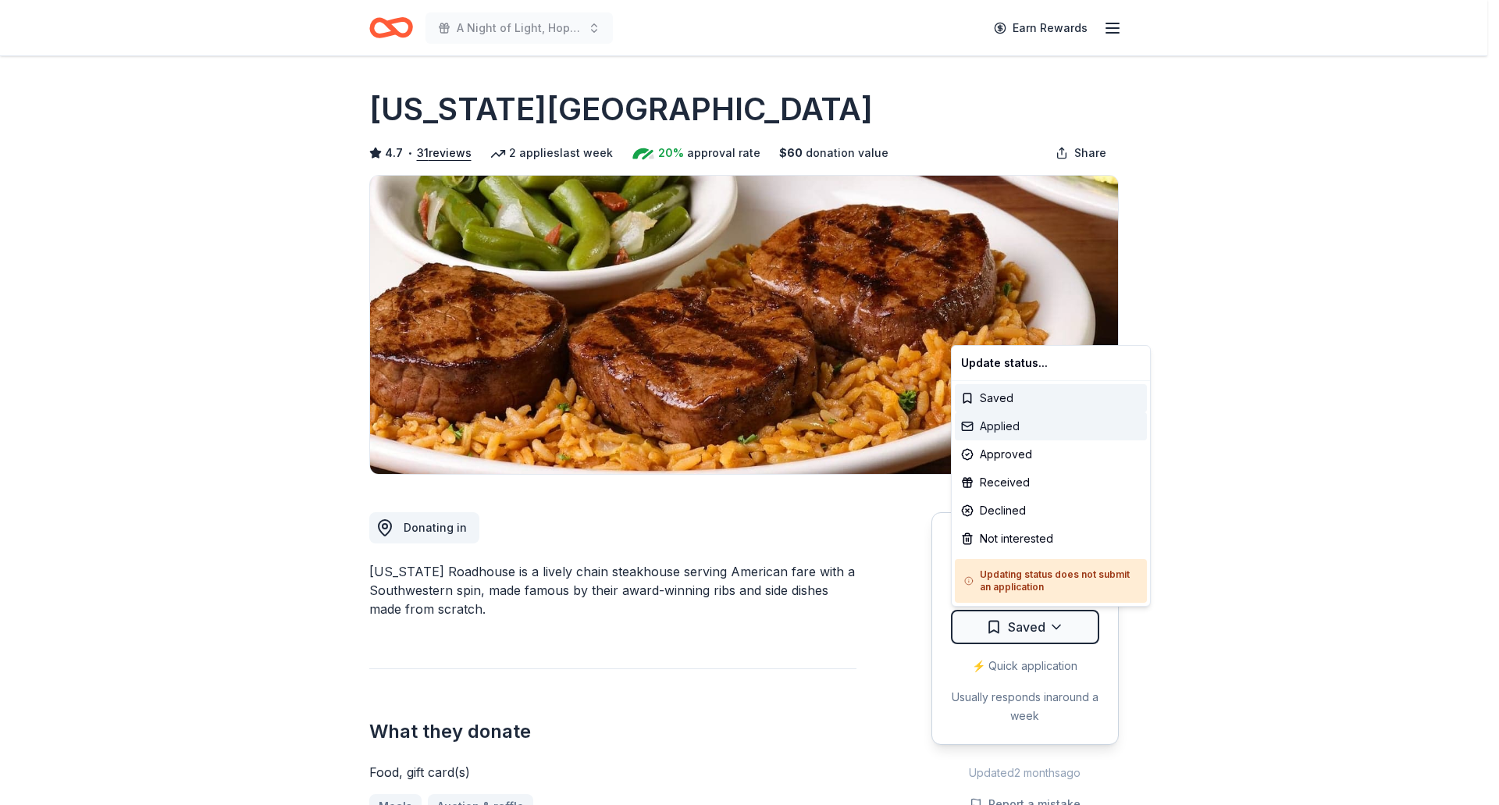
click at [1003, 421] on div "Applied" at bounding box center [1051, 426] width 192 height 28
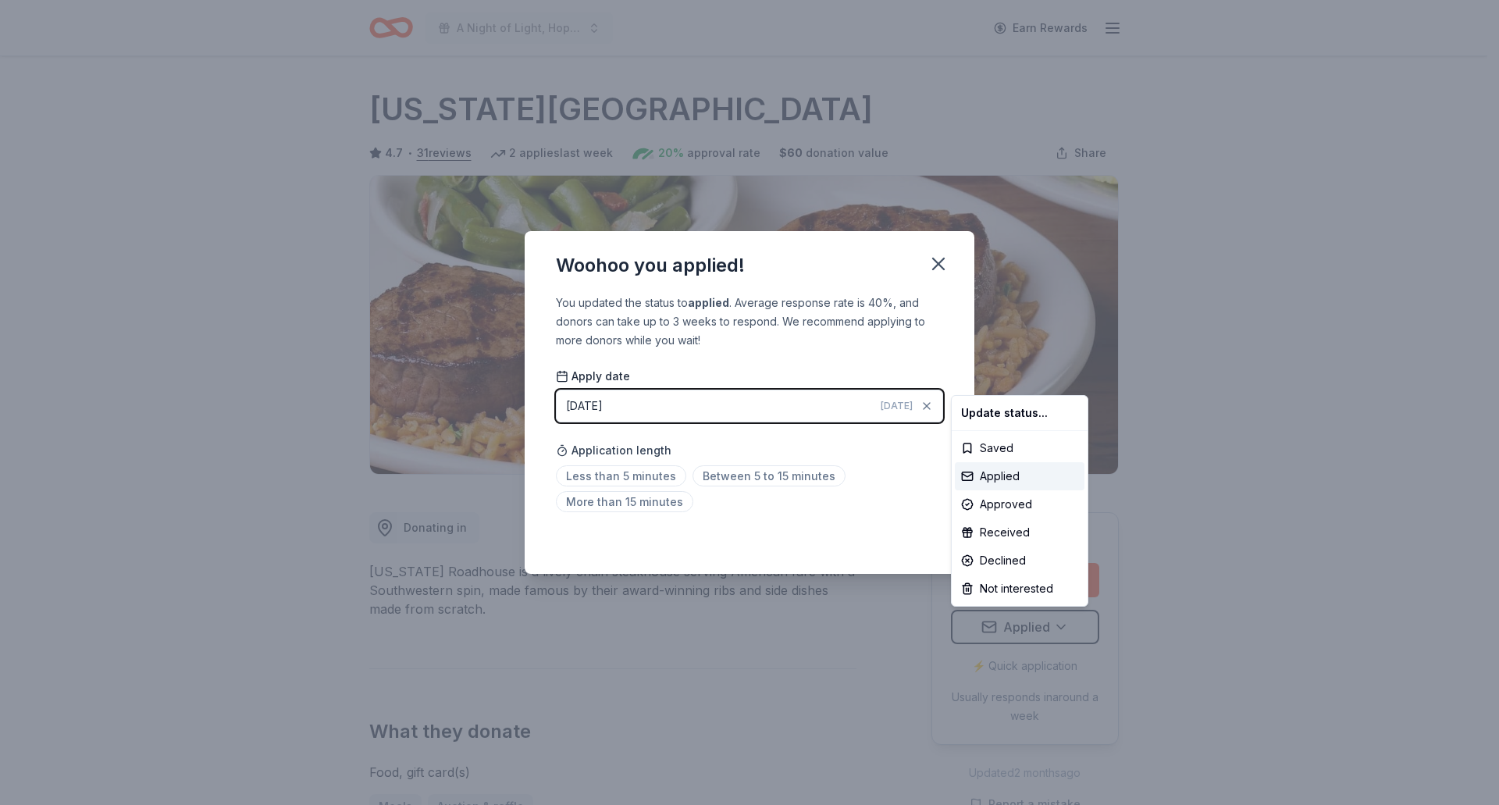
click at [933, 283] on html "A Night of Light, Hope, and Legacy Gala 2026 Earn Rewards Due in 183 days Share…" at bounding box center [749, 402] width 1499 height 805
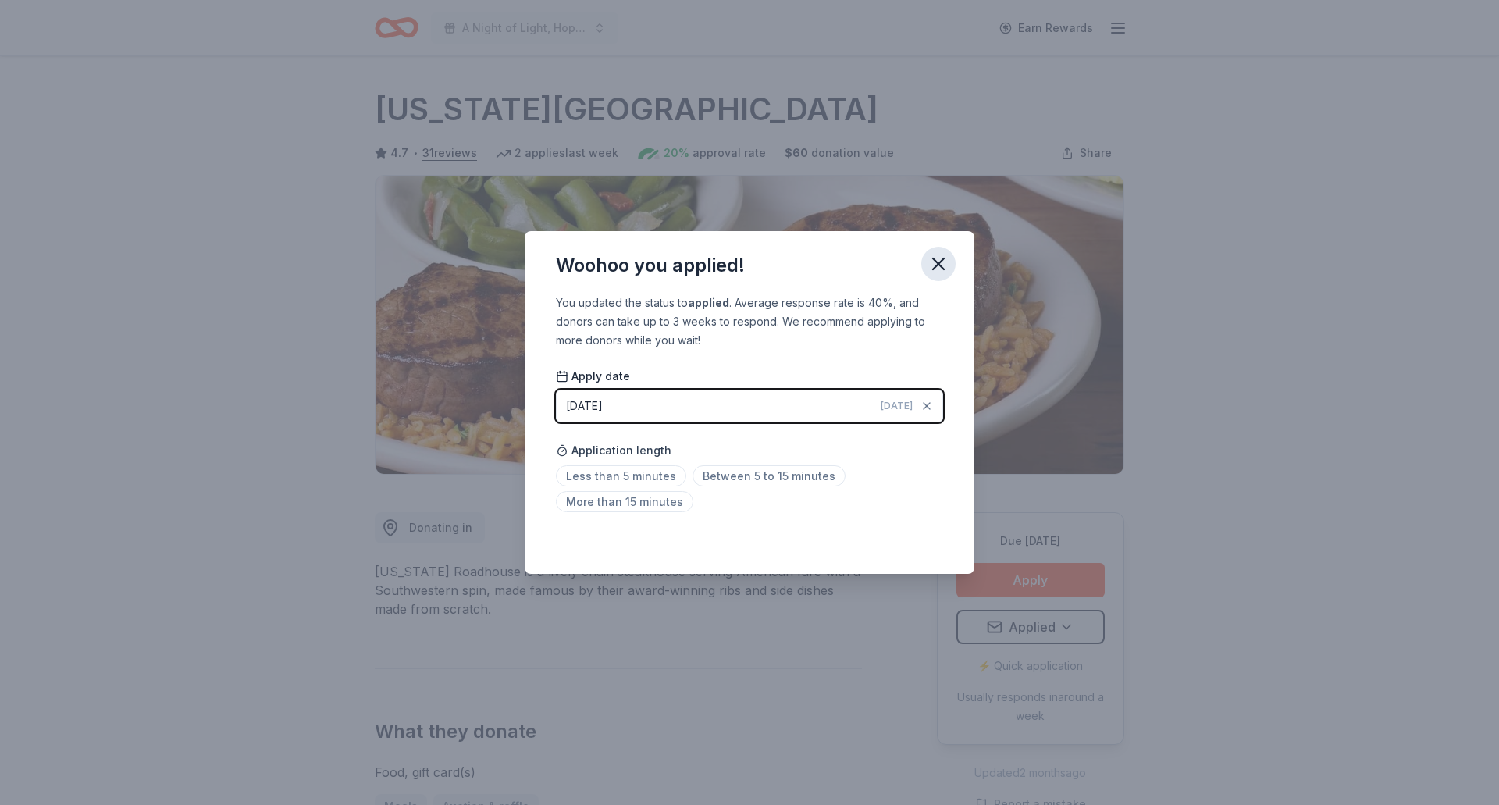
click at [938, 255] on icon "button" at bounding box center [939, 264] width 22 height 22
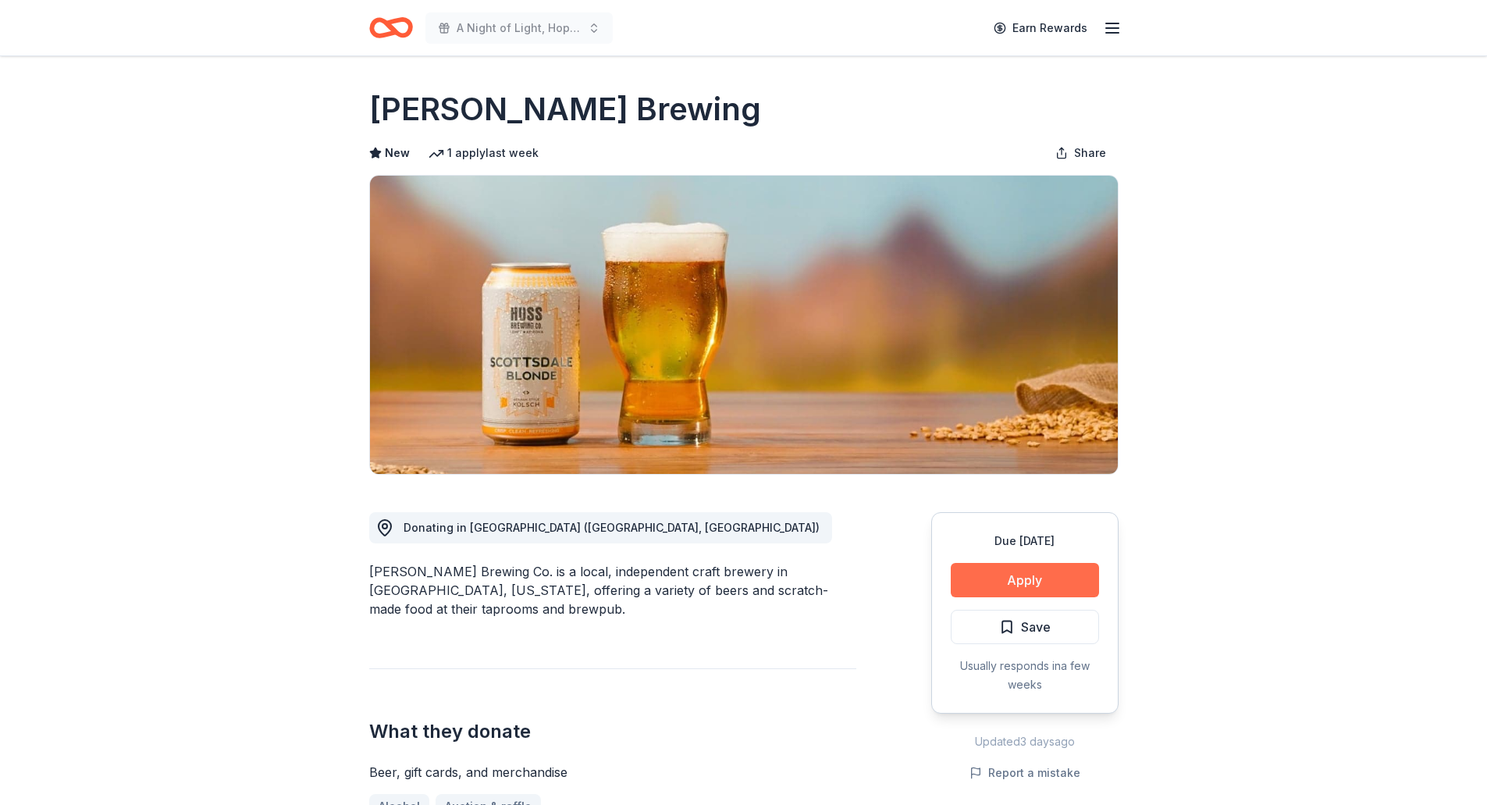
click at [1042, 570] on button "Apply" at bounding box center [1025, 580] width 148 height 34
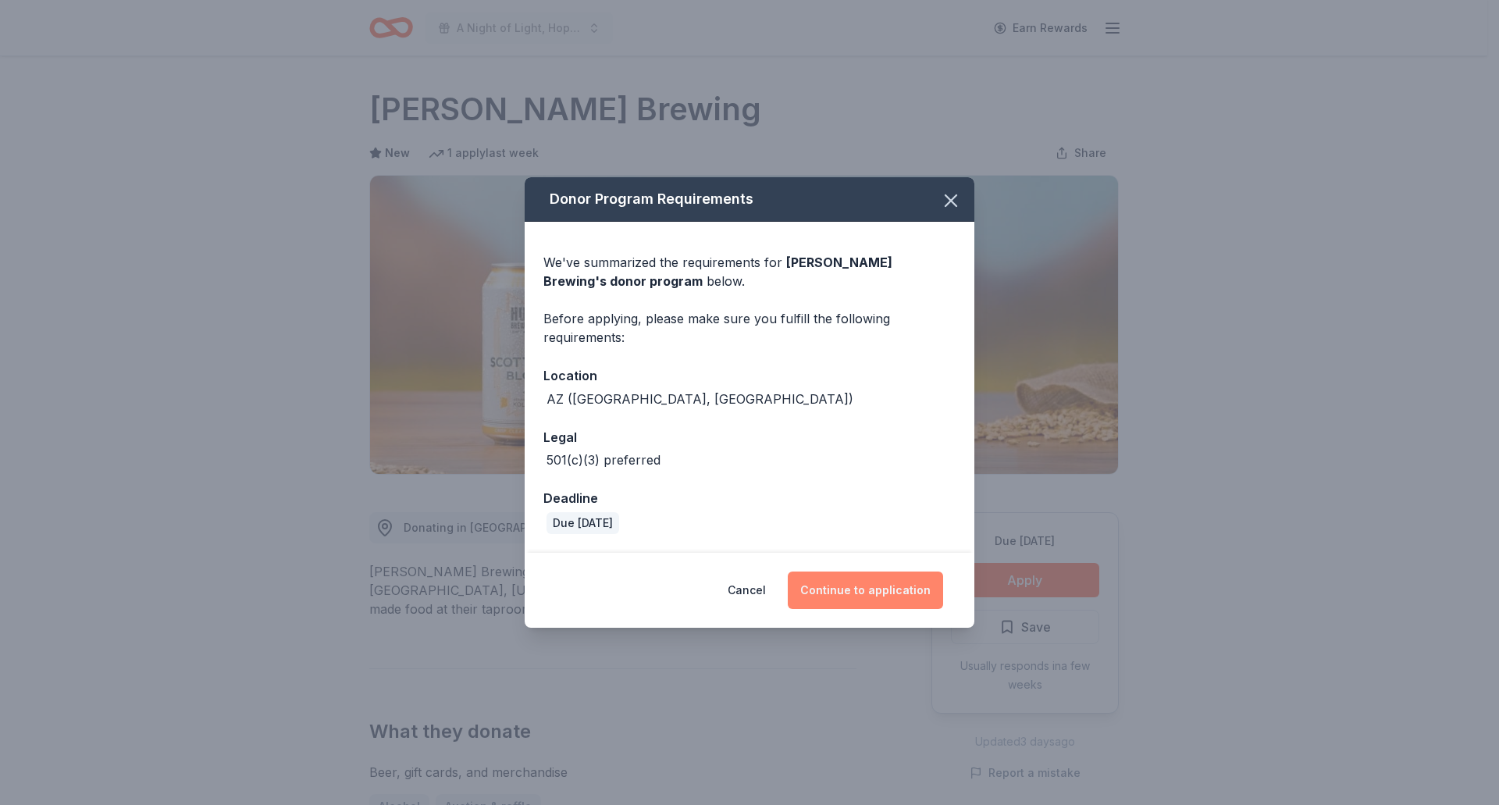
click at [884, 601] on button "Continue to application" at bounding box center [865, 590] width 155 height 37
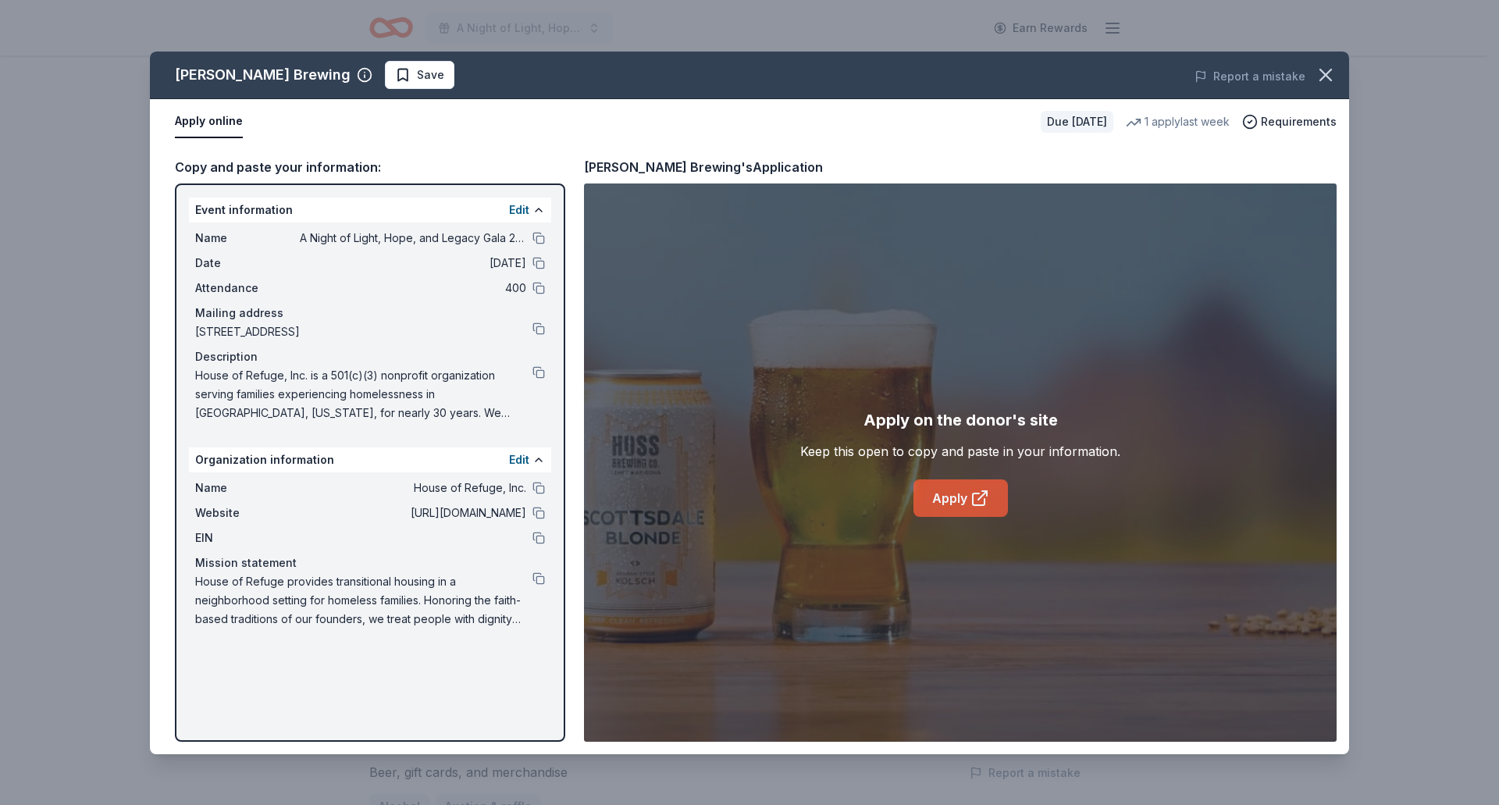
click at [955, 501] on link "Apply" at bounding box center [961, 497] width 94 height 37
click at [1327, 75] on icon "button" at bounding box center [1325, 74] width 11 height 11
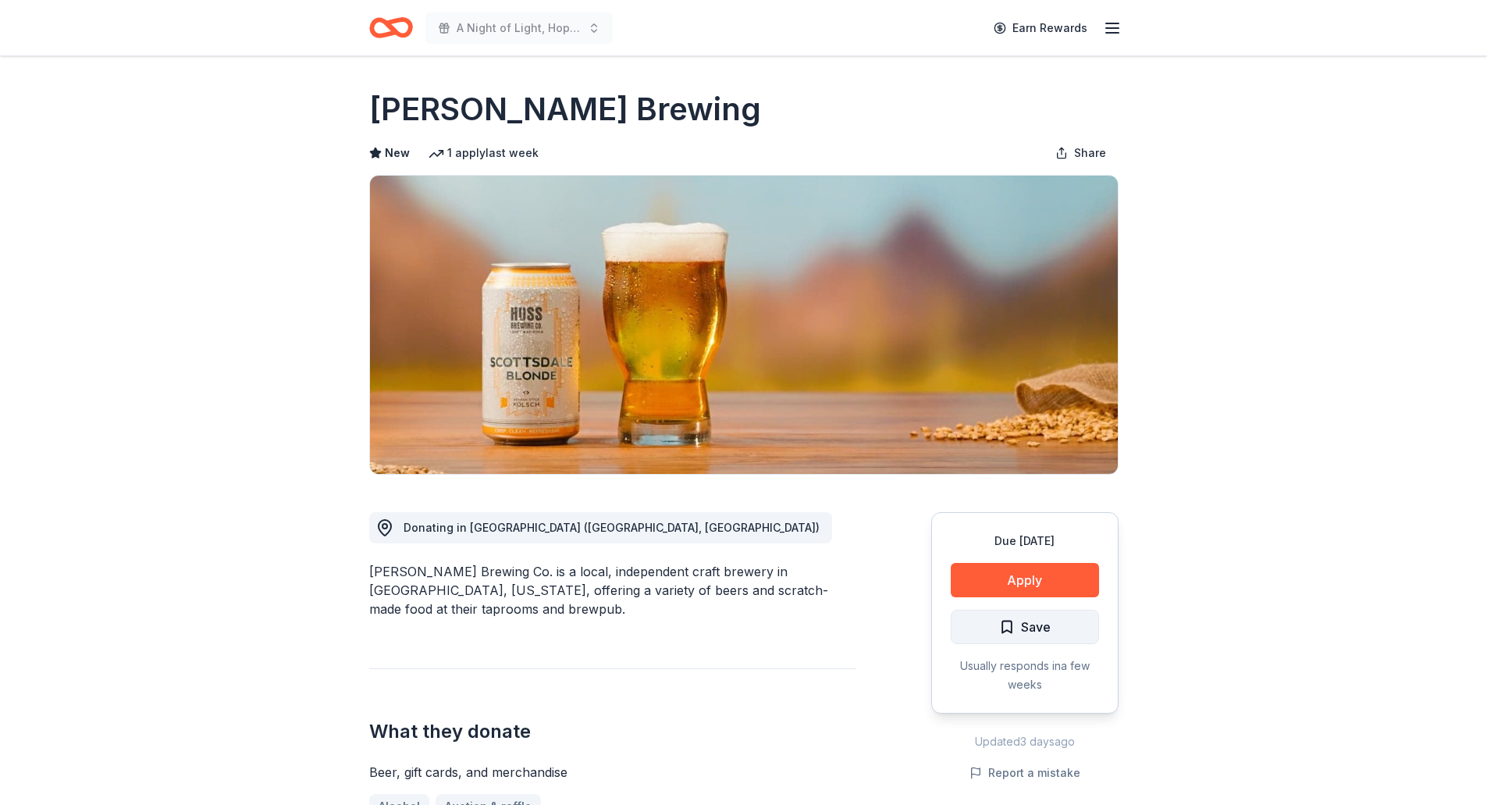
click at [1049, 620] on span "Save" at bounding box center [1036, 627] width 30 height 20
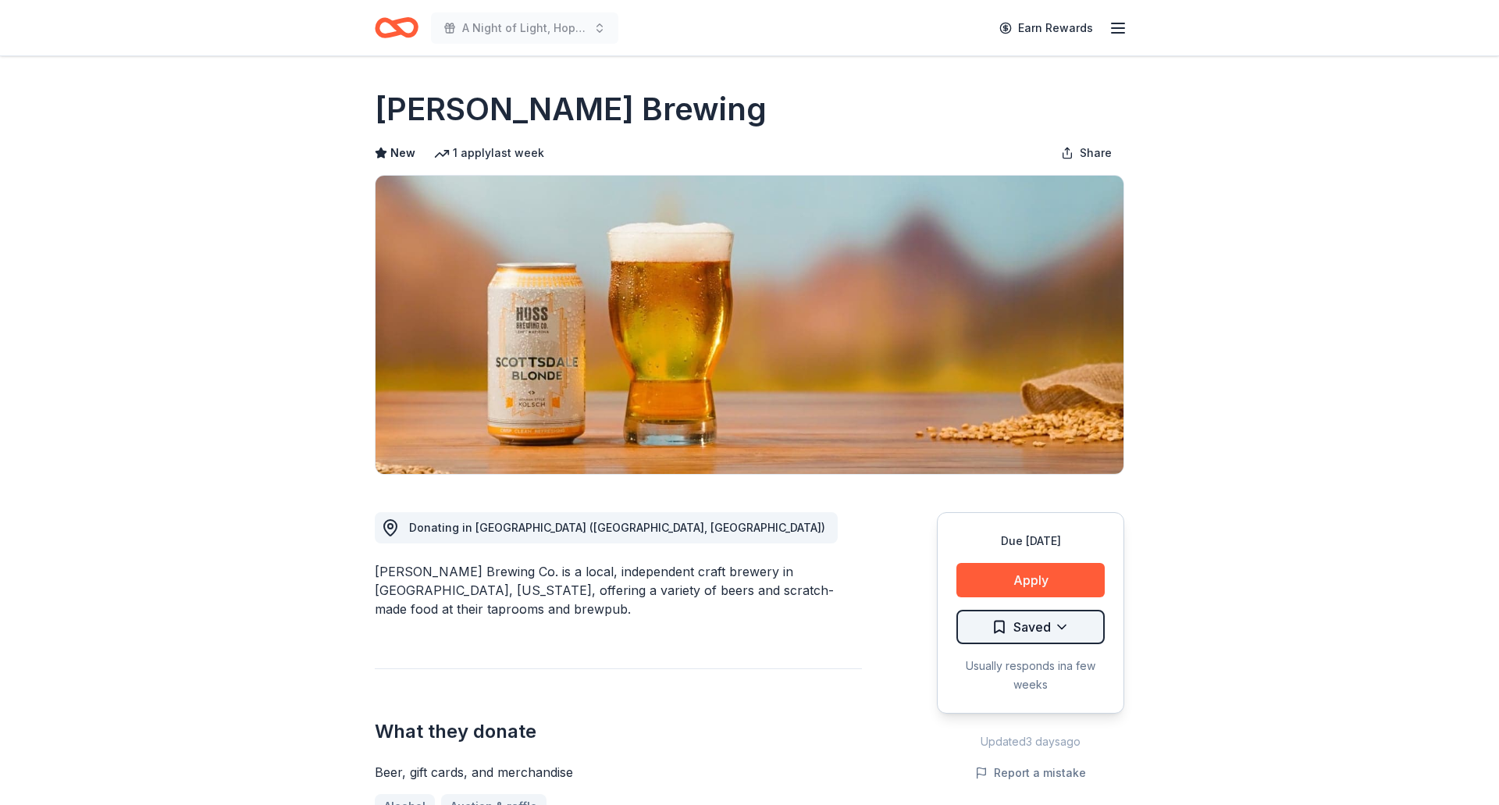
click at [1009, 625] on html "A Night of Light, Hope, and Legacy Gala 2026 Earn Rewards Due in 183 days Share…" at bounding box center [749, 402] width 1499 height 805
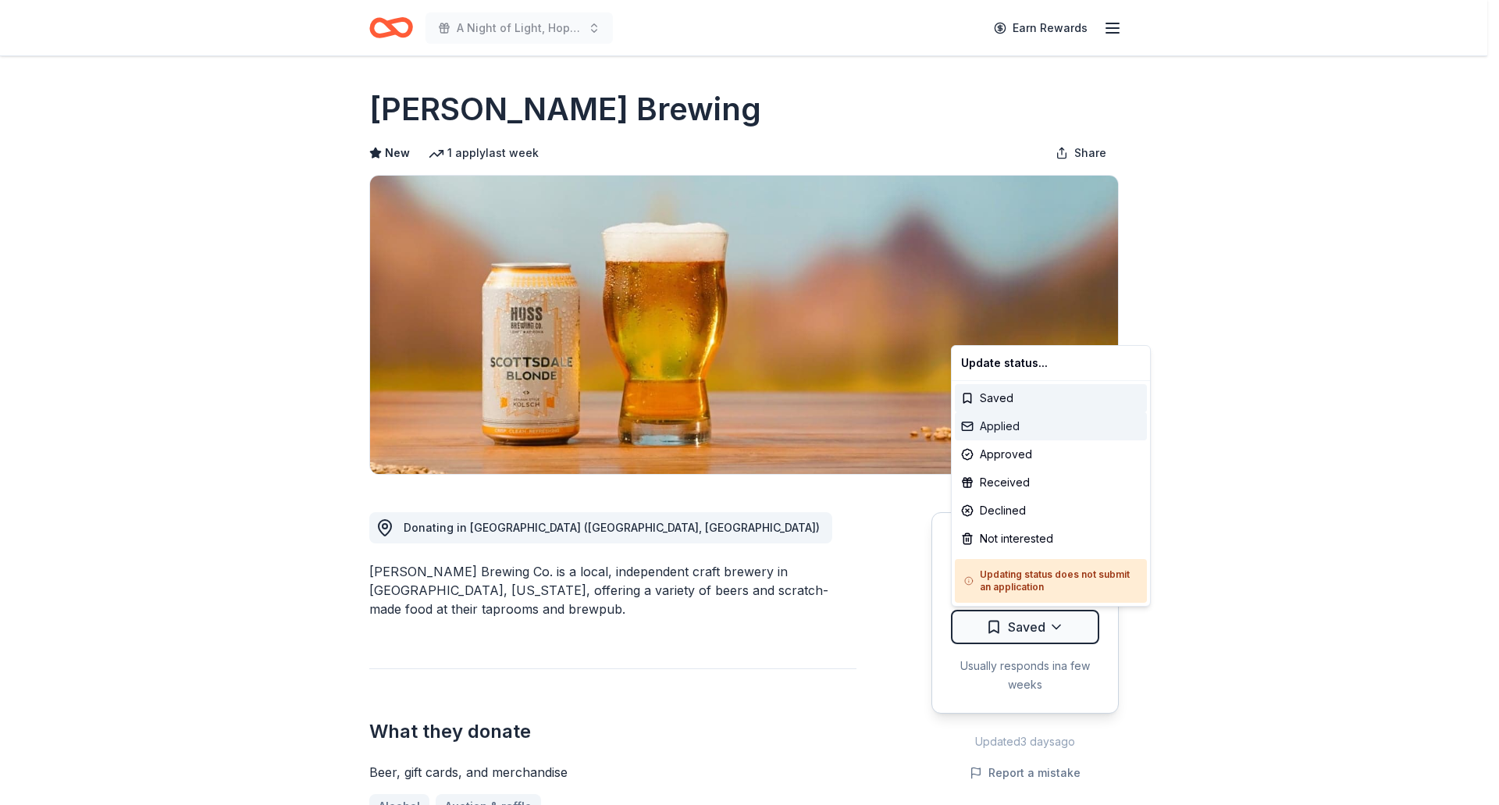
click at [1013, 421] on div "Applied" at bounding box center [1051, 426] width 192 height 28
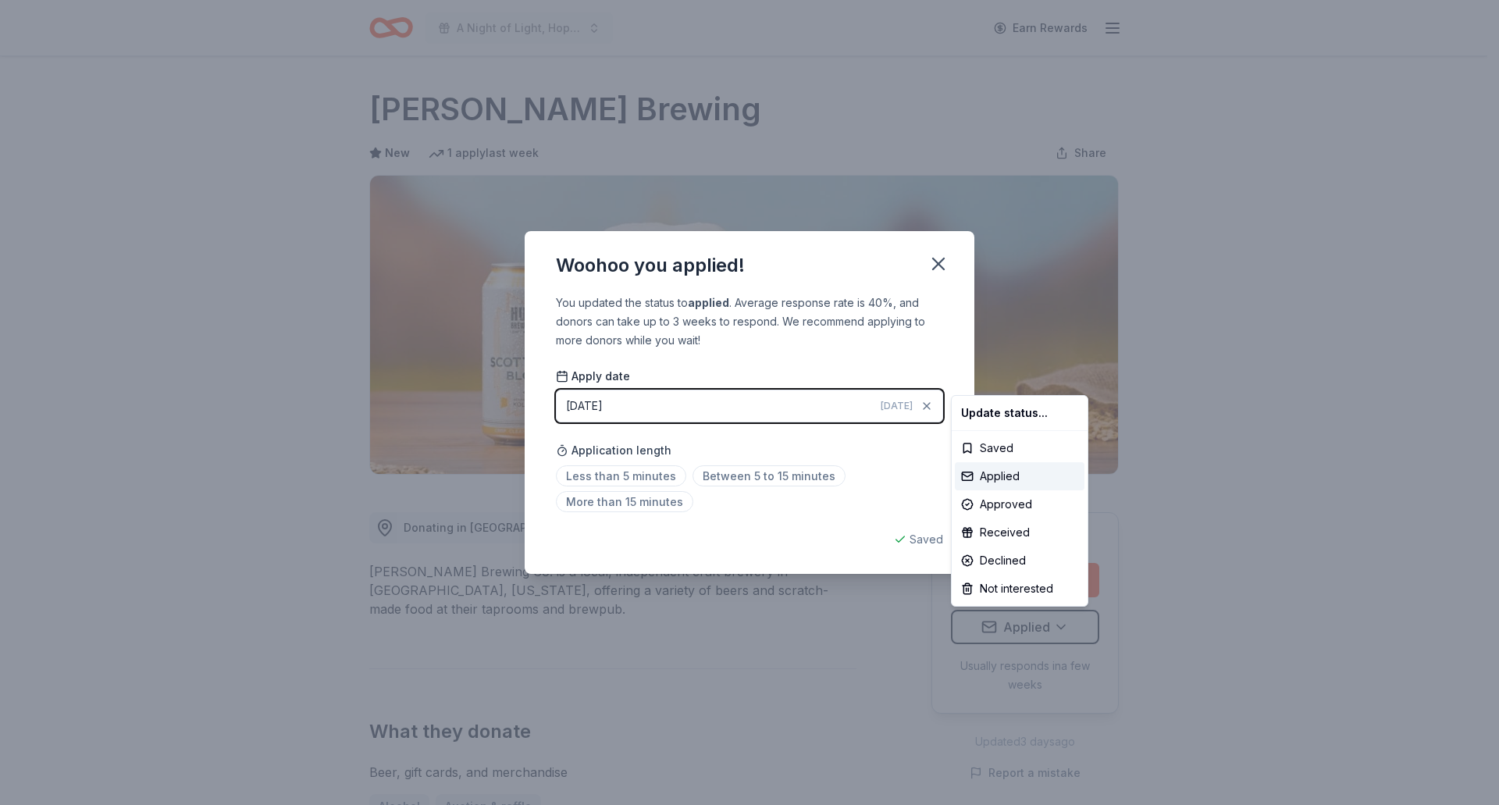
click at [935, 264] on html "A Night of Light, Hope, and Legacy Gala 2026 Earn Rewards Due in 183 days Share…" at bounding box center [749, 402] width 1499 height 805
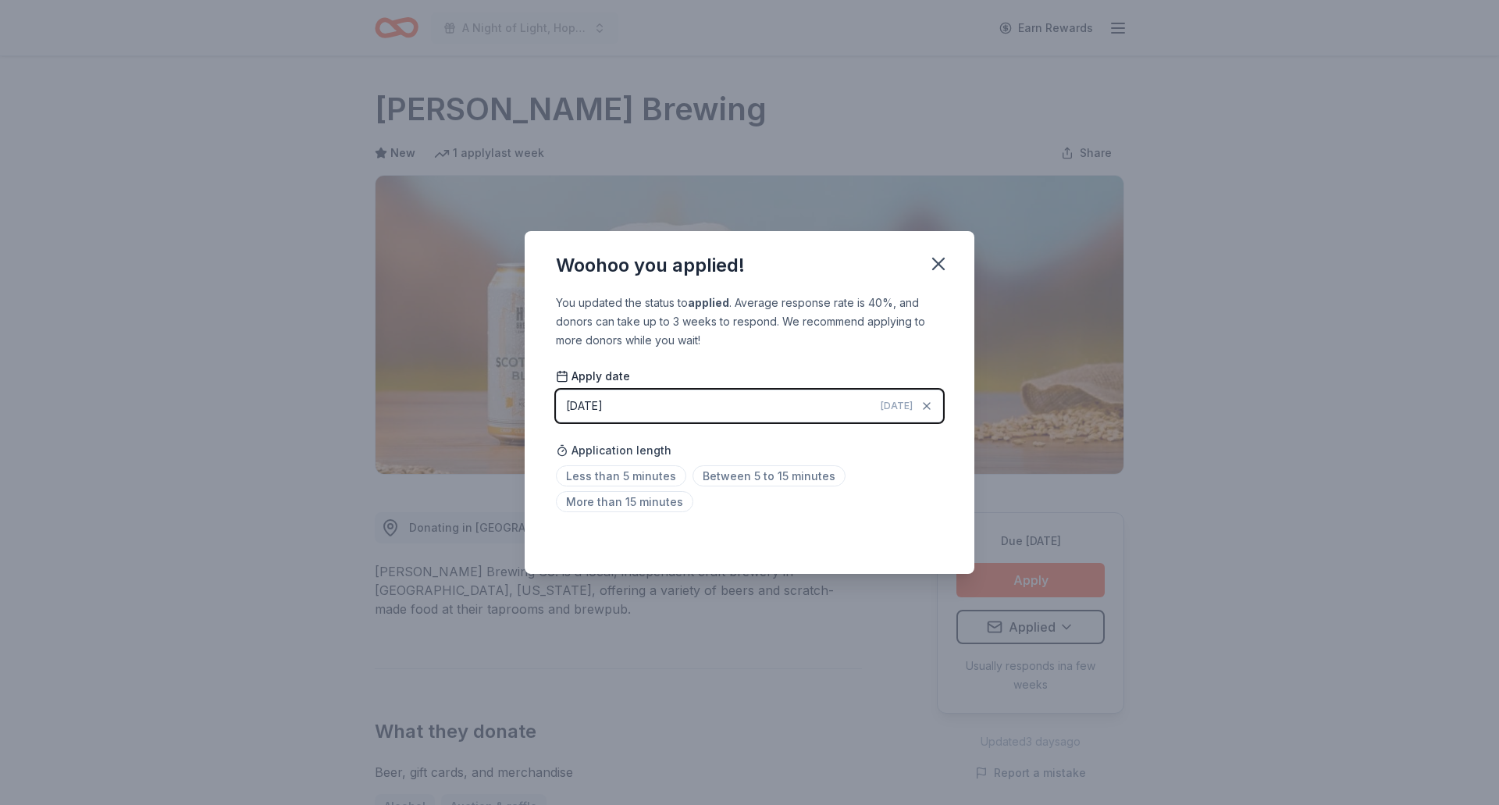
click at [935, 264] on icon "button" at bounding box center [939, 264] width 22 height 22
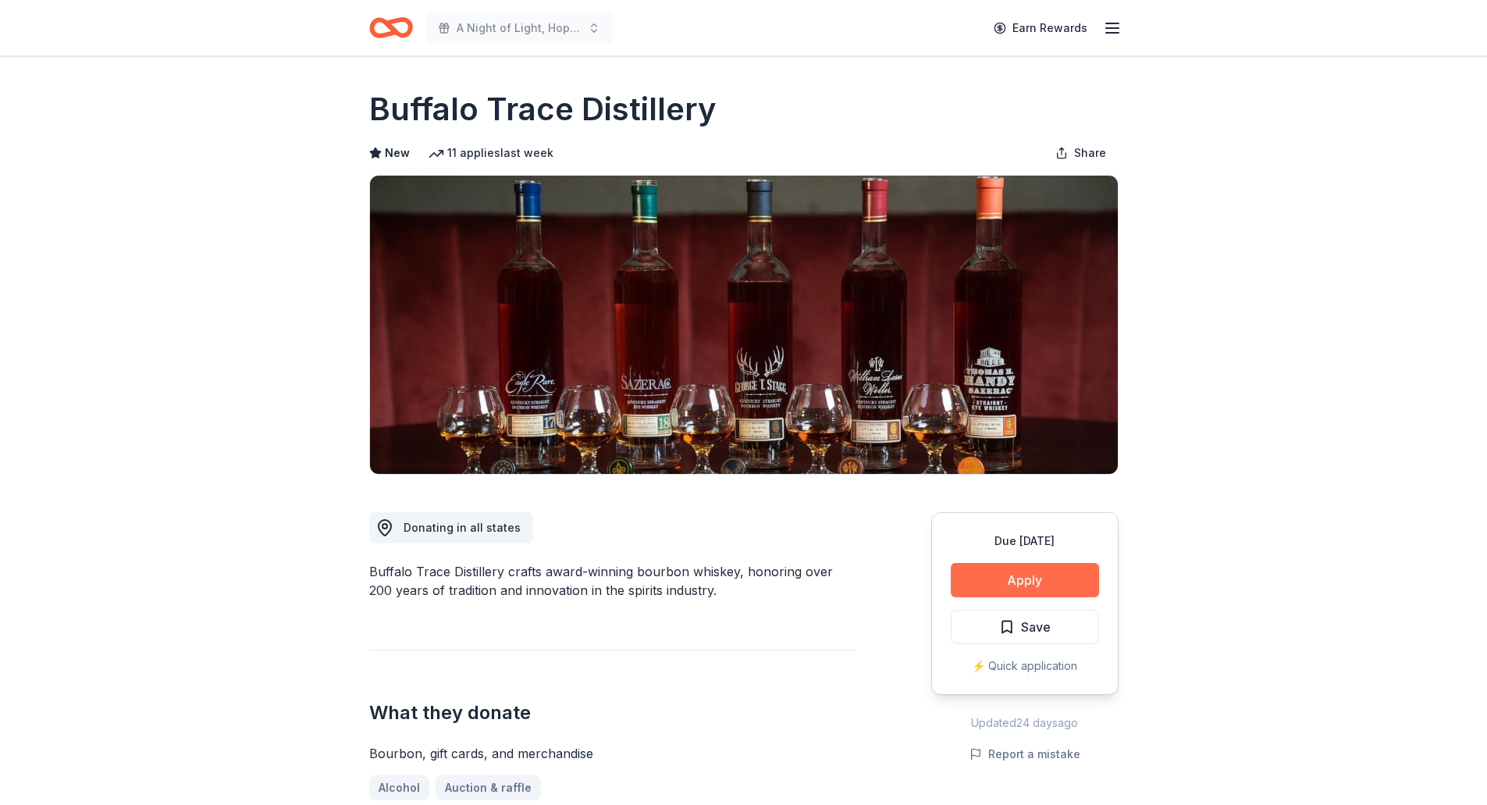
click at [1005, 576] on button "Apply" at bounding box center [1025, 580] width 148 height 34
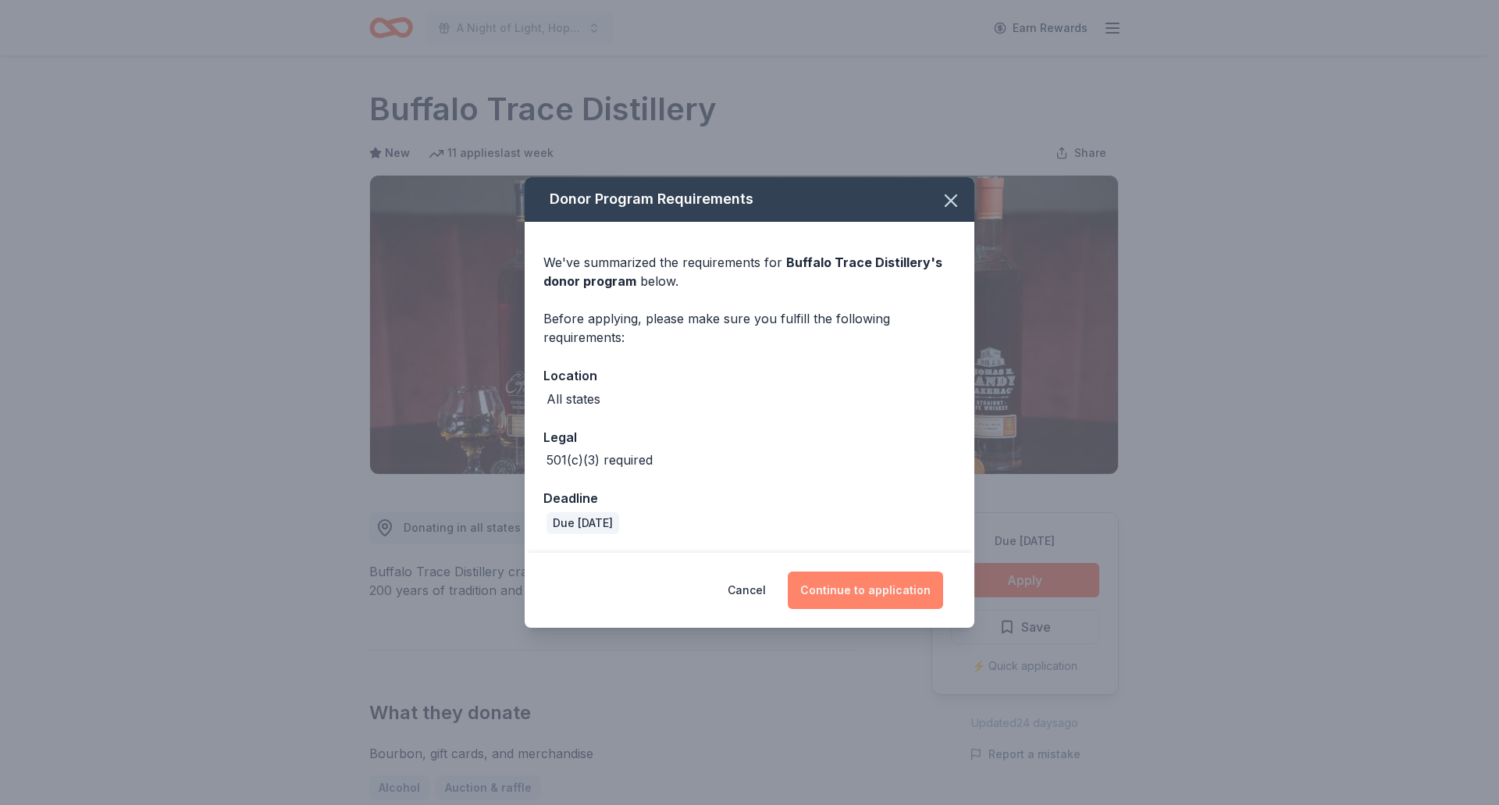
click at [871, 593] on button "Continue to application" at bounding box center [865, 590] width 155 height 37
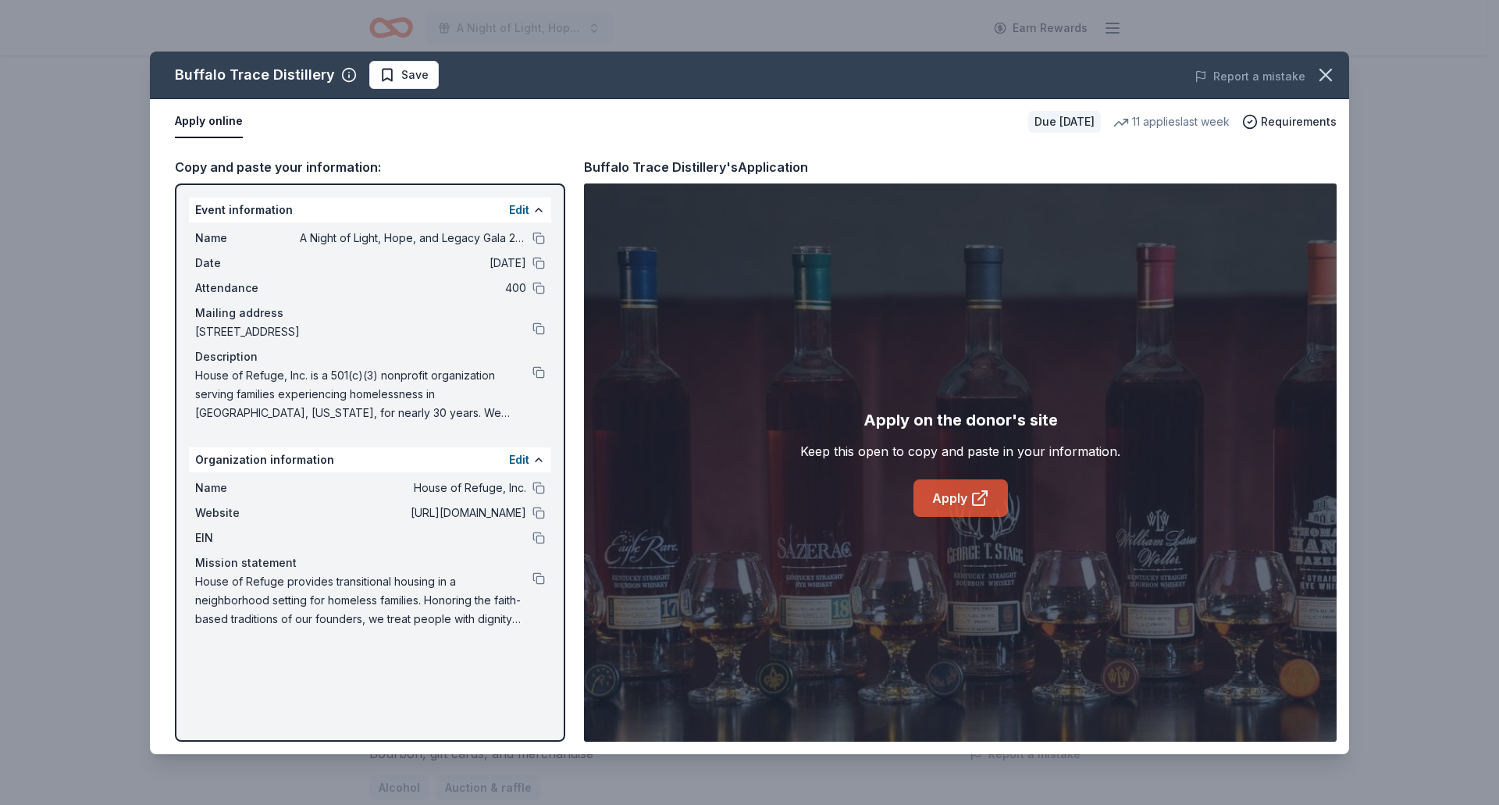
click at [939, 508] on link "Apply" at bounding box center [961, 497] width 94 height 37
click at [1328, 73] on icon "button" at bounding box center [1325, 74] width 11 height 11
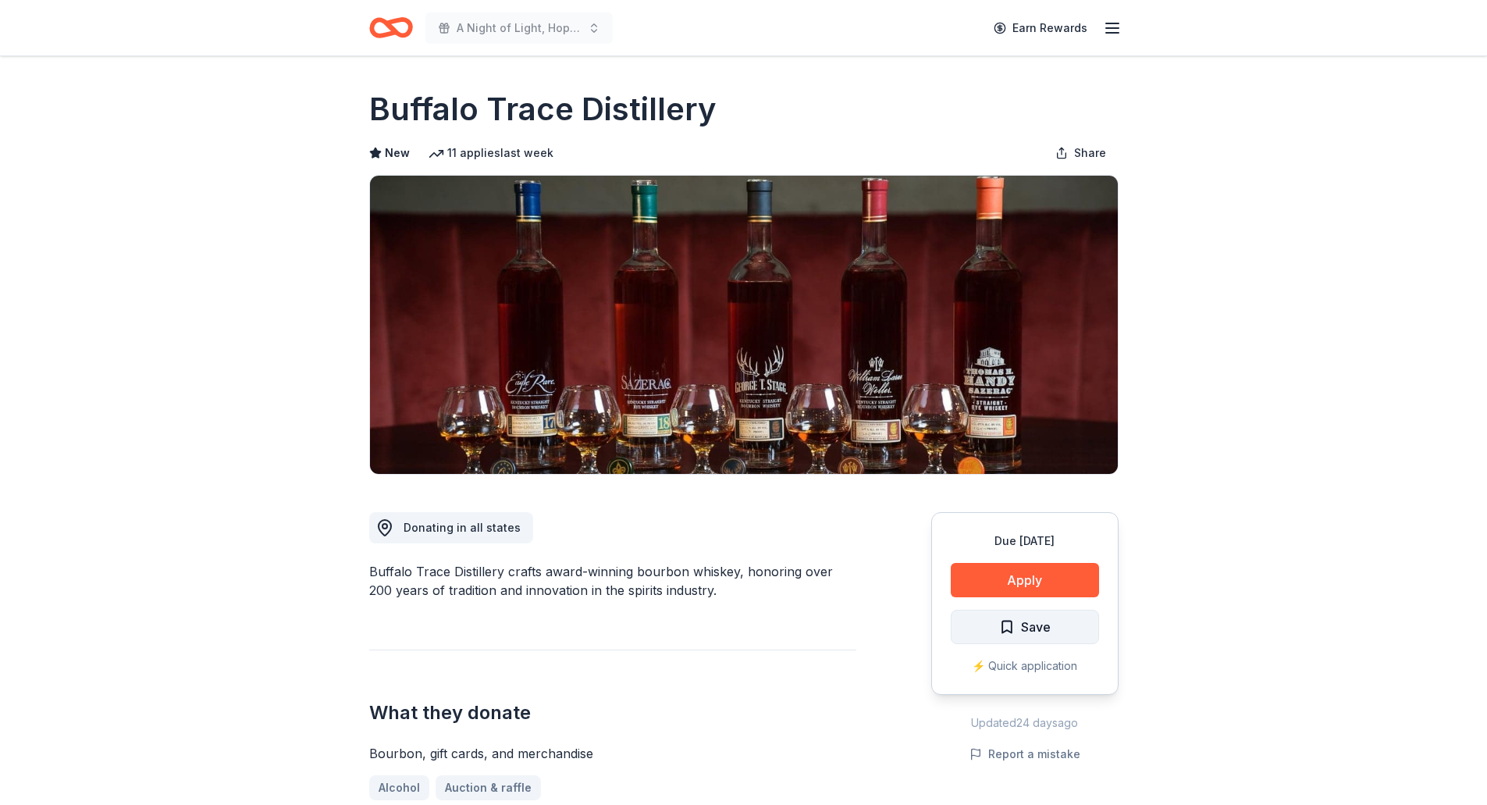
click at [1056, 622] on button "Save" at bounding box center [1025, 627] width 148 height 34
click at [1054, 625] on html "A Night of Light, Hope, and Legacy Gala 2026 Earn Rewards Due [DATE] Share Buff…" at bounding box center [743, 402] width 1487 height 805
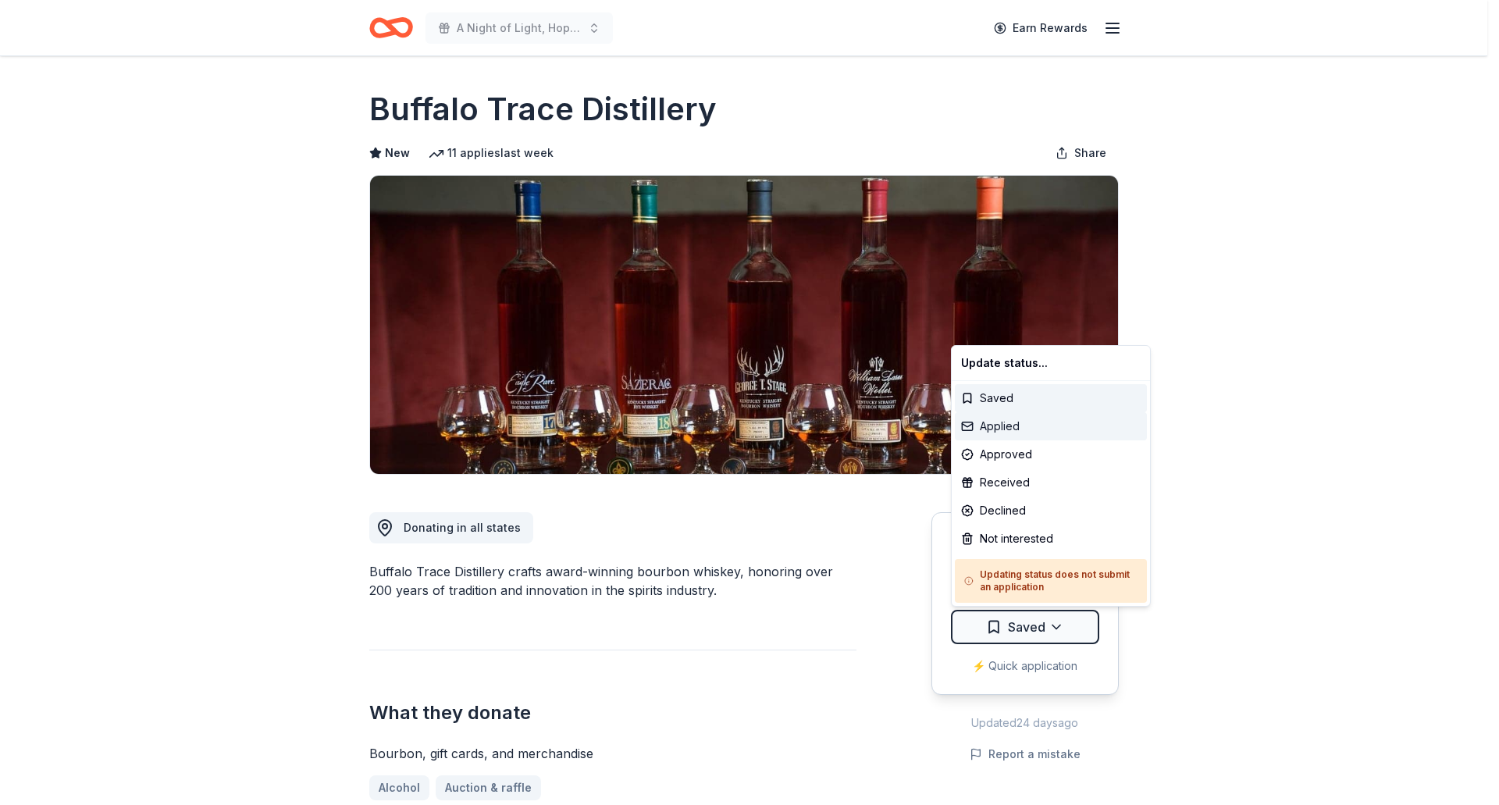
click at [1034, 422] on div "Applied" at bounding box center [1051, 426] width 192 height 28
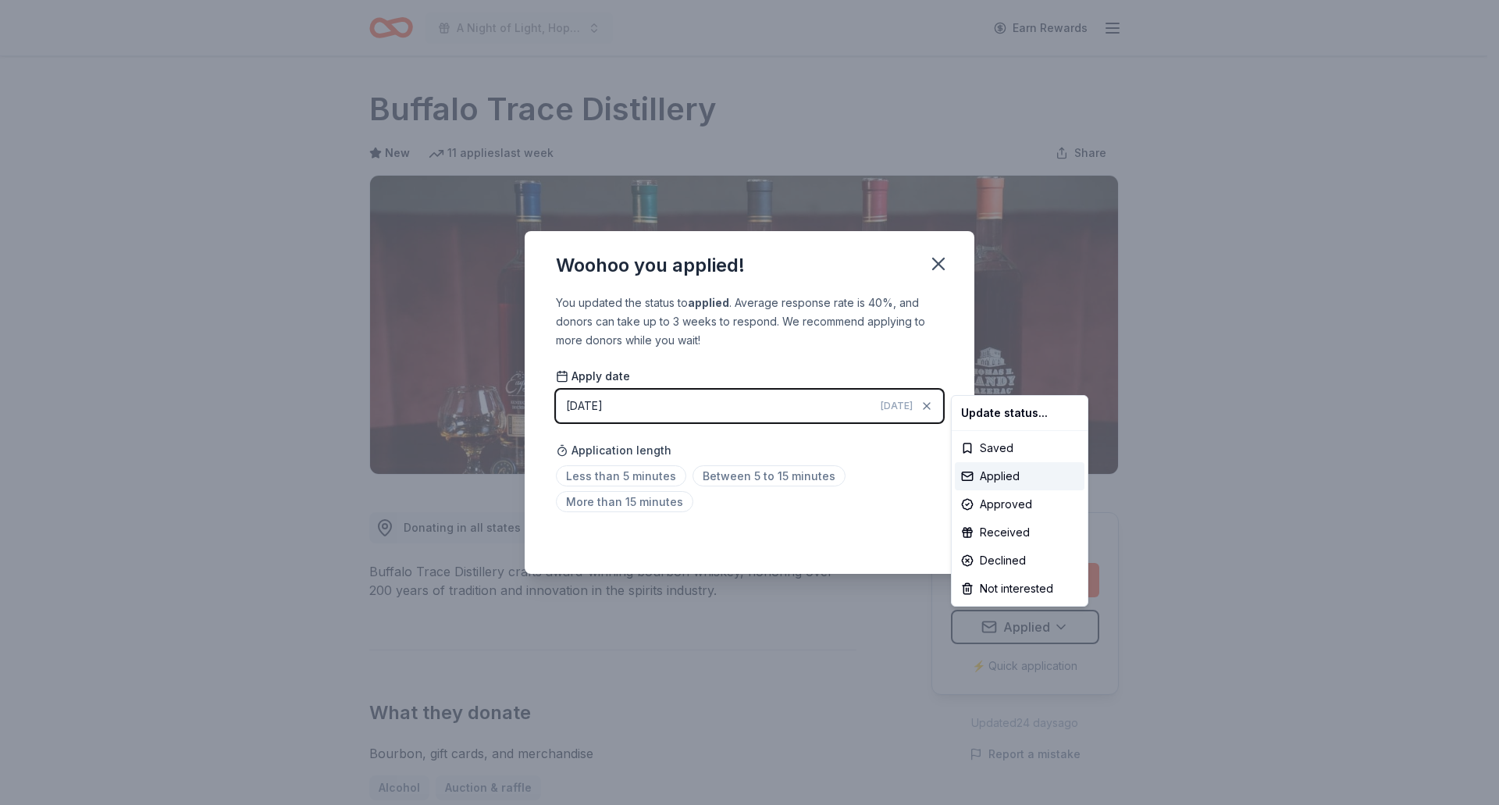
click at [924, 265] on html "A Night of Light, Hope, and Legacy Gala 2026 Earn Rewards Due in 183 days Share…" at bounding box center [749, 402] width 1499 height 805
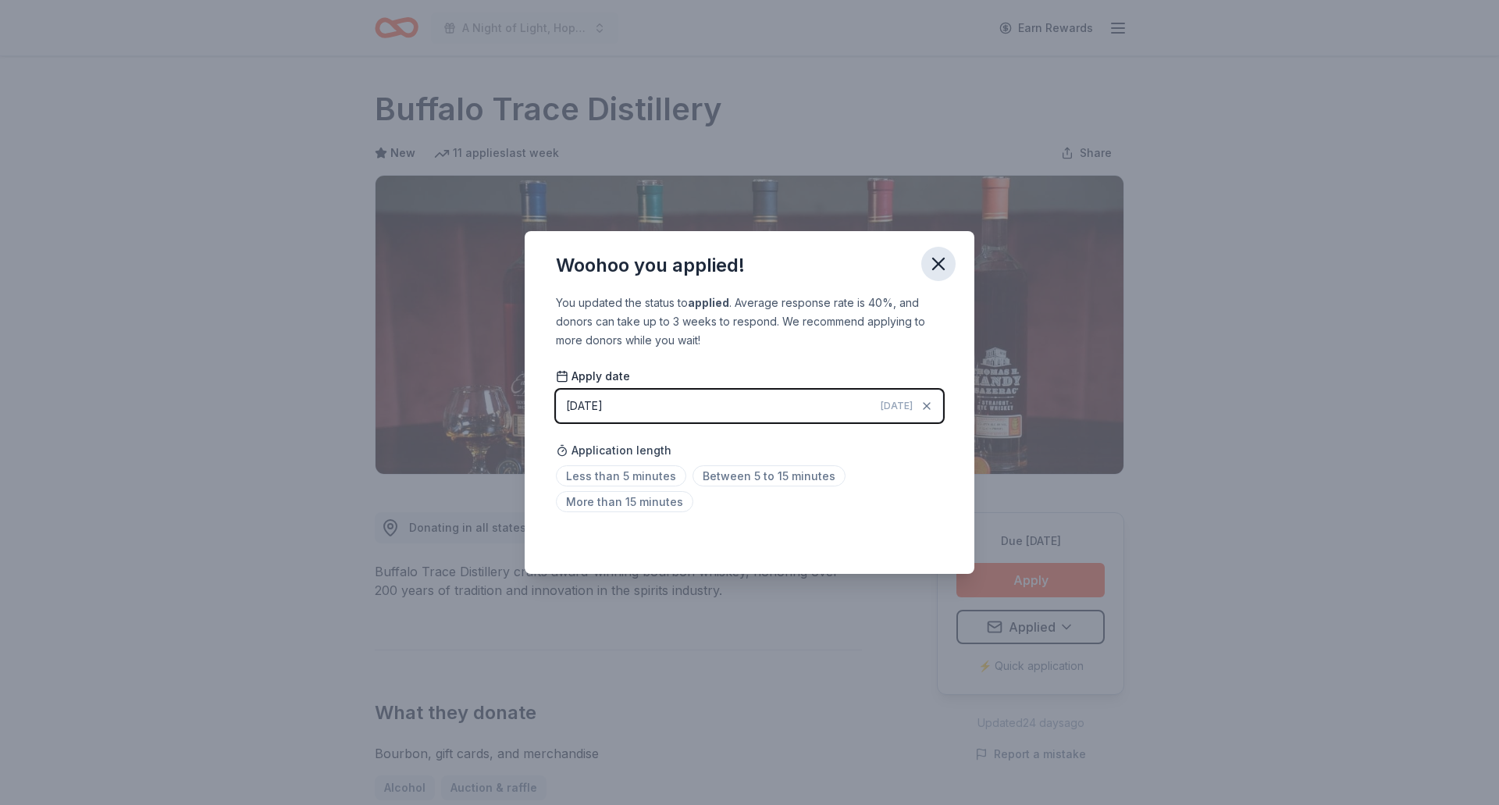
click at [935, 265] on icon "button" at bounding box center [939, 264] width 22 height 22
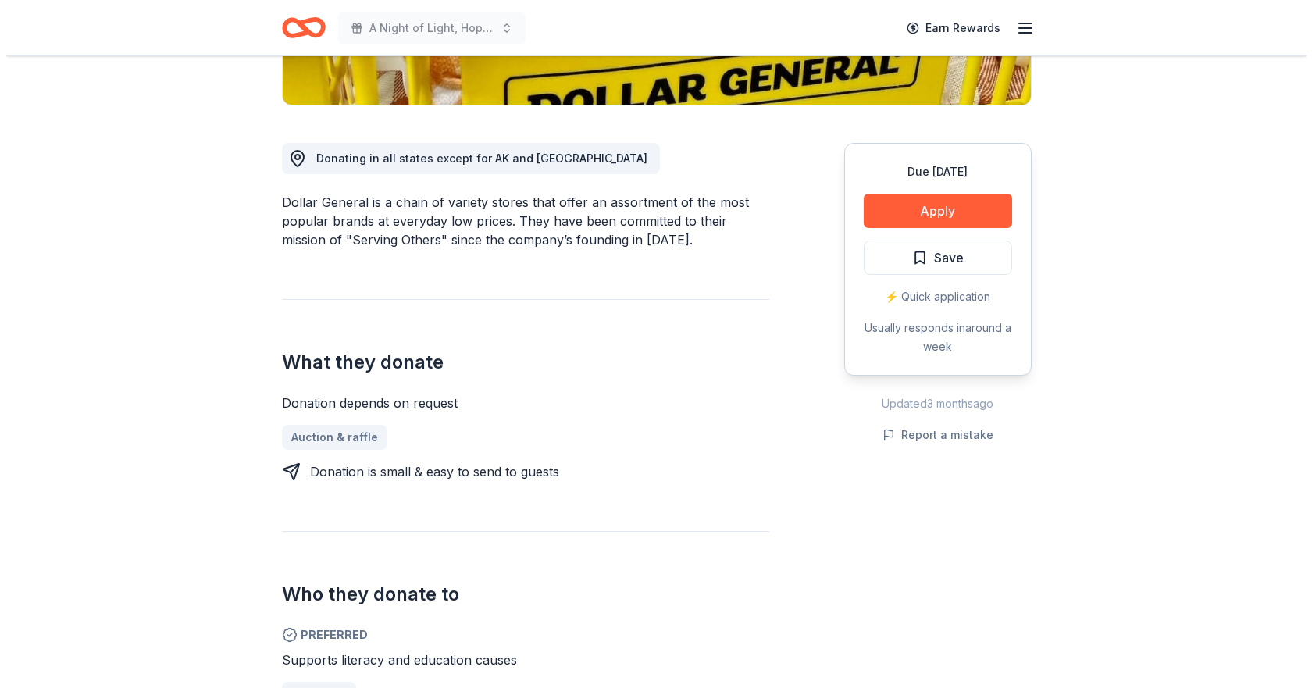
scroll to position [468, 0]
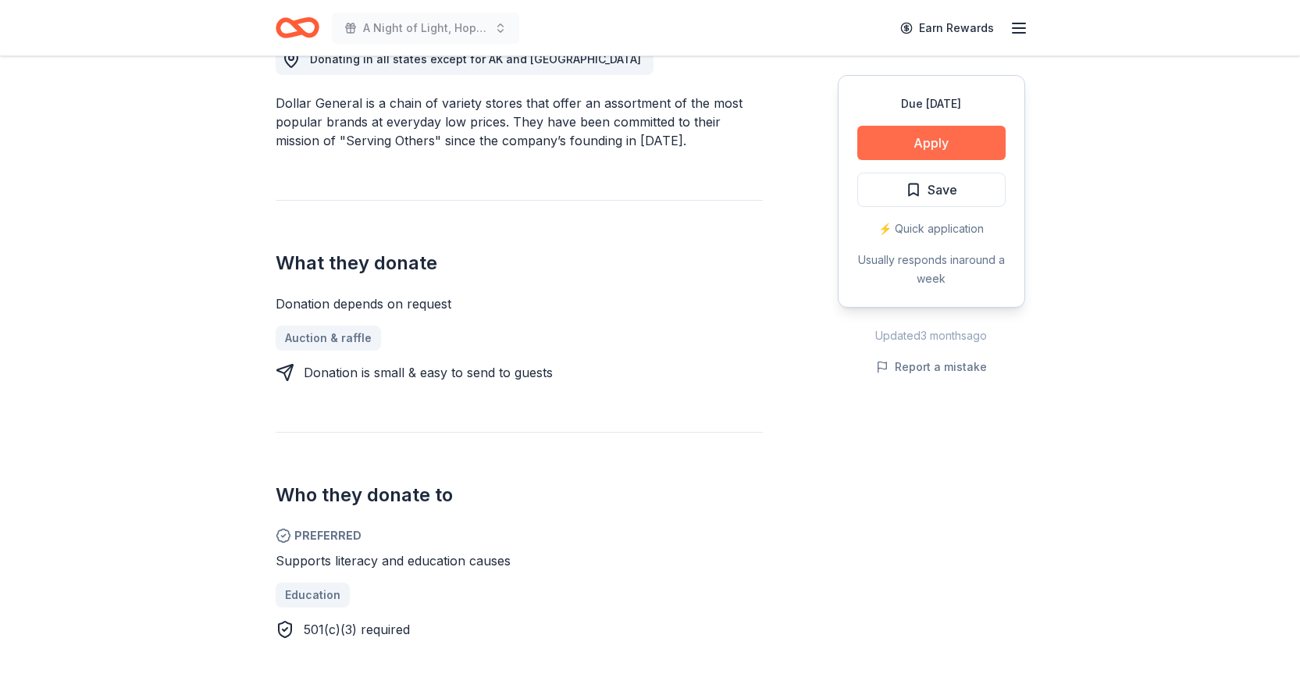
click at [903, 150] on button "Apply" at bounding box center [931, 143] width 148 height 34
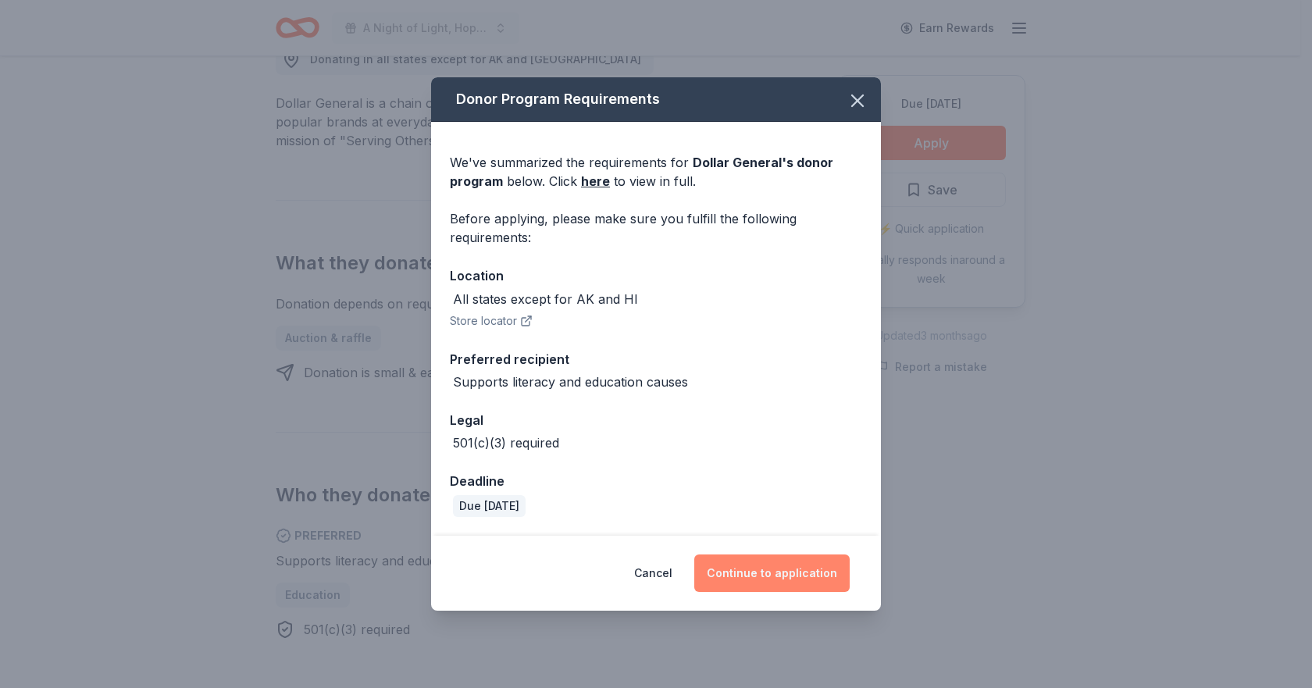
click at [757, 575] on button "Continue to application" at bounding box center [771, 572] width 155 height 37
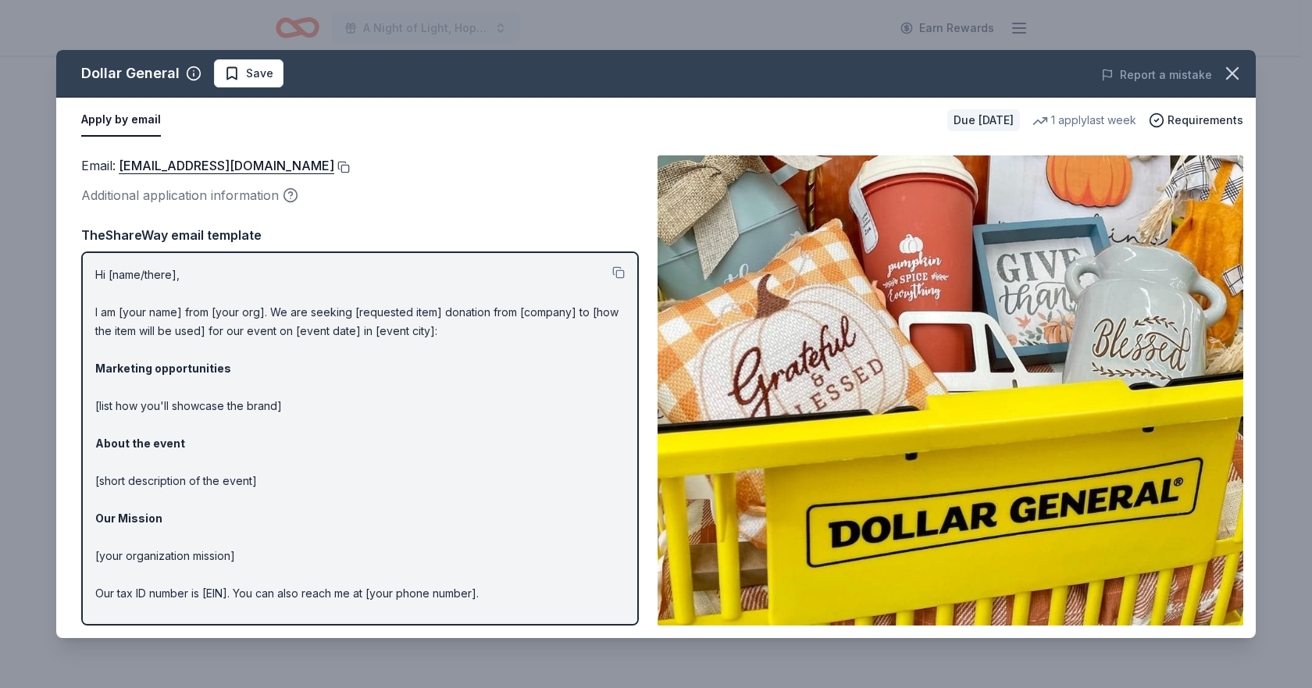
click at [334, 166] on button at bounding box center [342, 167] width 16 height 12
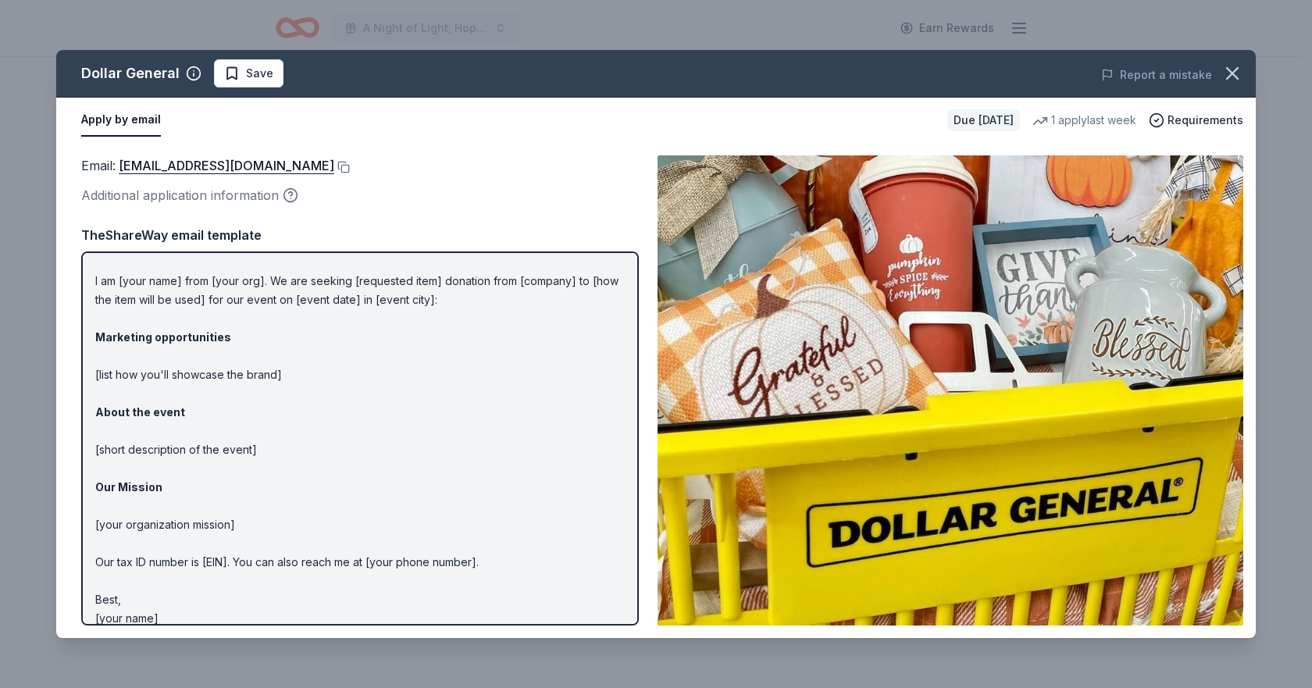
scroll to position [48, 0]
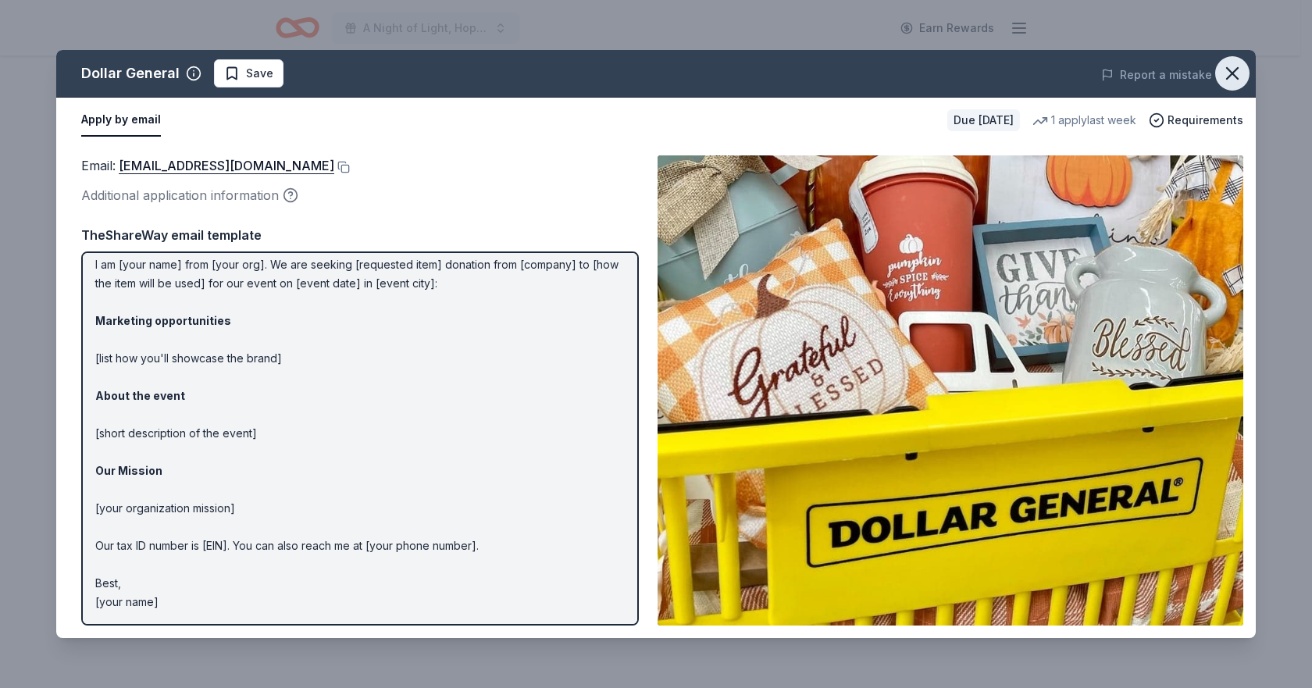
click at [1234, 75] on icon "button" at bounding box center [1232, 73] width 11 height 11
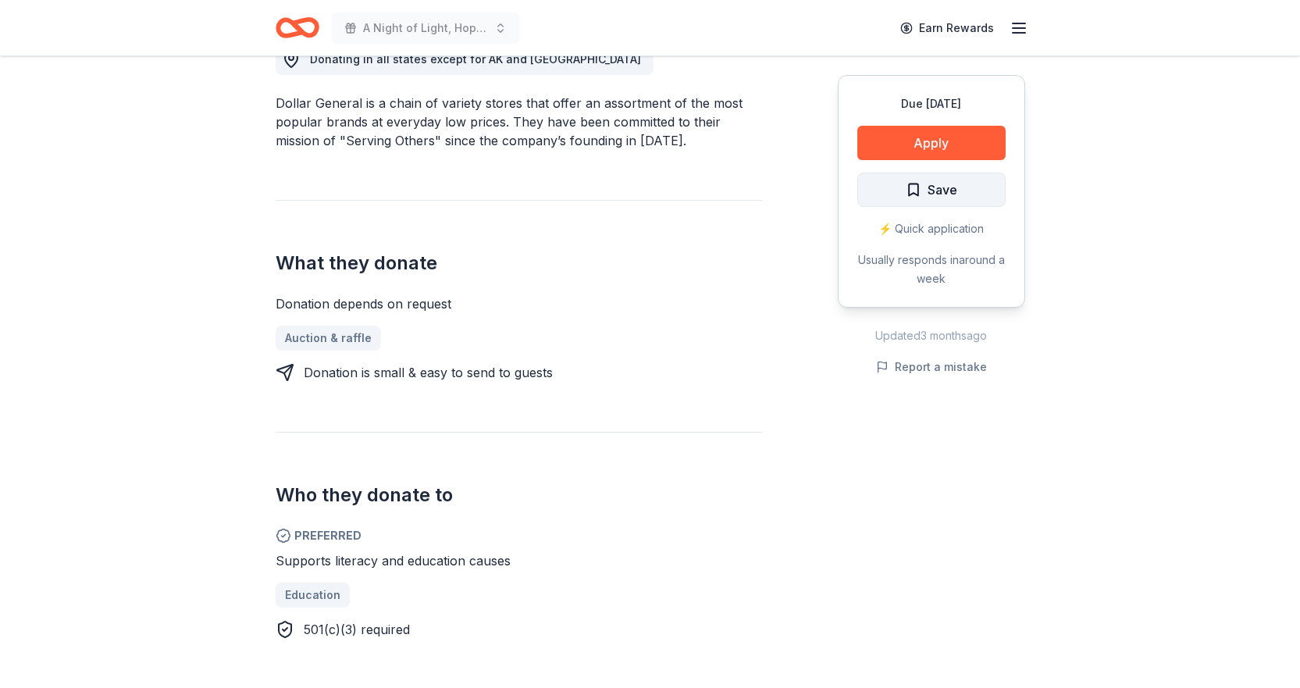
click at [931, 193] on span "Save" at bounding box center [943, 190] width 30 height 20
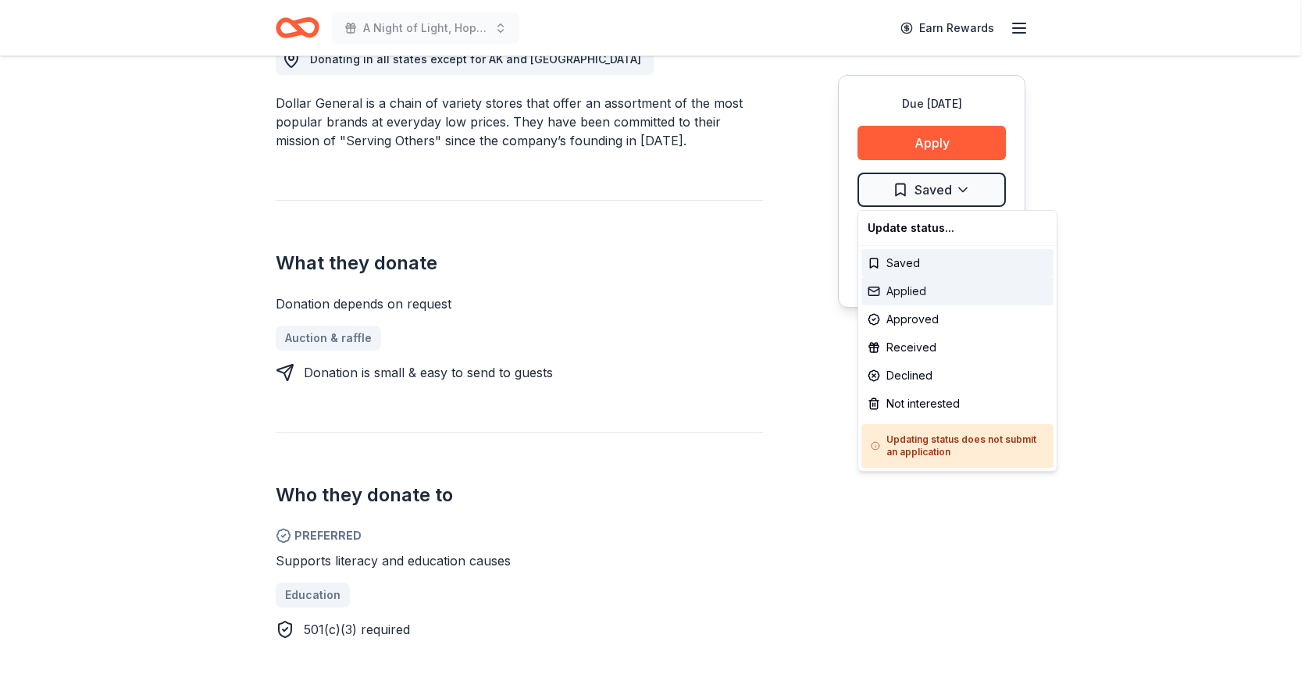
click at [911, 290] on div "Applied" at bounding box center [957, 291] width 192 height 28
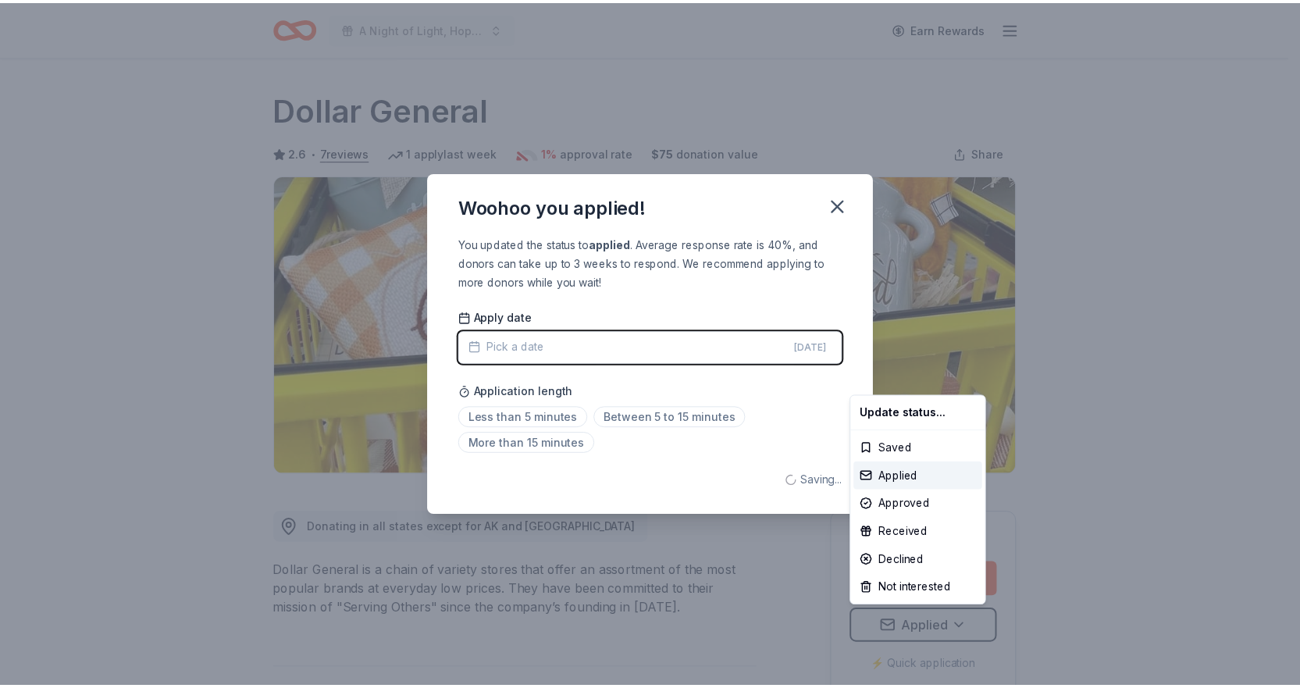
scroll to position [0, 0]
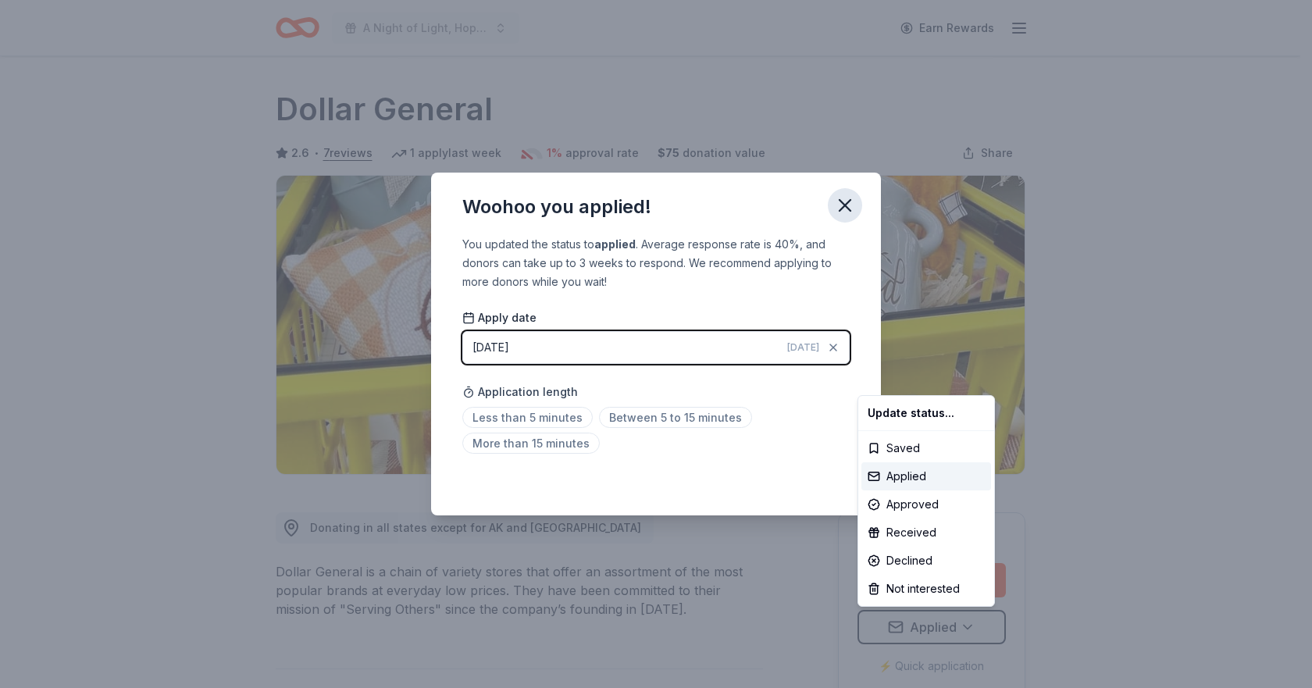
click at [842, 198] on html "A Night of Light, Hope, and Legacy Gala 2026 Earn Rewards Due in 183 days Share…" at bounding box center [656, 344] width 1312 height 688
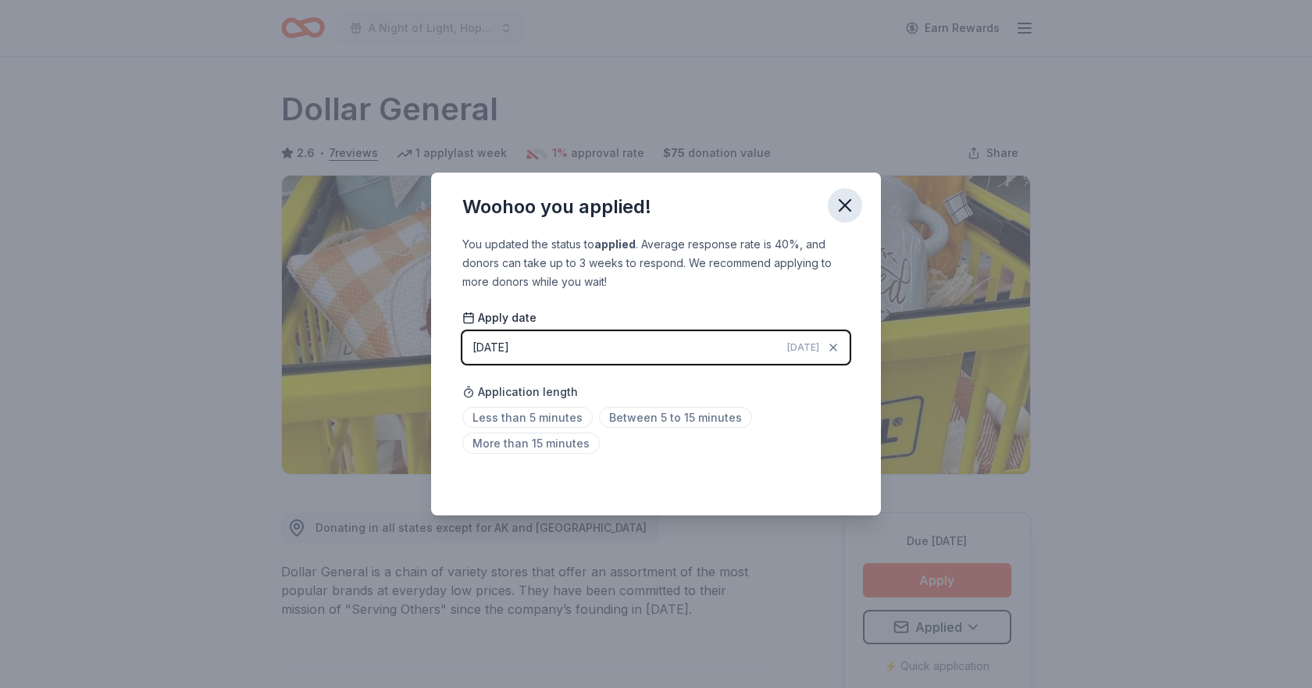
click at [842, 198] on icon "button" at bounding box center [845, 205] width 22 height 22
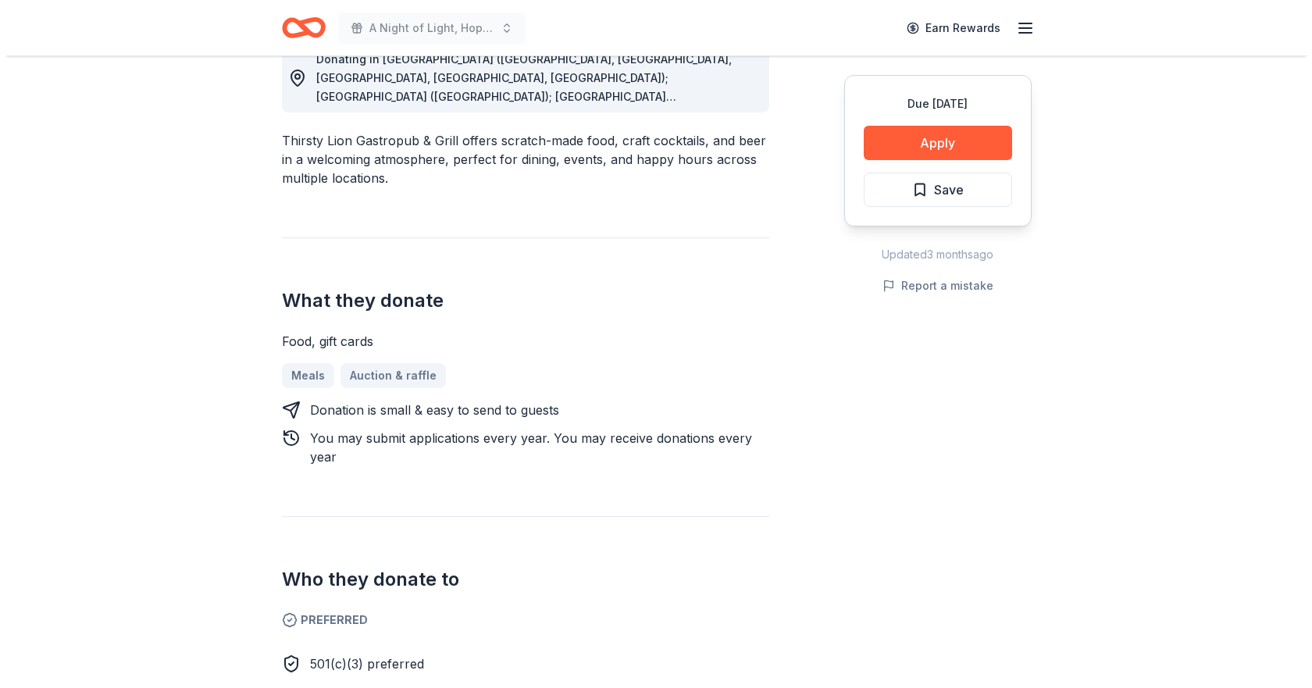
scroll to position [156, 0]
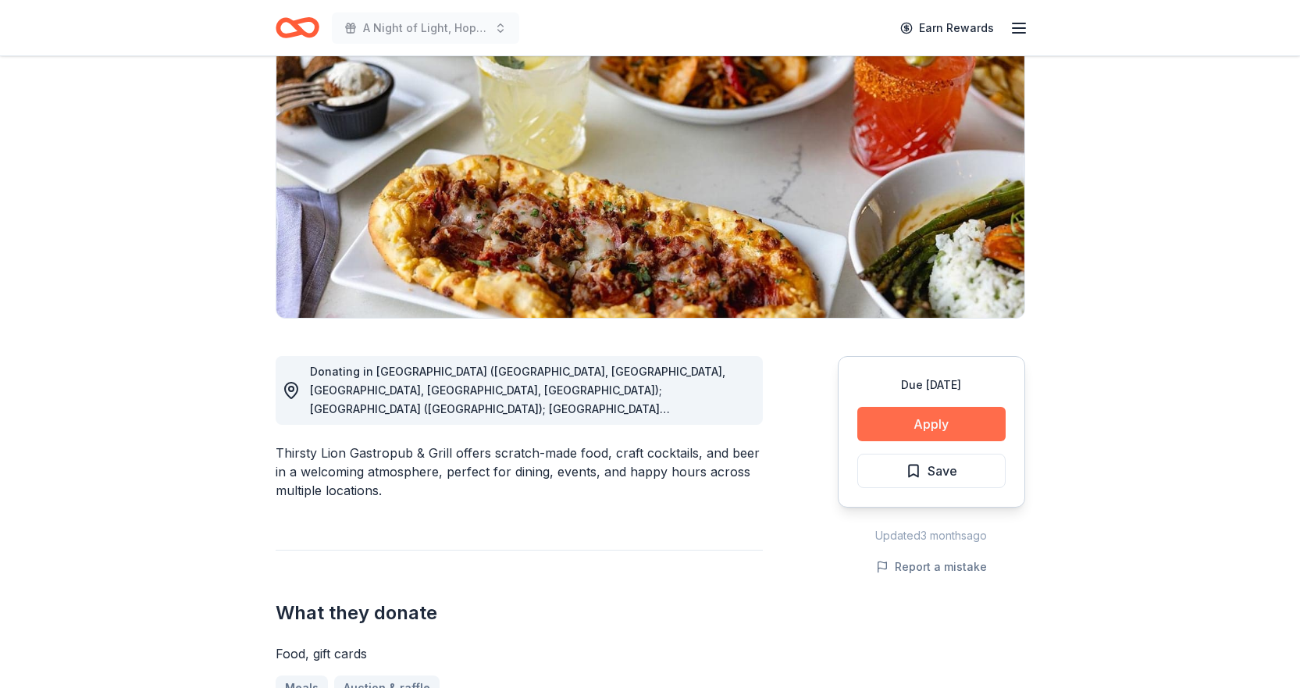
click at [924, 436] on button "Apply" at bounding box center [931, 424] width 148 height 34
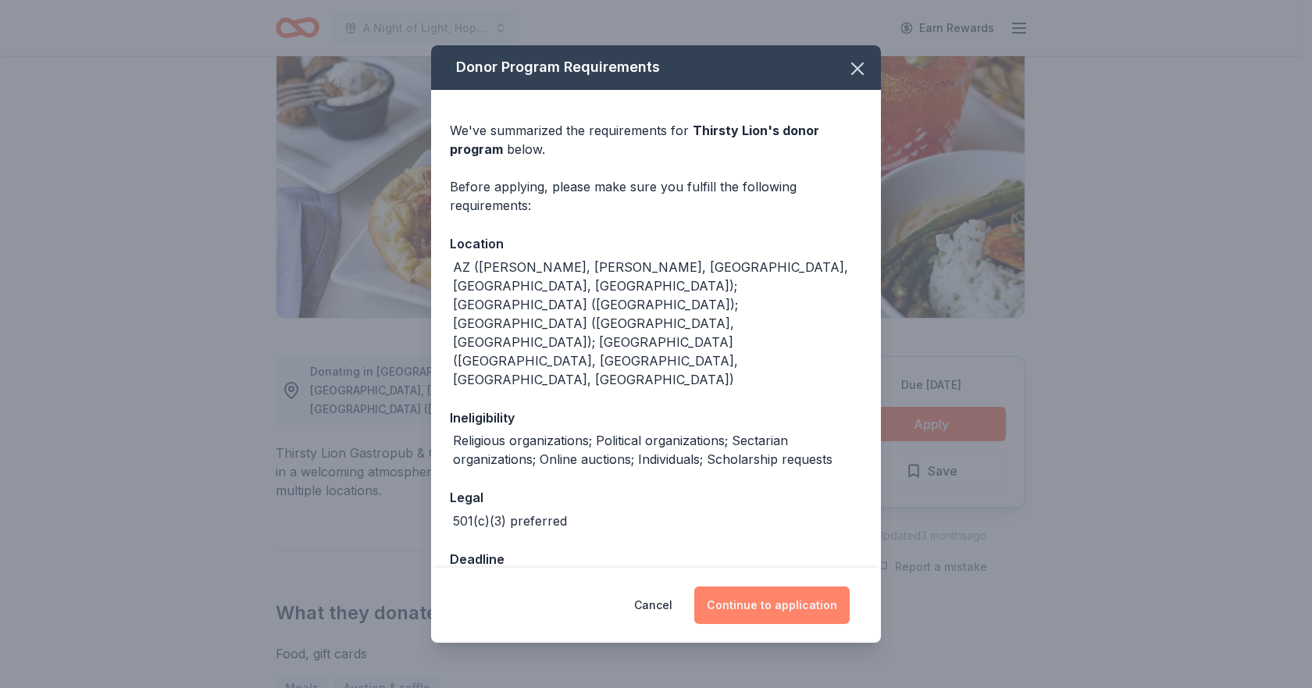
click at [782, 604] on button "Continue to application" at bounding box center [771, 604] width 155 height 37
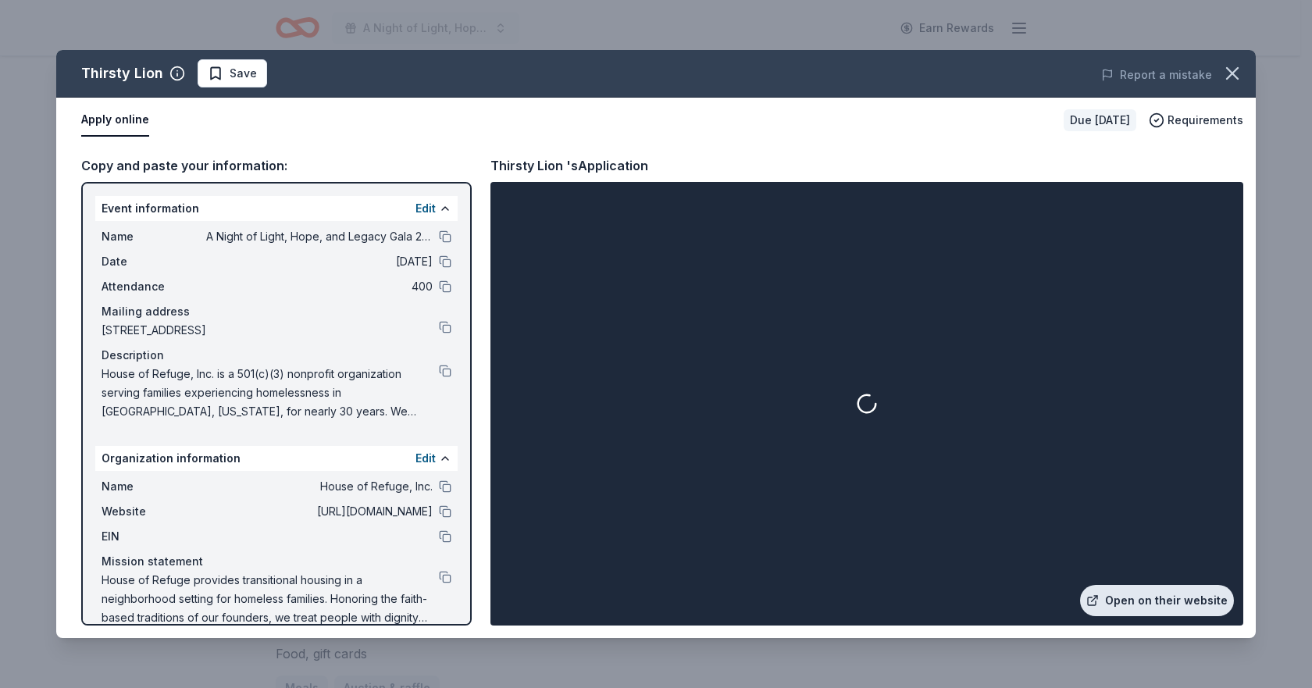
click at [1179, 592] on link "Open on their website" at bounding box center [1157, 600] width 154 height 31
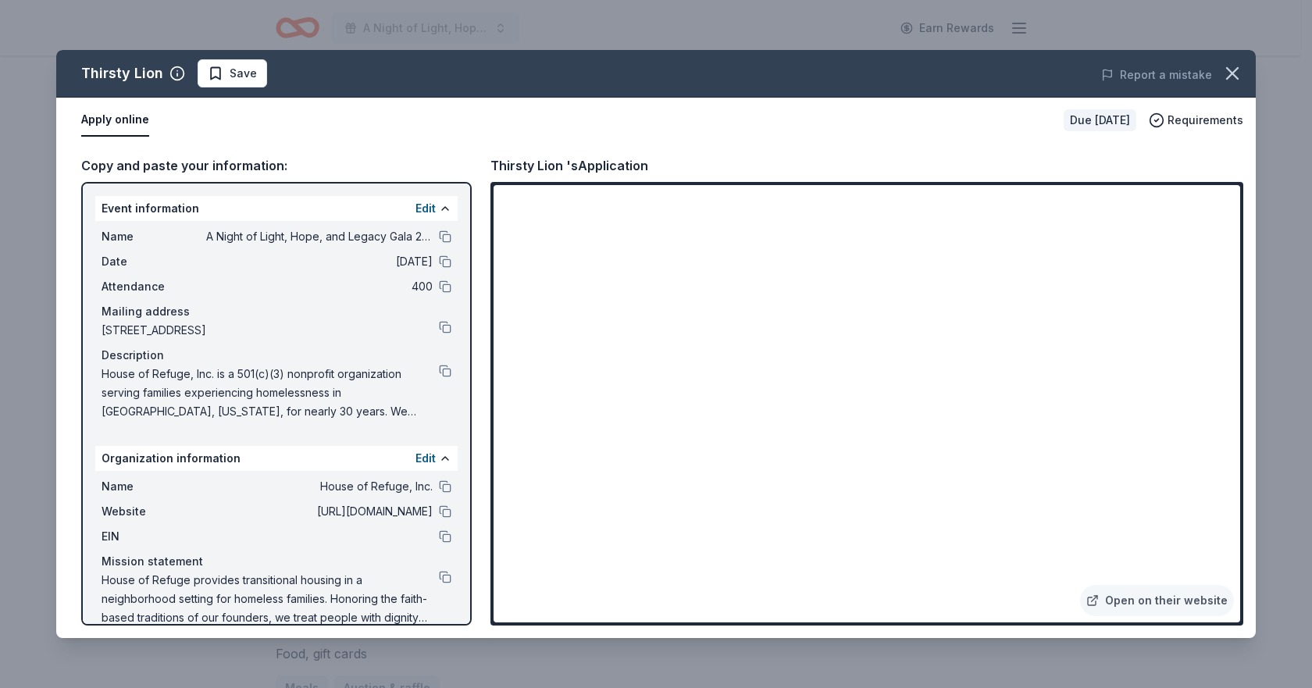
drag, startPoint x: 1242, startPoint y: 72, endPoint x: 1232, endPoint y: 107, distance: 36.6
click at [1242, 72] on icon "button" at bounding box center [1232, 73] width 22 height 22
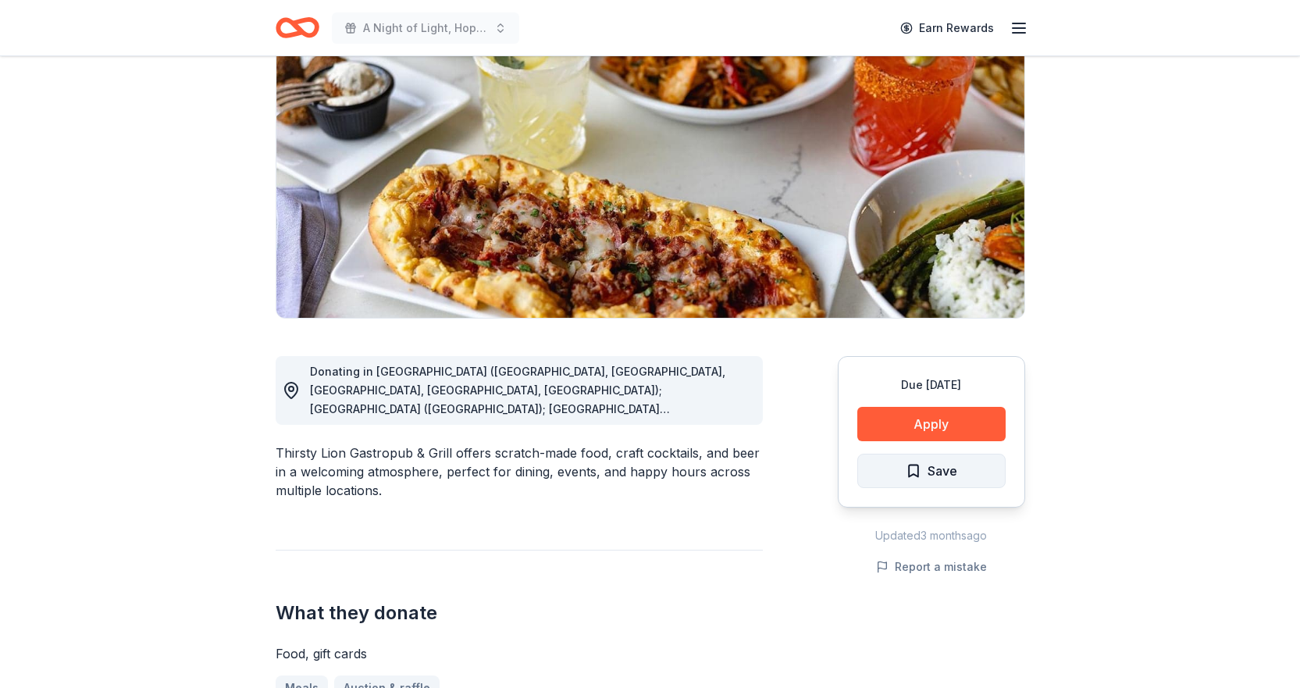
click at [952, 463] on span "Save" at bounding box center [943, 471] width 30 height 20
click at [952, 463] on html "A Night of Light, Hope, and Legacy Gala 2026 Earn Rewards Due [DATE] Share Thir…" at bounding box center [650, 188] width 1300 height 688
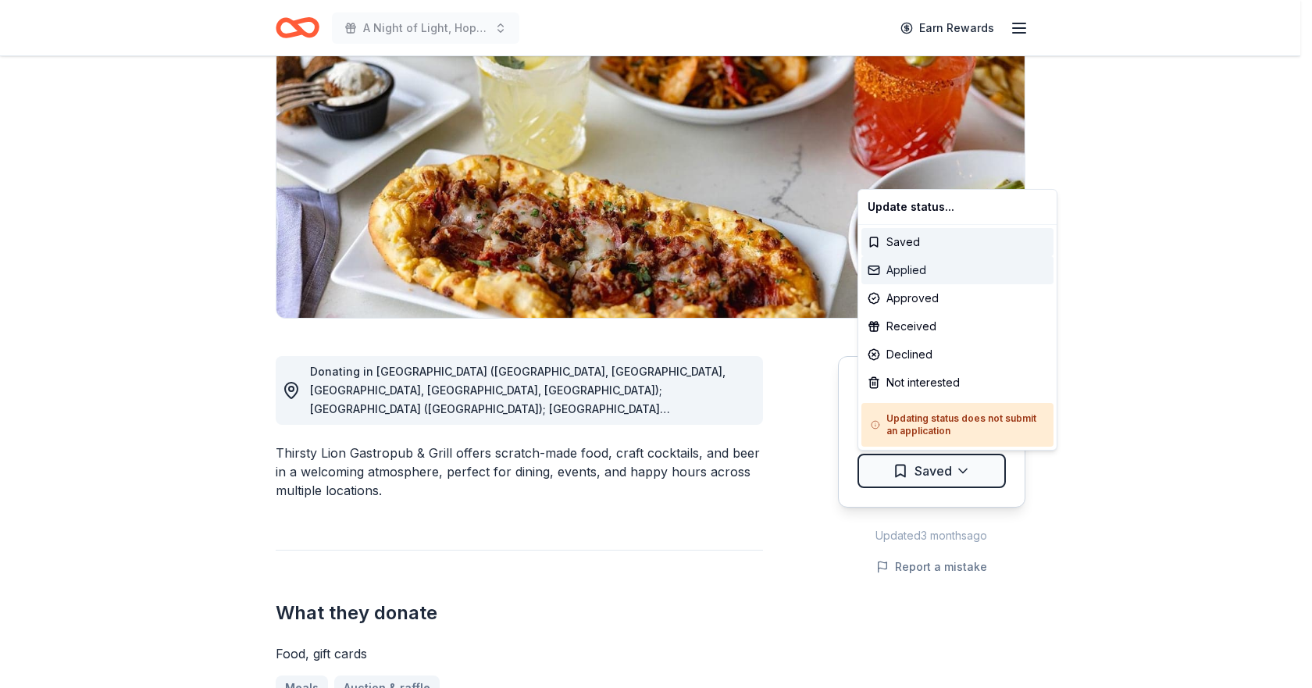
click at [914, 271] on div "Applied" at bounding box center [957, 270] width 192 height 28
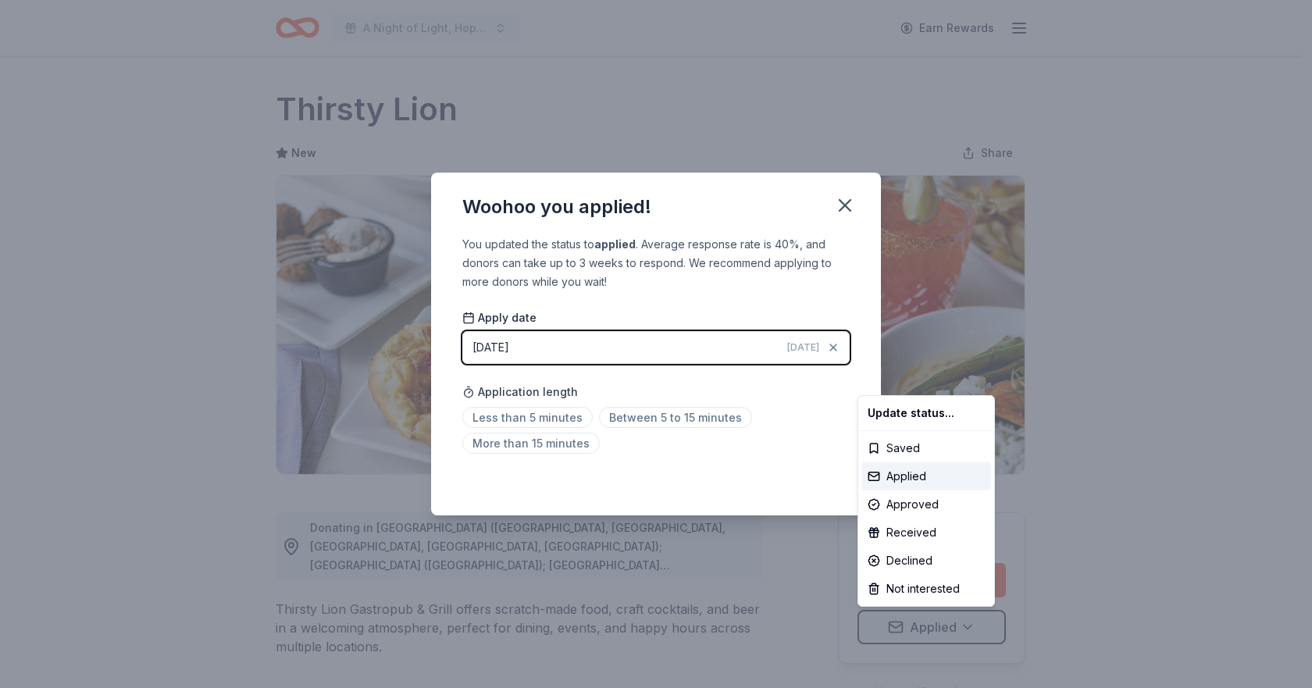
click at [846, 208] on html "A Night of Light, Hope, and Legacy Gala 2026 Earn Rewards Due [DATE] Share Thir…" at bounding box center [656, 344] width 1312 height 688
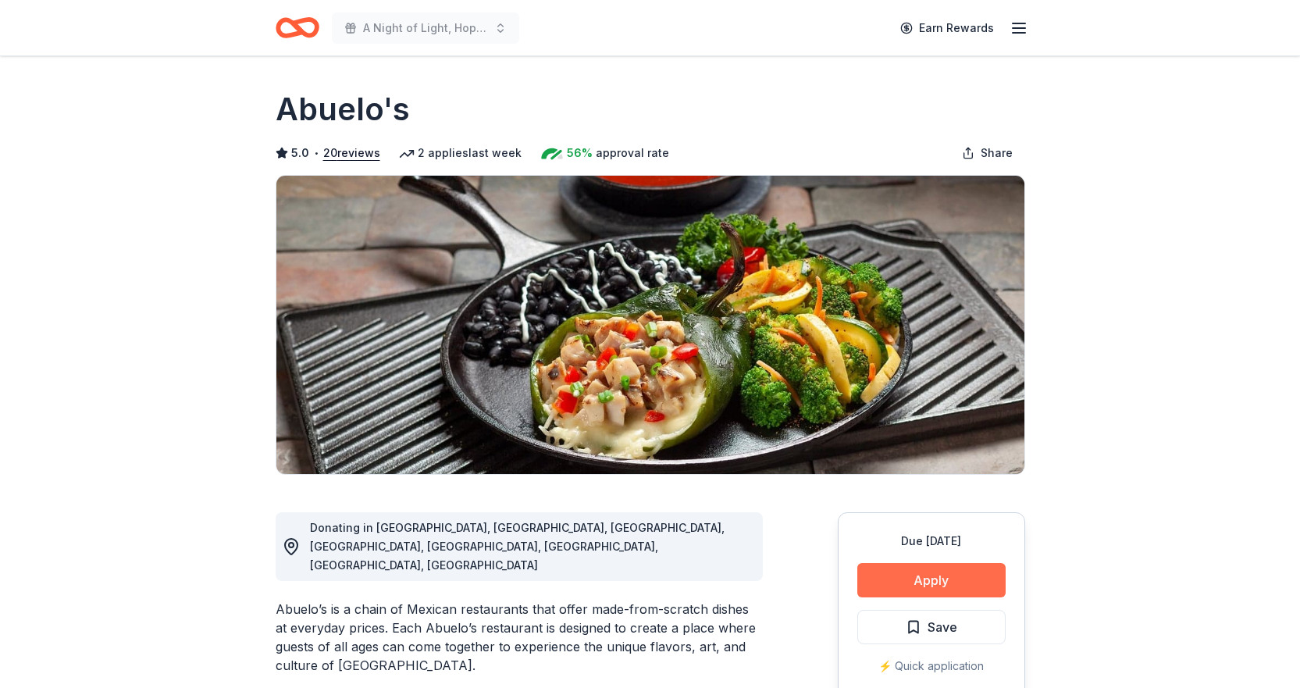
click at [949, 586] on button "Apply" at bounding box center [931, 580] width 148 height 34
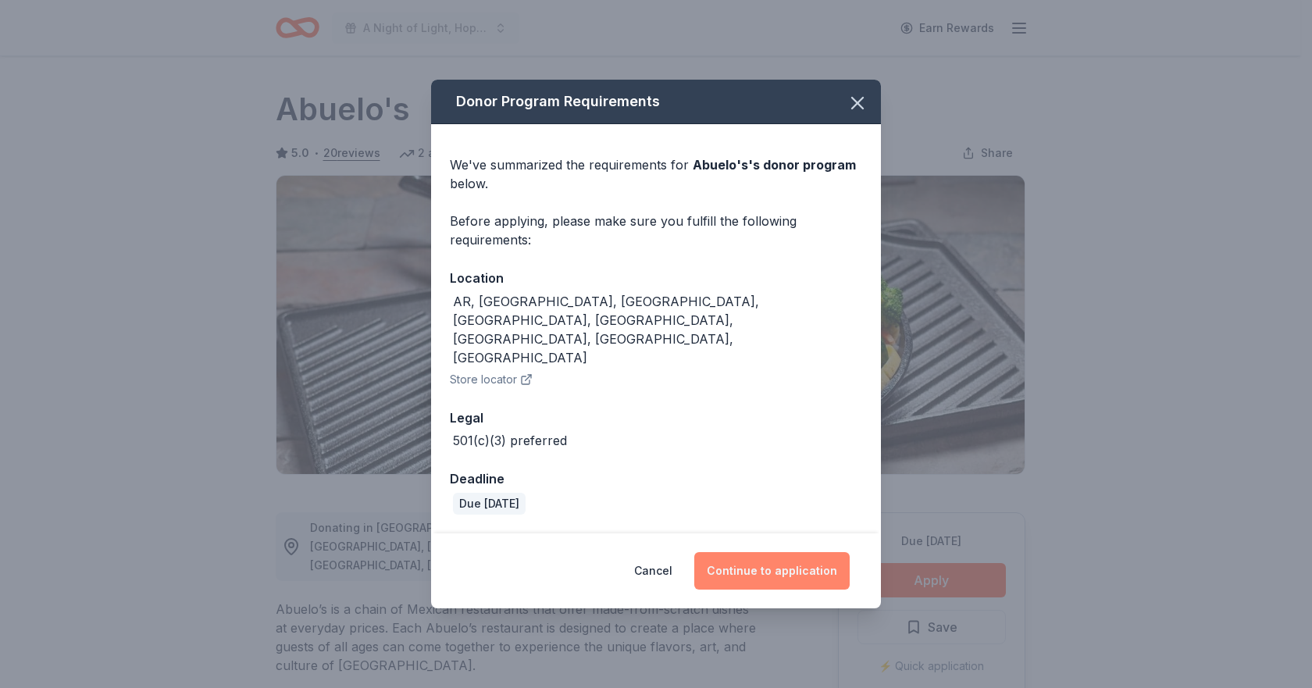
click at [767, 552] on button "Continue to application" at bounding box center [771, 570] width 155 height 37
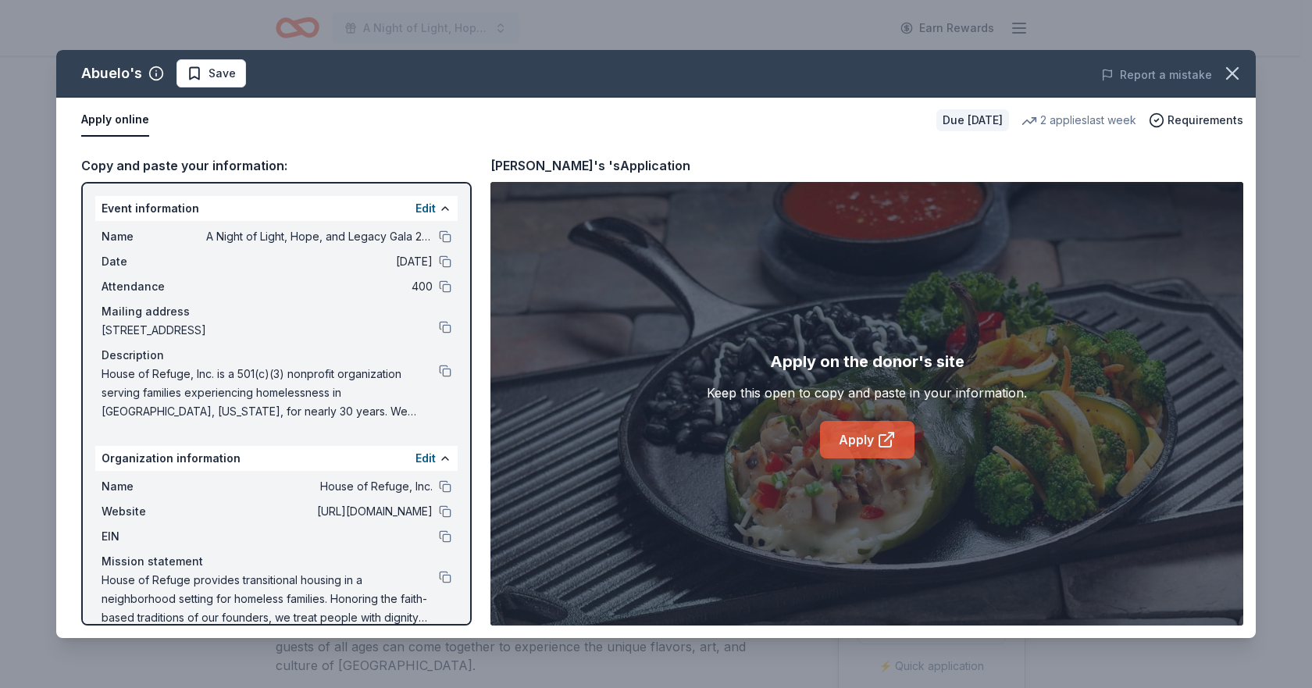
click at [845, 448] on link "Apply" at bounding box center [867, 439] width 94 height 37
